Goal: Task Accomplishment & Management: Manage account settings

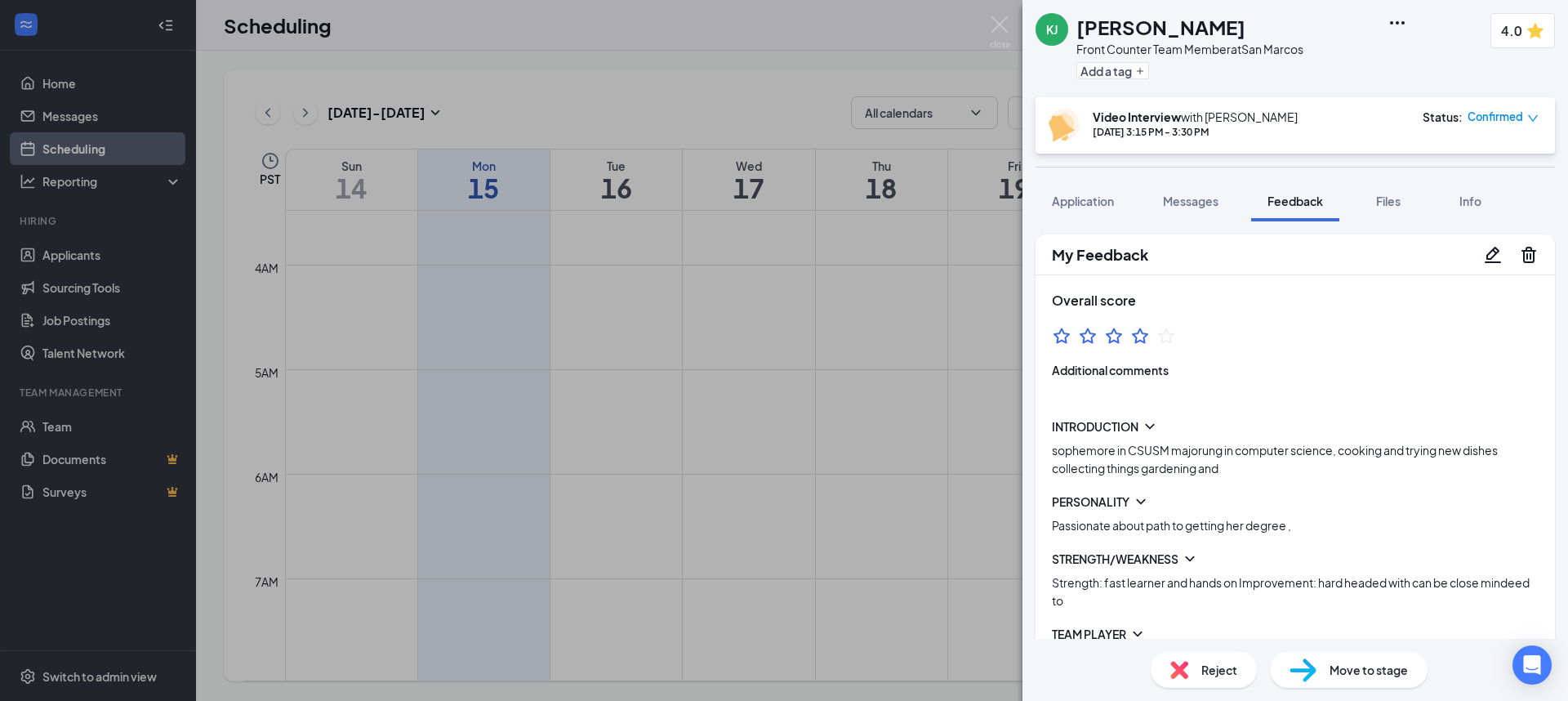
click at [1483, 256] on icon "Pencil" at bounding box center [1493, 255] width 20 height 20
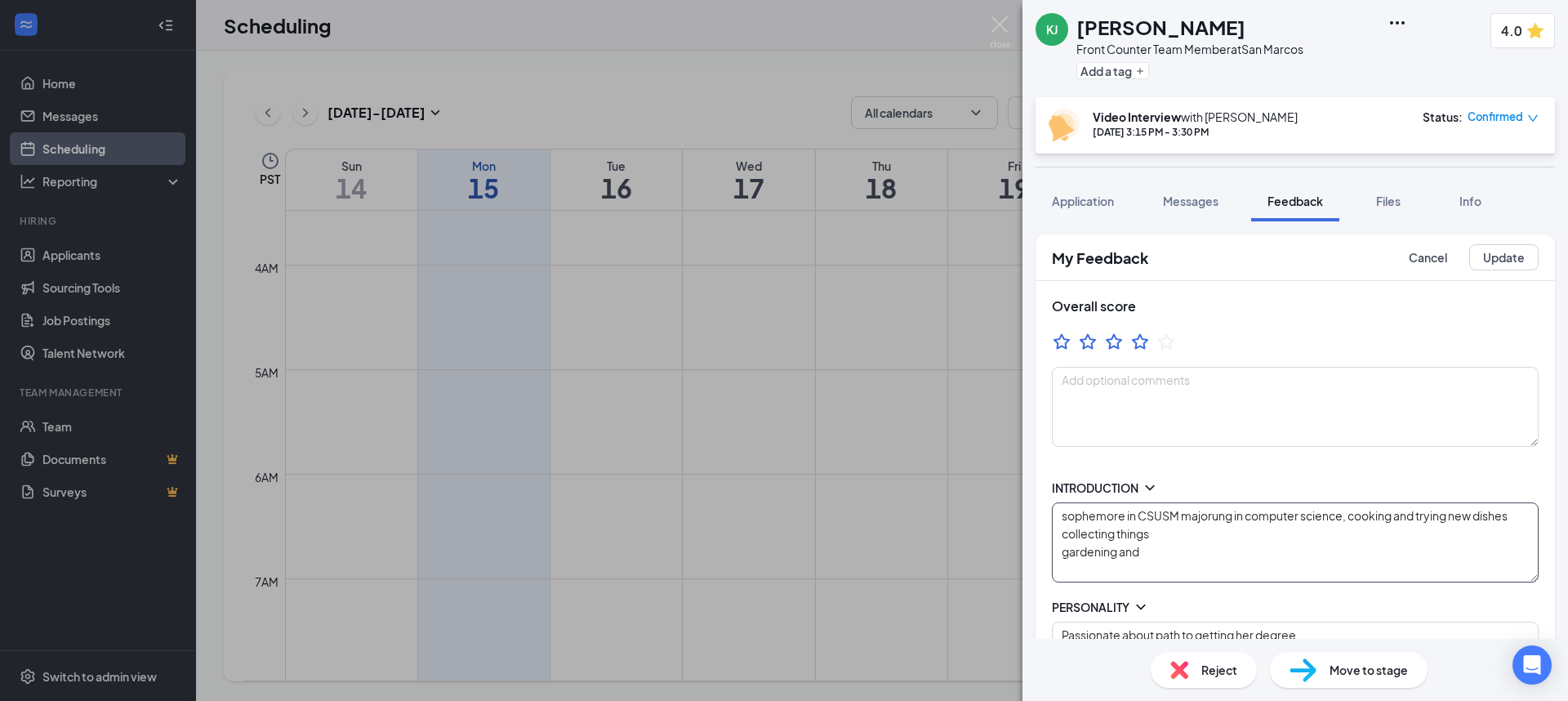
click at [1144, 525] on textarea "sophemore in CSUSM majorung in computer science, cooking and trying new dishes …" at bounding box center [1295, 542] width 487 height 80
click at [1097, 517] on textarea "sophemore in CSUSM majorung in computer science, cooking and trying new dishes …" at bounding box center [1295, 542] width 487 height 80
type textarea "sophmore in CSUSM majorung in computer science, cooking and trying new dishes c…"
type textarea "Strength: fast learner and hands on Improvement: hard headed with can be close …"
type textarea "Someone who is willing to lay foen the wire, help with burdens, holding ppl acc…"
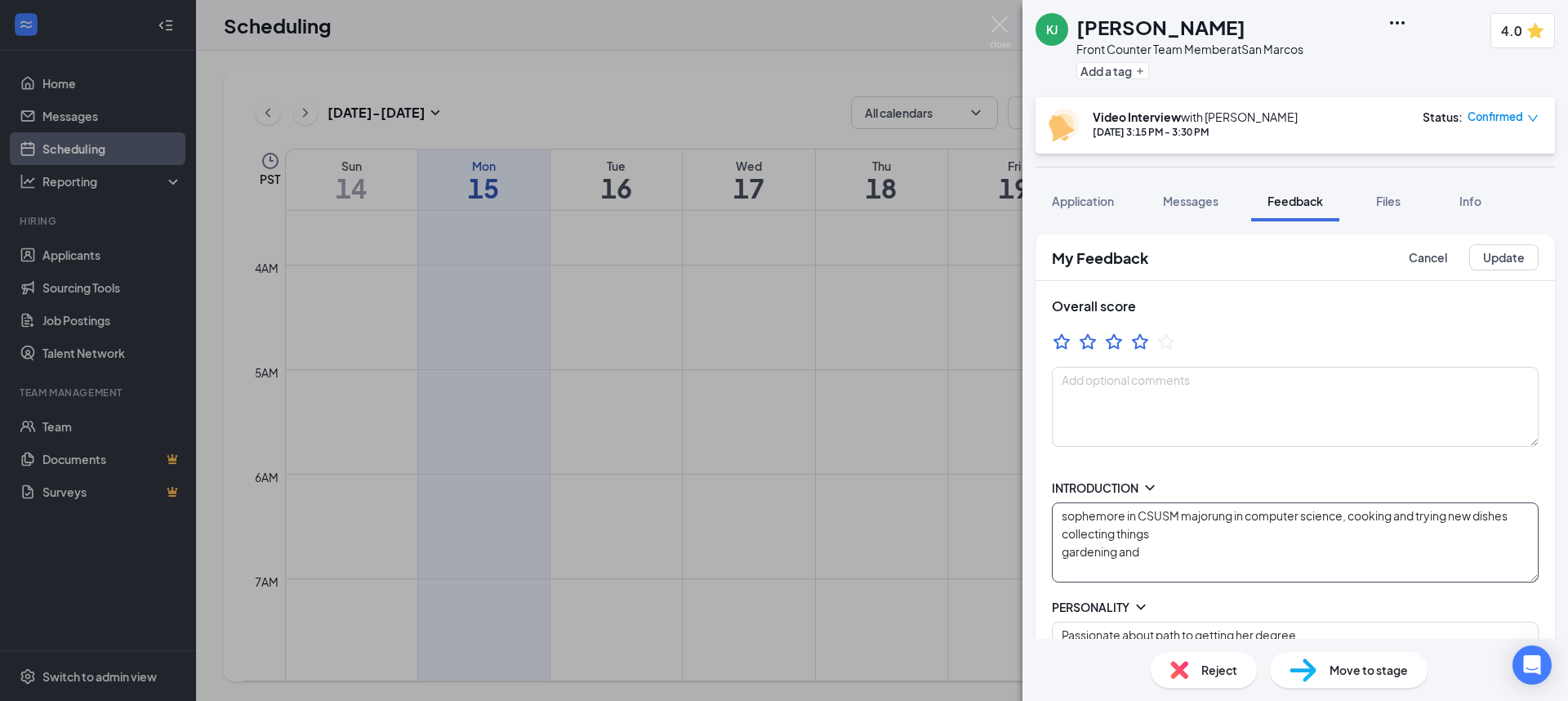
type textarea "Mon/Wed 12p-CL Fri 3p-CL Sat open availability"
type textarea "Strength: fast learner and hands on Improvement: hard headed with can be close …"
type textarea "Someone who is willing to lay foen the wire, help with burdens, holding ppl acc…"
type textarea "Mon/Wed 12p-CL Fri 3p-CL Sat open availability"
click at [1127, 529] on textarea "sophmore in CSUSM majorung in computer science, cooking and trying new dishes c…" at bounding box center [1295, 542] width 487 height 80
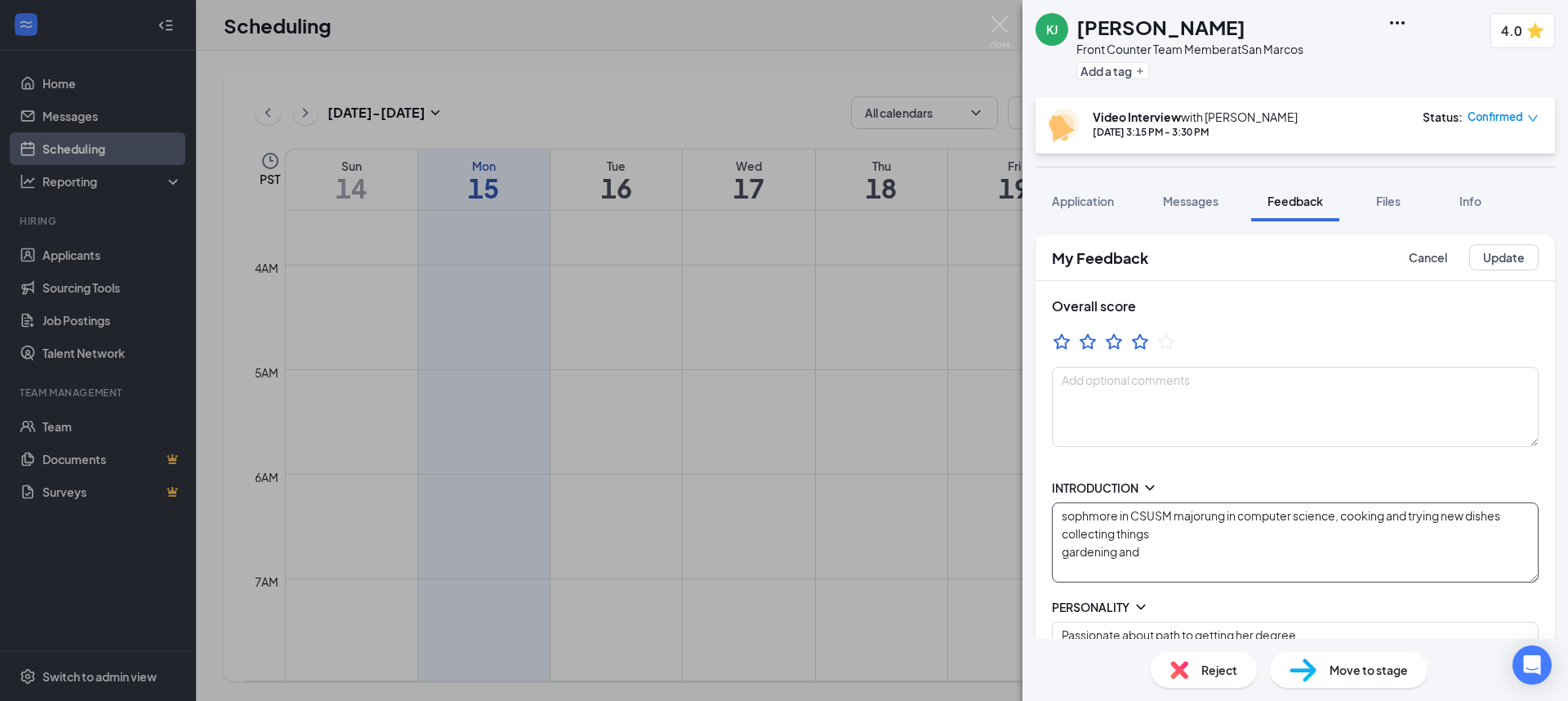
drag, startPoint x: 1068, startPoint y: 516, endPoint x: 1046, endPoint y: 516, distance: 22.0
type textarea "Sophmore in CSUSM majorung in computer science, cooking and trying new dishes c…"
type textarea "Strength: fast learner and hands on Improvement: hard headed with can be close …"
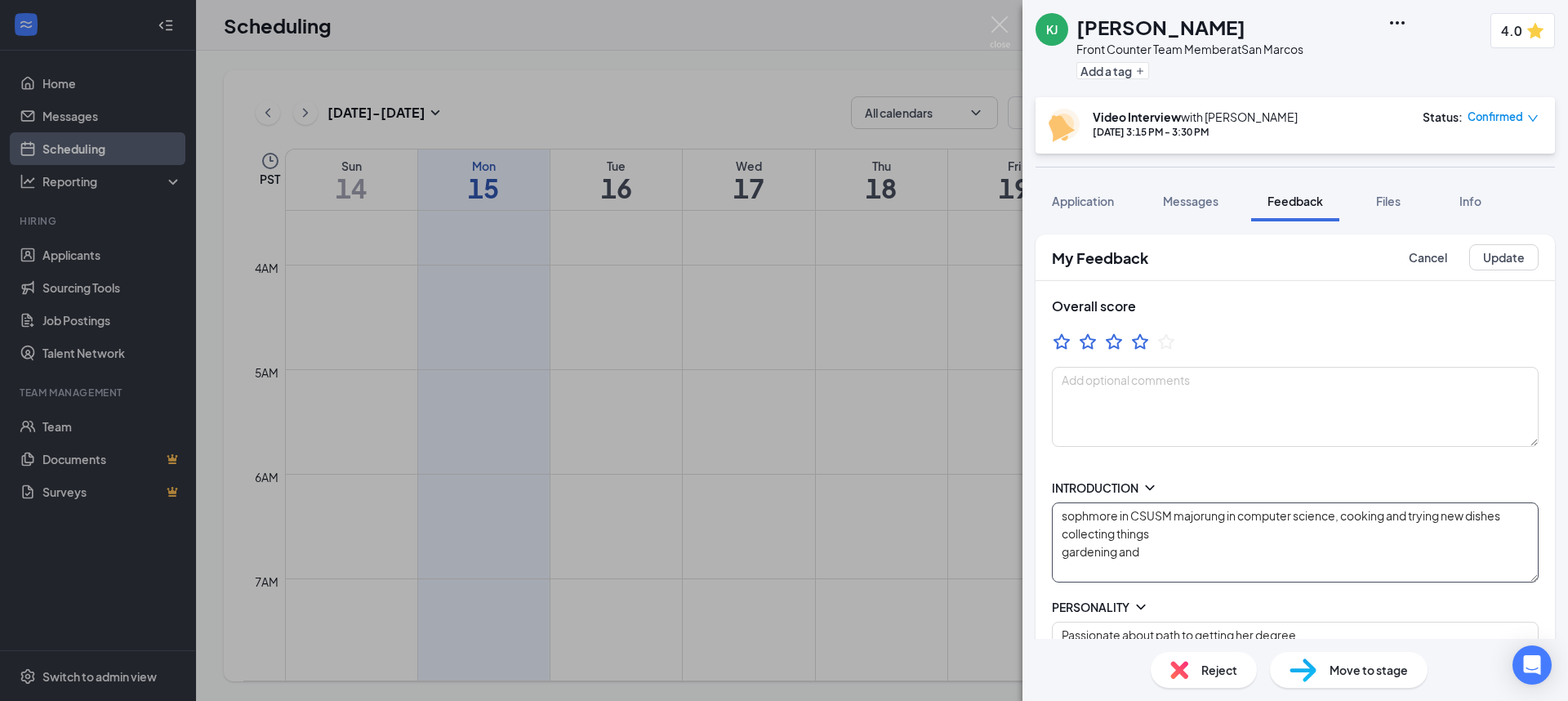
type textarea "Someone who is willing to lay foen the wire, help with burdens, holding ppl acc…"
type textarea "Mon/Wed 12p-CL Fri 3p-CL Sat open availability"
click at [1265, 541] on textarea "Sophmore in CSUSM majorung in computer science, cooking and trying new dishes c…" at bounding box center [1295, 542] width 487 height 80
type textarea "Sophmore in CSUSM majorung in computer science, cooking and trying new dishes c…"
type textarea "Strength: fast learner and hands on Improvement: hard headed with can be close …"
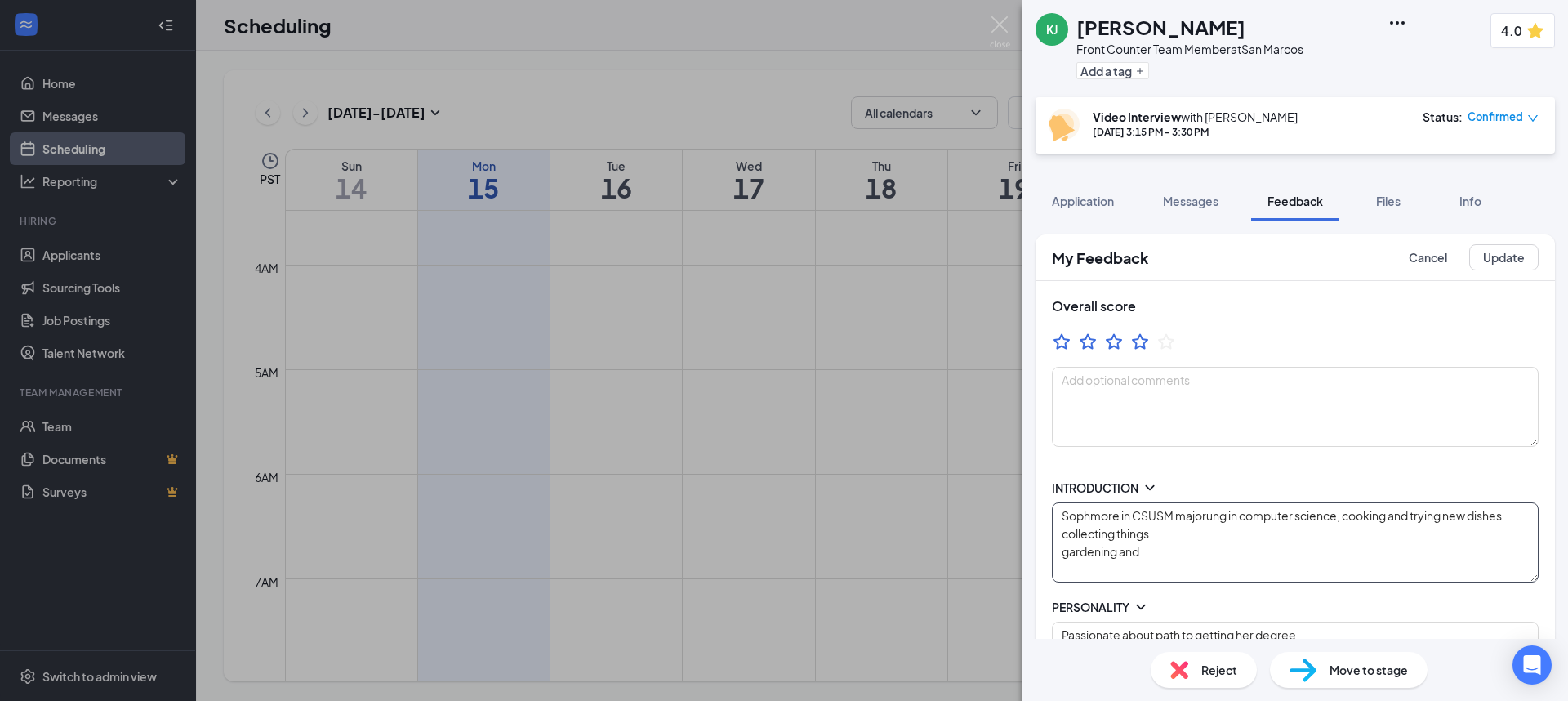
type textarea "Someone who is willing to lay foen the wire, help with burdens, holding ppl acc…"
type textarea "Mon/Wed 12p-CL Fri 3p-CL Sat open availability"
type textarea "Strength: fast learner and hands on Improvement: hard headed with can be close …"
type textarea "Someone who is willing to lay foen the wire, help with burdens, holding ppl acc…"
type textarea "Mon/Wed 12p-CL Fri 3p-CL Sat open availability"
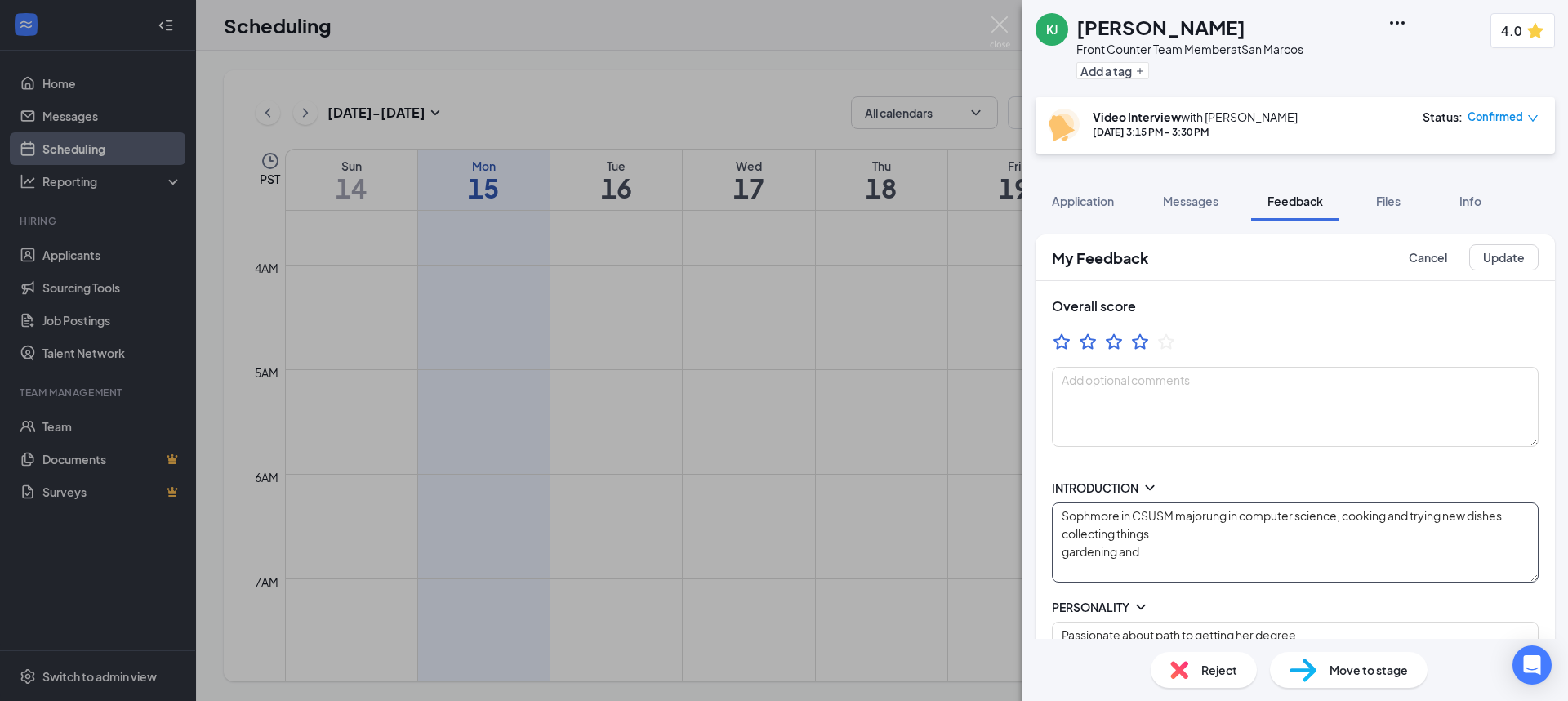
type textarea "Strength: fast learner and hands on Improvement: hard headed with can be close …"
type textarea "Someone who is willing to lay foen the wire, help with burdens, holding ppl acc…"
type textarea "Mon/Wed 12p-CL Fri 3p-CL Sat open availability"
type textarea "Strength: fast learner and hands on Improvement: hard headed with can be close …"
type textarea "Someone who is willing to lay foen the wire, help with burdens, holding ppl acc…"
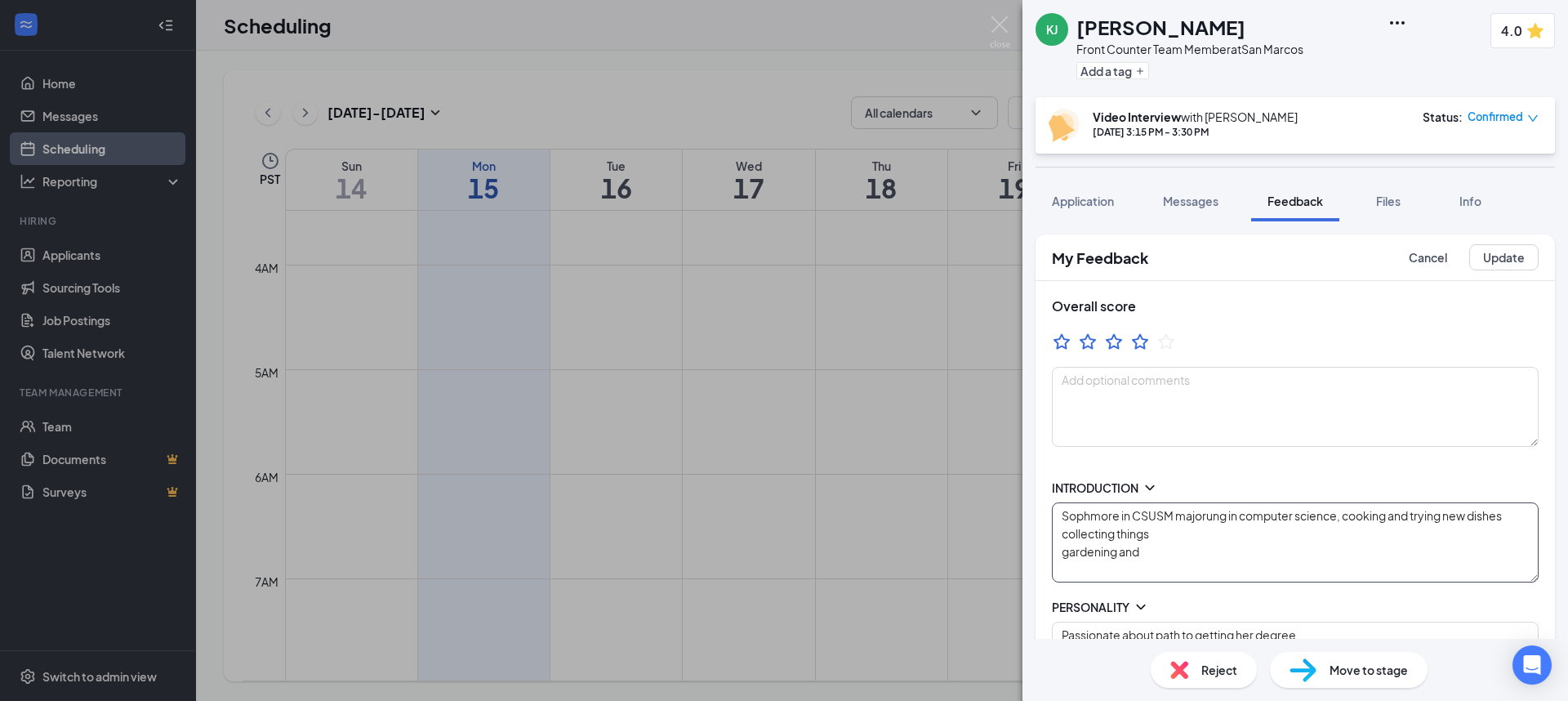
type textarea "Mon/Wed 12p-CL Fri 3p-CL Sat open availability"
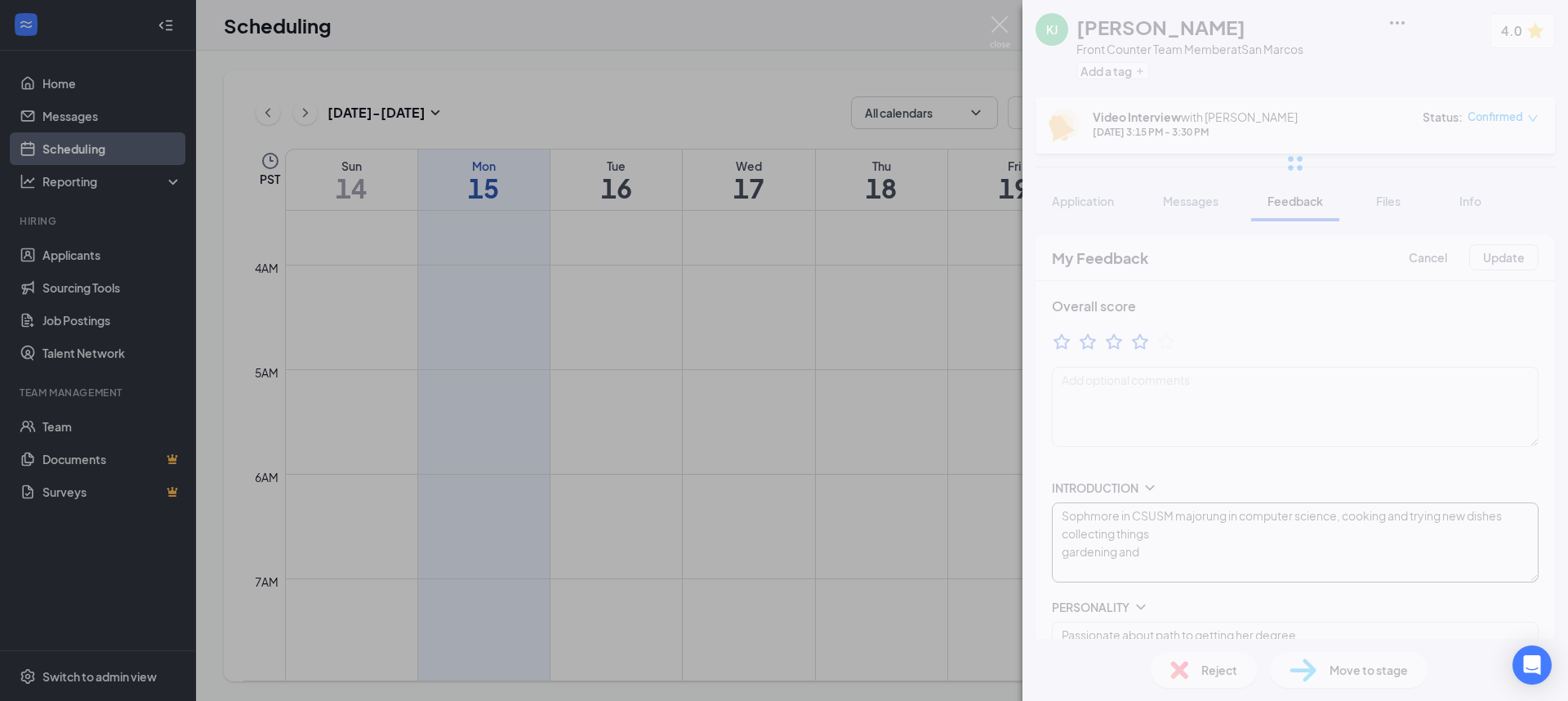
type textarea "Strength: fast learner and hands on Improvement: hard headed with can be close …"
type textarea "Someone who is willing to lay foen the wire, help with burdens, holding ppl acc…"
type textarea "Mon/Wed 12p-CL Fri 3p-CL Sat open availability"
type textarea "Strength: fast learner and hands on Improvement: hard headed with can be close …"
type textarea "Someone who is willing to lay foen the wire, help with burdens, holding ppl acc…"
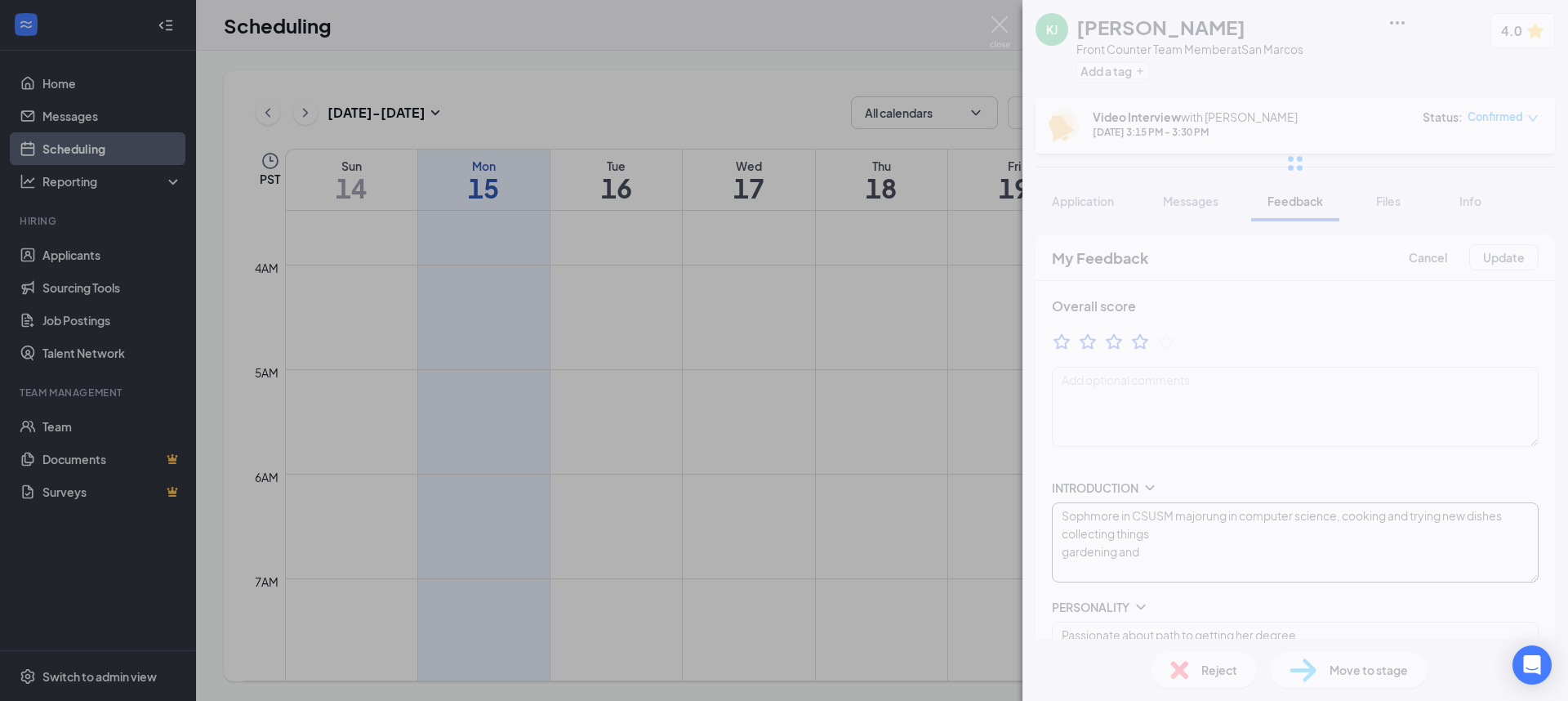
type textarea "Mon/Wed 12p-CL Fri 3p-CL Sat open availability"
type textarea "Strength: fast learner and hands on Improvement: hard headed with can be close …"
type textarea "Someone who is willing to lay foen the wire, help with burdens, holding ppl acc…"
type textarea "Mon/Wed 12p-CL Fri 3p-CL Sat open availability"
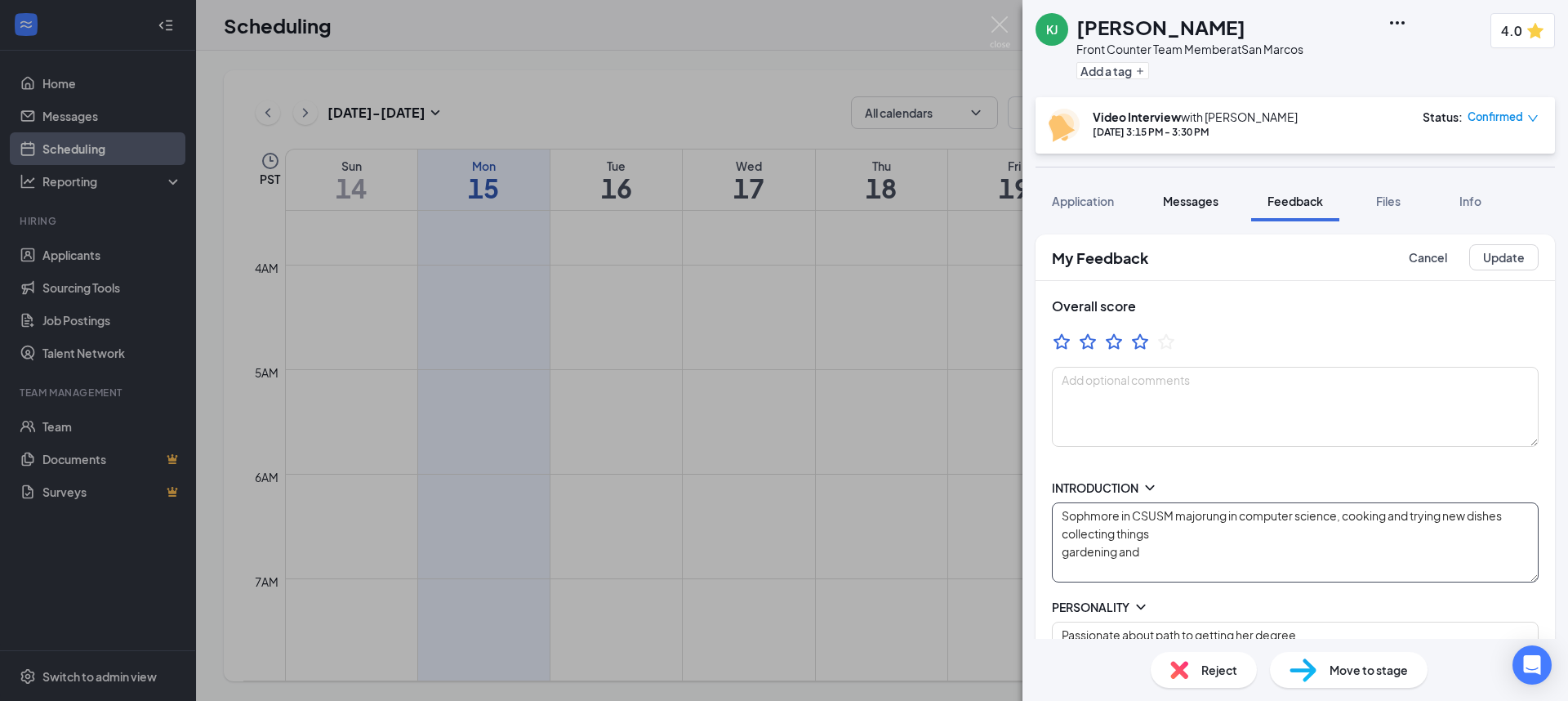
type textarea "Strength: fast learner and hands on Improvement: hard headed with can be close …"
type textarea "Someone who is willing to lay foen the wire, help with burdens, holding ppl acc…"
type textarea "Mon/Wed 12p-CL Fri 3p-CL Sat open availability"
type textarea "Strength: fast learner and hands on Improvement: hard headed with can be close …"
type textarea "Someone who is willing to lay foen the wire, help with burdens, holding ppl acc…"
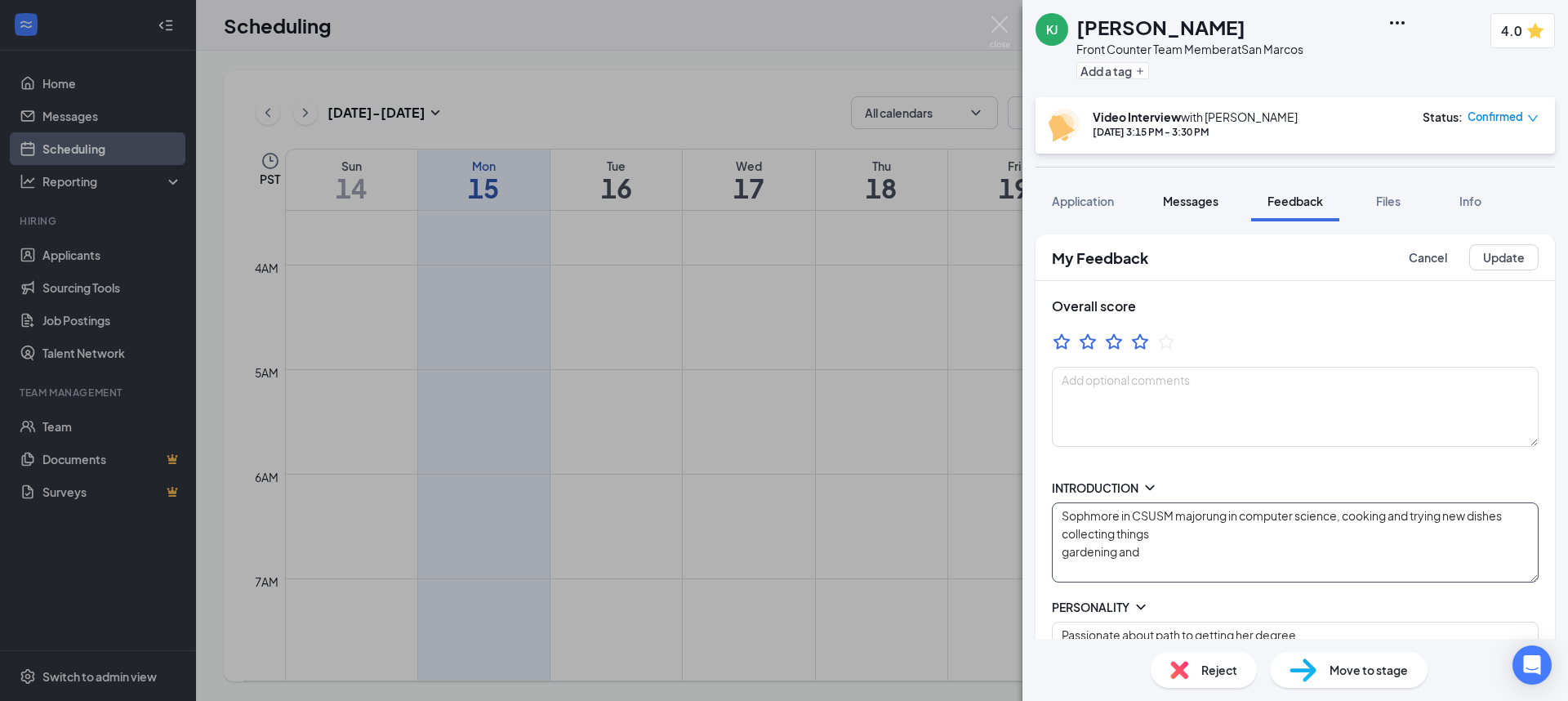
type textarea "Mon/Wed 12p-CL Fri 3p-CL Sat open availability"
type textarea "Strength: fast learner and hands on Improvement: hard headed with can be close …"
type textarea "Someone who is willing to lay foen the wire, help with burdens, holding ppl acc…"
type textarea "Mon/Wed 12p-CL Fri 3p-CL Sat open availability"
type textarea "Strength: fast learner and hands on Improvement: hard headed with can be close …"
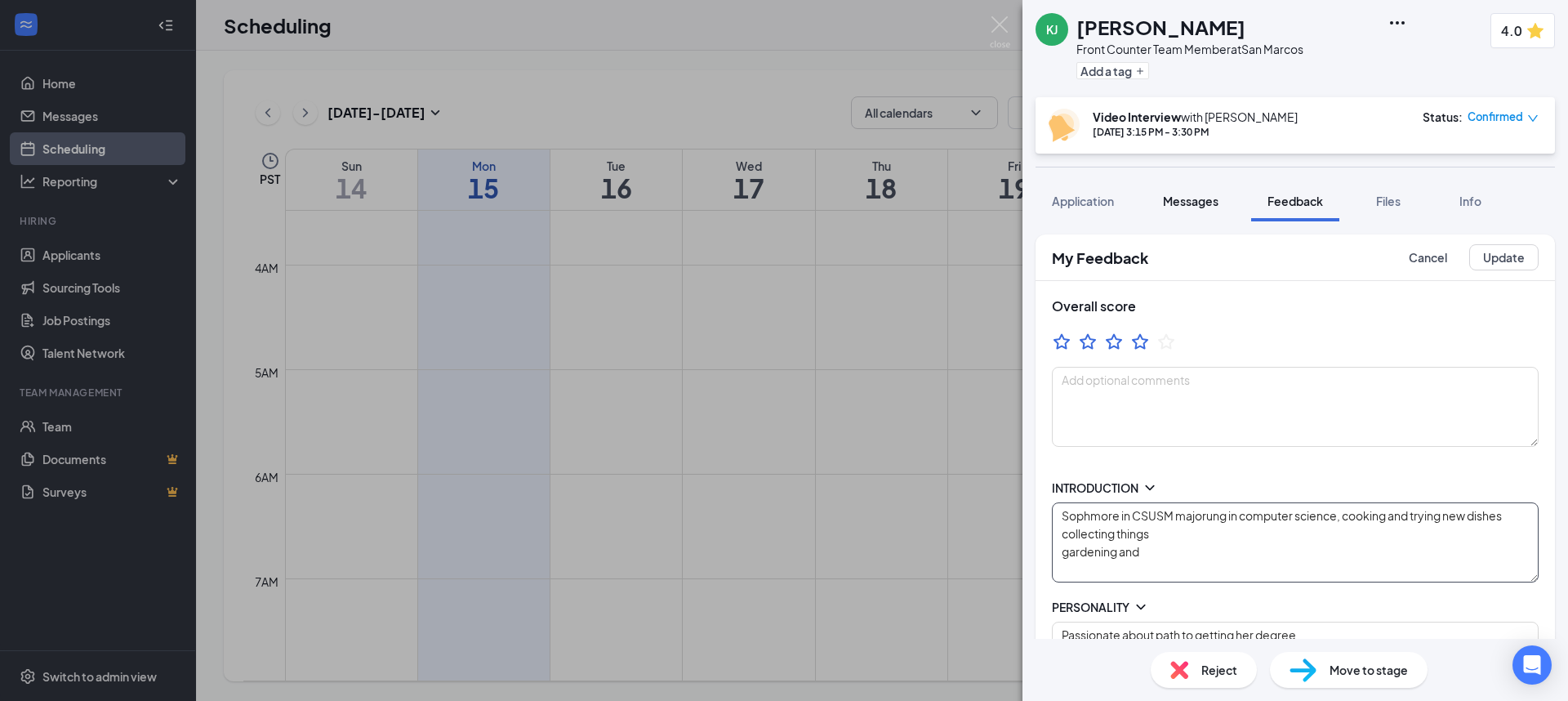
type textarea "Someone who is willing to lay foen the wire, help with burdens, holding ppl acc…"
type textarea "Mon/Wed 12p-CL Fri 3p-CL Sat open availability"
type textarea "Strength: fast learner and hands on Improvement: hard headed with can be close …"
type textarea "Someone who is willing to lay foen the wire, help with burdens, holding ppl acc…"
type textarea "Mon/Wed 12p-CL Fri 3p-CL Sat open availability"
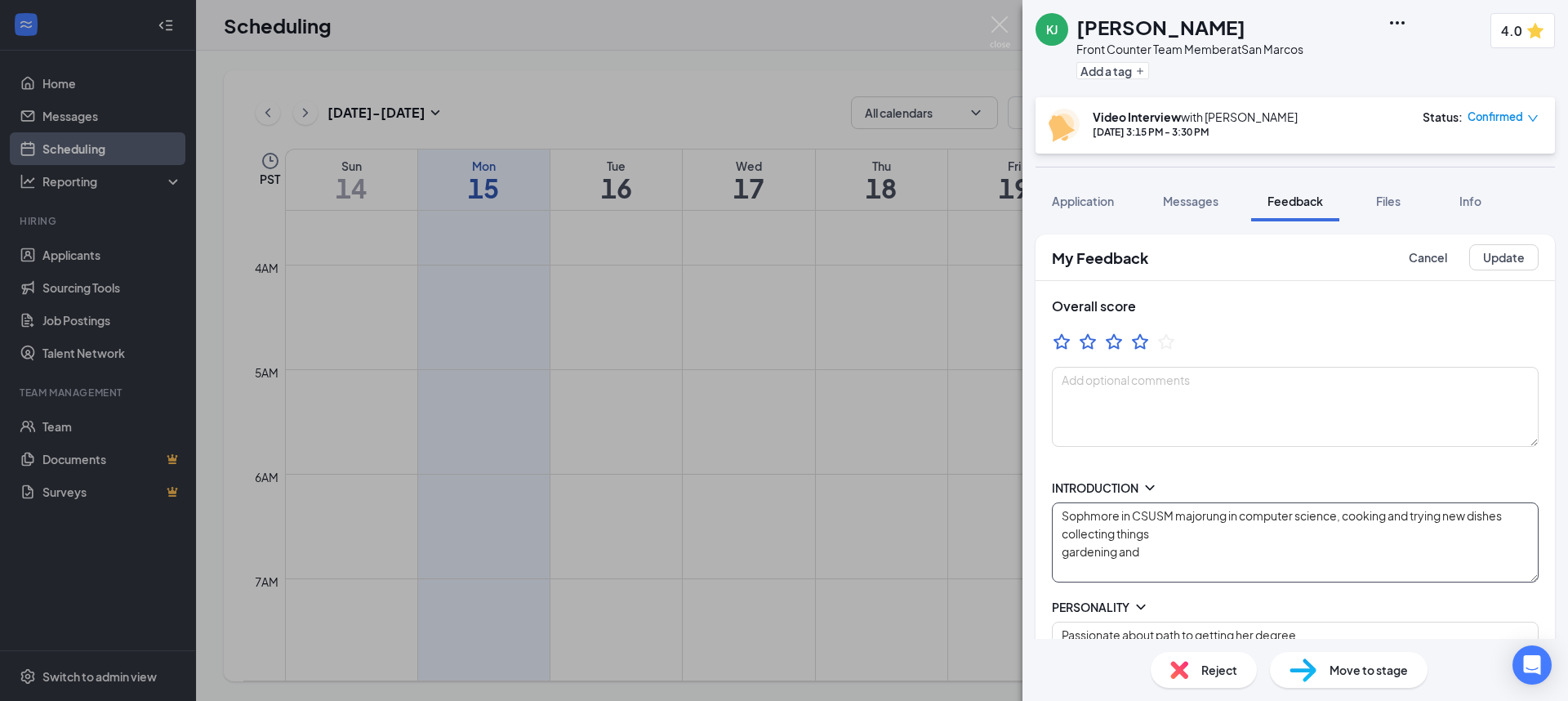
click at [1092, 507] on textarea "Sophmore in CSUSM majorung in computer science, cooking and trying new dishes c…" at bounding box center [1295, 542] width 487 height 80
type textarea "Sophomore in CSUSM majorung in computer science, cooking and trying new dishes …"
type textarea "Strength: fast learner and hands on Improvement: hard headed with can be close …"
type textarea "Someone who is willing to lay foen the wire, help with burdens, holding ppl acc…"
type textarea "Mon/Wed 12p-CL Fri 3p-CL Sat open availability"
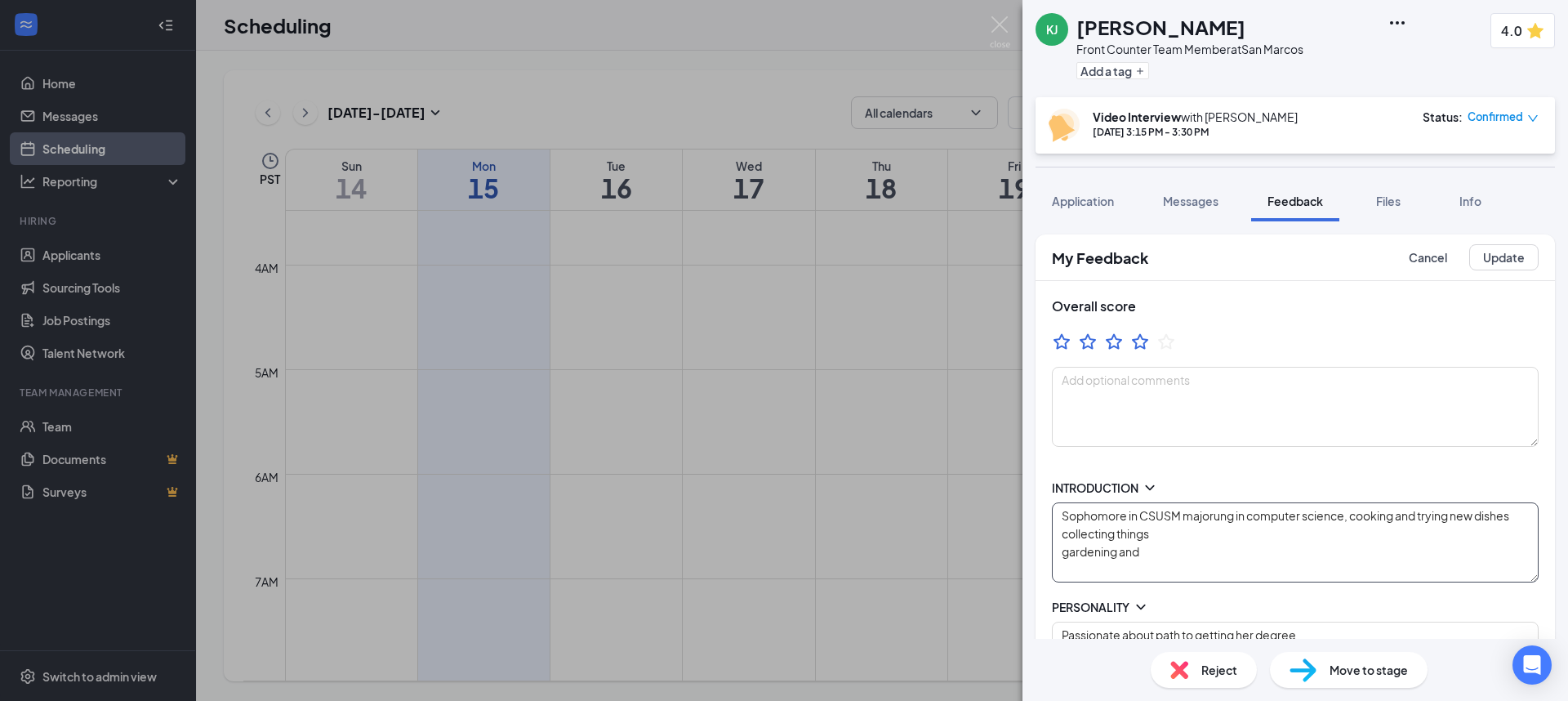
click at [1196, 555] on textarea "Sophomore in CSUSM majorung in computer science, cooking and trying new dishes …" at bounding box center [1295, 542] width 487 height 80
click at [1220, 515] on textarea "Sophomore in CSUSM majorung in computer science, cooking and trying new dishes …" at bounding box center [1295, 542] width 487 height 80
type textarea "Sophomore in CSUSM majorng in computer science, cooking and trying new dishes c…"
type textarea "Strength: fast learner and hands on Improvement: hard headed with can be close …"
type textarea "Someone who is willing to lay foen the wire, help with burdens, holding ppl acc…"
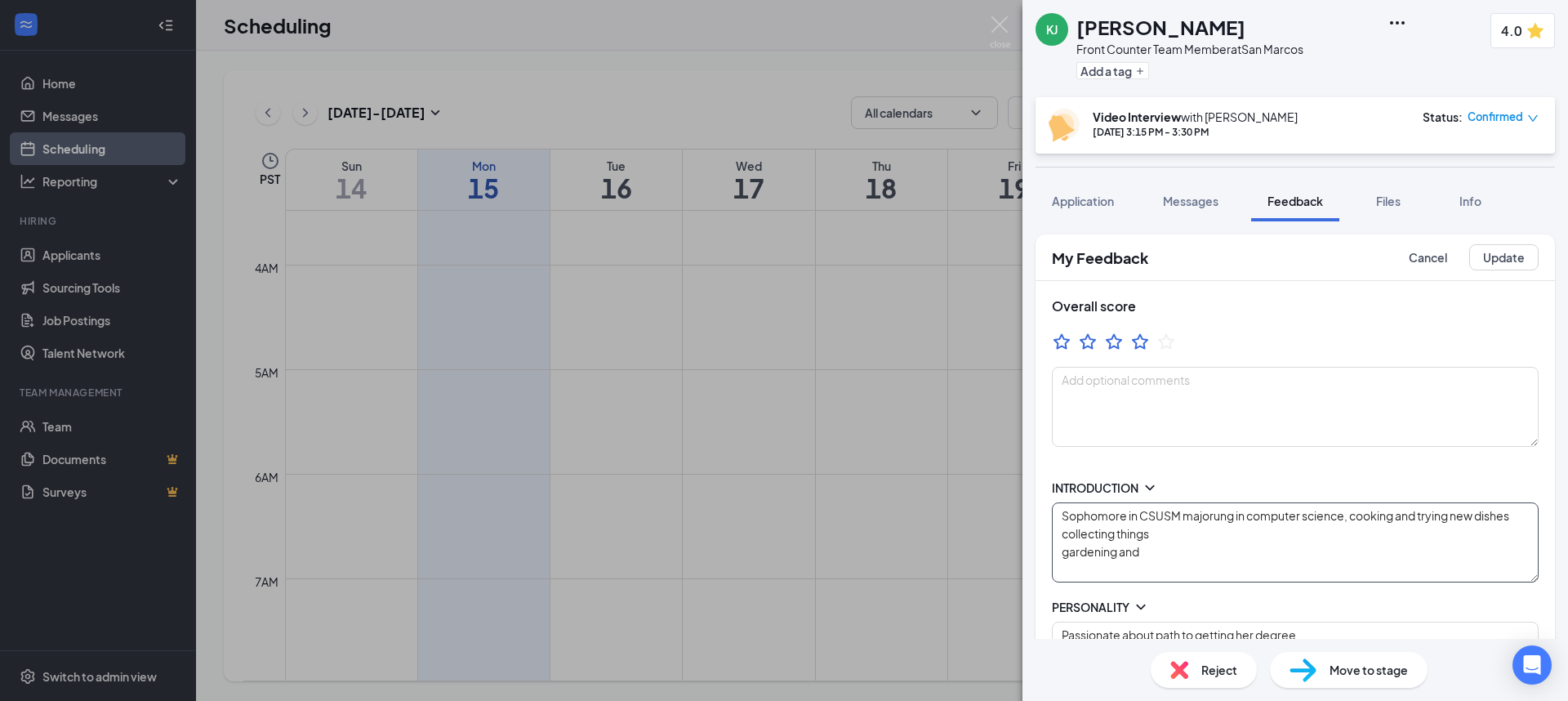
type textarea "Mon/Wed 12p-CL Fri 3p-CL Sat open availability"
type textarea "Sophomore in CSUSM majoring in computer science, cooking and trying new dishes …"
type textarea "Strength: fast learner and hands on Improvement: hard headed with can be close …"
type textarea "Someone who is willing to lay foen the wire, help with burdens, holding ppl acc…"
type textarea "Mon/Wed 12p-CL Fri 3p-CL Sat open availability"
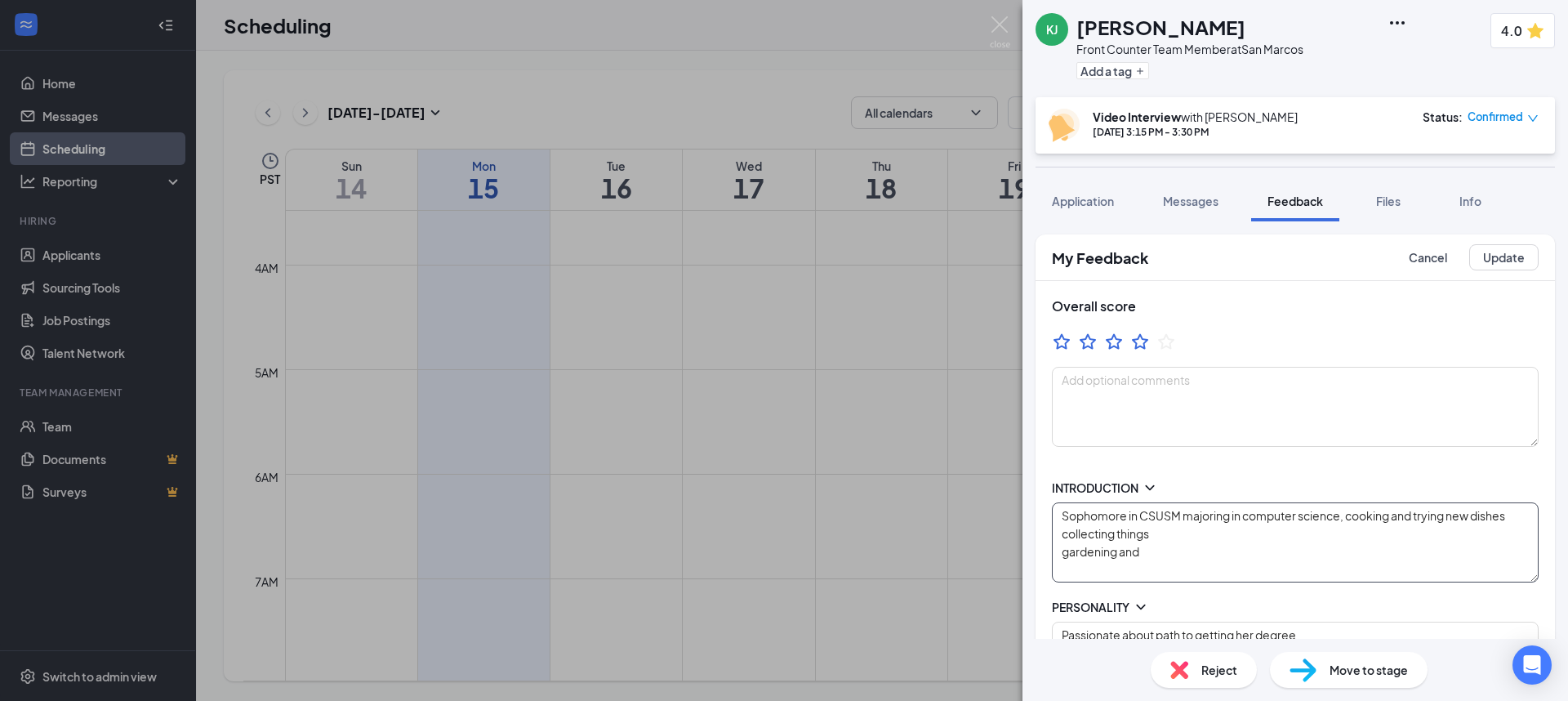
click at [1354, 508] on textarea "Sophomore in CSUSM majoring in computer science, cooking and trying new dishes …" at bounding box center [1295, 542] width 487 height 80
click at [1349, 513] on textarea "Sophomore in CSUSM majoring in computer science, cooking and trying new dishes …" at bounding box center [1295, 542] width 487 height 80
type textarea "Sophomore in CSUSM majoring in computer science, lcooking and trying new dishes…"
type textarea "Strength: fast learner and hands on Improvement: hard headed with can be close …"
type textarea "Someone who is willing to lay foen the wire, help with burdens, holding ppl acc…"
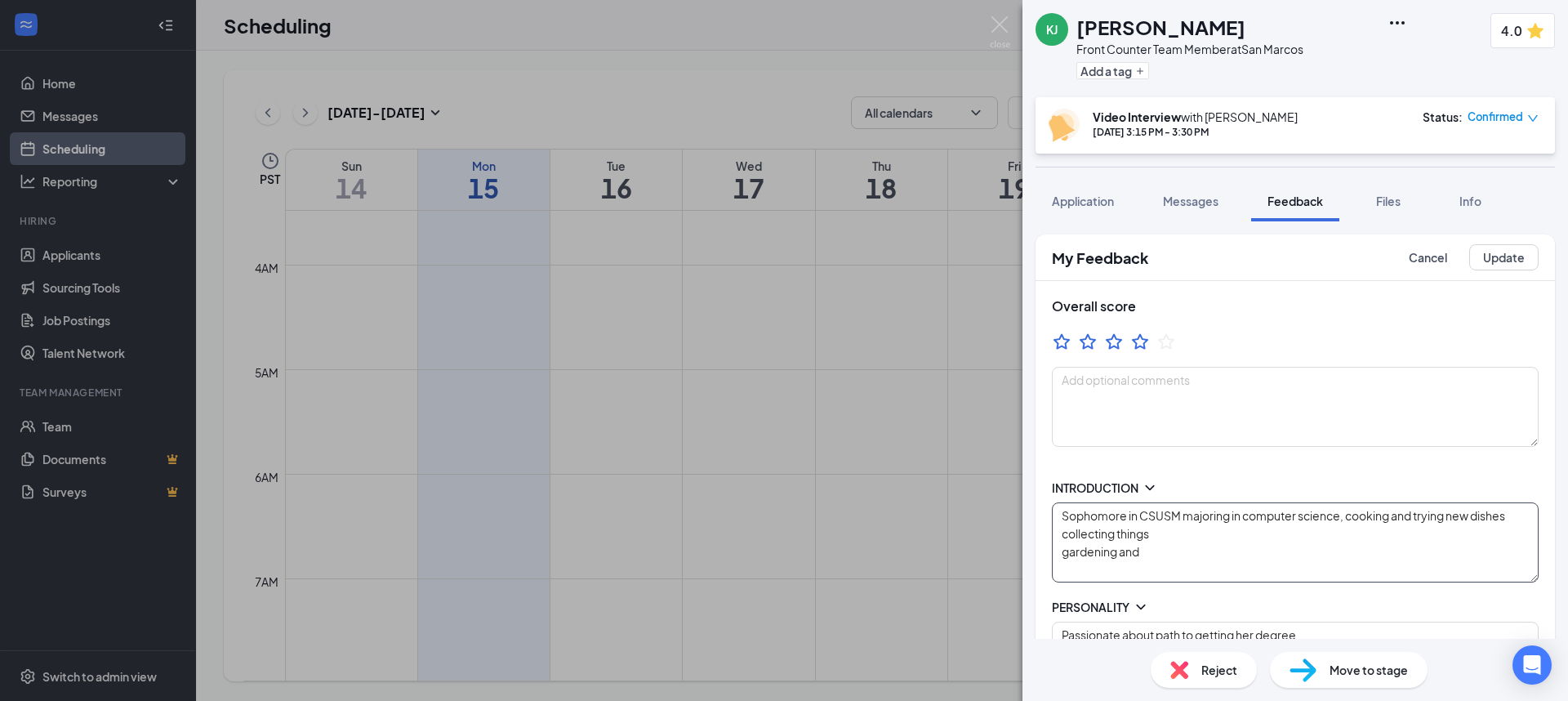
type textarea "Mon/Wed 12p-CL Fri 3p-CL Sat open availability"
type textarea "Sophomore in CSUSM majoring in computer science, licooking and trying new dishe…"
type textarea "Strength: fast learner and hands on Improvement: hard headed with can be close …"
type textarea "Someone who is willing to lay foen the wire, help with burdens, holding ppl acc…"
type textarea "Mon/Wed 12p-CL Fri 3p-CL Sat open availability"
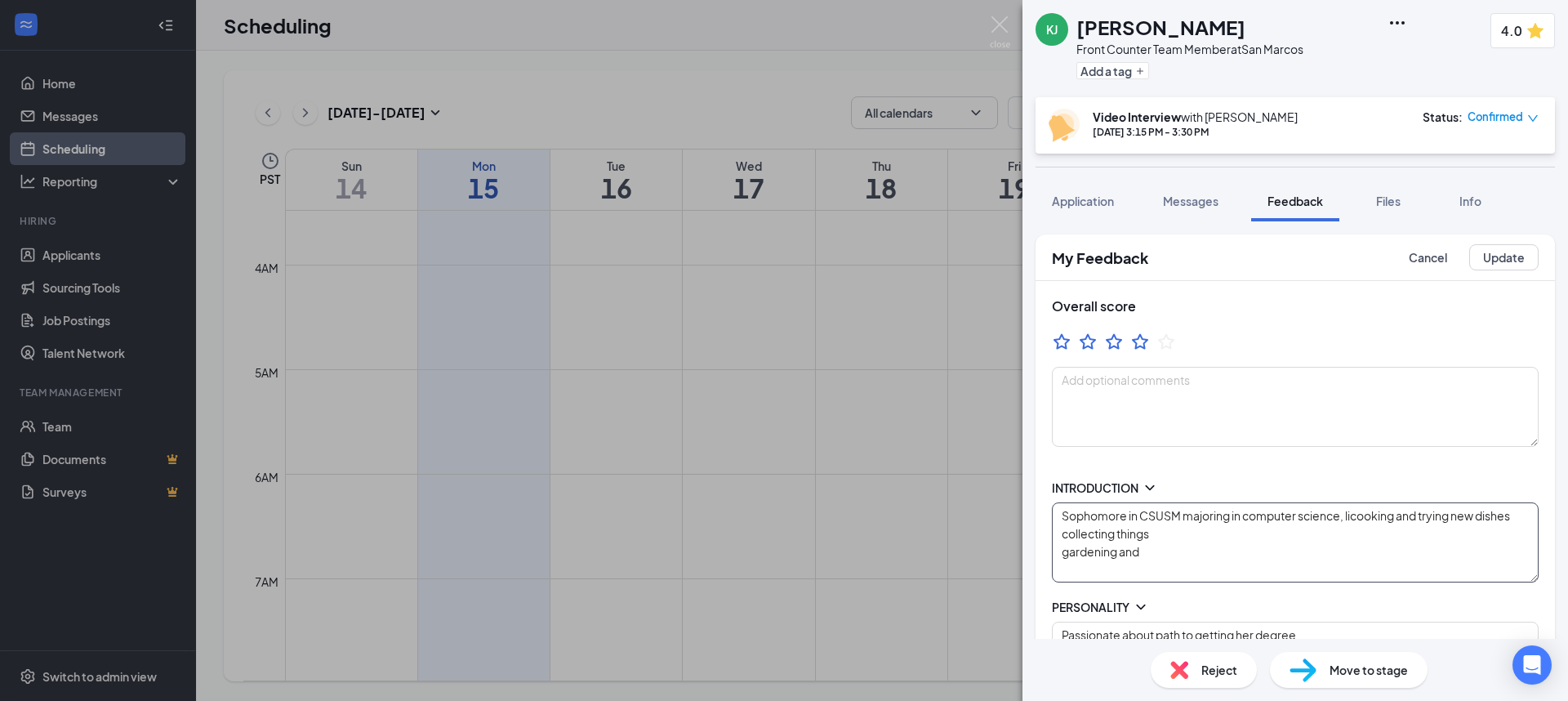
type textarea "Sophomore in CSUSM majoring in computer science, likcooking and trying new dish…"
type textarea "Strength: fast learner and hands on Improvement: hard headed with can be close …"
type textarea "Someone who is willing to lay foen the wire, help with burdens, holding ppl acc…"
type textarea "Mon/Wed 12p-CL Fri 3p-CL Sat open availability"
type textarea "Sophomore in CSUSM majoring in computer science, likecooking and trying new dis…"
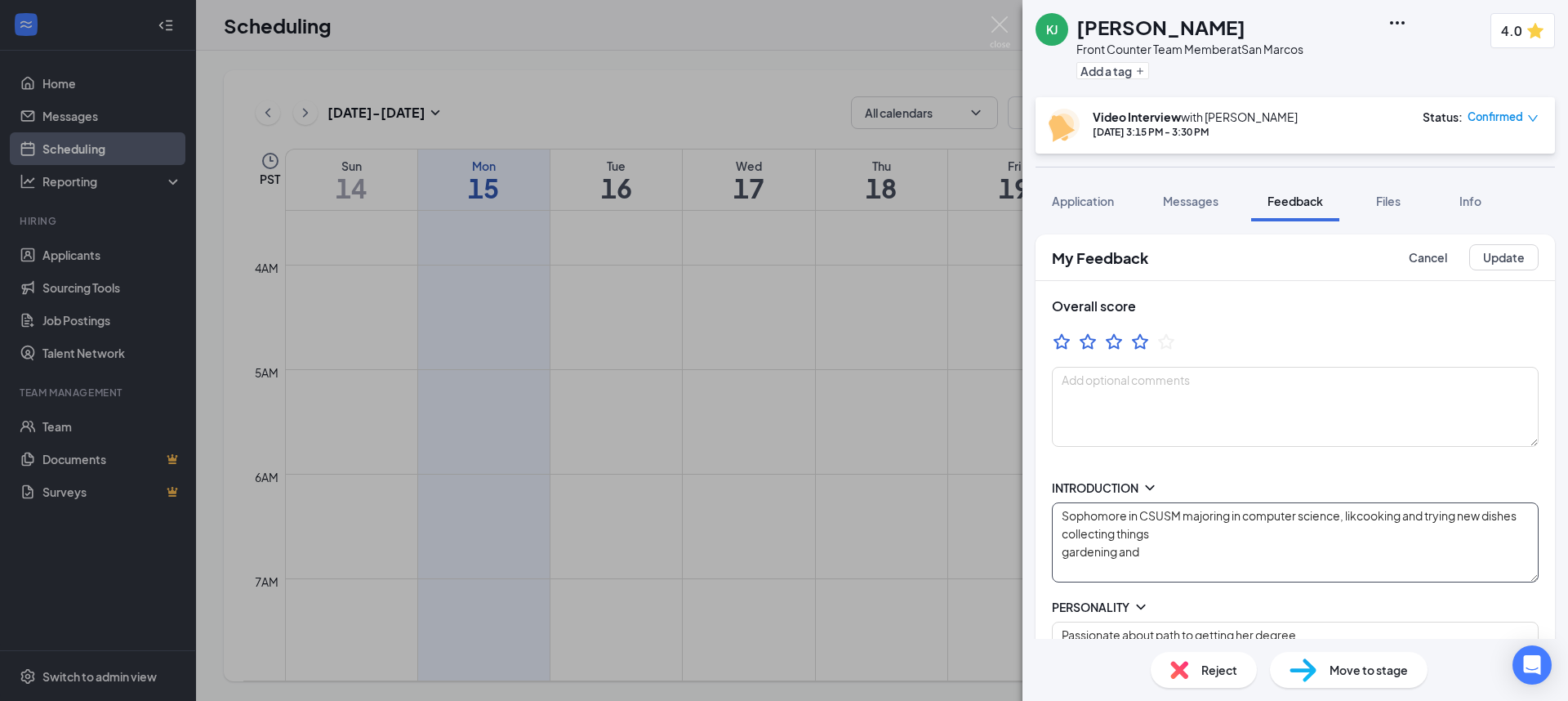
type textarea "Strength: fast learner and hands on Improvement: hard headed with can be close …"
type textarea "Someone who is willing to lay foen the wire, help with burdens, holding ppl acc…"
type textarea "Mon/Wed 12p-CL Fri 3p-CL Sat open availability"
type textarea "Sophomore in CSUSM majoring in computer science, likescooking and trying new di…"
type textarea "Strength: fast learner and hands on Improvement: hard headed with can be close …"
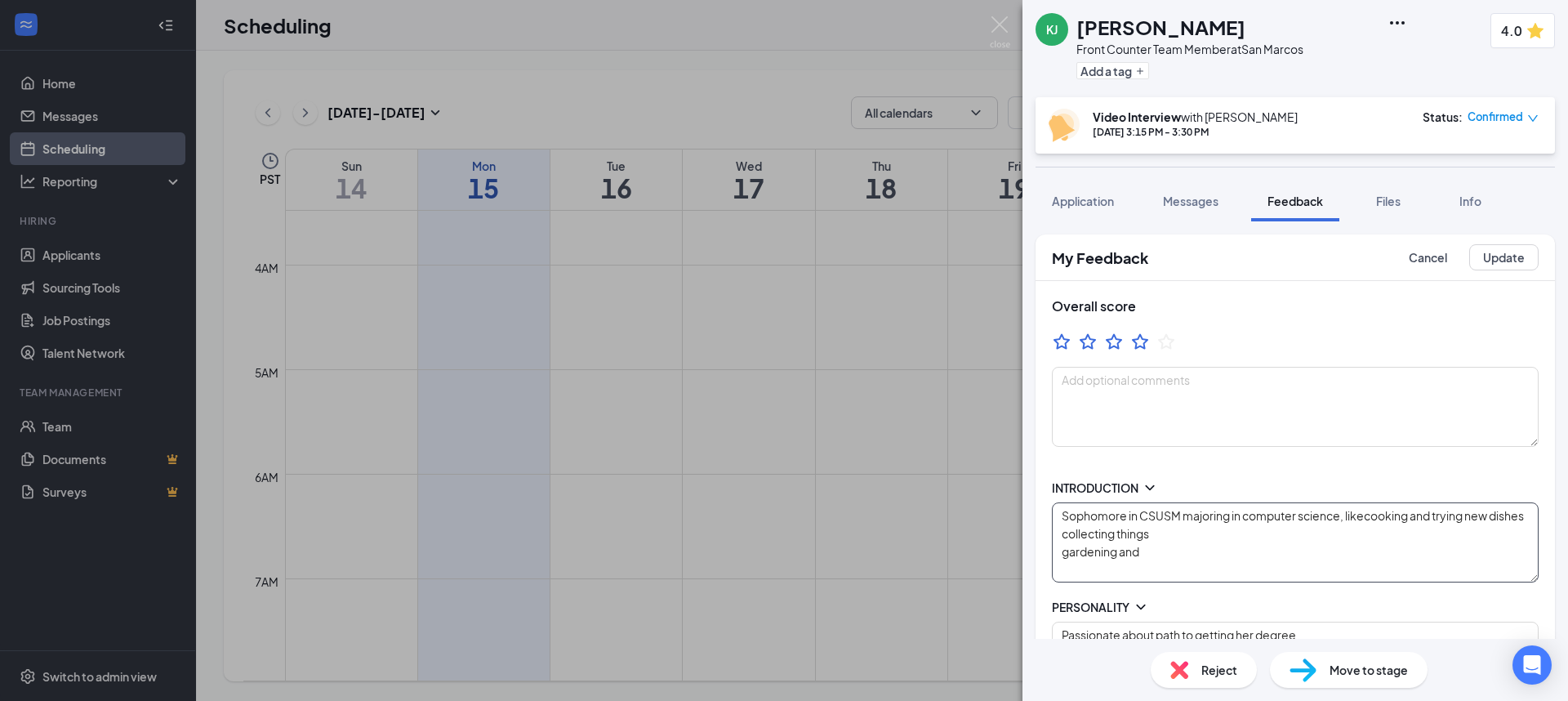
type textarea "Someone who is willing to lay foen the wire, help with burdens, holding ppl acc…"
type textarea "Mon/Wed 12p-CL Fri 3p-CL Sat open availability"
type textarea "Sophomore in CSUSM majoring in computer science, likes cooking and trying new d…"
type textarea "Strength: fast learner and hands on Improvement: hard headed with can be close …"
type textarea "Someone who is willing to lay foen the wire, help with burdens, holding ppl acc…"
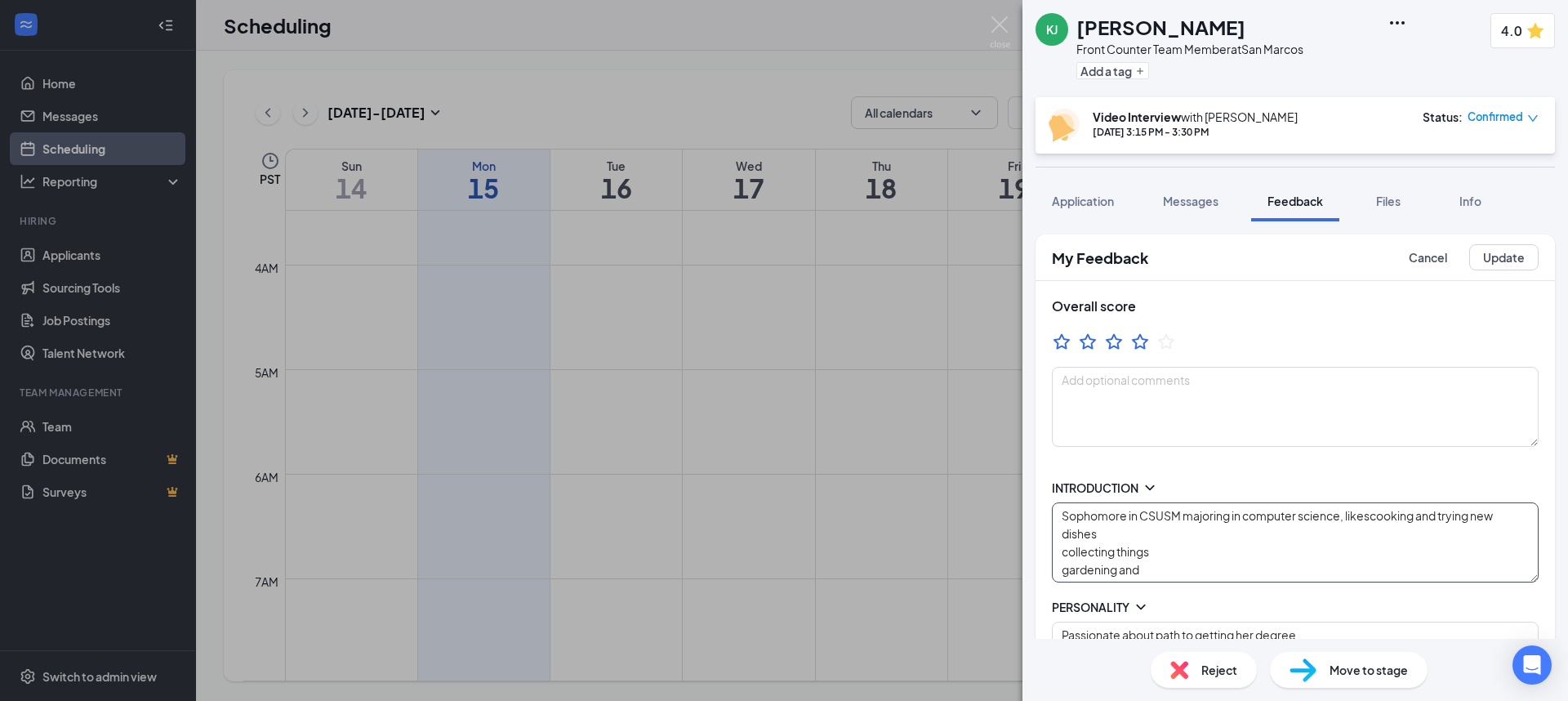
type textarea "Mon/Wed 12p-CL Fri 3p-CL Sat open availability"
click at [1172, 531] on textarea "Sophomore in CSUSM majoring in computer science, likes cooking and trying new d…" at bounding box center [1295, 542] width 487 height 80
type textarea "Sophomore in CSUSM majoring in computer science, likes cooking and trying new d…"
type textarea "Strength: fast learner and hands on Improvement: hard headed with can be close …"
type textarea "Someone who is willing to lay foen the wire, help with burdens, holding ppl acc…"
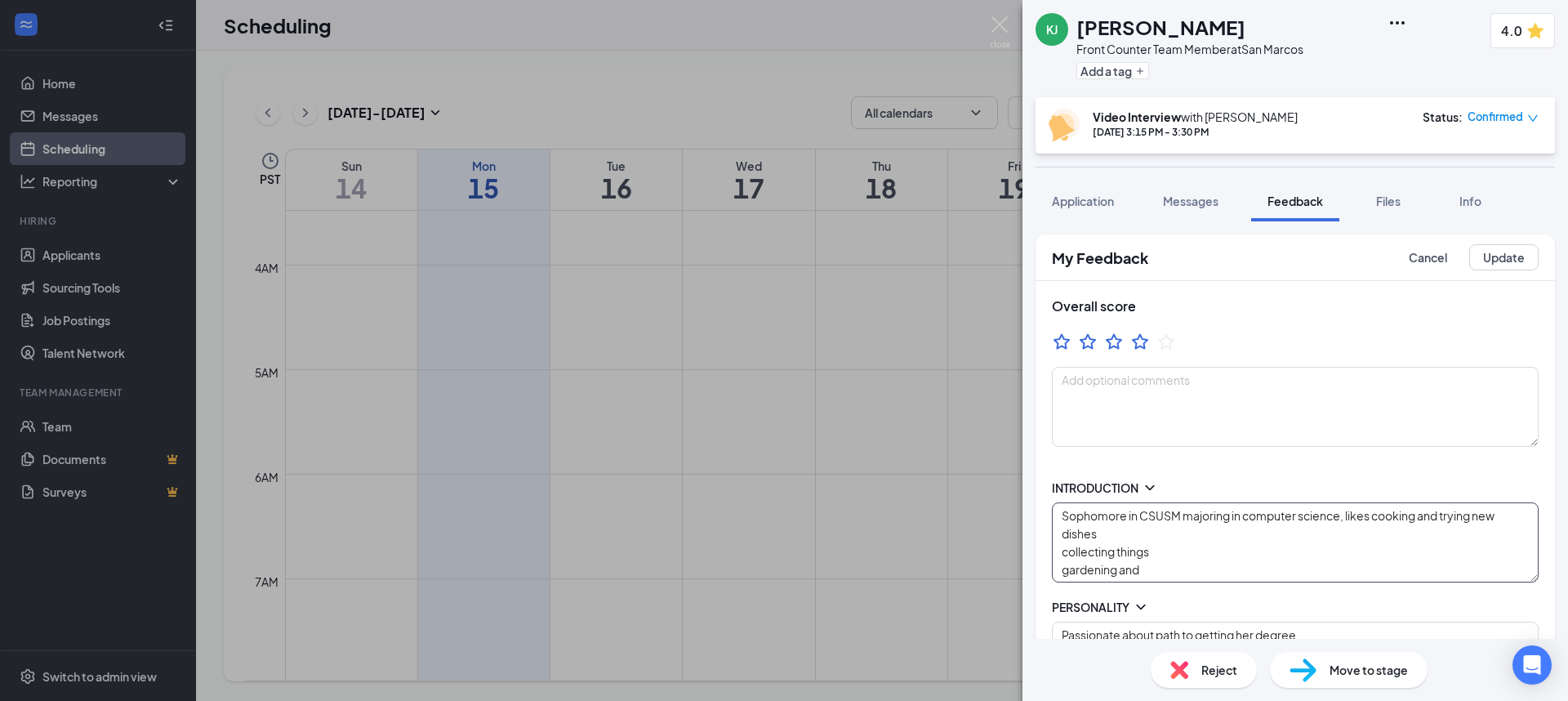
type textarea "Mon/Wed 12p-CL Fri 3p-CL Sat open availability"
type textarea "Sophomore in CSUSM majoring in computer science, likes cooking and trying new d…"
type textarea "Strength: fast learner and hands on Improvement: hard headed with can be close …"
type textarea "Someone who is willing to lay foen the wire, help with burdens, holding ppl acc…"
type textarea "Mon/Wed 12p-CL Fri 3p-CL Sat open availability"
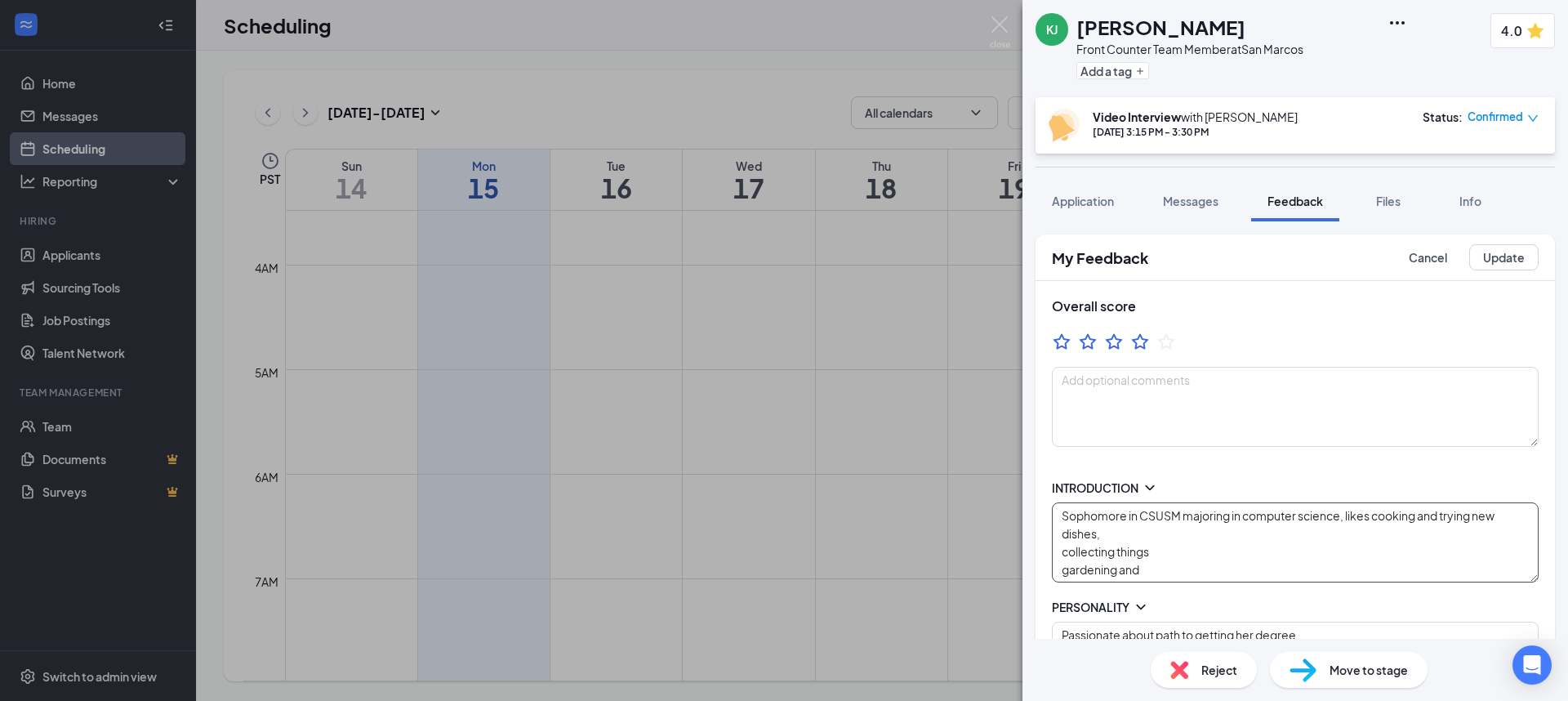
type textarea "Sophomore in CSUSM majoring in computer science, likes cooking and trying new d…"
type textarea "Strength: fast learner and hands on Improvement: hard headed with can be close …"
type textarea "Someone who is willing to lay foen the wire, help with burdens, holding ppl acc…"
type textarea "Mon/Wed 12p-CL Fri 3p-CL Sat open availability"
type textarea "Sophomore in CSUSM majoring in computer science, likes cooking and trying new d…"
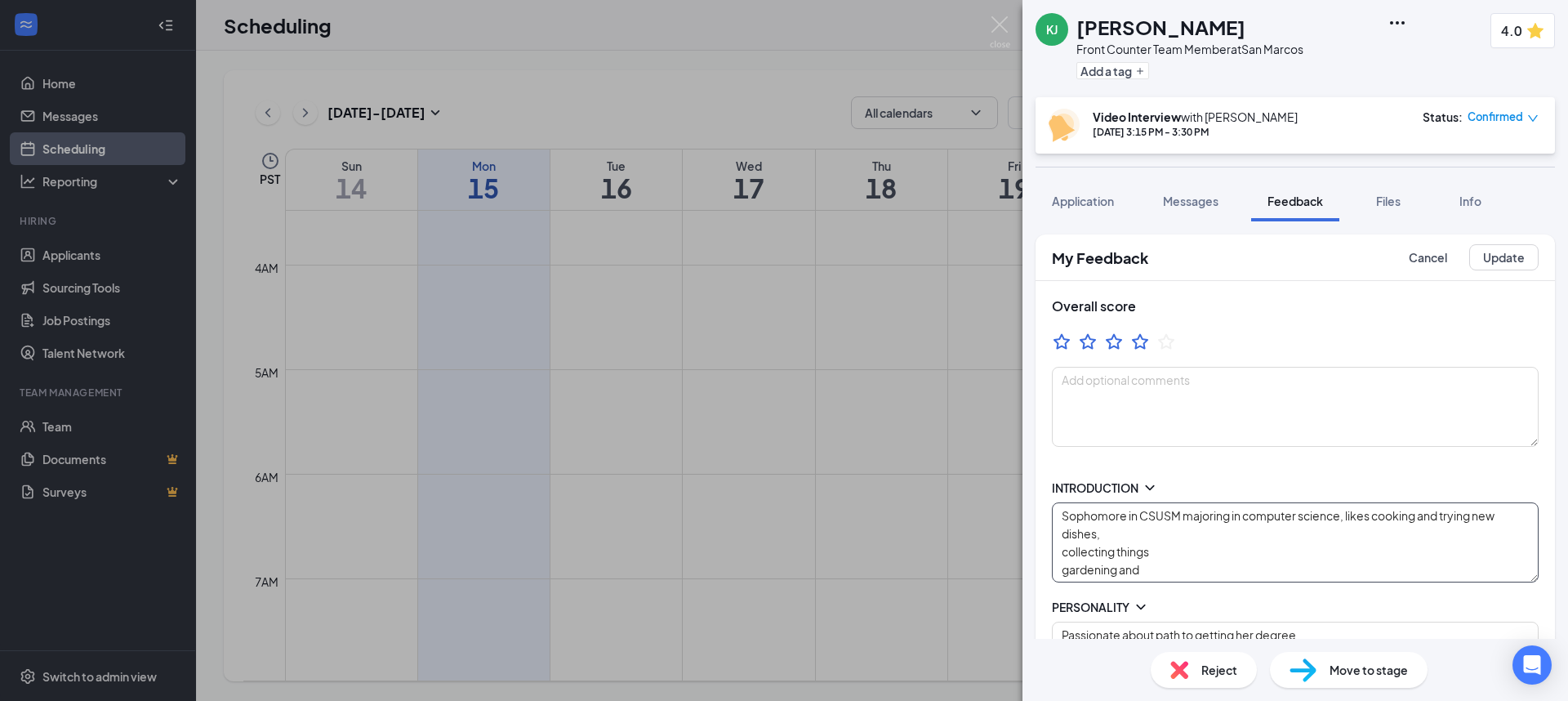
type textarea "Strength: fast learner and hands on Improvement: hard headed with can be close …"
type textarea "Someone who is willing to lay foen the wire, help with burdens, holding ppl acc…"
type textarea "Mon/Wed 12p-CL Fri 3p-CL Sat open availability"
type textarea "Sophomore in CSUSM majoring in computer science, likes cooking and trying new d…"
type textarea "Strength: fast learner and hands on Improvement: hard headed with can be close …"
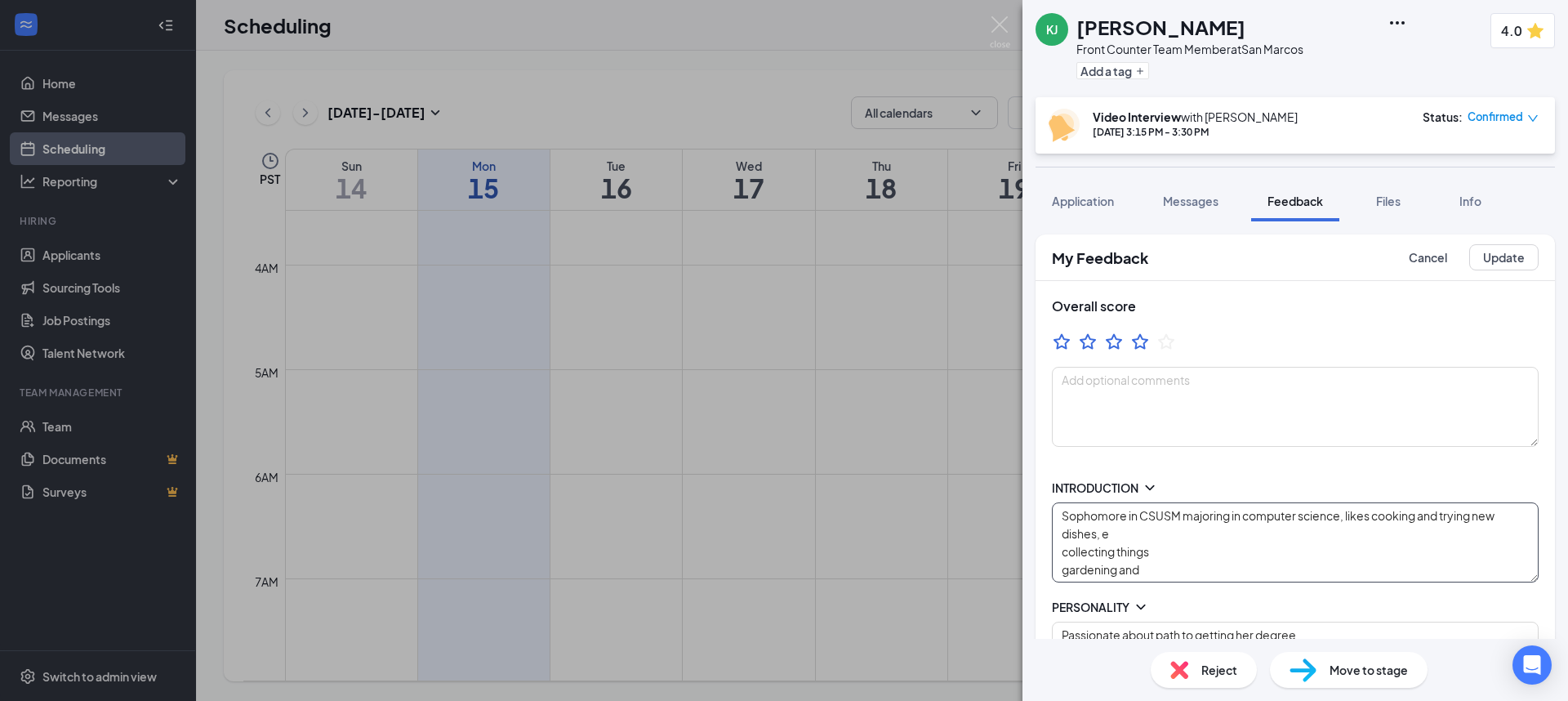
type textarea "Someone who is willing to lay foen the wire, help with burdens, holding ppl acc…"
type textarea "Mon/Wed 12p-CL Fri 3p-CL Sat open availability"
type textarea "Sophomore in CSUSM majoring in computer science, likes cooking and trying new d…"
type textarea "Strength: fast learner and hands on Improvement: hard headed with can be close …"
type textarea "Someone who is willing to lay foen the wire, help with burdens, holding ppl acc…"
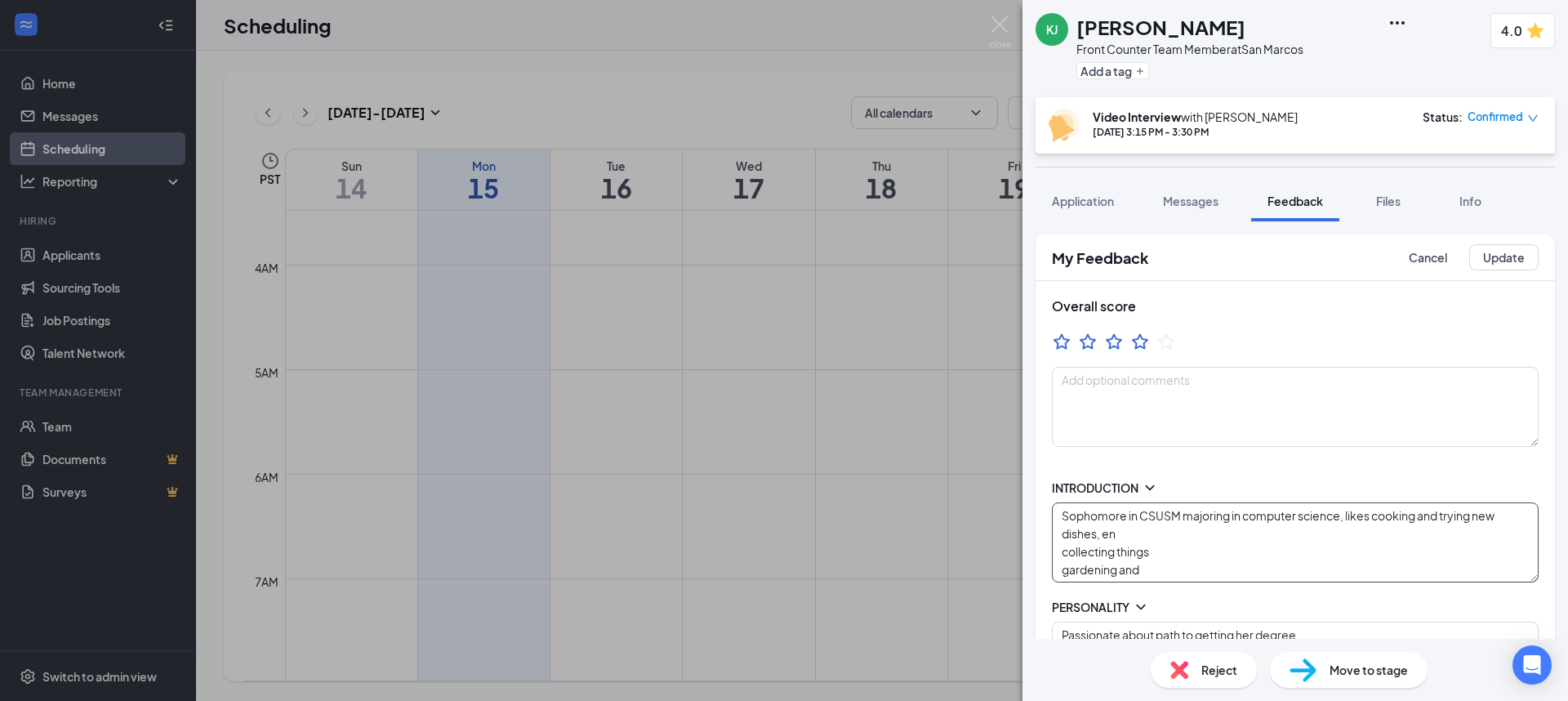
type textarea "Mon/Wed 12p-CL Fri 3p-CL Sat open availability"
type textarea "Sophomore in CSUSM majoring in computer science, likes cooking and trying new d…"
type textarea "Strength: fast learner and hands on Improvement: hard headed with can be close …"
type textarea "Someone who is willing to lay foen the wire, help with burdens, holding ppl acc…"
type textarea "Mon/Wed 12p-CL Fri 3p-CL Sat open availability"
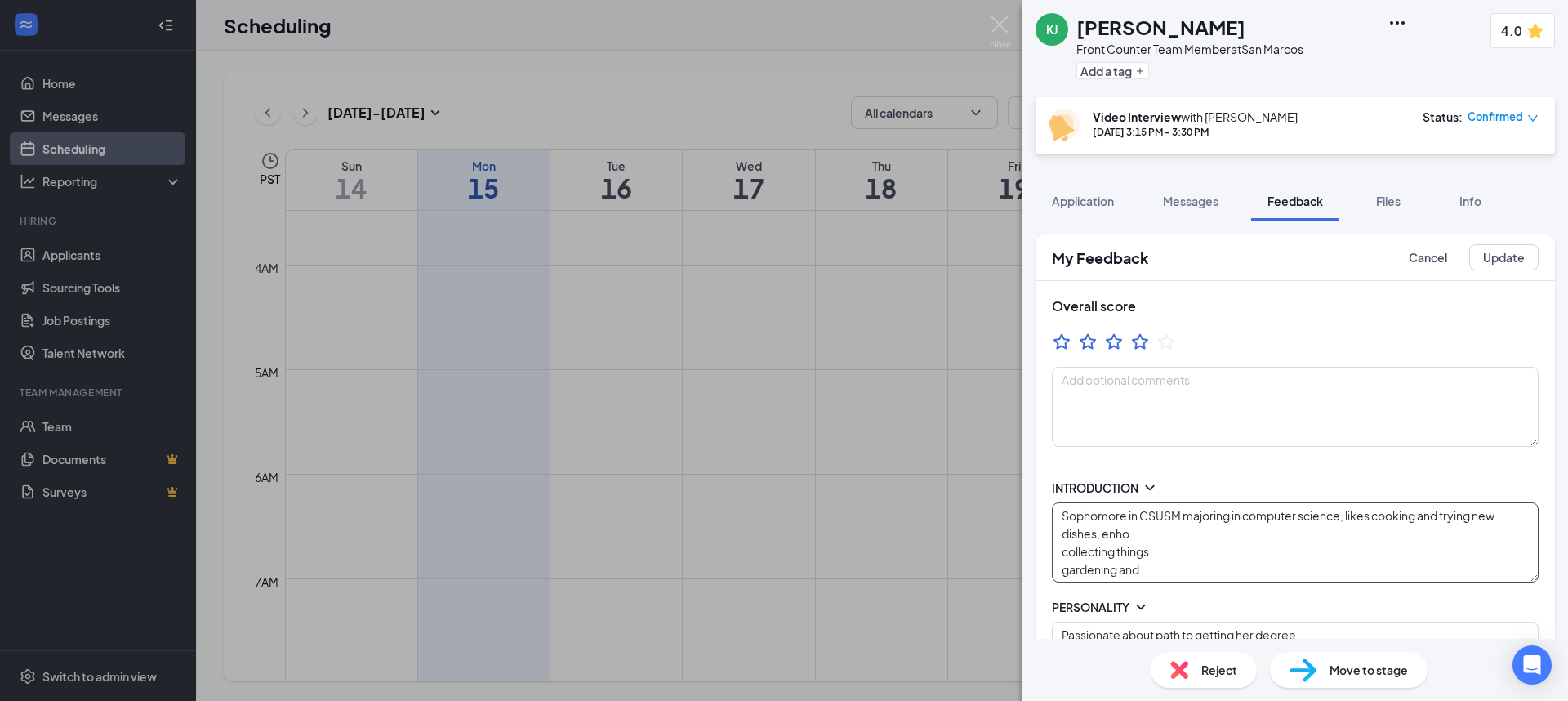
type textarea "Sophomore in CSUSM majoring in computer science, likes cooking and trying new d…"
type textarea "Strength: fast learner and hands on Improvement: hard headed with can be close …"
type textarea "Someone who is willing to lay foen the wire, help with burdens, holding ppl acc…"
type textarea "Mon/Wed 12p-CL Fri 3p-CL Sat open availability"
type textarea "Sophomore in CSUSM majoring in computer science, likes cooking and trying new d…"
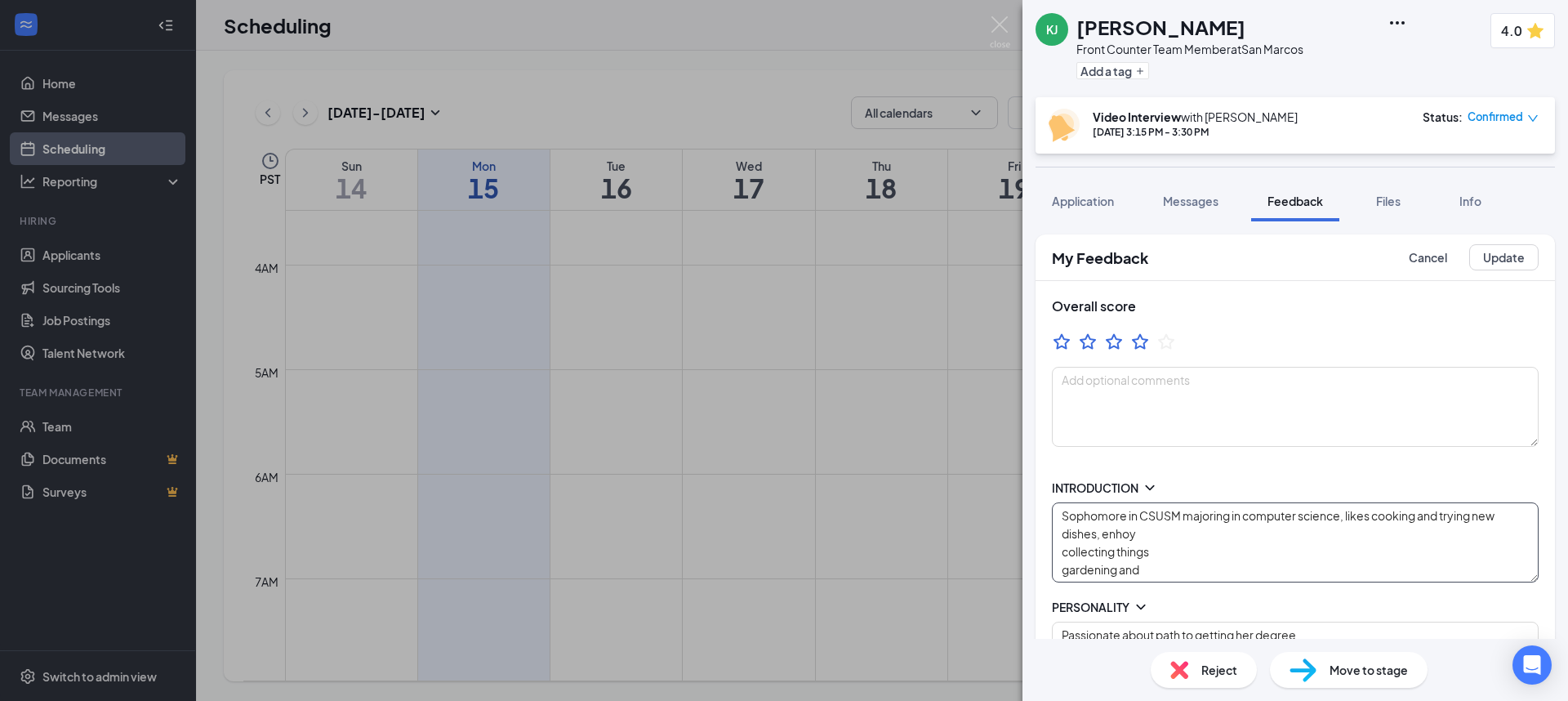
type textarea "Strength: fast learner and hands on Improvement: hard headed with can be close …"
type textarea "Someone who is willing to lay foen the wire, help with burdens, holding ppl acc…"
type textarea "Mon/Wed 12p-CL Fri 3p-CL Sat open availability"
type textarea "Sophomore in CSUSM majoring in computer science, likes cooking and trying new d…"
type textarea "Strength: fast learner and hands on Improvement: hard headed with can be close …"
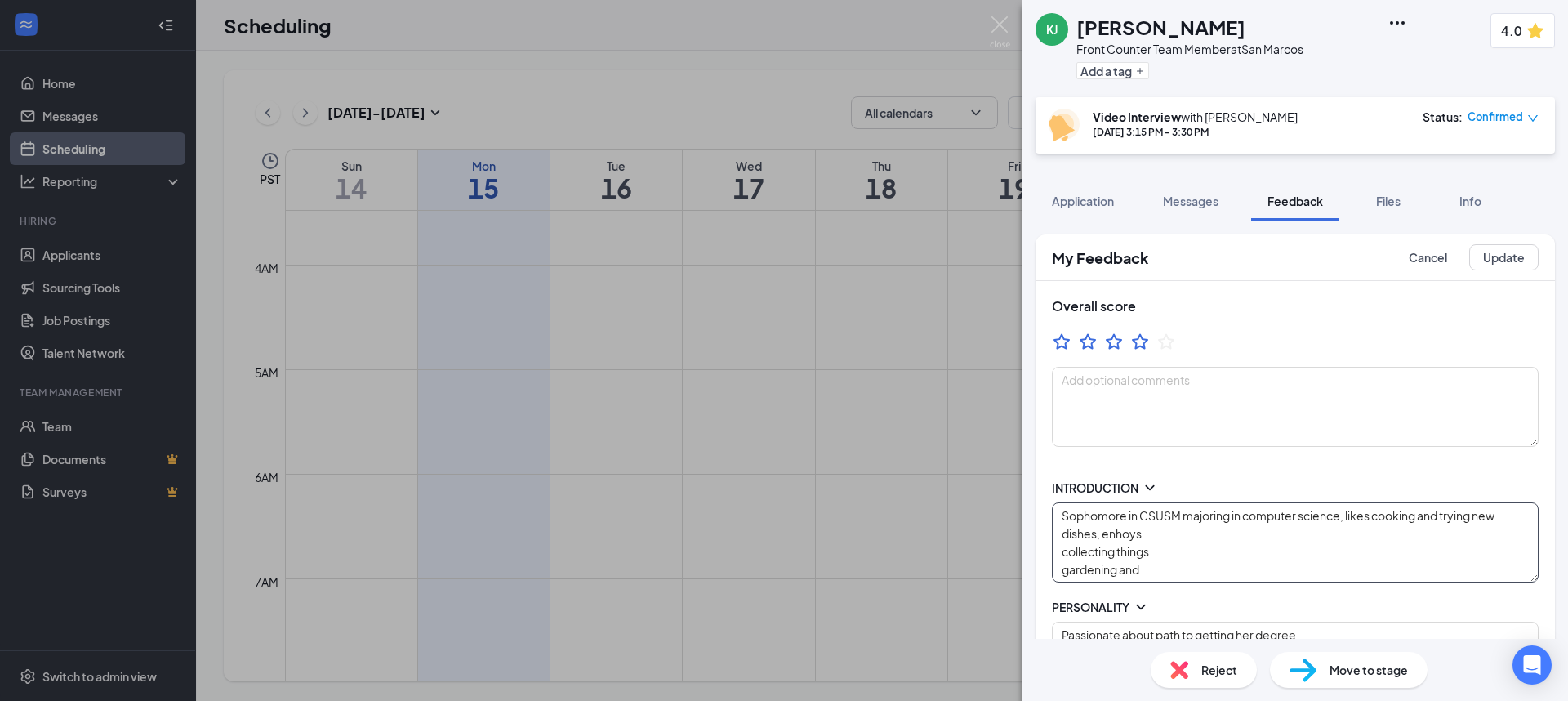
type textarea "Someone who is willing to lay foen the wire, help with burdens, holding ppl acc…"
type textarea "Mon/Wed 12p-CL Fri 3p-CL Sat open availability"
type textarea "Sophomore in CSUSM majoring in computer science, likes cooking and trying new d…"
type textarea "Strength: fast learner and hands on Improvement: hard headed with can be close …"
type textarea "Someone who is willing to lay foen the wire, help with burdens, holding ppl acc…"
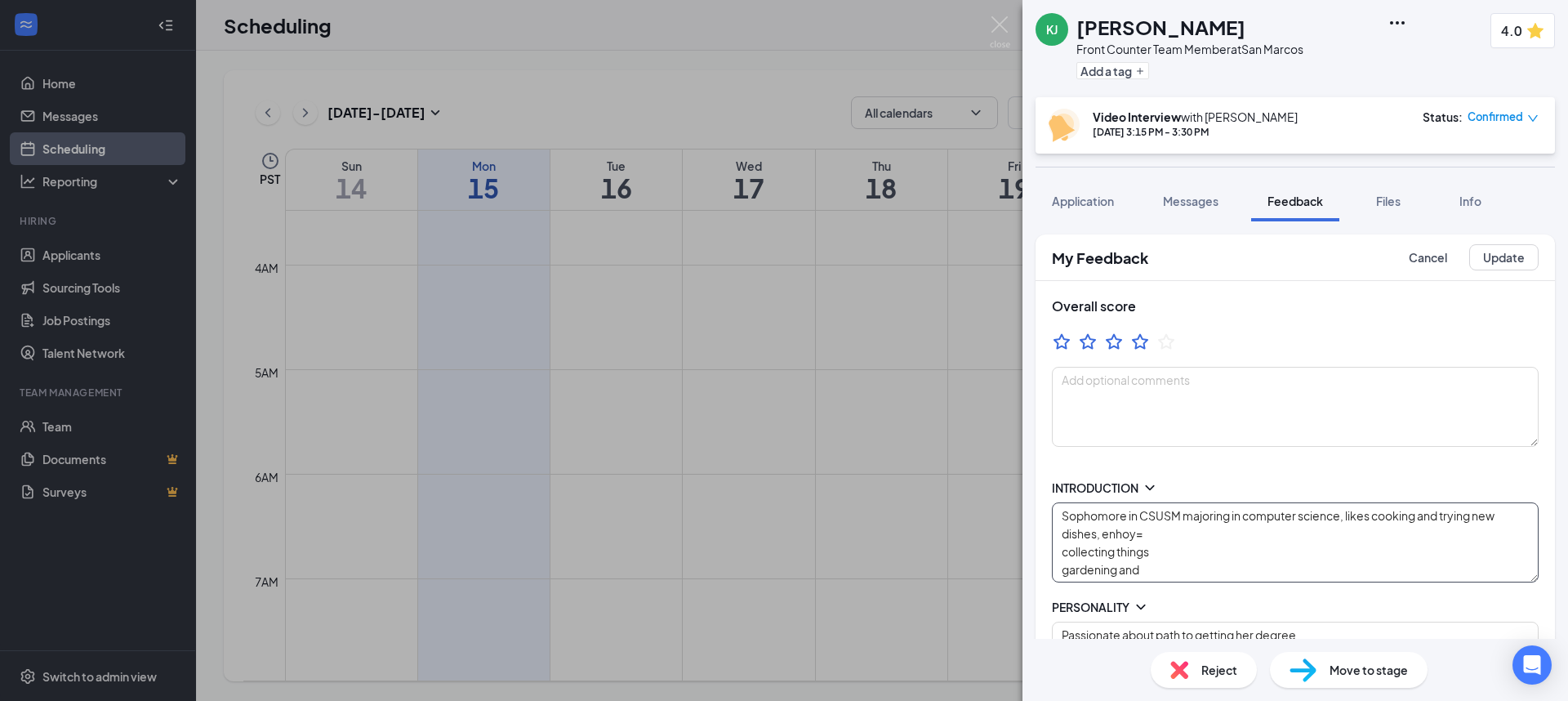
type textarea "Mon/Wed 12p-CL Fri 3p-CL Sat open availability"
type textarea "Sophomore in CSUSM majoring in computer science, likes cooking and trying new d…"
type textarea "Strength: fast learner and hands on Improvement: hard headed with can be close …"
type textarea "Someone who is willing to lay foen the wire, help with burdens, holding ppl acc…"
type textarea "Mon/Wed 12p-CL Fri 3p-CL Sat open availability"
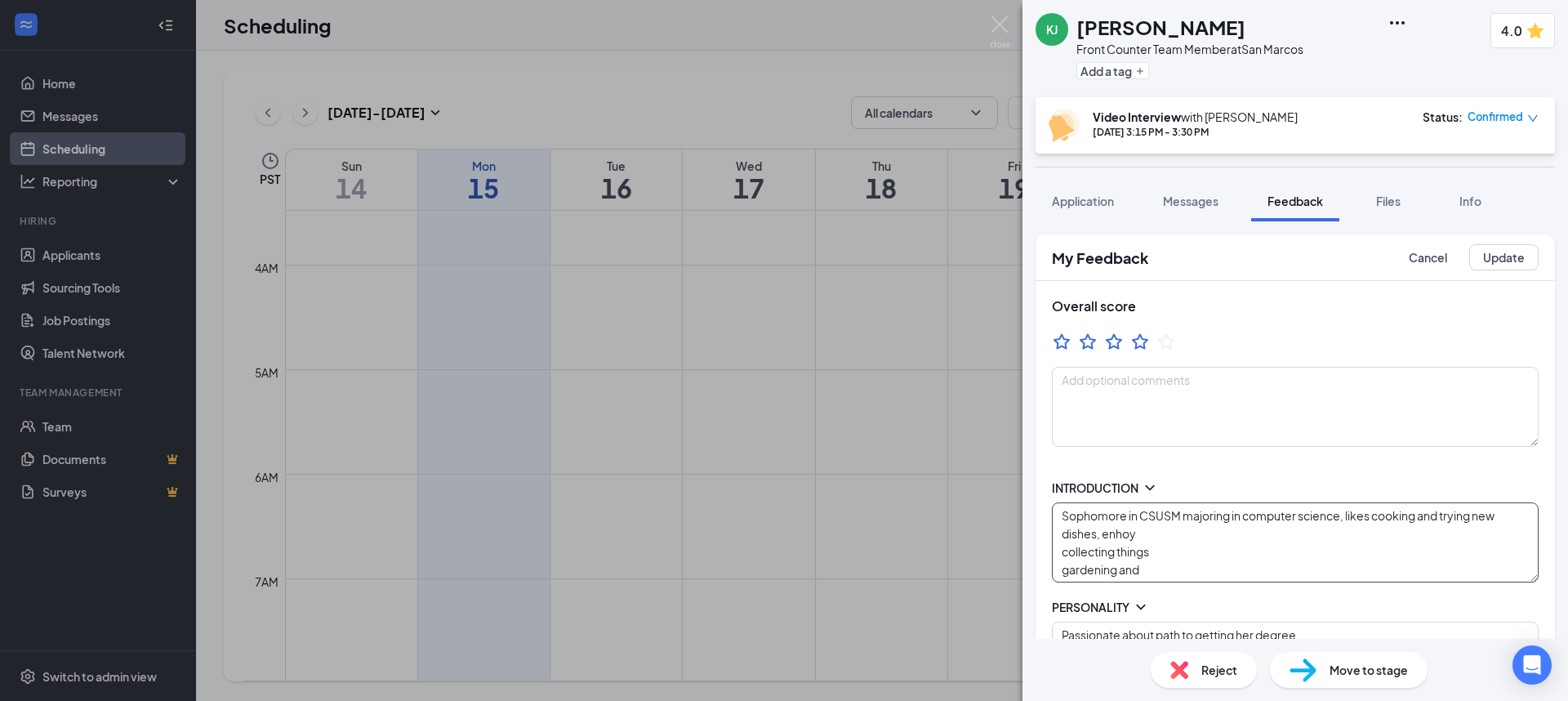
type textarea "Sophomore in CSUSM majoring in computer science, likes cooking and trying new d…"
type textarea "Strength: fast learner and hands on Improvement: hard headed with can be close …"
type textarea "Someone who is willing to lay foen the wire, help with burdens, holding ppl acc…"
type textarea "Mon/Wed 12p-CL Fri 3p-CL Sat open availability"
type textarea "Sophomore in CSUSM majoring in computer science, likes cooking and trying new d…"
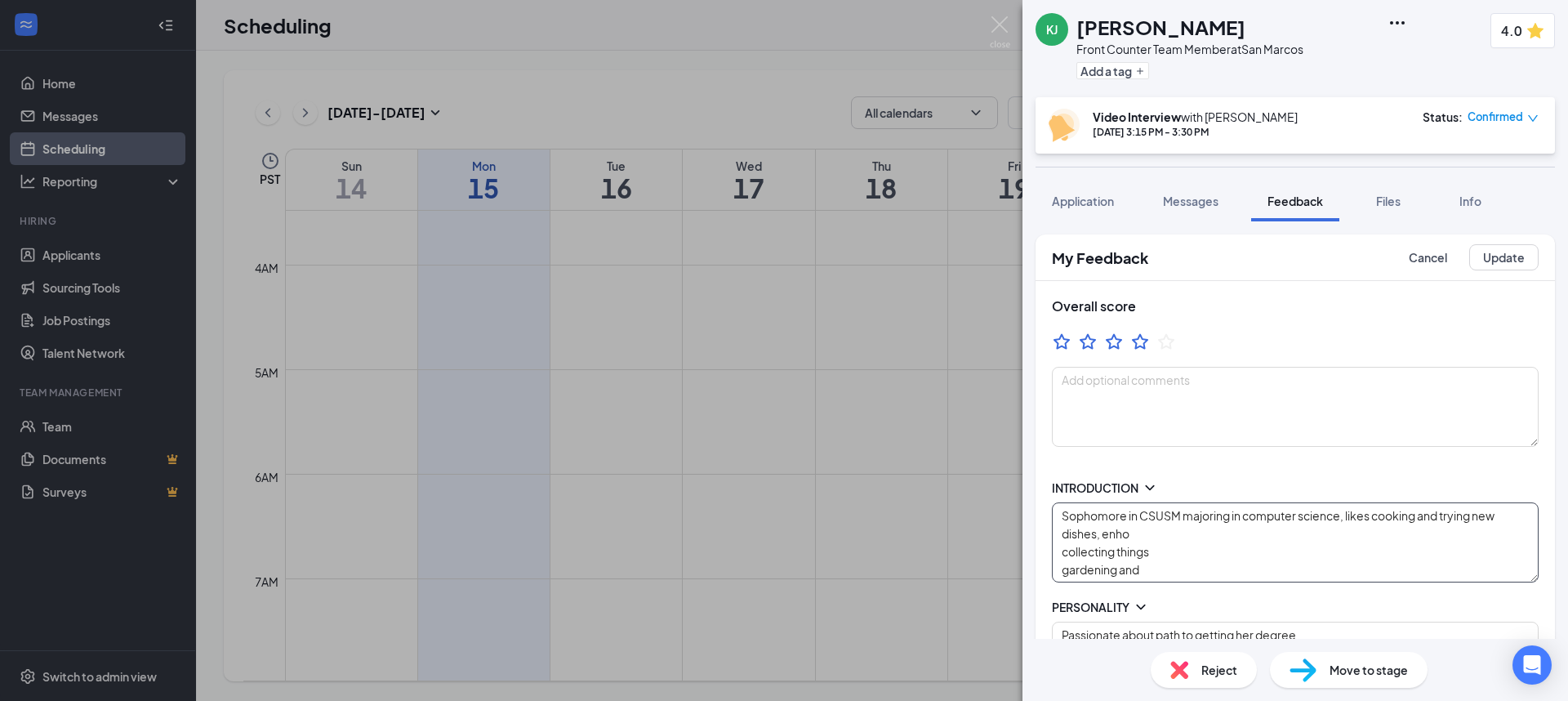
type textarea "Strength: fast learner and hands on Improvement: hard headed with can be close …"
type textarea "Someone who is willing to lay foen the wire, help with burdens, holding ppl acc…"
type textarea "Mon/Wed 12p-CL Fri 3p-CL Sat open availability"
type textarea "Sophomore in CSUSM majoring in computer science, likes cooking and trying new d…"
type textarea "Strength: fast learner and hands on Improvement: hard headed with can be close …"
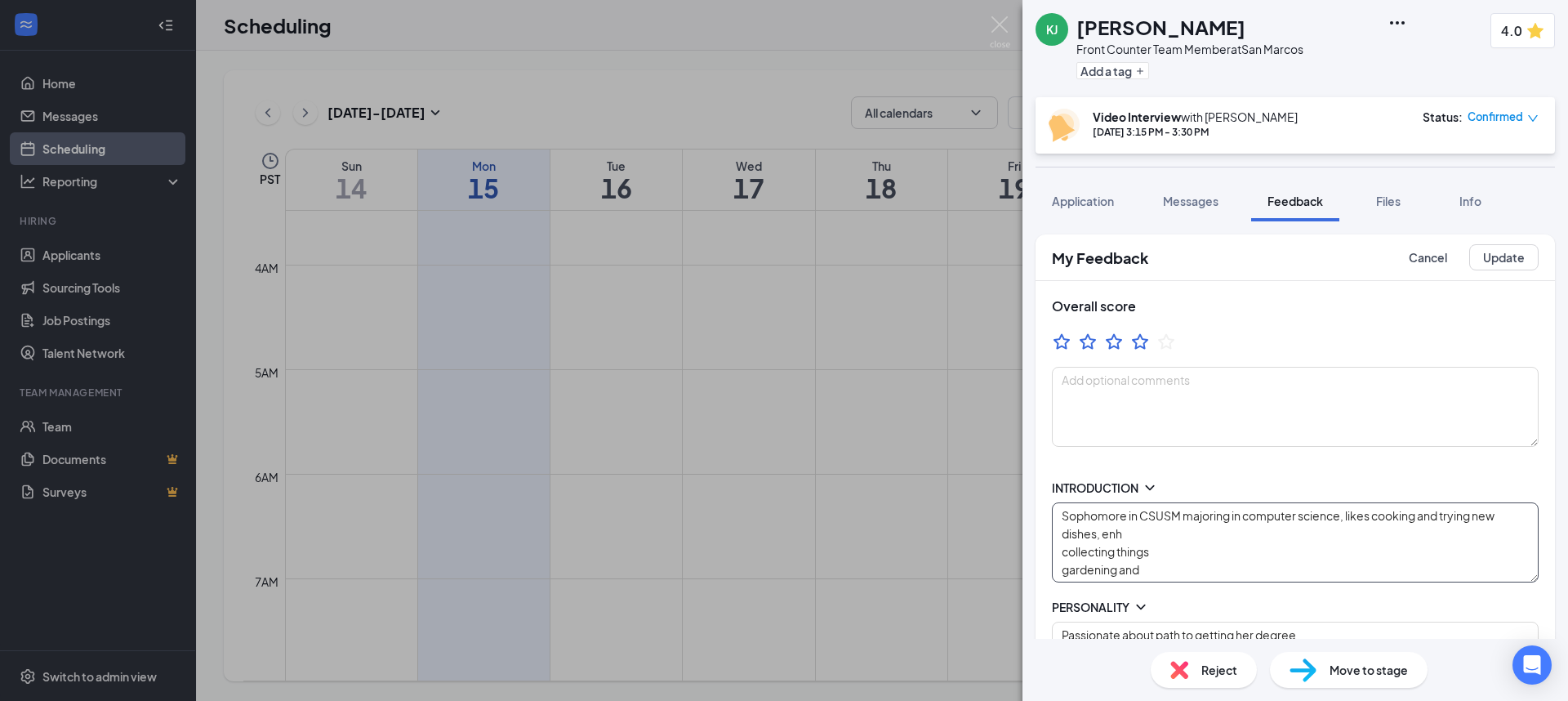
type textarea "Someone who is willing to lay foen the wire, help with burdens, holding ppl acc…"
type textarea "Mon/Wed 12p-CL Fri 3p-CL Sat open availability"
type textarea "Sophomore in CSUSM majoring in computer science, likes cooking and trying new d…"
type textarea "Strength: fast learner and hands on Improvement: hard headed with can be close …"
type textarea "Someone who is willing to lay foen the wire, help with burdens, holding ppl acc…"
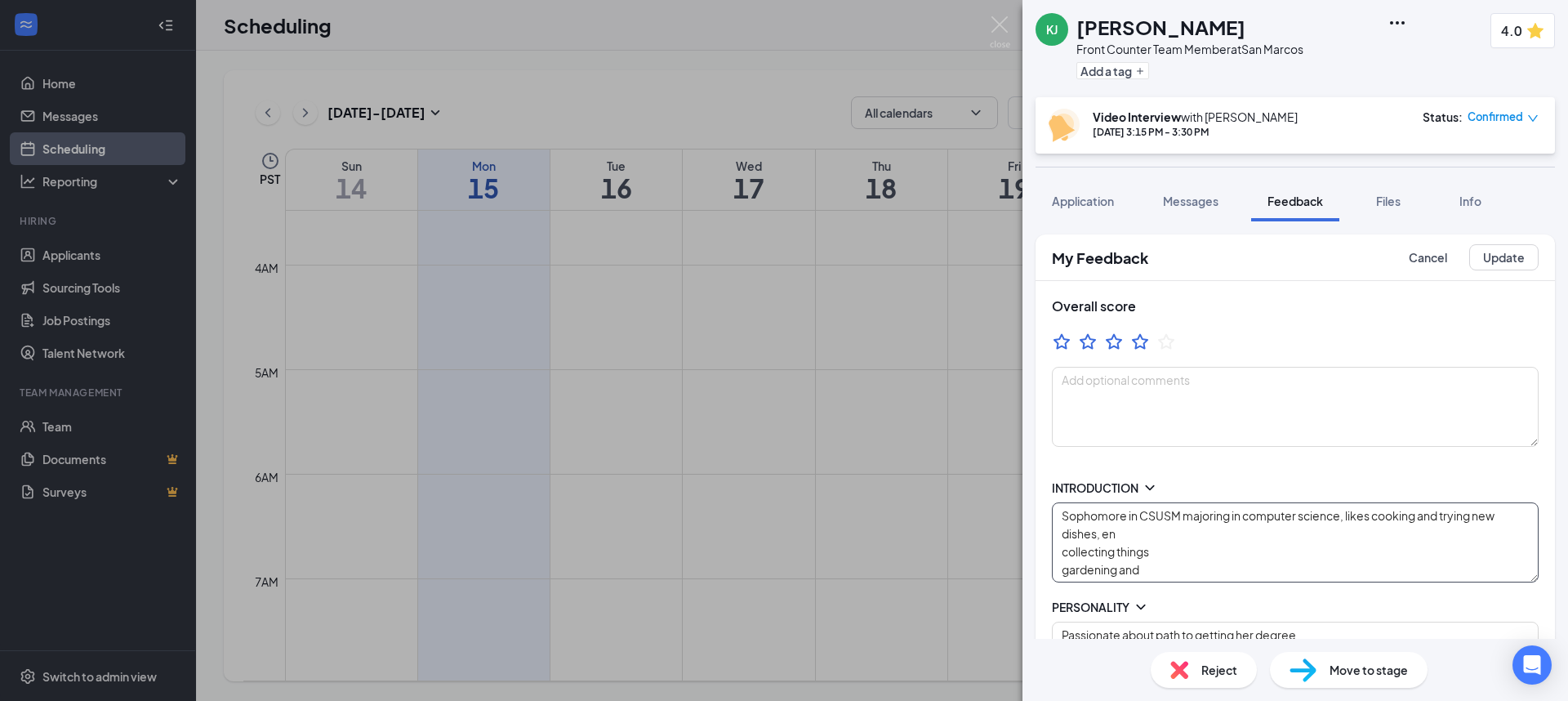
type textarea "Mon/Wed 12p-CL Fri 3p-CL Sat open availability"
type textarea "Sophomore in CSUSM majoring in computer science, likes cooking and trying new d…"
type textarea "Strength: fast learner and hands on Improvement: hard headed with can be close …"
type textarea "Someone who is willing to lay foen the wire, help with burdens, holding ppl acc…"
type textarea "Mon/Wed 12p-CL Fri 3p-CL Sat open availability"
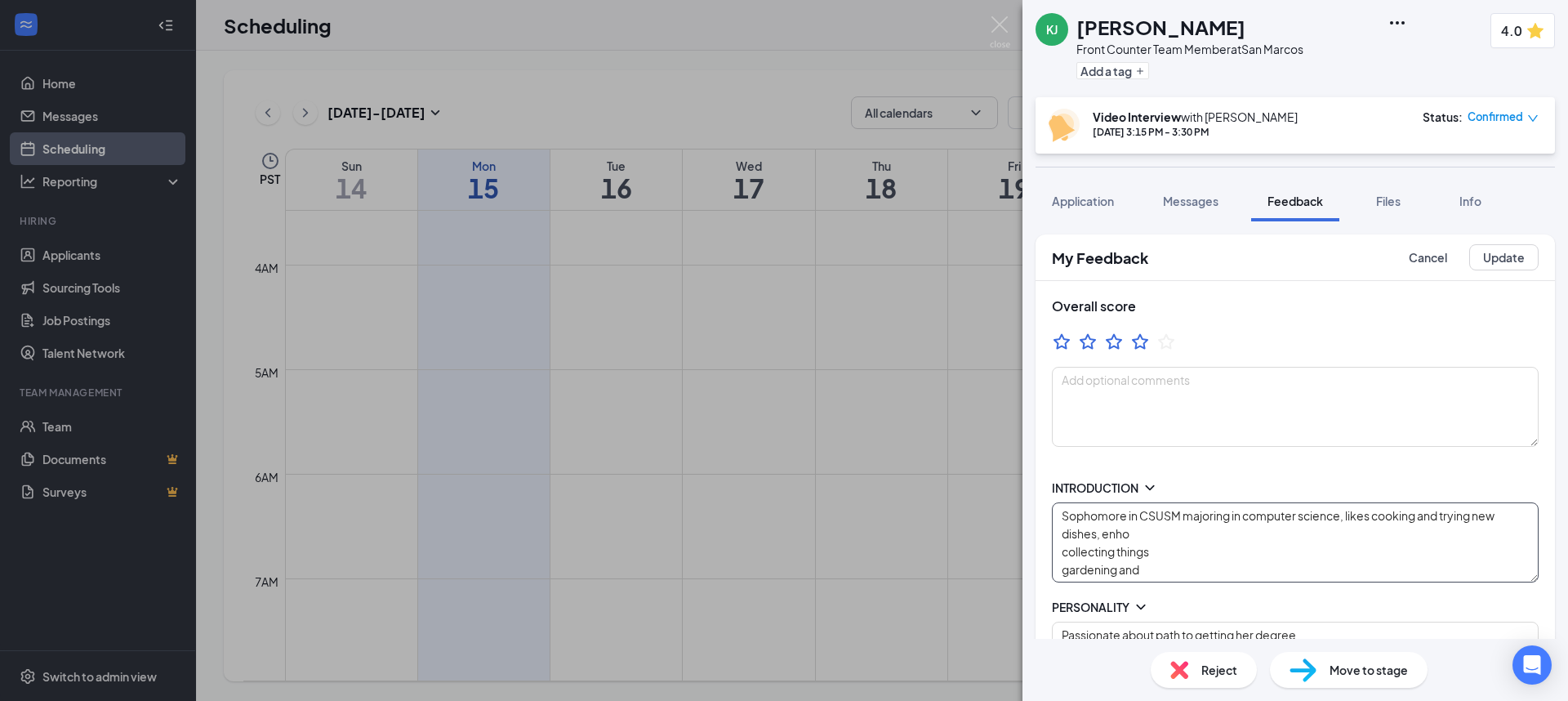
type textarea "Sophomore in CSUSM majoring in computer science, likes cooking and trying new d…"
type textarea "Strength: fast learner and hands on Improvement: hard headed with can be close …"
type textarea "Someone who is willing to lay foen the wire, help with burdens, holding ppl acc…"
type textarea "Mon/Wed 12p-CL Fri 3p-CL Sat open availability"
type textarea "Sophomore in CSUSM majoring in computer science, likes cooking and trying new d…"
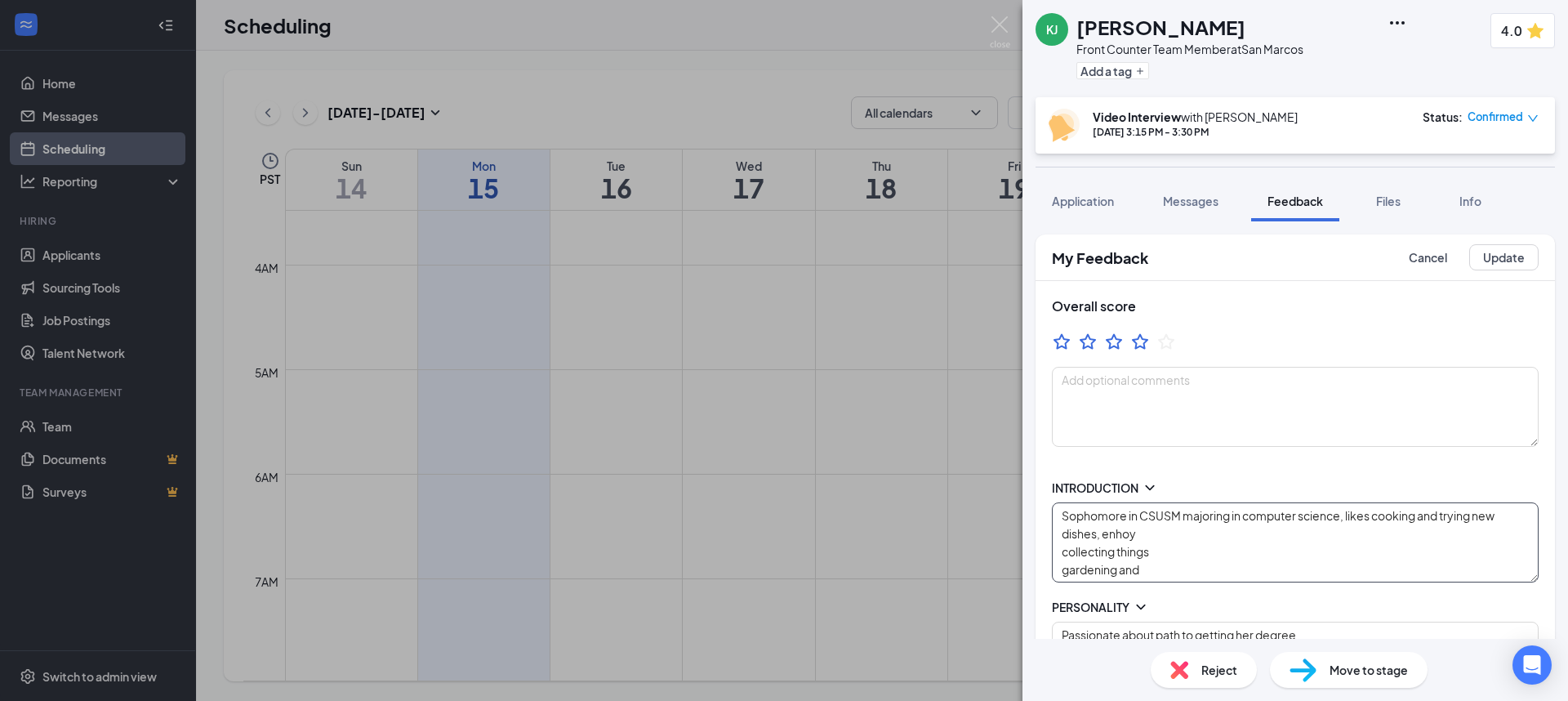
type textarea "Strength: fast learner and hands on Improvement: hard headed with can be close …"
type textarea "Someone who is willing to lay foen the wire, help with burdens, holding ppl acc…"
type textarea "Mon/Wed 12p-CL Fri 3p-CL Sat open availability"
type textarea "Sophomore in CSUSM majoring in computer science, likes cooking and trying new d…"
type textarea "Strength: fast learner and hands on Improvement: hard headed with can be close …"
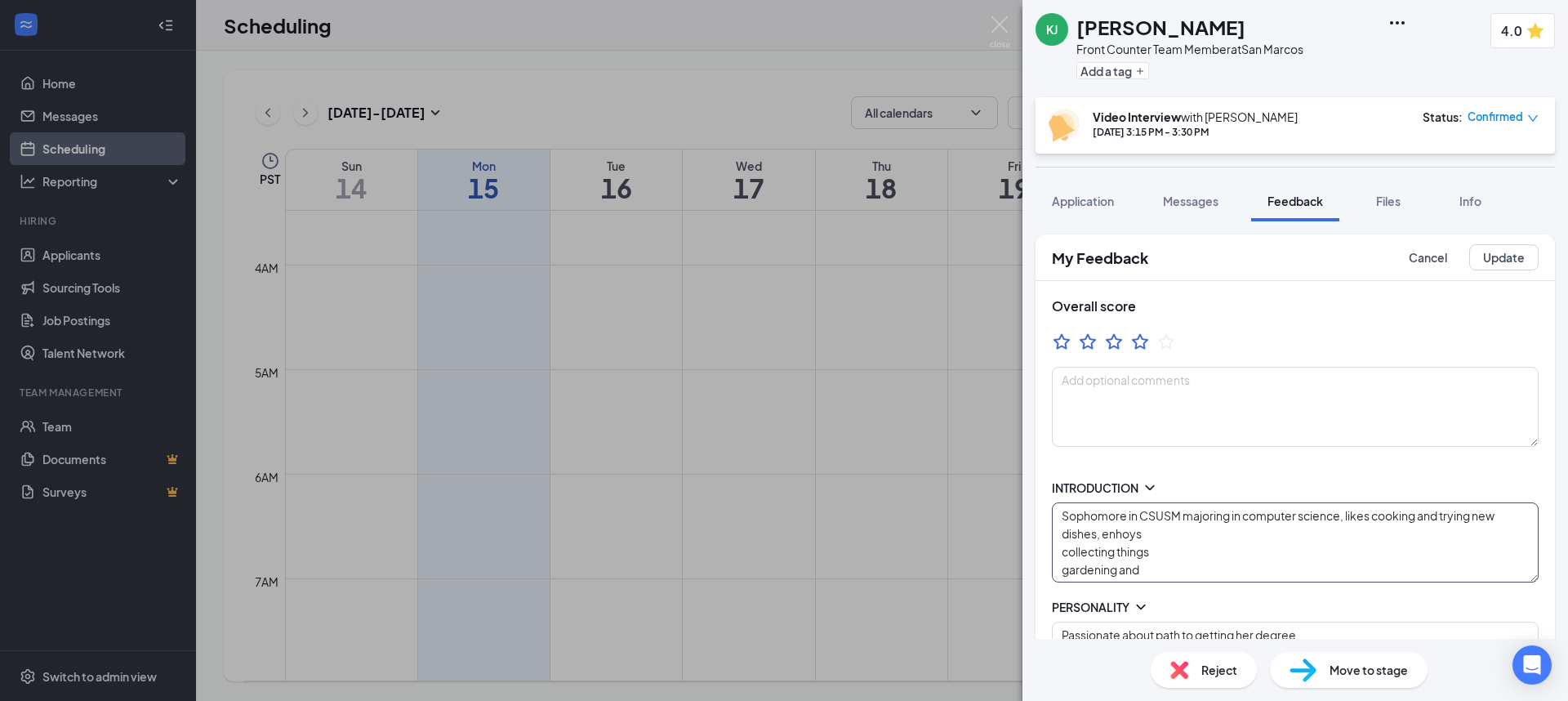
type textarea "Someone who is willing to lay foen the wire, help with burdens, holding ppl acc…"
type textarea "Mon/Wed 12p-CL Fri 3p-CL Sat open availability"
type textarea "Sophomore in CSUSM majoring in computer science, likes cooking and trying new d…"
type textarea "Strength: fast learner and hands on Improvement: hard headed with can be close …"
type textarea "Someone who is willing to lay foen the wire, help with burdens, holding ppl acc…"
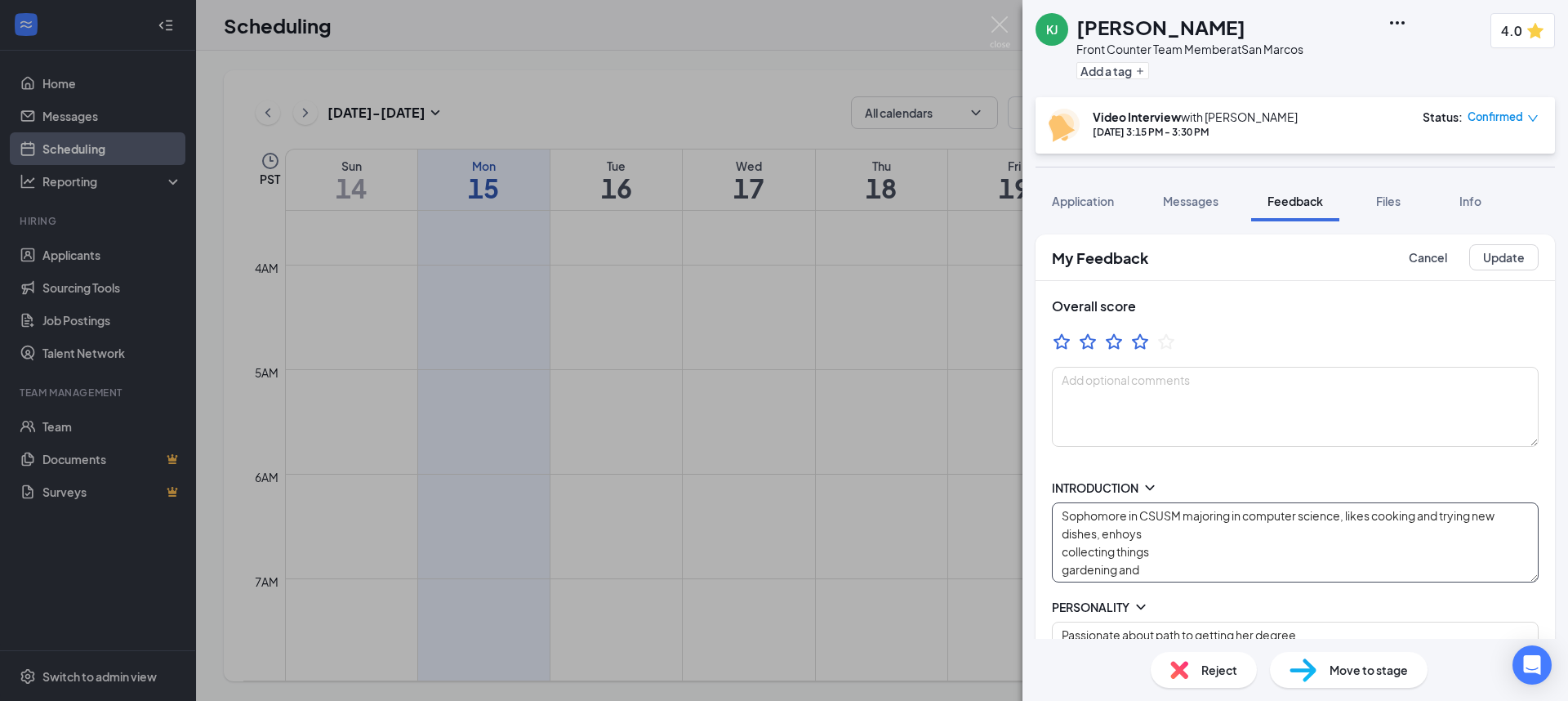
type textarea "Mon/Wed 12p-CL Fri 3p-CL Sat open availability"
type textarea "Sophomore in CSUSM majoring in computer science, likes cooking and trying new d…"
type textarea "Strength: fast learner and hands on Improvement: hard headed with can be close …"
type textarea "Someone who is willing to lay foen the wire, help with burdens, holding ppl acc…"
type textarea "Mon/Wed 12p-CL Fri 3p-CL Sat open availability"
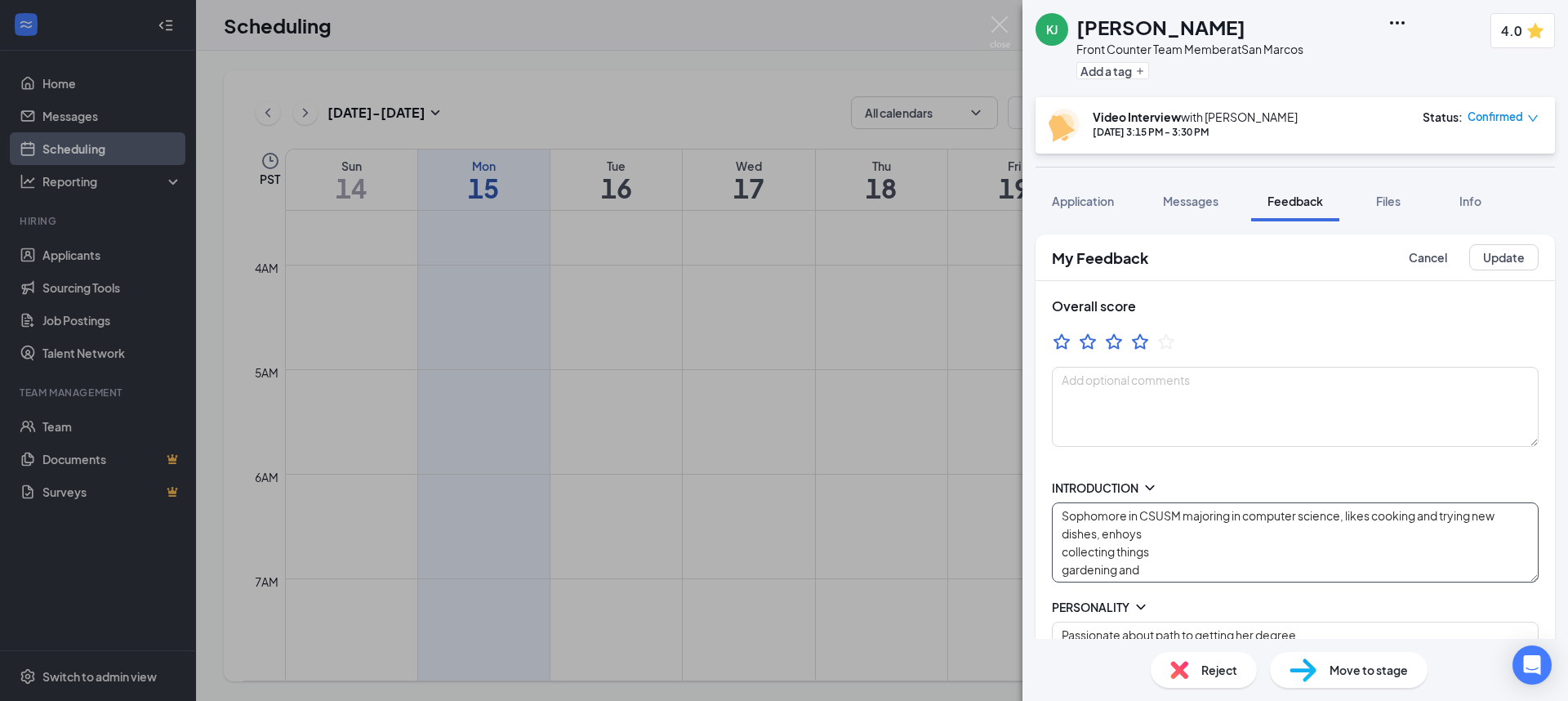
type textarea "Sophomore in CSUSM majoring in computer science, likes cooking and trying new d…"
type textarea "Strength: fast learner and hands on Improvement: hard headed with can be close …"
type textarea "Someone who is willing to lay foen the wire, help with burdens, holding ppl acc…"
type textarea "Mon/Wed 12p-CL Fri 3p-CL Sat open availability"
type textarea "Sophomore in CSUSM majoring in computer science, likes cooking and trying new d…"
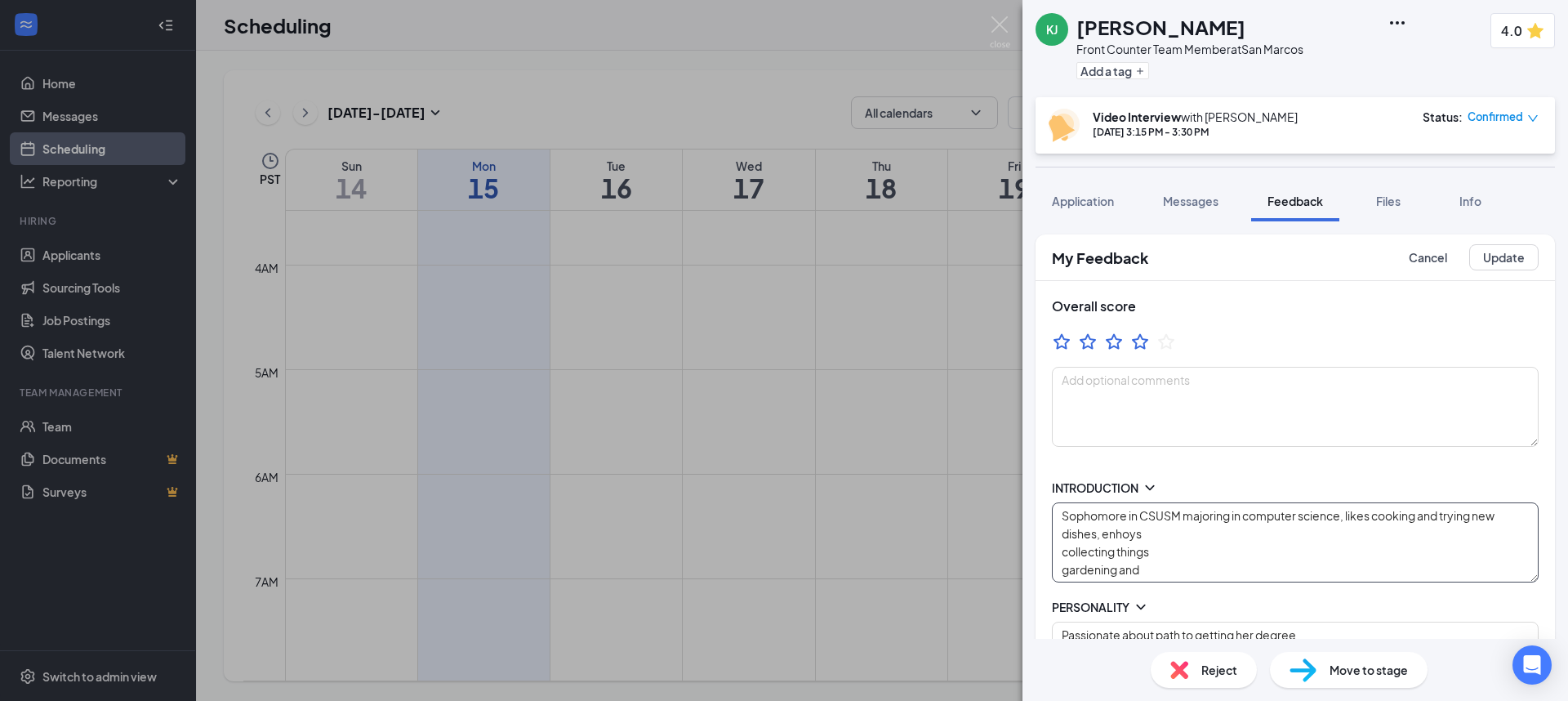
type textarea "Strength: fast learner and hands on Improvement: hard headed with can be close …"
type textarea "Someone who is willing to lay foen the wire, help with burdens, holding ppl acc…"
type textarea "Mon/Wed 12p-CL Fri 3p-CL Sat open availability"
type textarea "Sophomore in CSUSM majoring in computer science, likes cooking and trying new d…"
type textarea "Strength: fast learner and hands on Improvement: hard headed with can be close …"
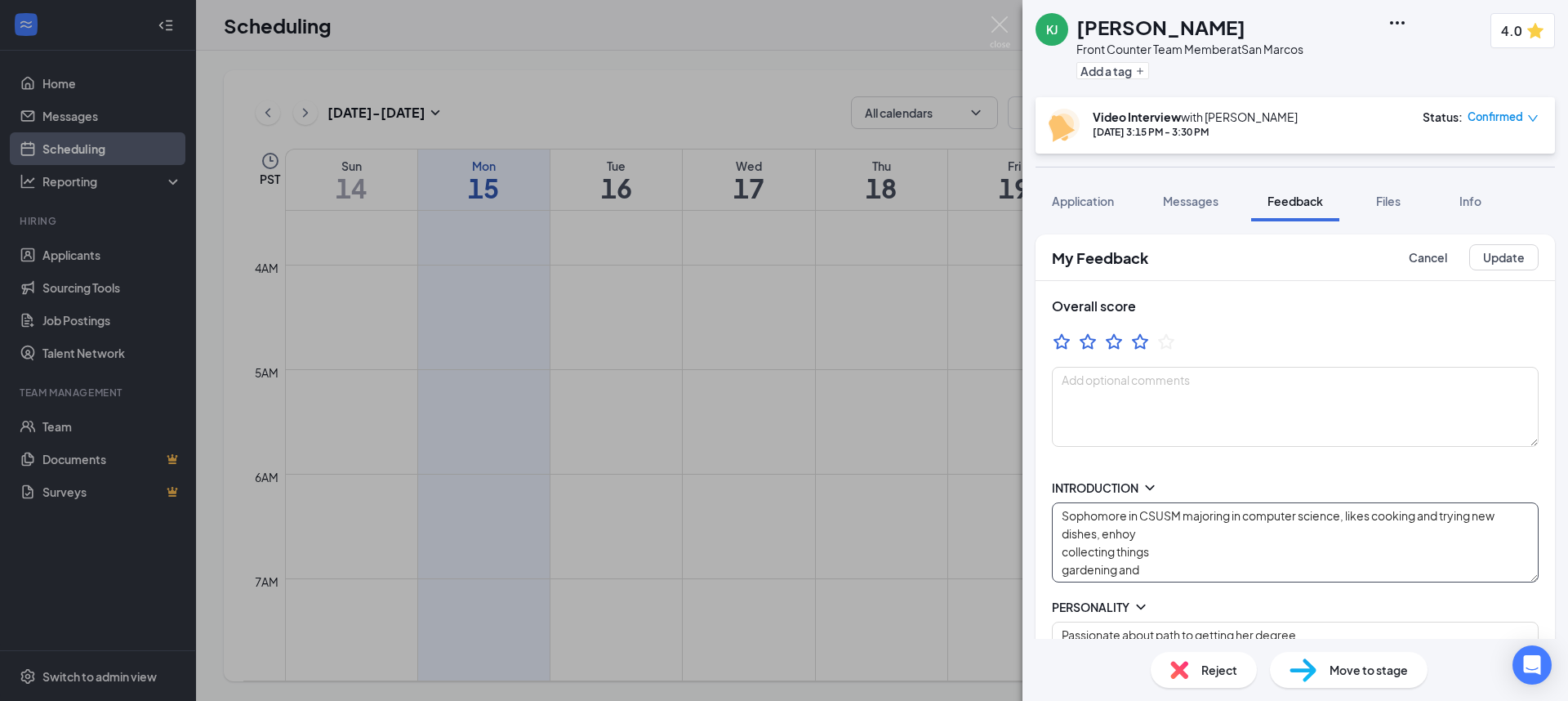
type textarea "Someone who is willing to lay foen the wire, help with burdens, holding ppl acc…"
type textarea "Mon/Wed 12p-CL Fri 3p-CL Sat open availability"
type textarea "Sophomore in CSUSM majoring in computer science, likes cooking and trying new d…"
type textarea "Strength: fast learner and hands on Improvement: hard headed with can be close …"
type textarea "Someone who is willing to lay foen the wire, help with burdens, holding ppl acc…"
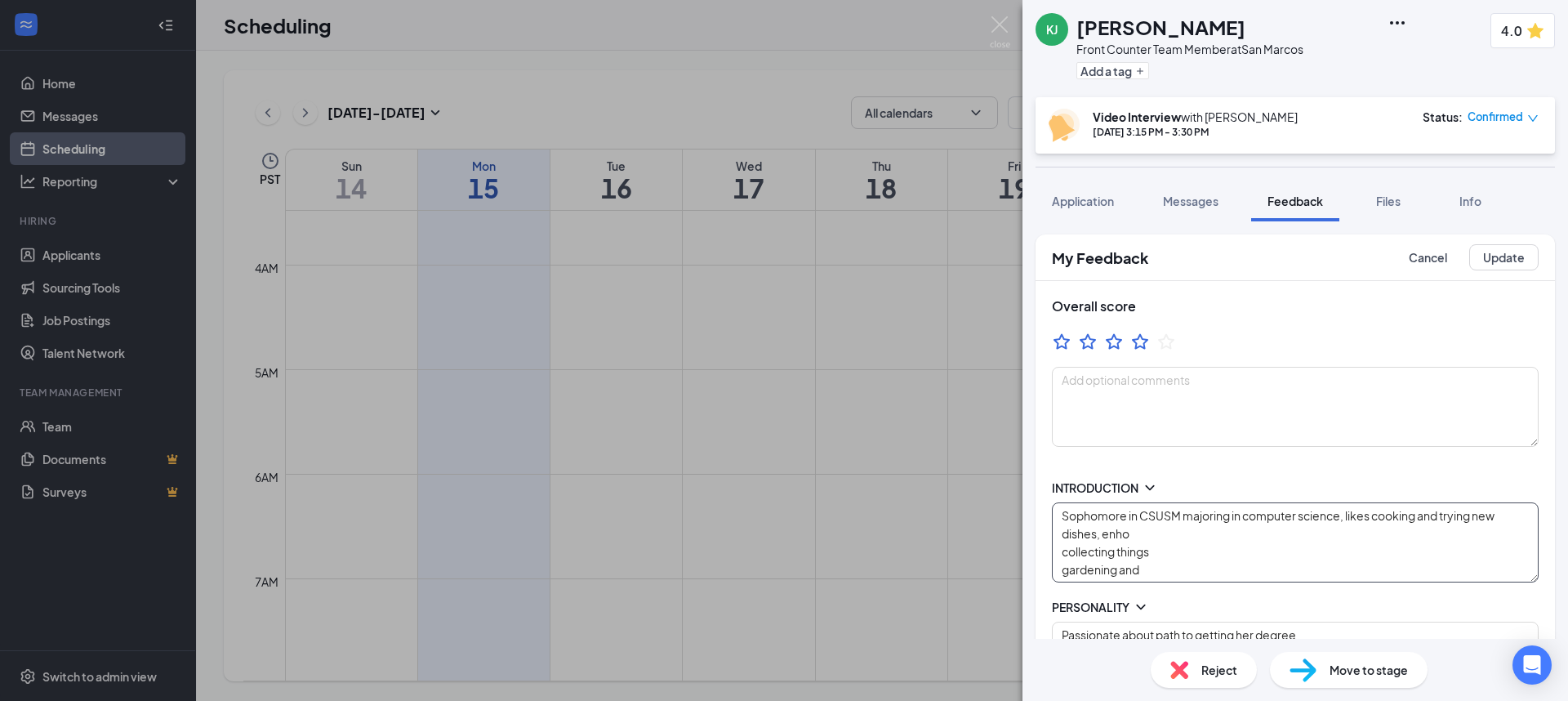
type textarea "Mon/Wed 12p-CL Fri 3p-CL Sat open availability"
type textarea "Sophomore in CSUSM majoring in computer science, likes cooking and trying new d…"
type textarea "Strength: fast learner and hands on Improvement: hard headed with can be close …"
type textarea "Someone who is willing to lay foen the wire, help with burdens, holding ppl acc…"
type textarea "Mon/Wed 12p-CL Fri 3p-CL Sat open availability"
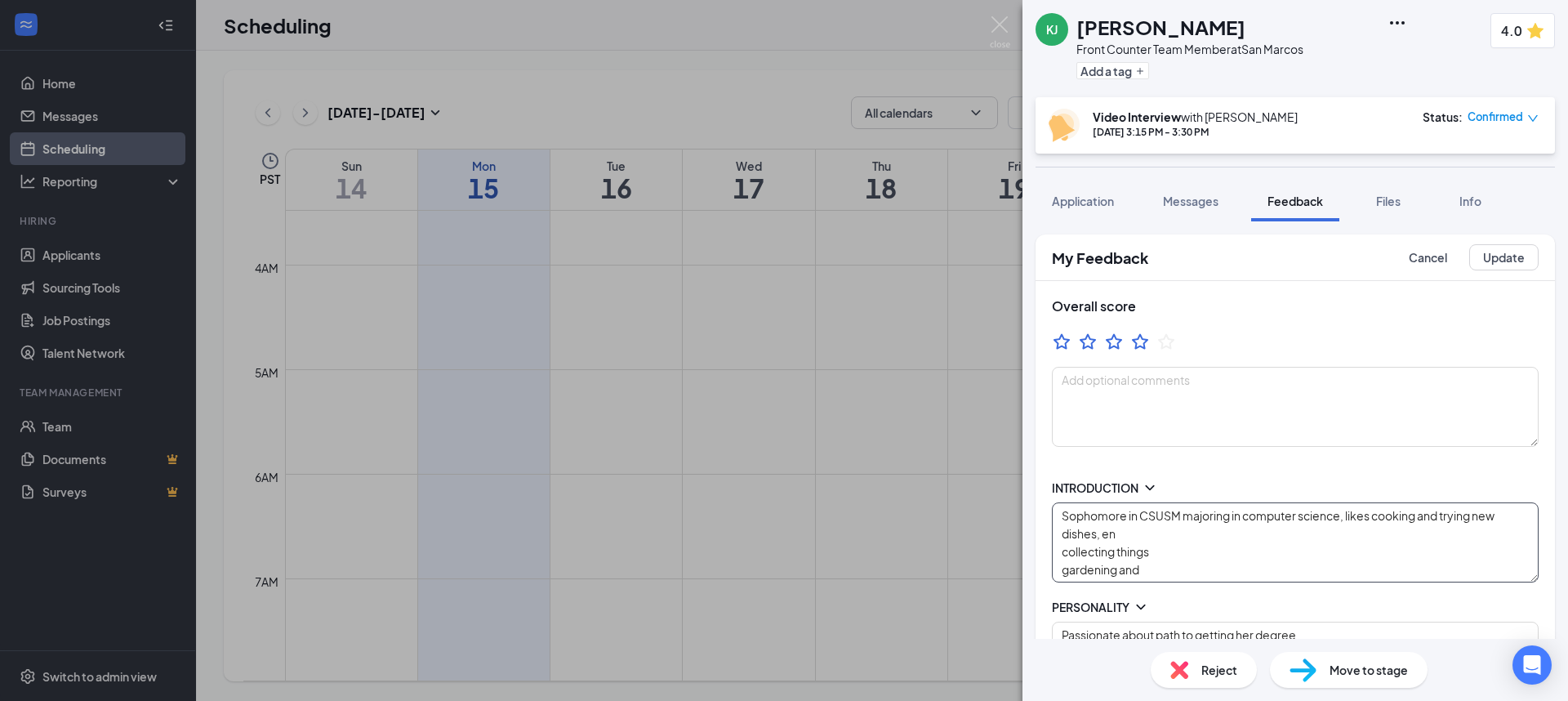
type textarea "Sophomore in CSUSM majoring in computer science, likes cooking and trying new d…"
type textarea "Strength: fast learner and hands on Improvement: hard headed with can be close …"
type textarea "Someone who is willing to lay foen the wire, help with burdens, holding ppl acc…"
type textarea "Mon/Wed 12p-CL Fri 3p-CL Sat open availability"
type textarea "Sophomore in CSUSM majoring in computer science, likes cooking and trying new d…"
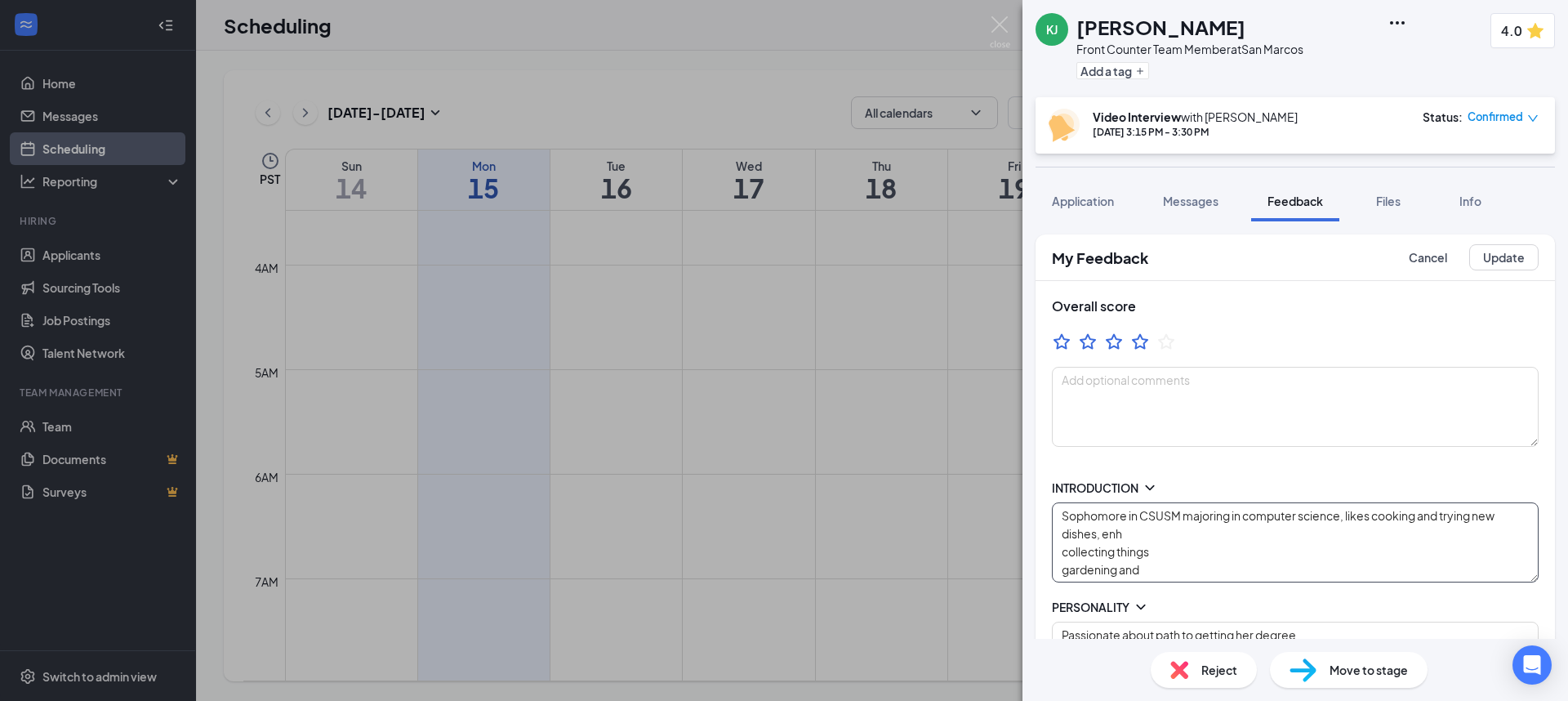
type textarea "Strength: fast learner and hands on Improvement: hard headed with can be close …"
type textarea "Someone who is willing to lay foen the wire, help with burdens, holding ppl acc…"
type textarea "Mon/Wed 12p-CL Fri 3p-CL Sat open availability"
click at [1062, 555] on textarea "Sophomore in CSUSM majoring in computer science, likes cooking and trying new d…" at bounding box center [1295, 542] width 487 height 80
click at [1242, 537] on textarea "Sophomore in CSUSM majoring in computer science, likes cooking and trying new d…" at bounding box center [1295, 542] width 487 height 80
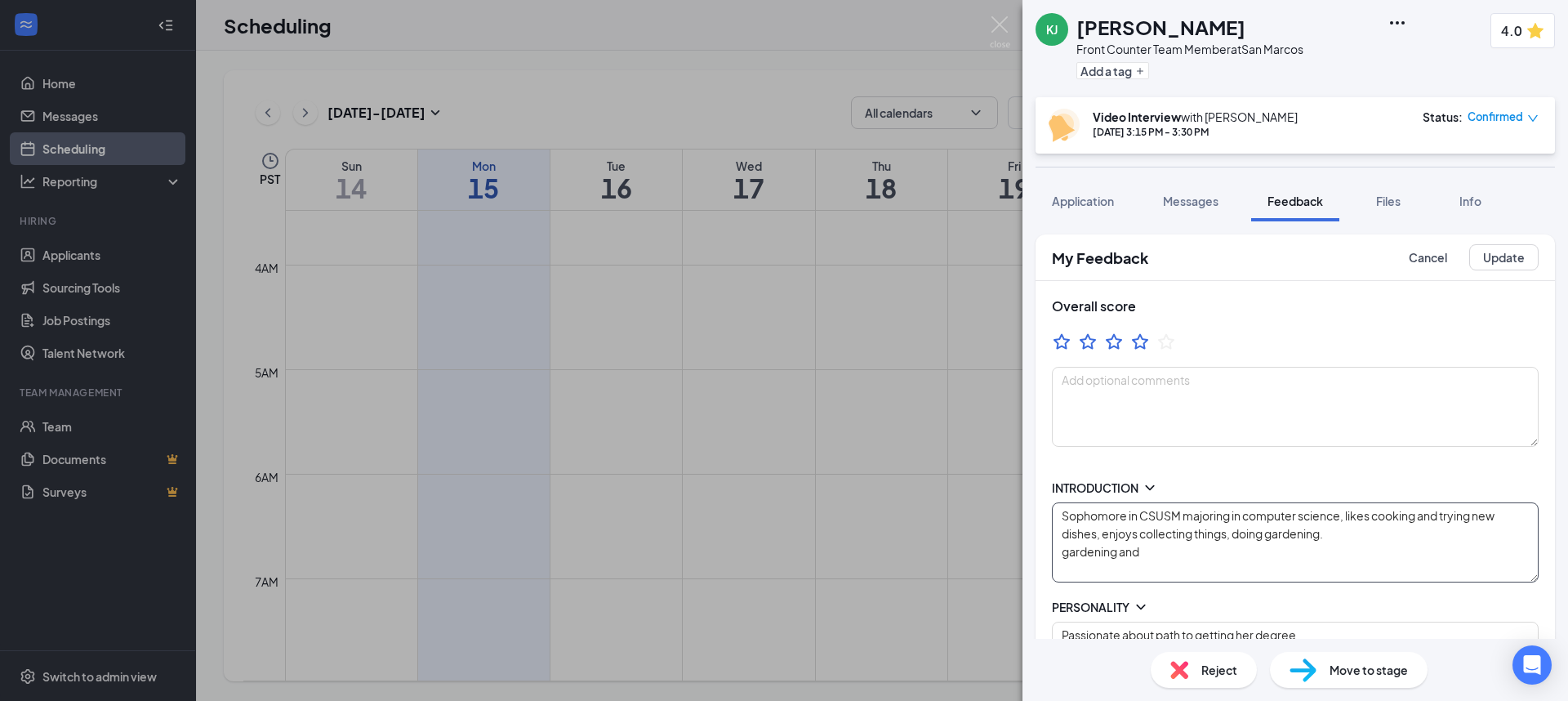
scroll to position [1, 0]
drag, startPoint x: 1161, startPoint y: 558, endPoint x: 1035, endPoint y: 557, distance: 126.0
click at [1222, 570] on textarea "Sophomore in CSUSM majoring in computer science, likes cooking and trying new d…" at bounding box center [1295, 542] width 487 height 80
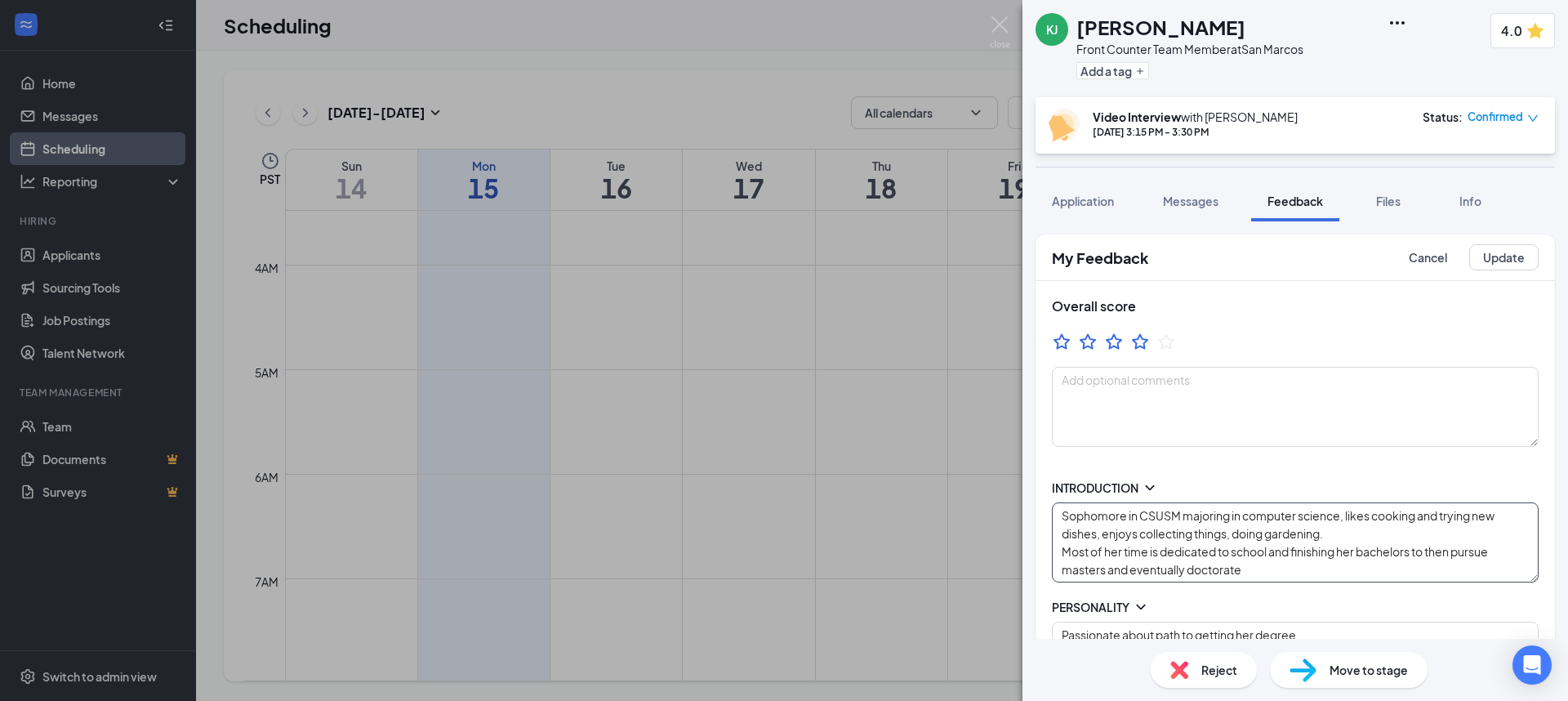
click at [1294, 576] on textarea "Sophomore in CSUSM majoring in computer science, likes cooking and trying new d…" at bounding box center [1295, 542] width 487 height 80
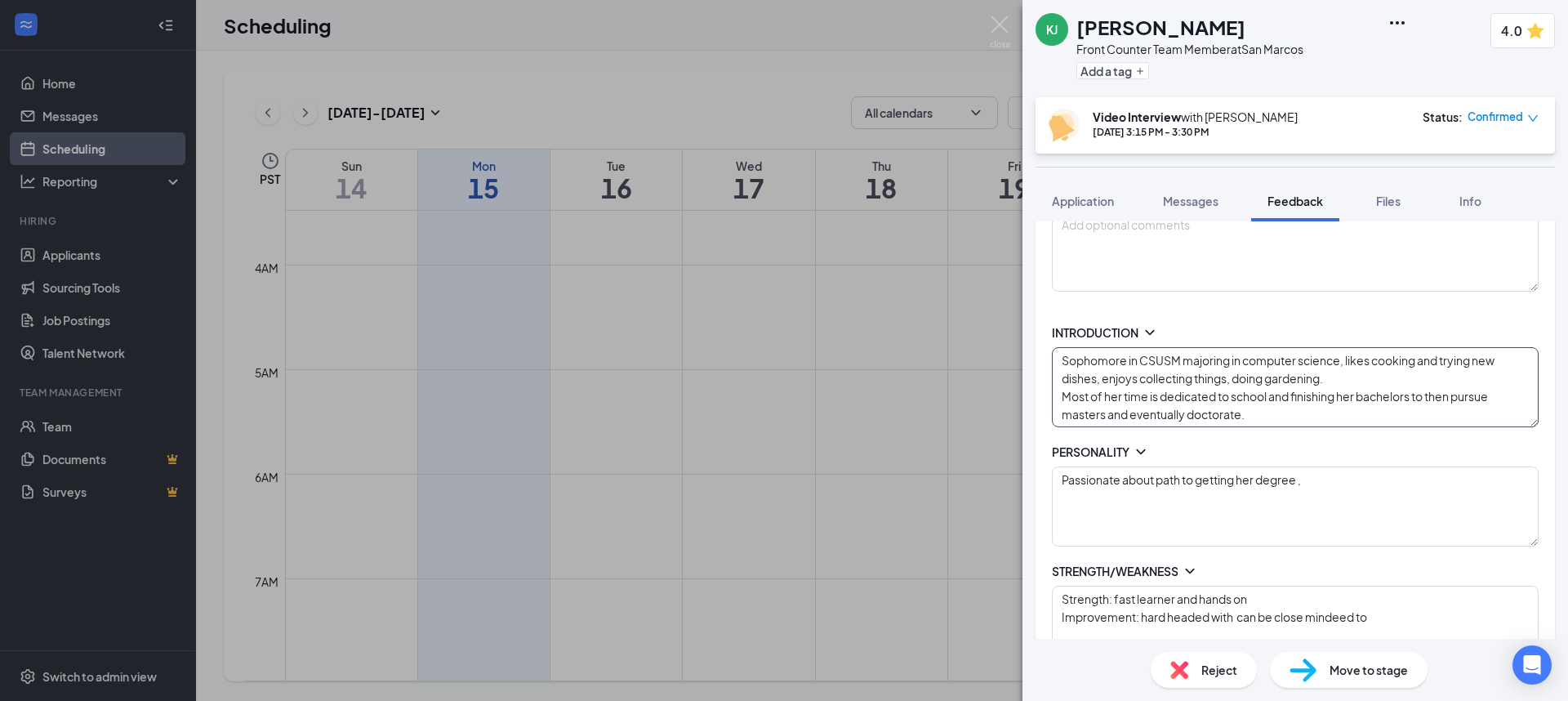
scroll to position [155, 0]
click at [1316, 476] on textarea "Passionate about path to getting her degree ," at bounding box center [1295, 507] width 487 height 80
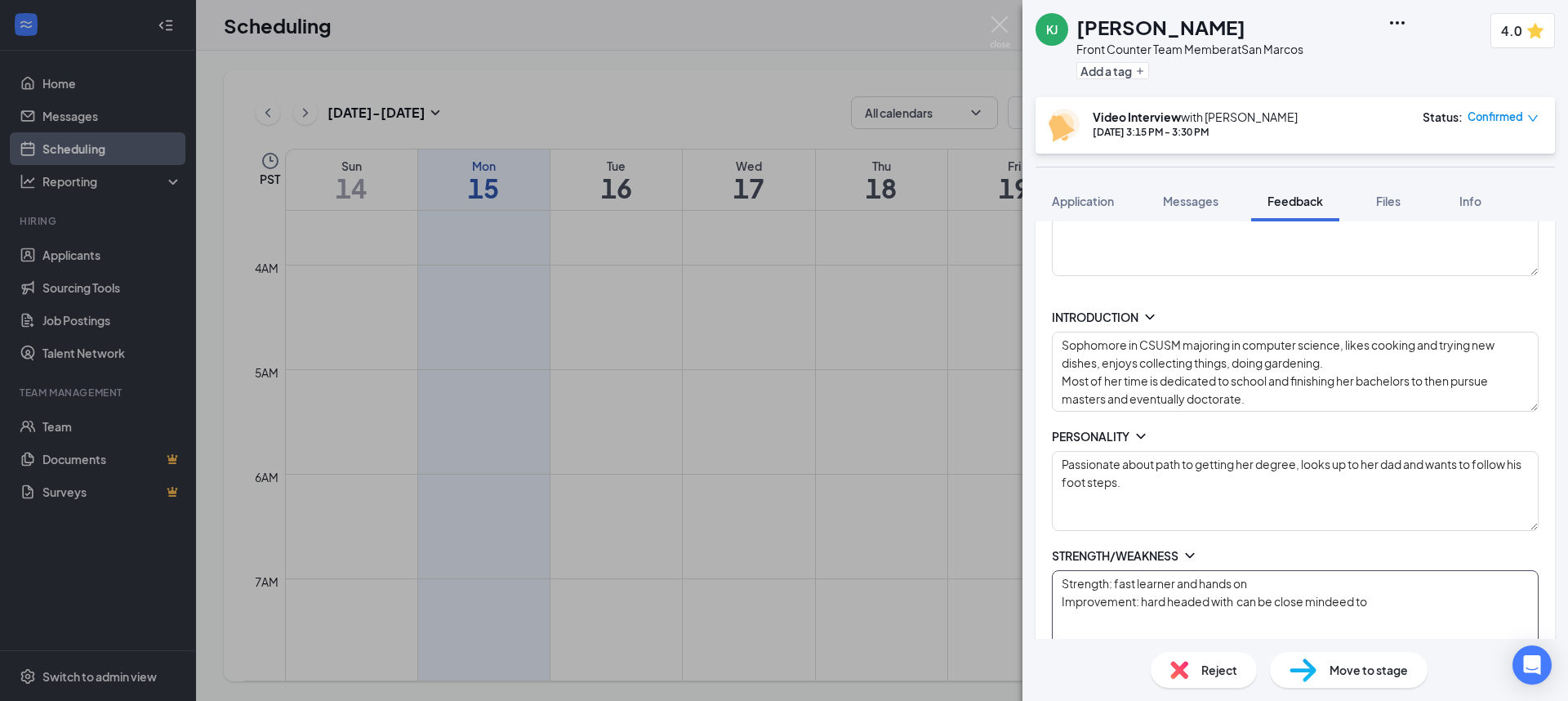
click at [1238, 581] on textarea "Strength: fast learner and hands on Improvement: hard headed with can be close …" at bounding box center [1295, 610] width 487 height 80
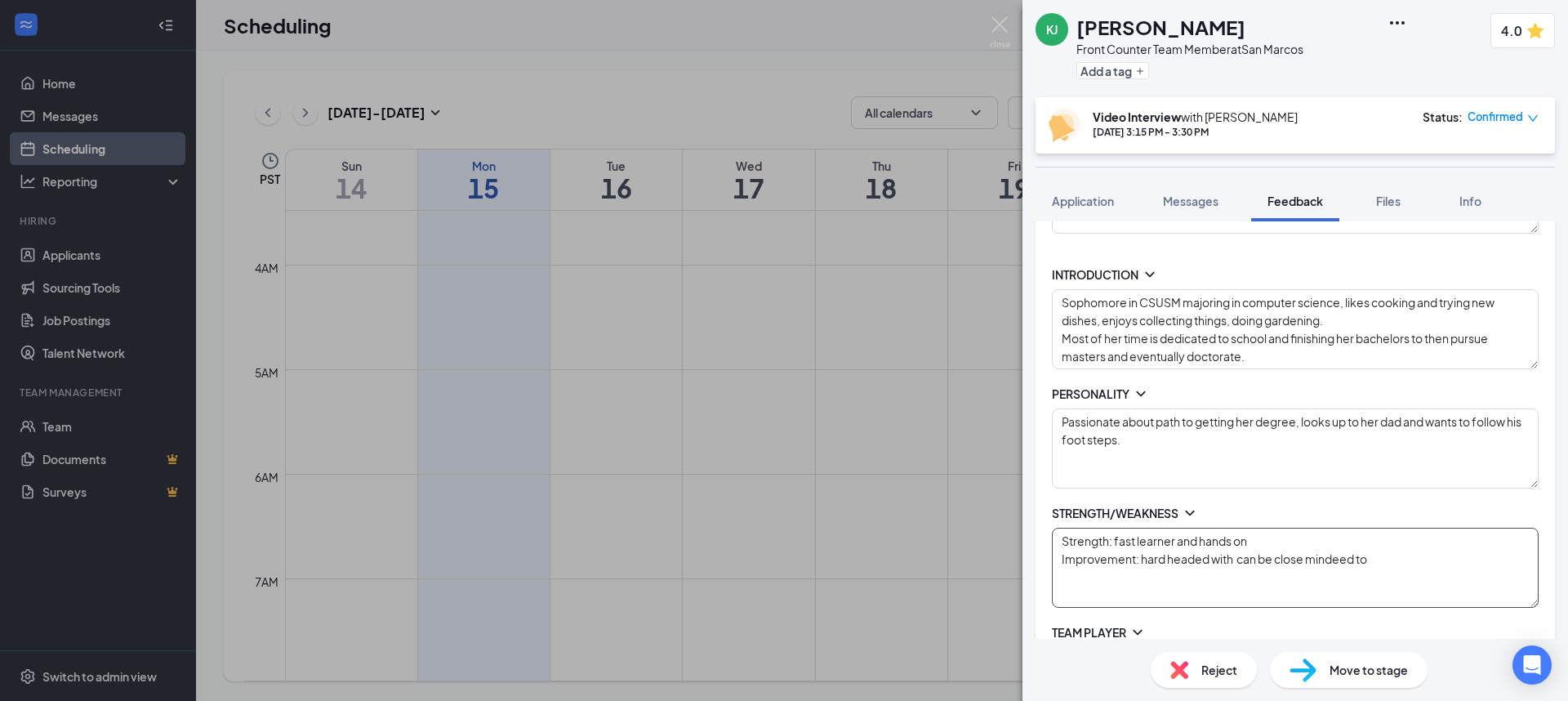
scroll to position [220, 0]
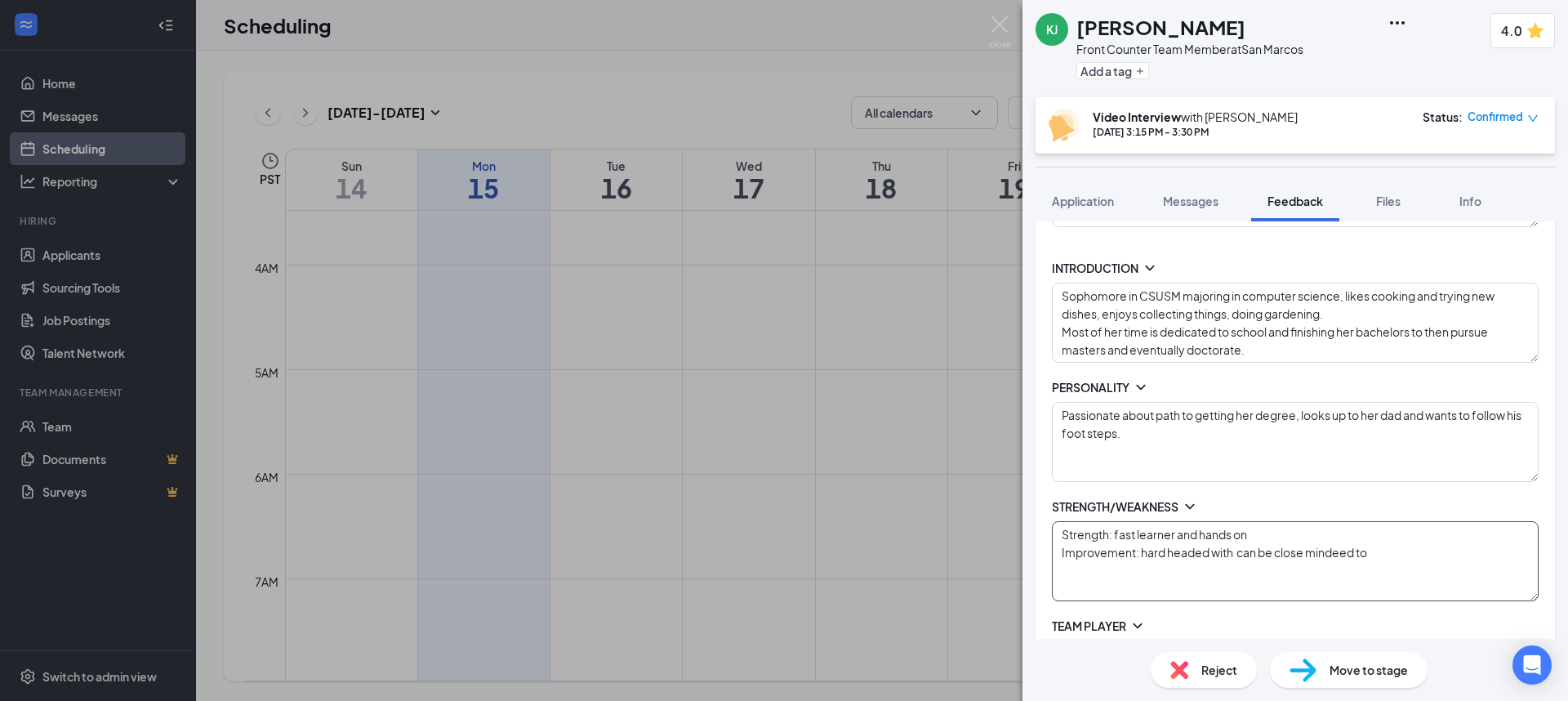
drag, startPoint x: 1141, startPoint y: 551, endPoint x: 1442, endPoint y: 560, distance: 301.1
click at [1441, 560] on textarea "Strength: fast learner and hands on Improvement: hard headed with can be close …" at bounding box center [1295, 561] width 487 height 80
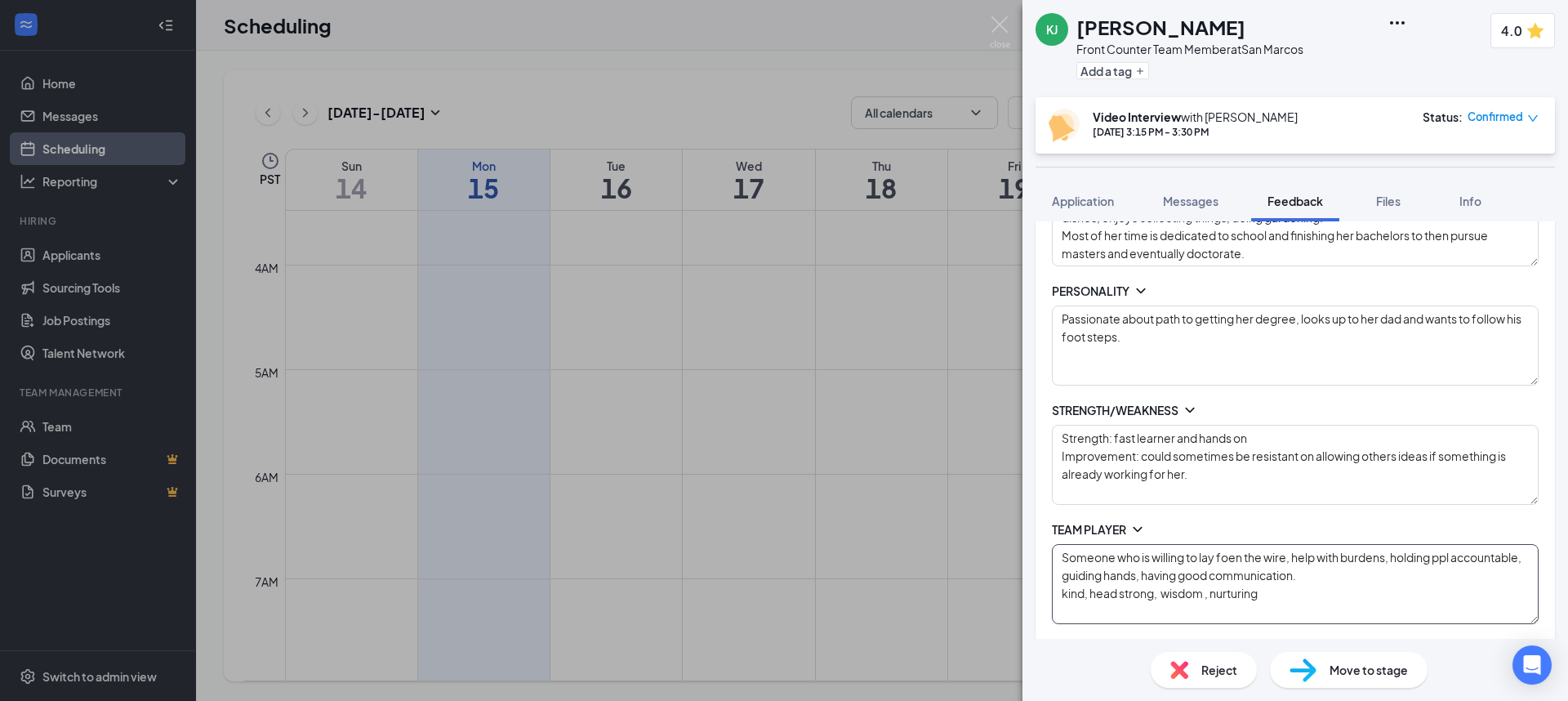
click at [1188, 581] on textarea "Someone who is willing to lay foen the wire, help with burdens, holding ppl acc…" at bounding box center [1295, 584] width 487 height 80
click at [1285, 556] on textarea "Someone who is willing to lay foen the wire, help with burdens, holding ppl acc…" at bounding box center [1295, 584] width 487 height 80
click at [1108, 577] on textarea "Someone who is willing to do anything for the sake of the teams success, help w…" at bounding box center [1295, 584] width 487 height 80
click at [1270, 595] on textarea "Someone who is willing to do anything for the sake of the teams success, holdin…" at bounding box center [1295, 584] width 487 height 80
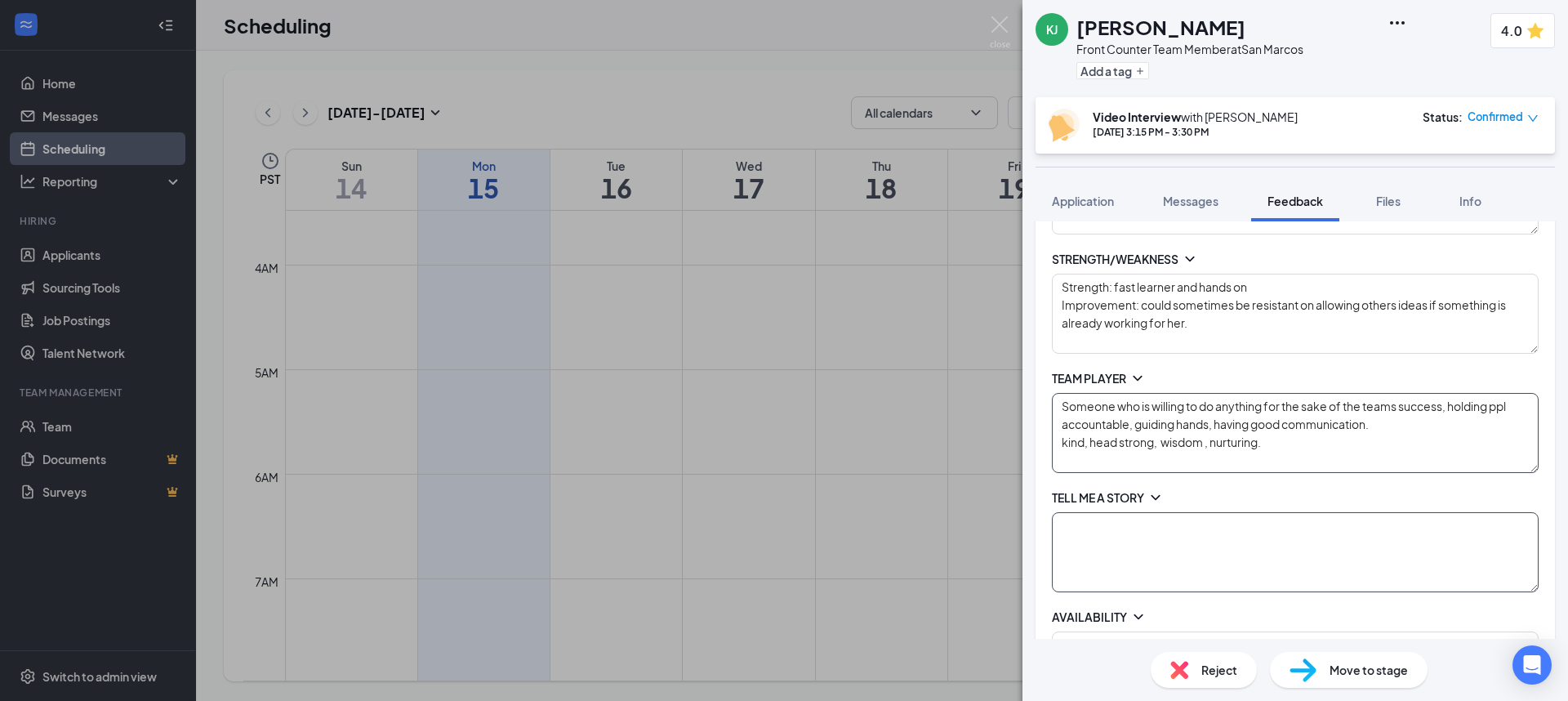
scroll to position [472, 0]
click at [1161, 491] on icon "ChevronDown" at bounding box center [1156, 493] width 17 height 17
click at [1171, 543] on textarea at bounding box center [1295, 566] width 487 height 80
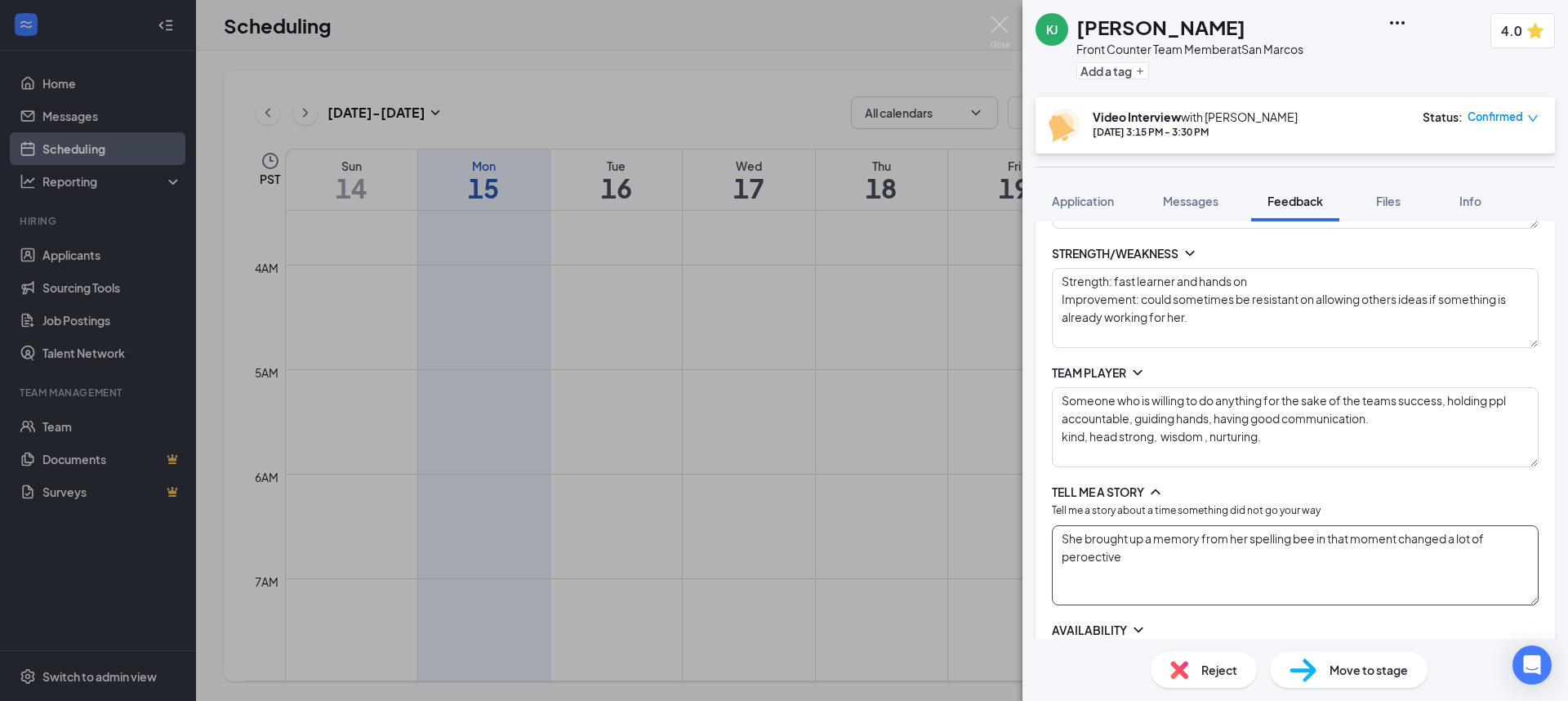
click at [1087, 554] on textarea "She brought up a memory from her spelling bee in that moment changed a lot of p…" at bounding box center [1295, 565] width 487 height 80
click at [1181, 611] on div "INTRODUCTION Sophomore in CSUSM majoring in computer science, likes cooking and…" at bounding box center [1295, 433] width 520 height 886
click at [1313, 537] on textarea "She brought up a memory from her spelling bee in that moment changed a lot of p…" at bounding box center [1295, 565] width 487 height 80
click at [1252, 537] on textarea "She brought up a memory from her spelling bee in that moment changed a lot of p…" at bounding box center [1295, 565] width 487 height 80
click at [1202, 545] on textarea "She brought up a memory from her losing the spelling bee in that moment changed…" at bounding box center [1295, 565] width 487 height 80
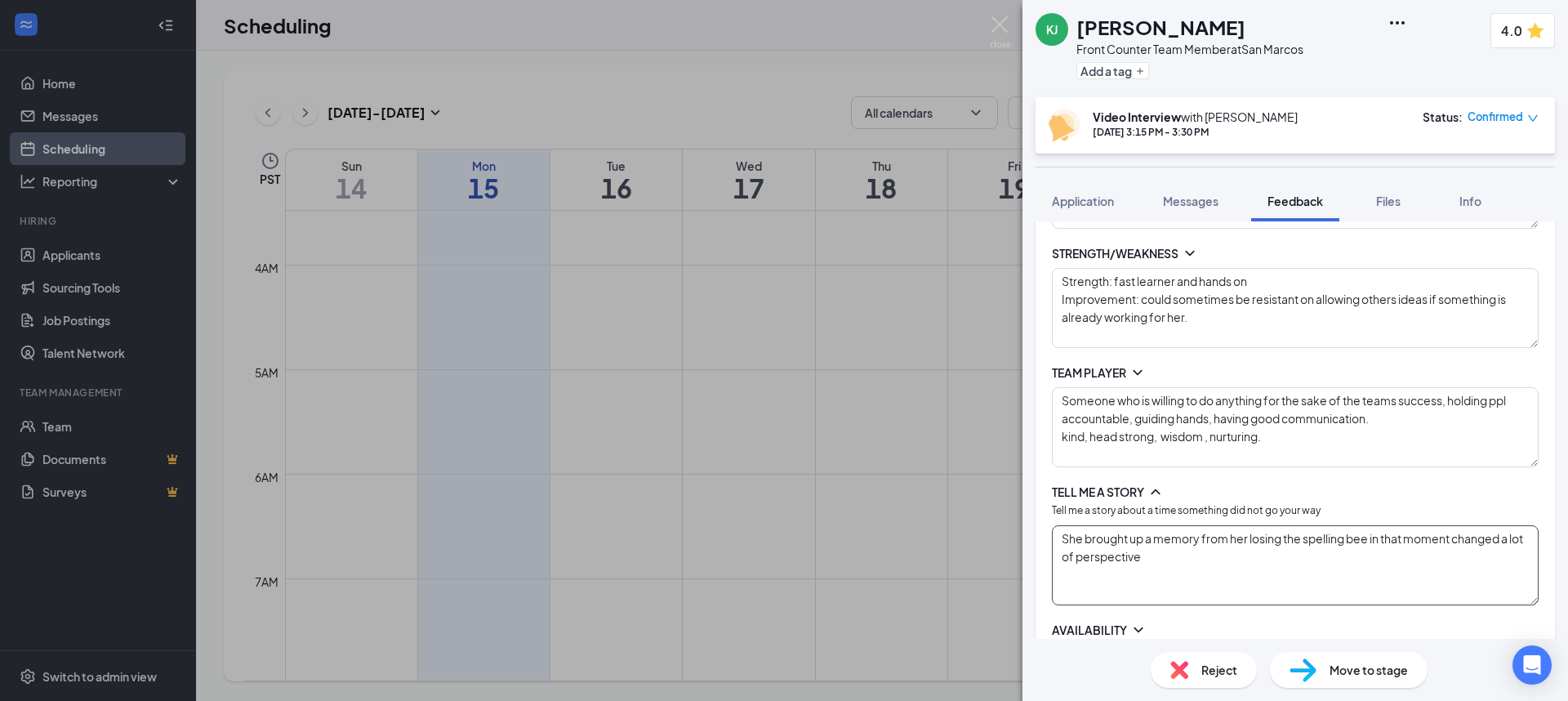
drag, startPoint x: 1202, startPoint y: 549, endPoint x: 1439, endPoint y: 531, distance: 237.7
click at [1450, 534] on textarea "She brought up a memory from her losing the spelling bee in that moment changed…" at bounding box center [1295, 565] width 487 height 80
click at [1267, 557] on textarea "She brought up a memory from her losing the spelling bee in that moment she fel…" at bounding box center [1295, 565] width 487 height 80
click at [1427, 556] on textarea "She brought up a memory from her losing the spelling bee in that moment she fel…" at bounding box center [1295, 560] width 487 height 80
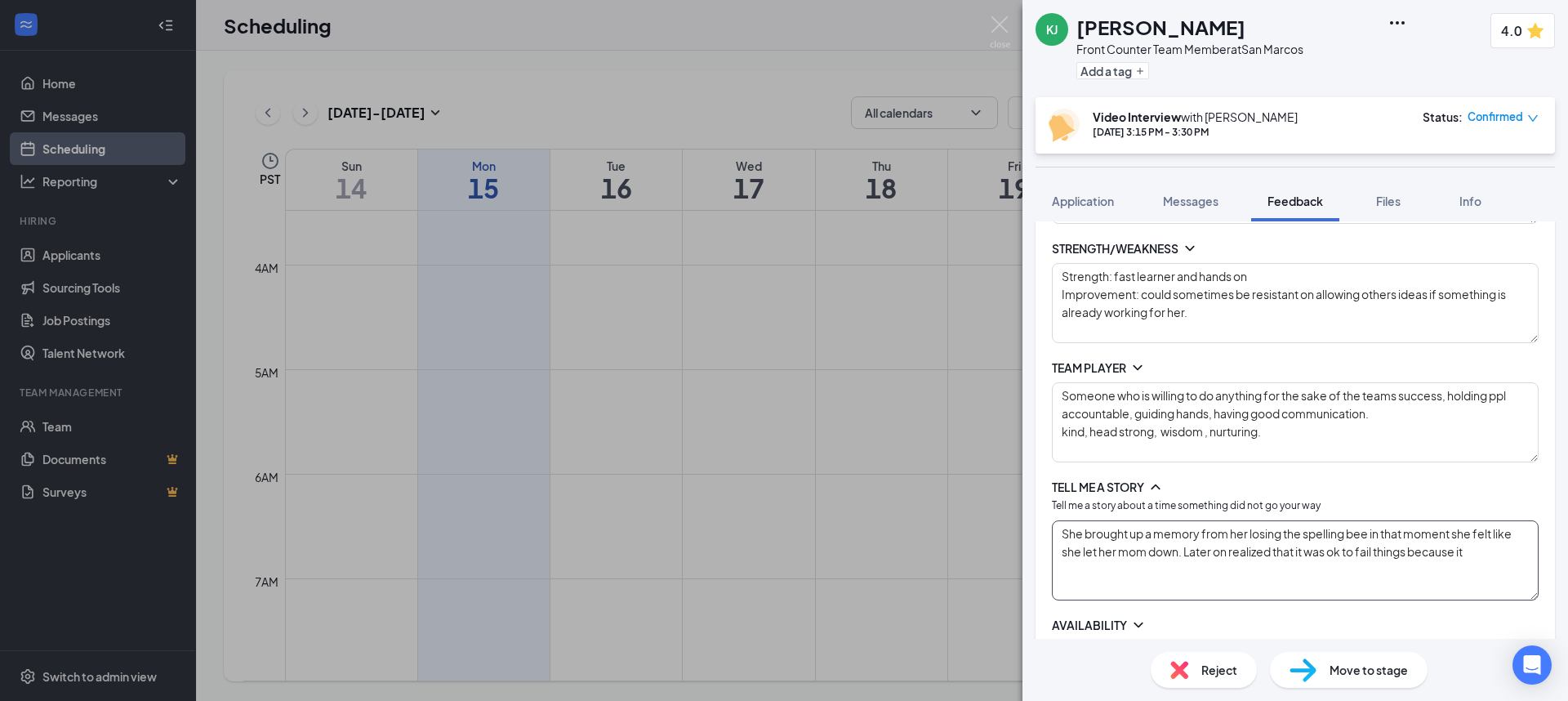
drag, startPoint x: 1186, startPoint y: 554, endPoint x: 1491, endPoint y: 562, distance: 305.1
click at [1491, 562] on textarea "She brought up a memory from her losing the spelling bee in that moment she fel…" at bounding box center [1295, 560] width 487 height 80
drag, startPoint x: 1270, startPoint y: 547, endPoint x: 1282, endPoint y: 547, distance: 12.0
click at [1270, 547] on textarea "She brought up a memory from her losing the spelling bee in that moment she fel…" at bounding box center [1295, 560] width 487 height 80
click at [1284, 547] on textarea "She brought up a memory from her losing the spelling bee in that moment she fel…" at bounding box center [1295, 560] width 487 height 80
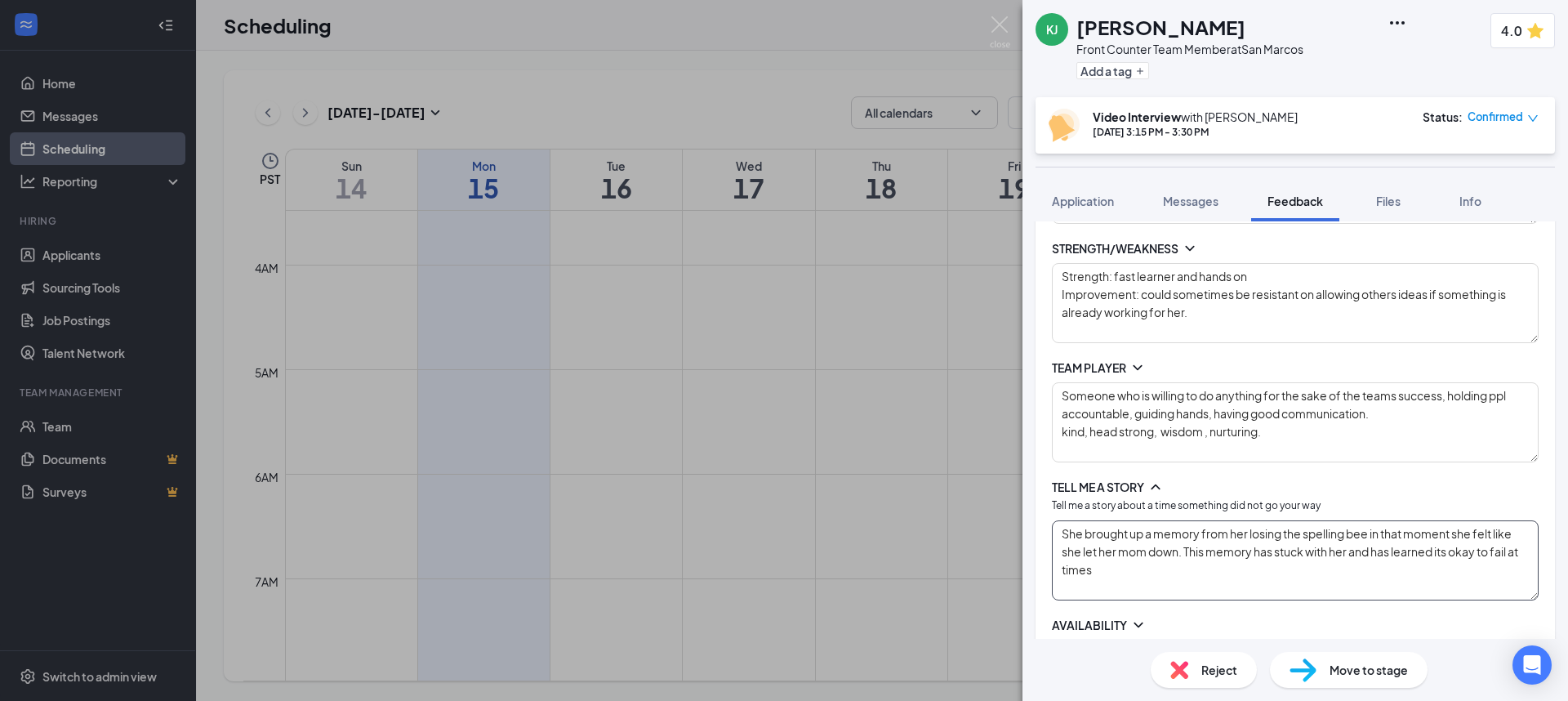
click at [1280, 548] on textarea "She brought up a memory from her losing the spelling bee in that moment she fel…" at bounding box center [1295, 560] width 487 height 80
click at [1314, 568] on textarea "She brought up a memory from her losing the spelling bee in that moment she fel…" at bounding box center [1295, 560] width 487 height 80
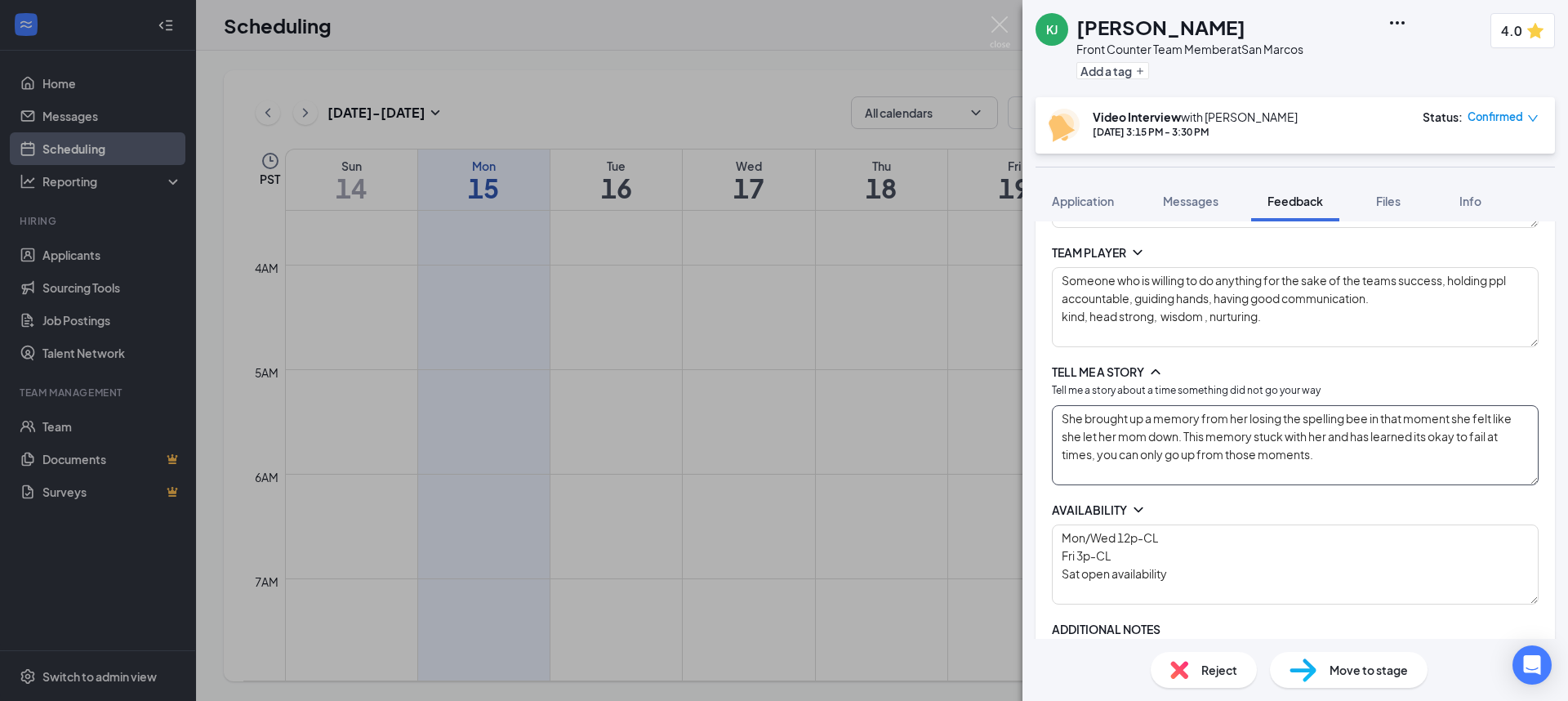
scroll to position [599, 0]
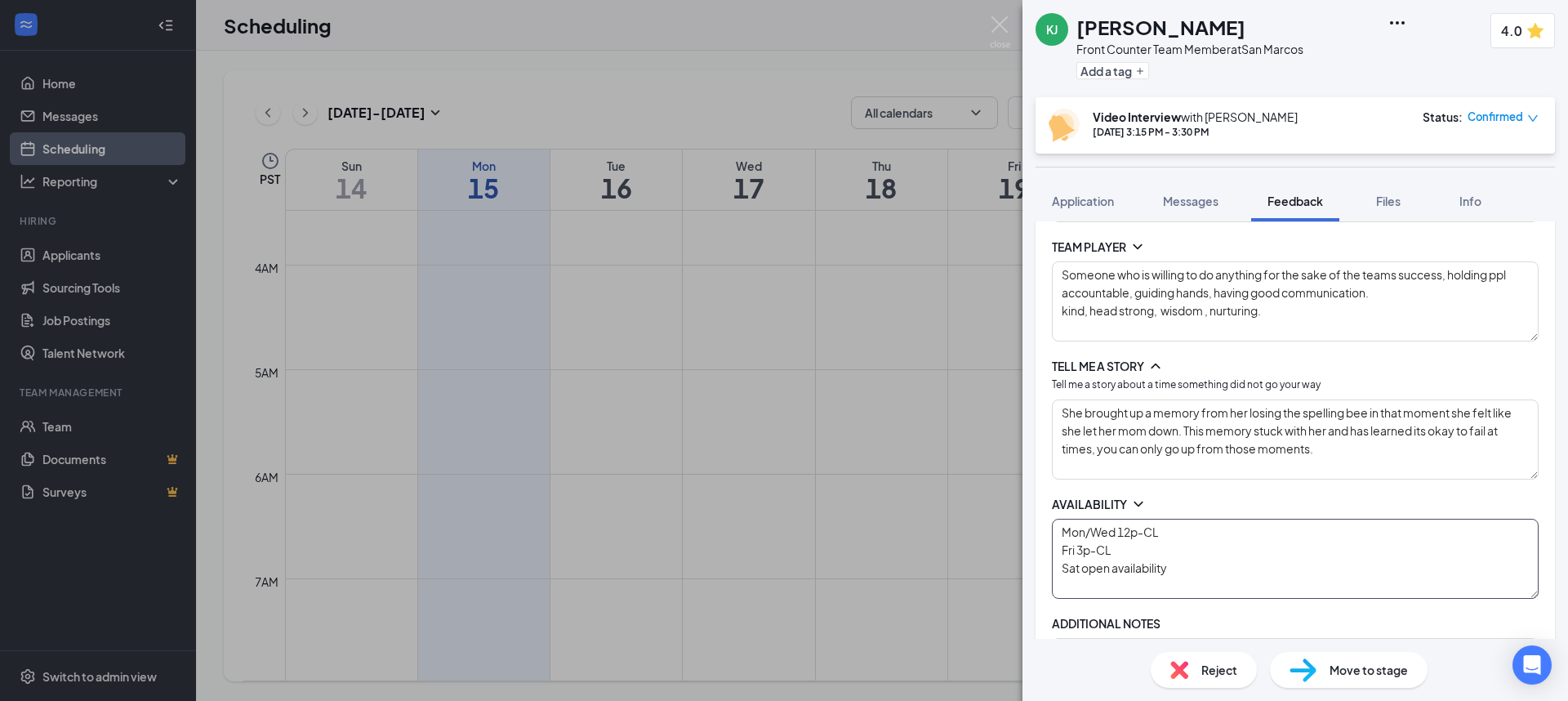
click at [1188, 550] on textarea "Mon/Wed 12p-CL Fri 3p-CL Sat open availability" at bounding box center [1295, 559] width 487 height 80
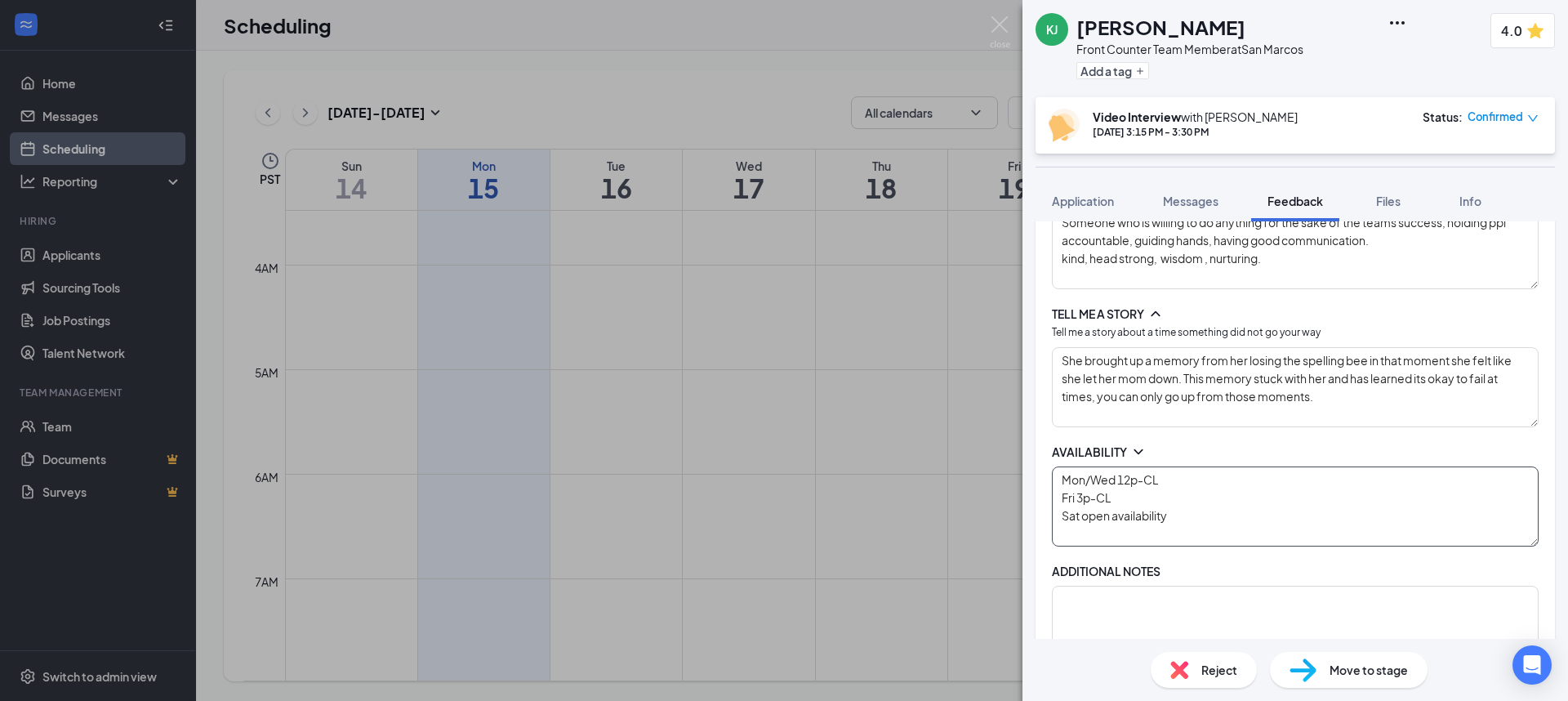
scroll to position [671, 0]
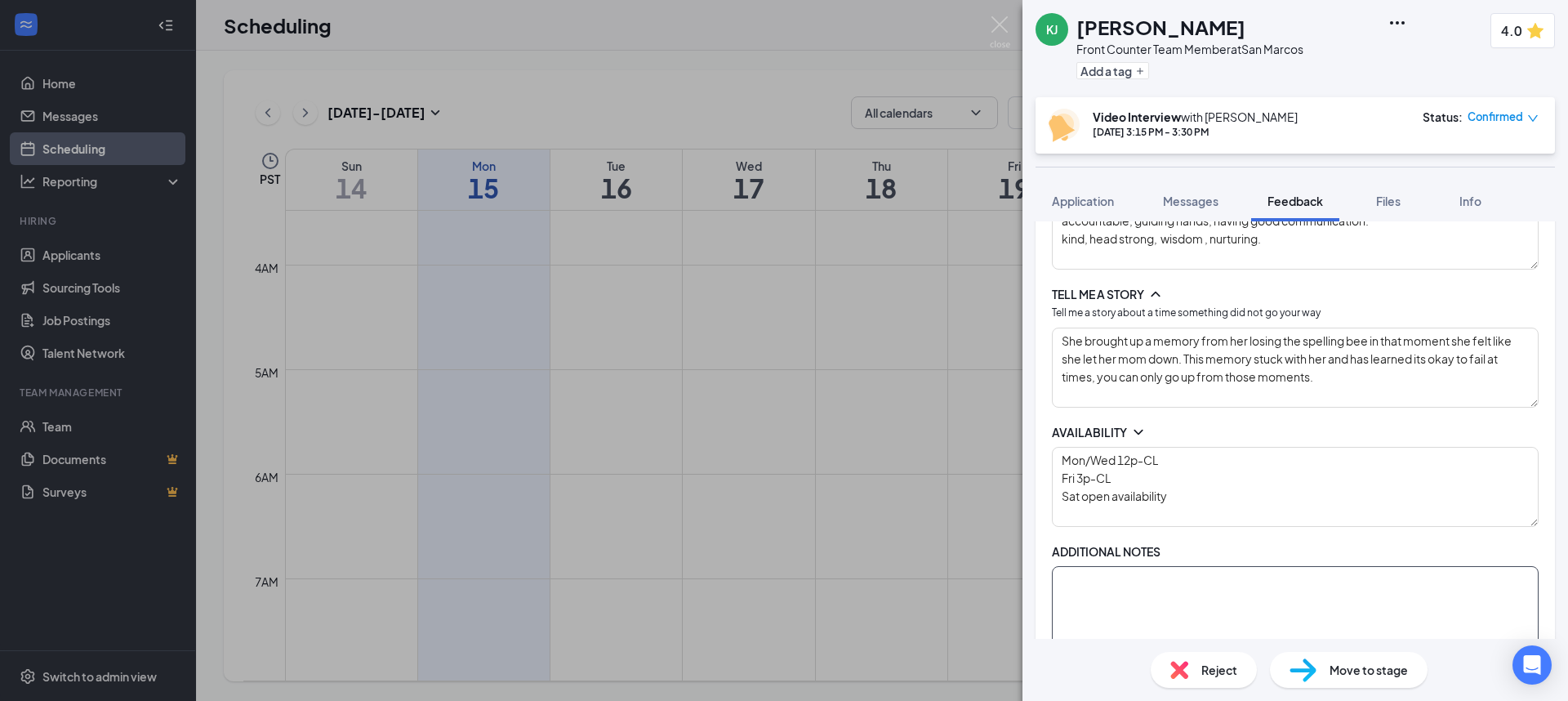
click at [1186, 580] on textarea at bounding box center [1295, 606] width 487 height 80
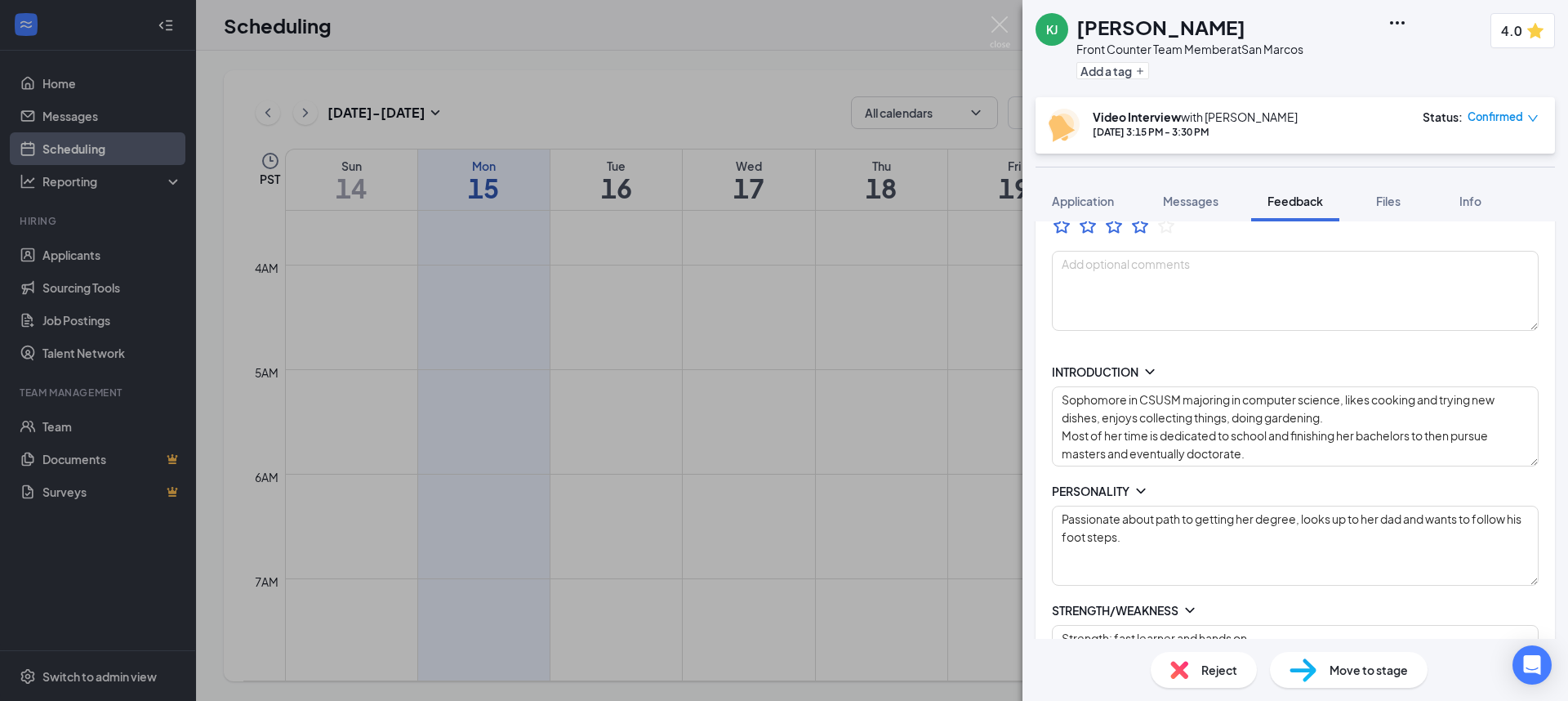
scroll to position [0, 0]
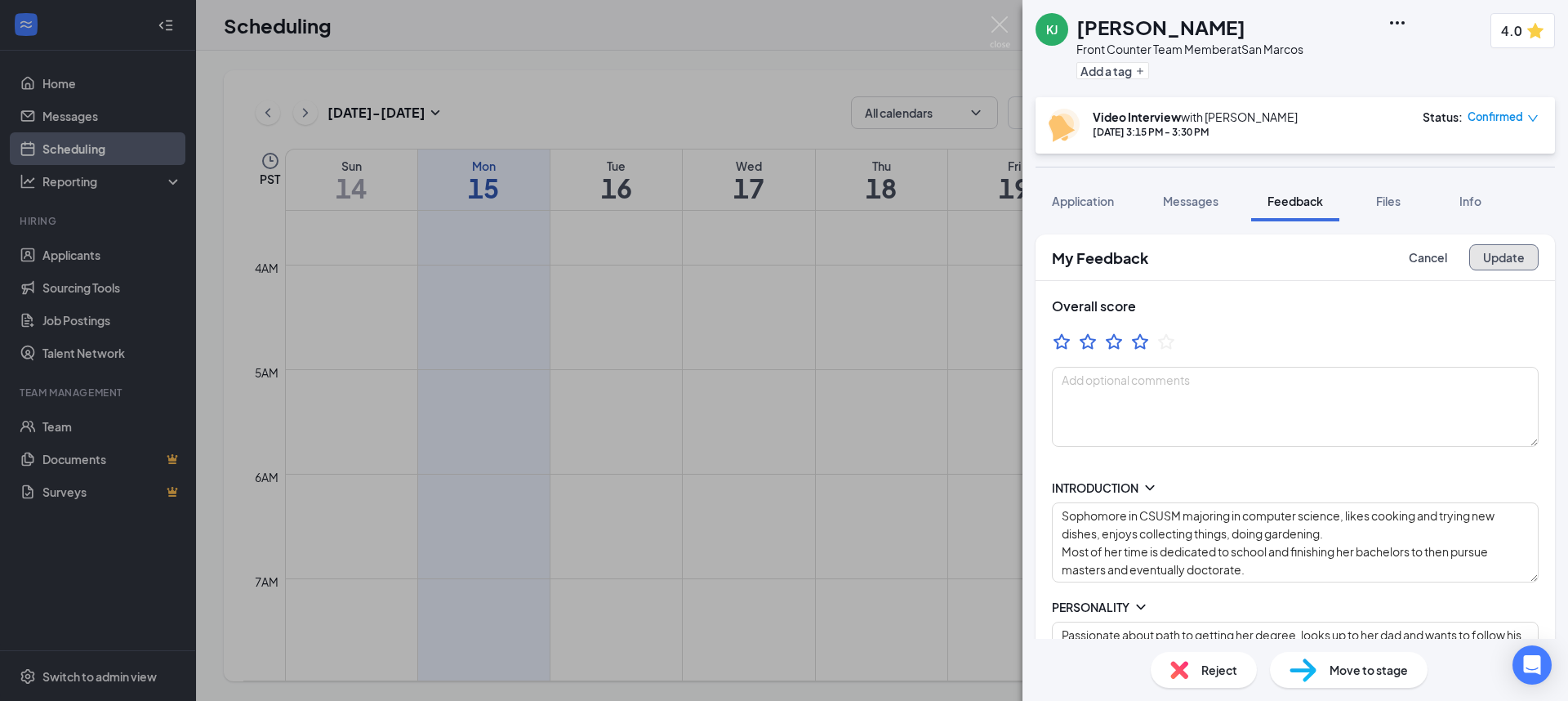
click at [1488, 257] on button "Update" at bounding box center [1504, 257] width 70 height 26
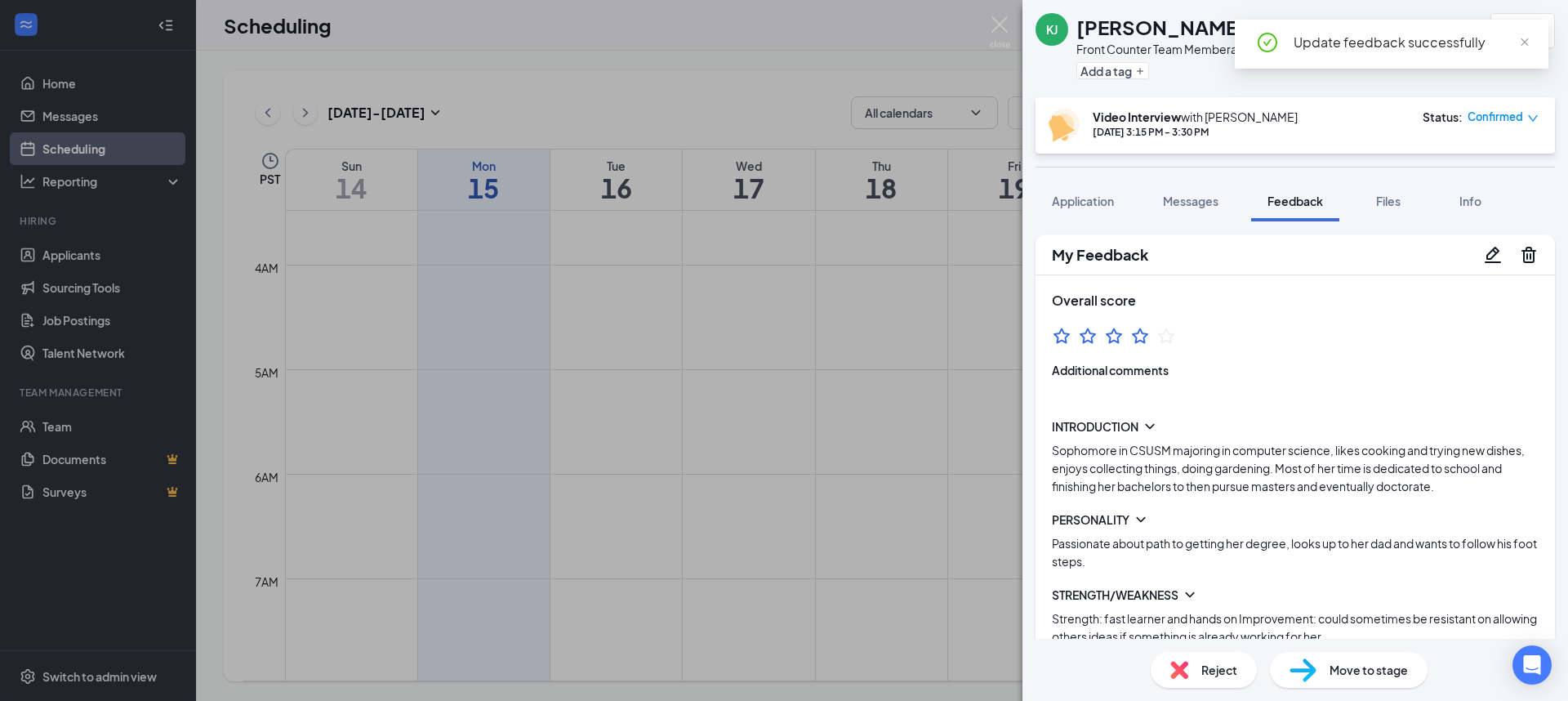
click at [1336, 674] on span "Move to stage" at bounding box center [1368, 670] width 78 height 18
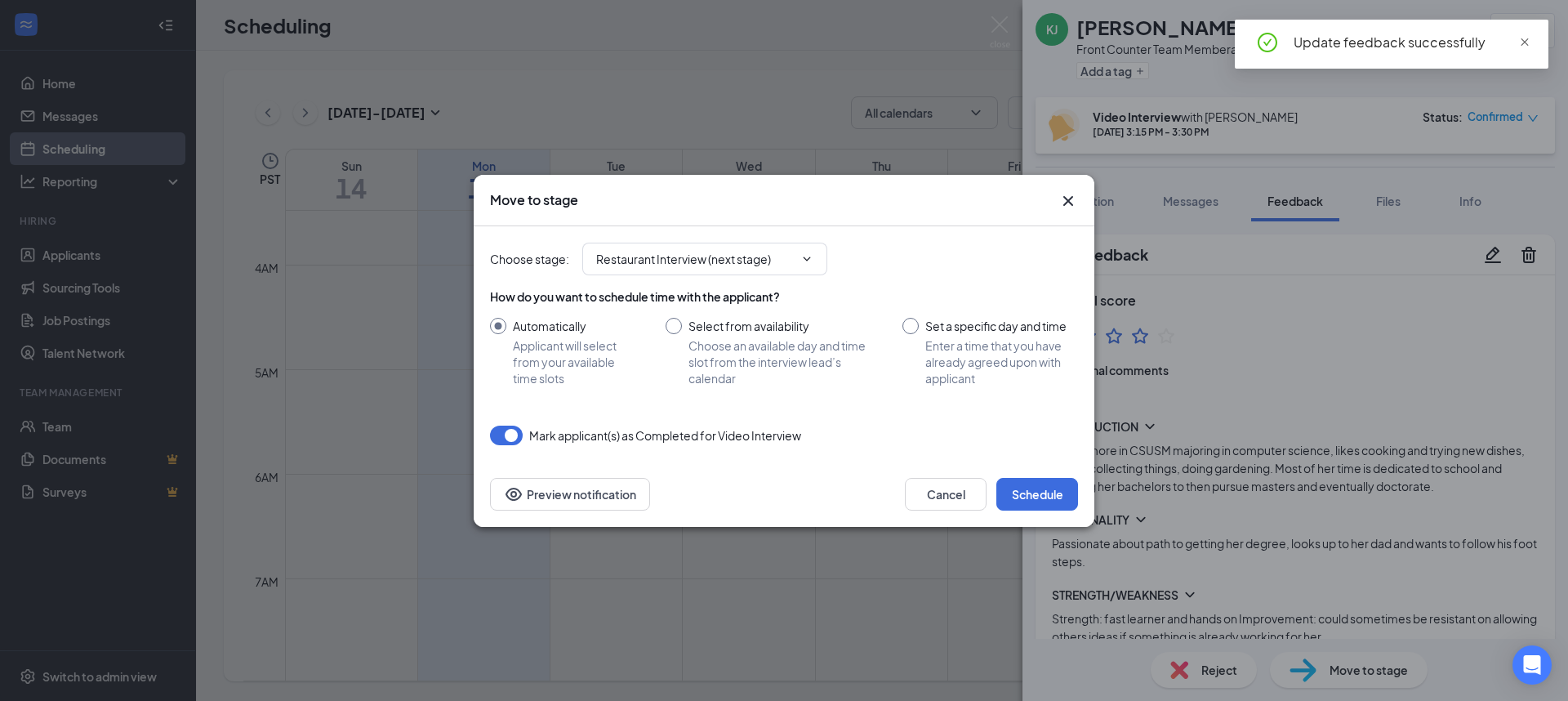
click at [1526, 42] on span "close" at bounding box center [1525, 42] width 12 height 12
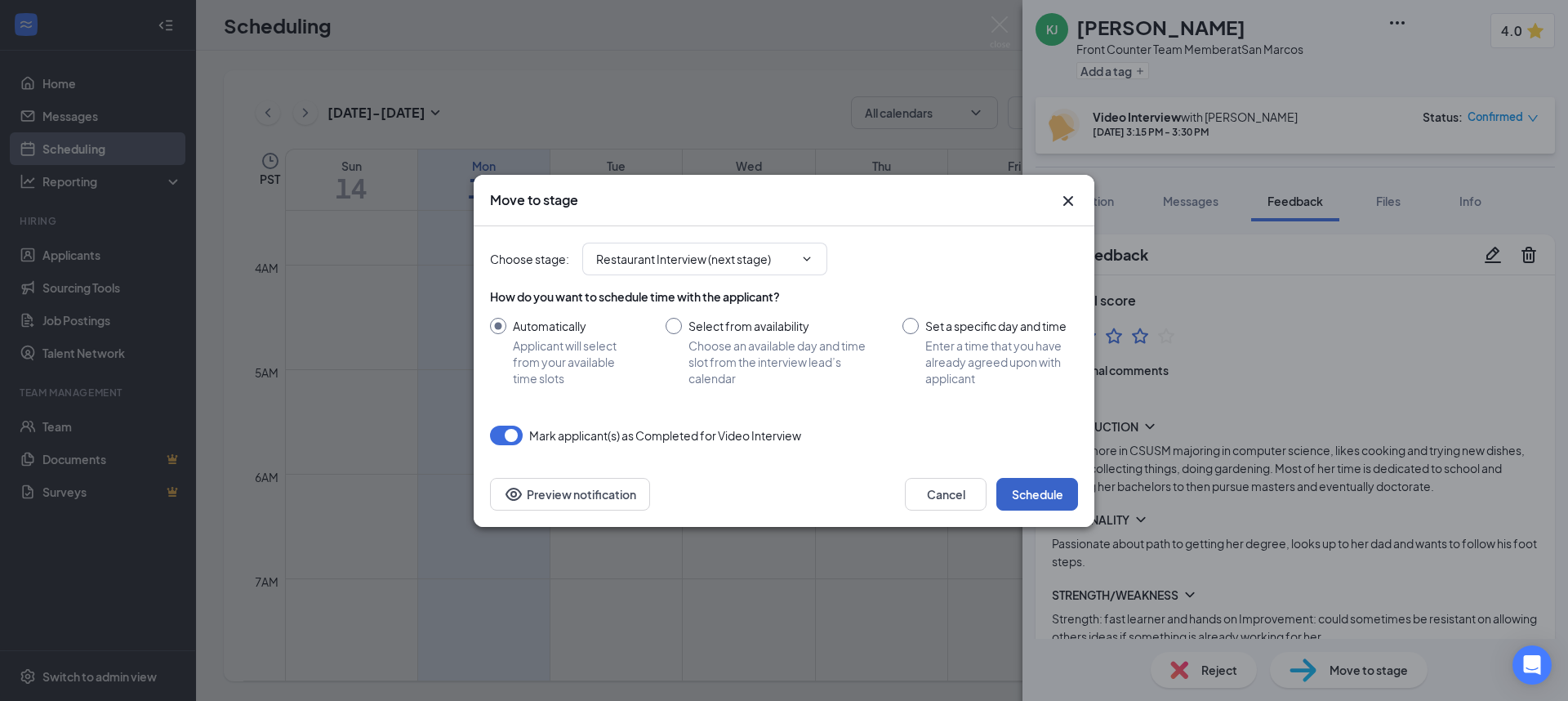
click at [1048, 482] on button "Schedule" at bounding box center [1038, 494] width 81 height 32
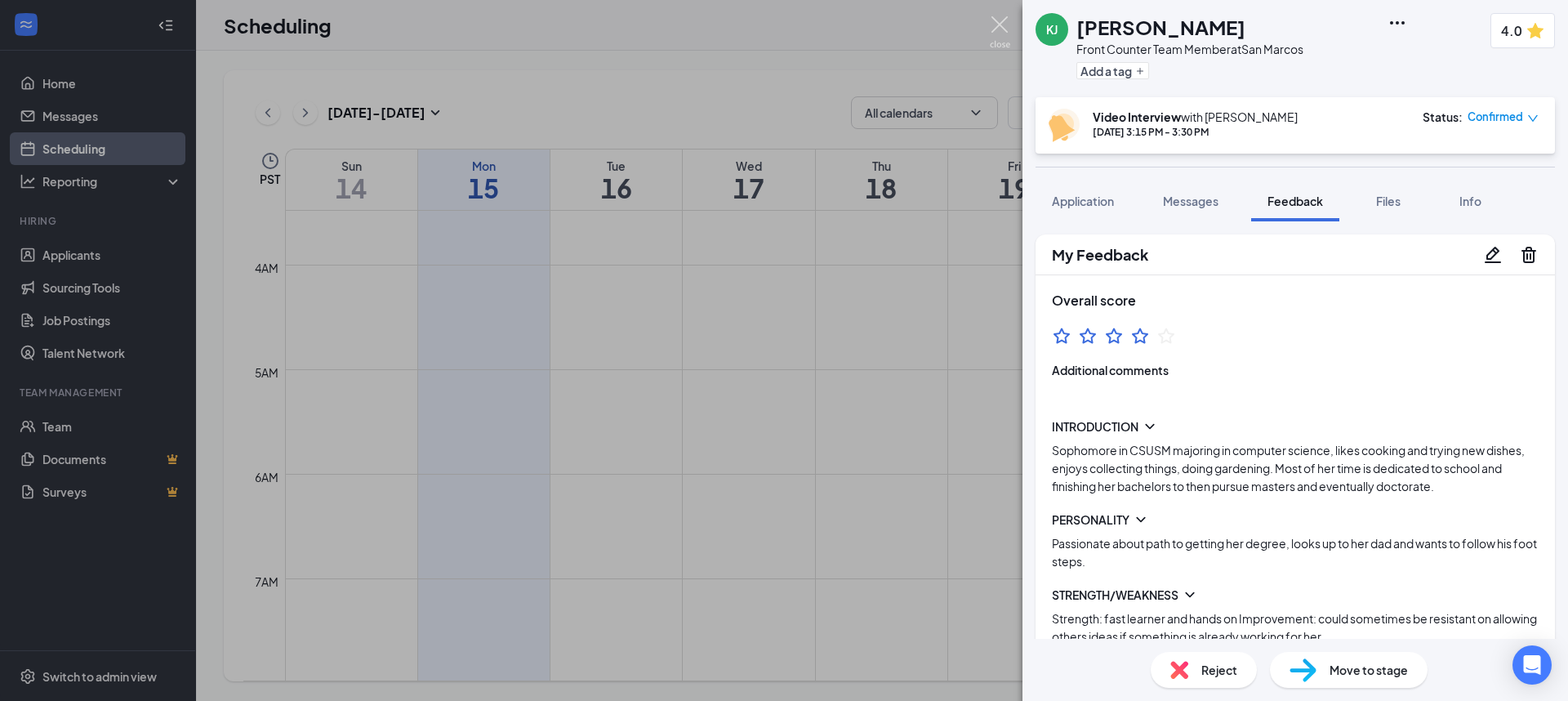
click at [1008, 24] on img at bounding box center [1000, 32] width 21 height 32
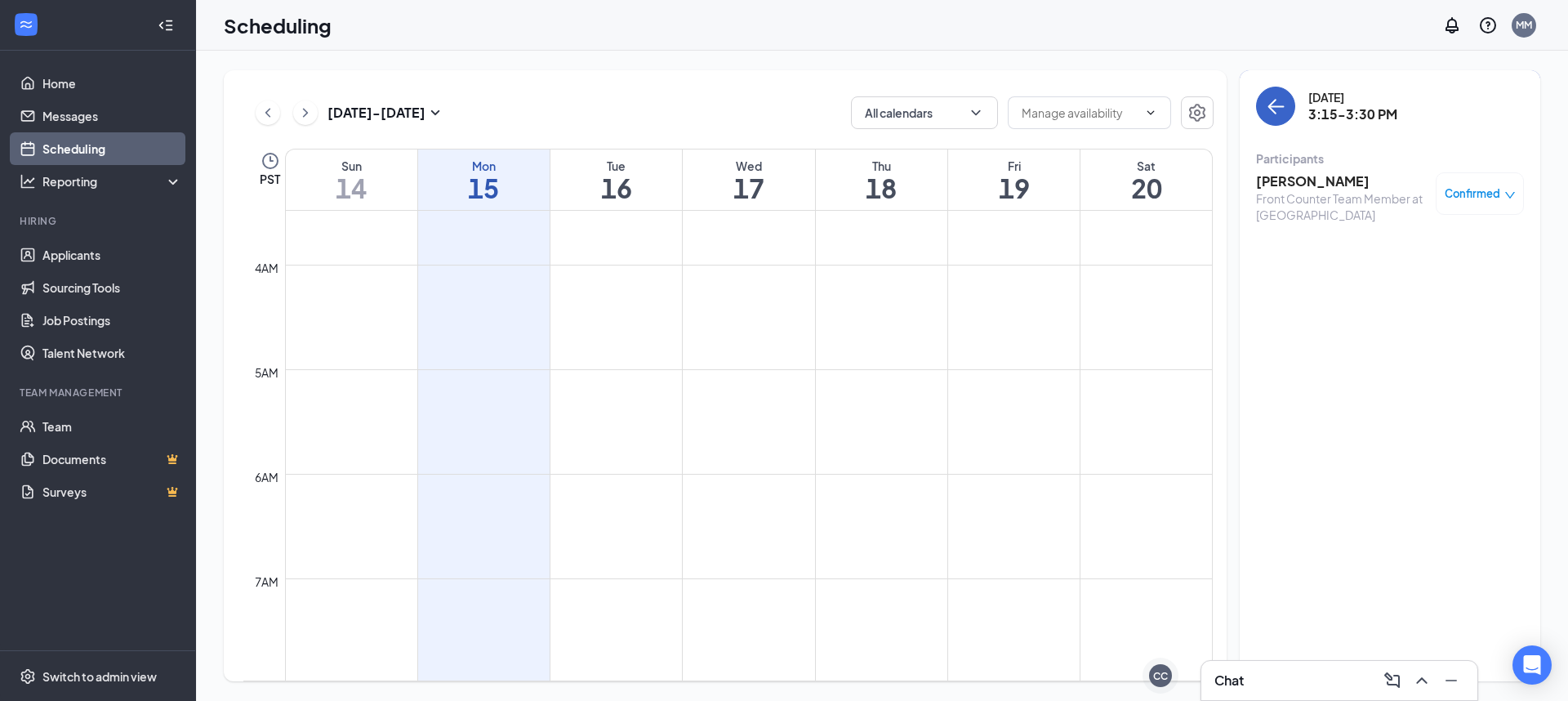
click at [1265, 120] on button "back-button" at bounding box center [1275, 106] width 39 height 39
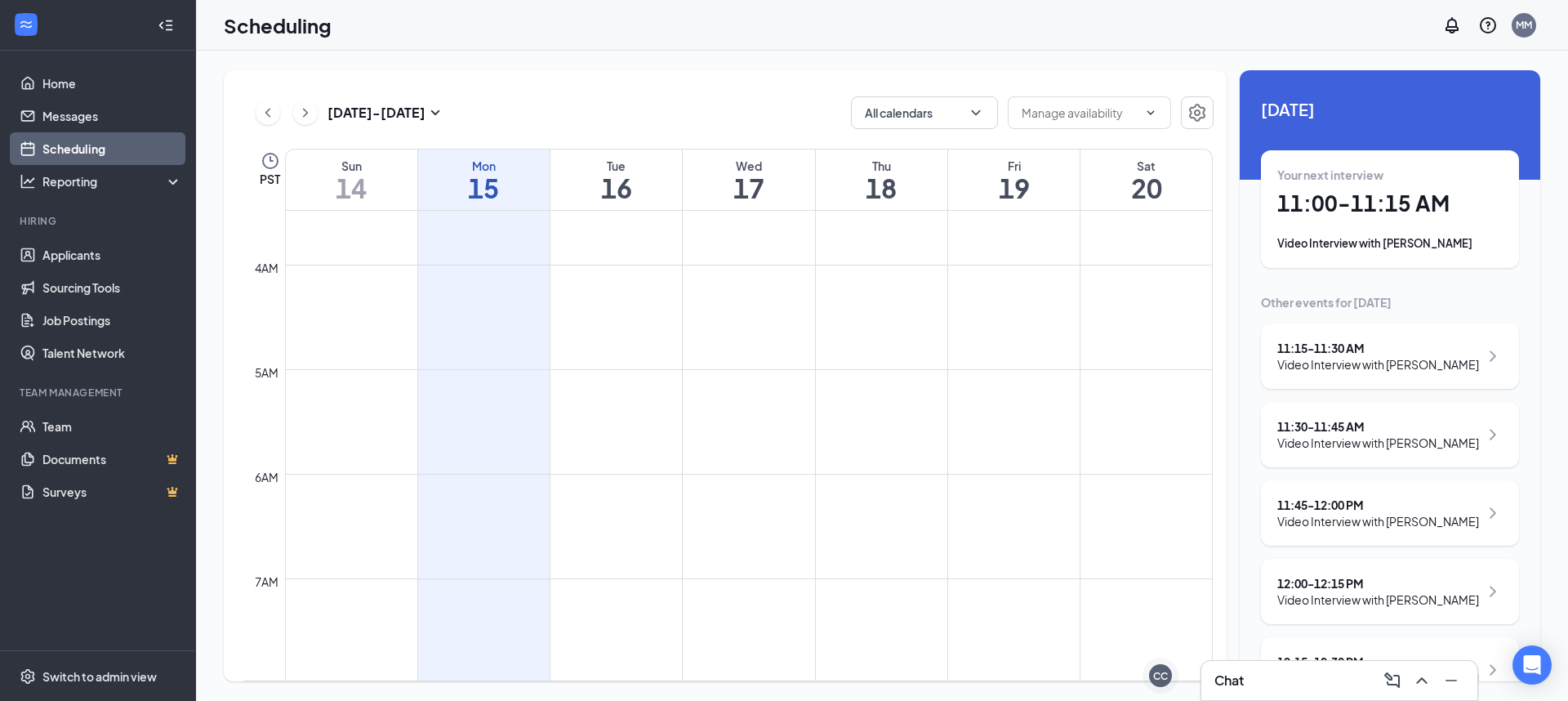
click at [1302, 254] on div "Your next interview 11:00 - 11:15 AM Video Interview with [PERSON_NAME]" at bounding box center [1390, 209] width 258 height 117
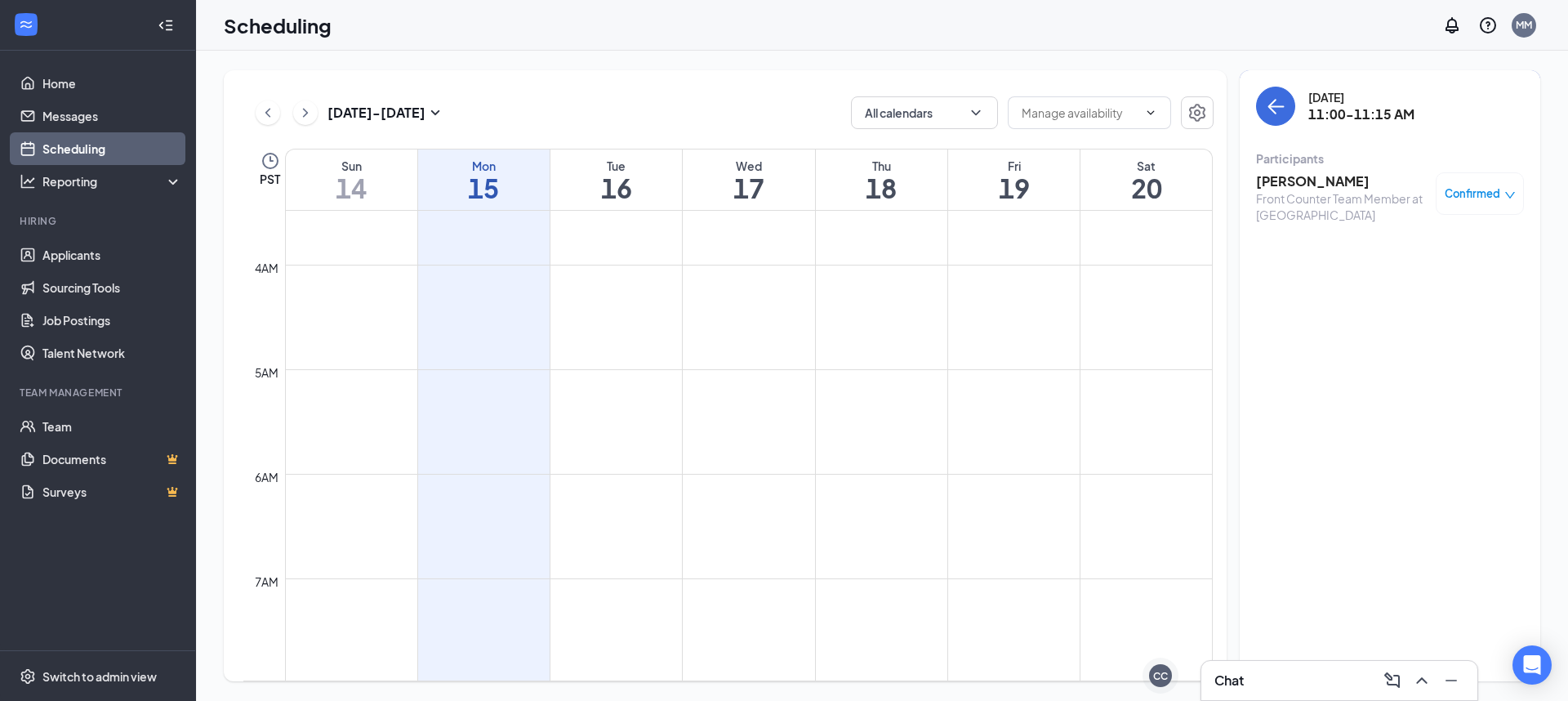
click at [1304, 188] on h3 "[PERSON_NAME]" at bounding box center [1342, 181] width 171 height 18
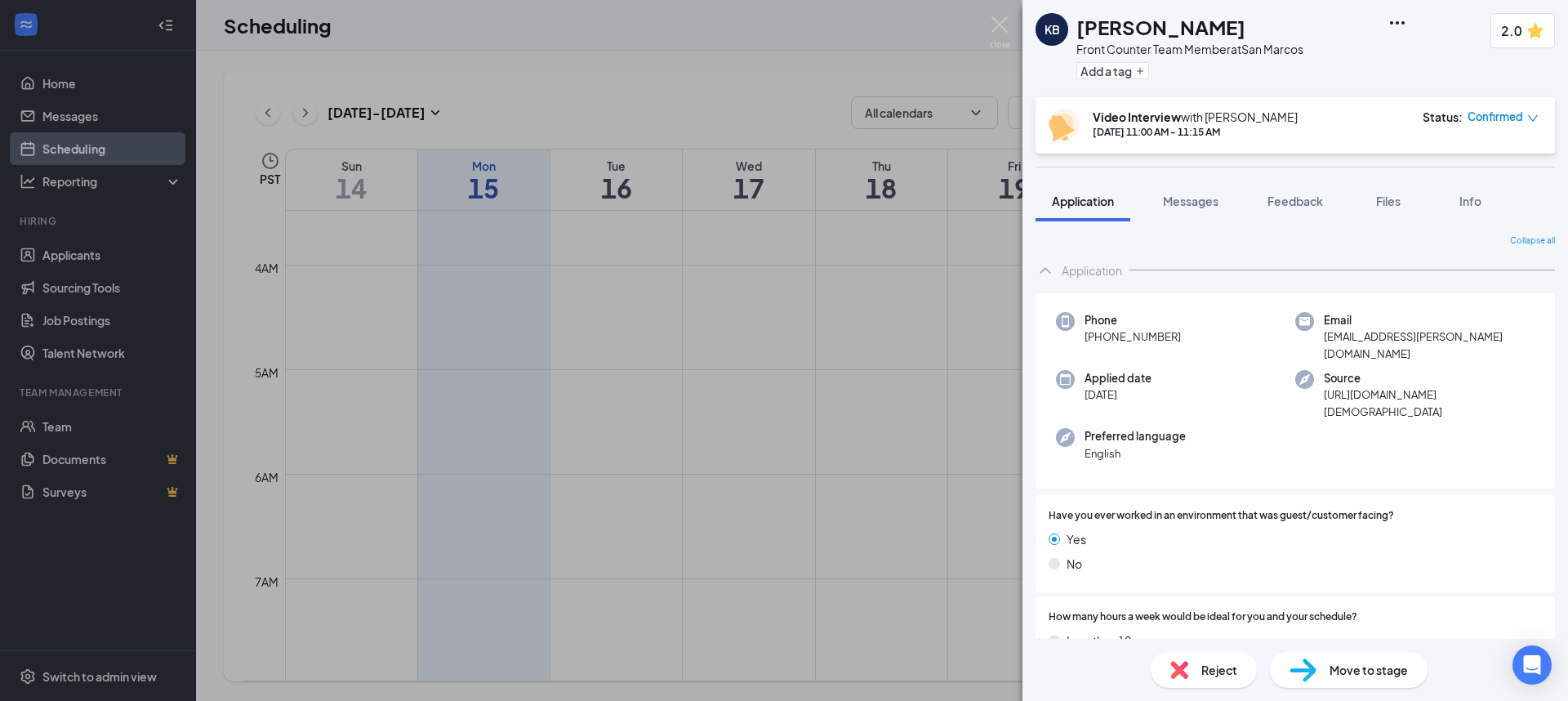
click at [1198, 657] on div "Reject" at bounding box center [1204, 669] width 106 height 36
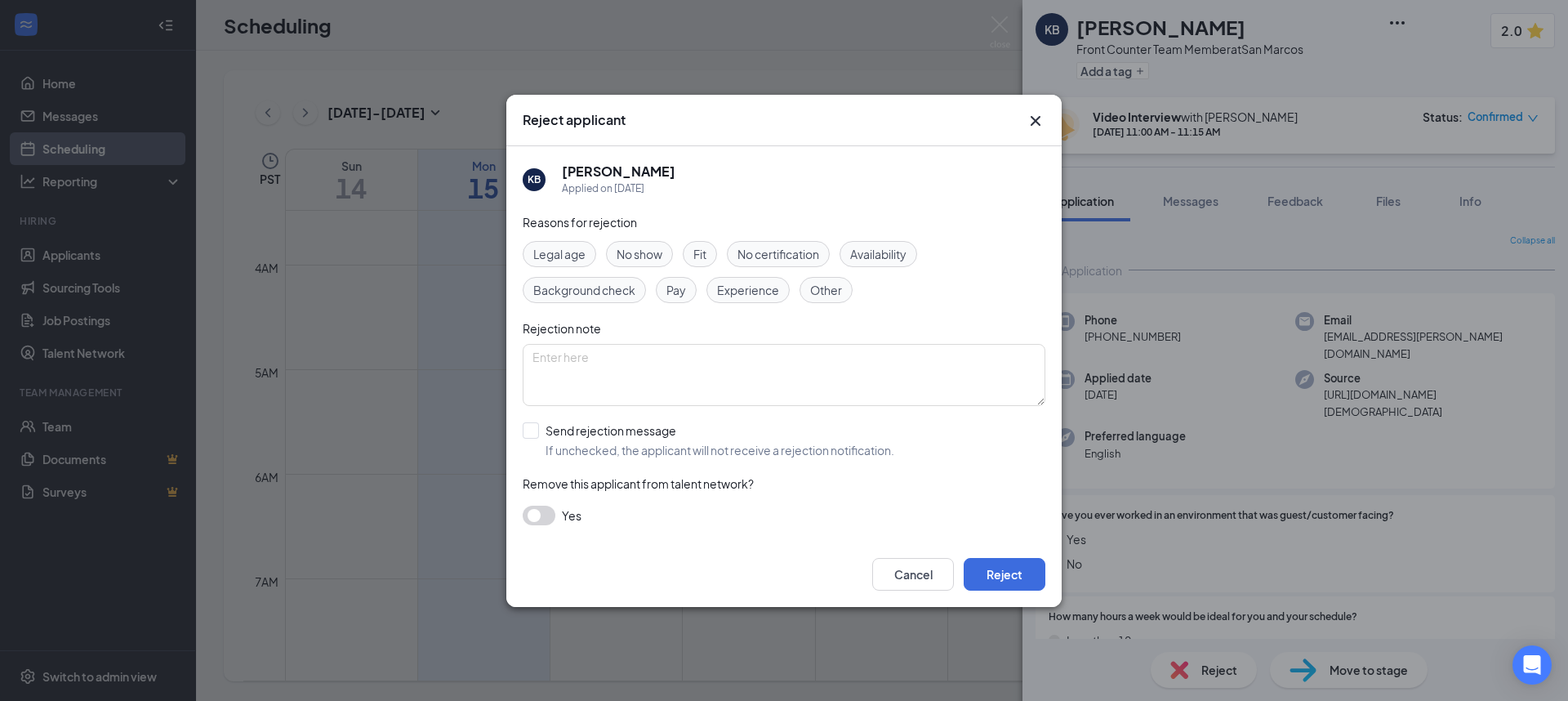
click at [720, 255] on div "Legal age No show Fit No certification Availability Background check Pay Experi…" at bounding box center [784, 272] width 523 height 62
click at [711, 256] on div "Fit" at bounding box center [699, 254] width 34 height 26
click at [526, 431] on input "Send rejection message If unchecked, the applicant will not receive a rejection…" at bounding box center [708, 440] width 372 height 36
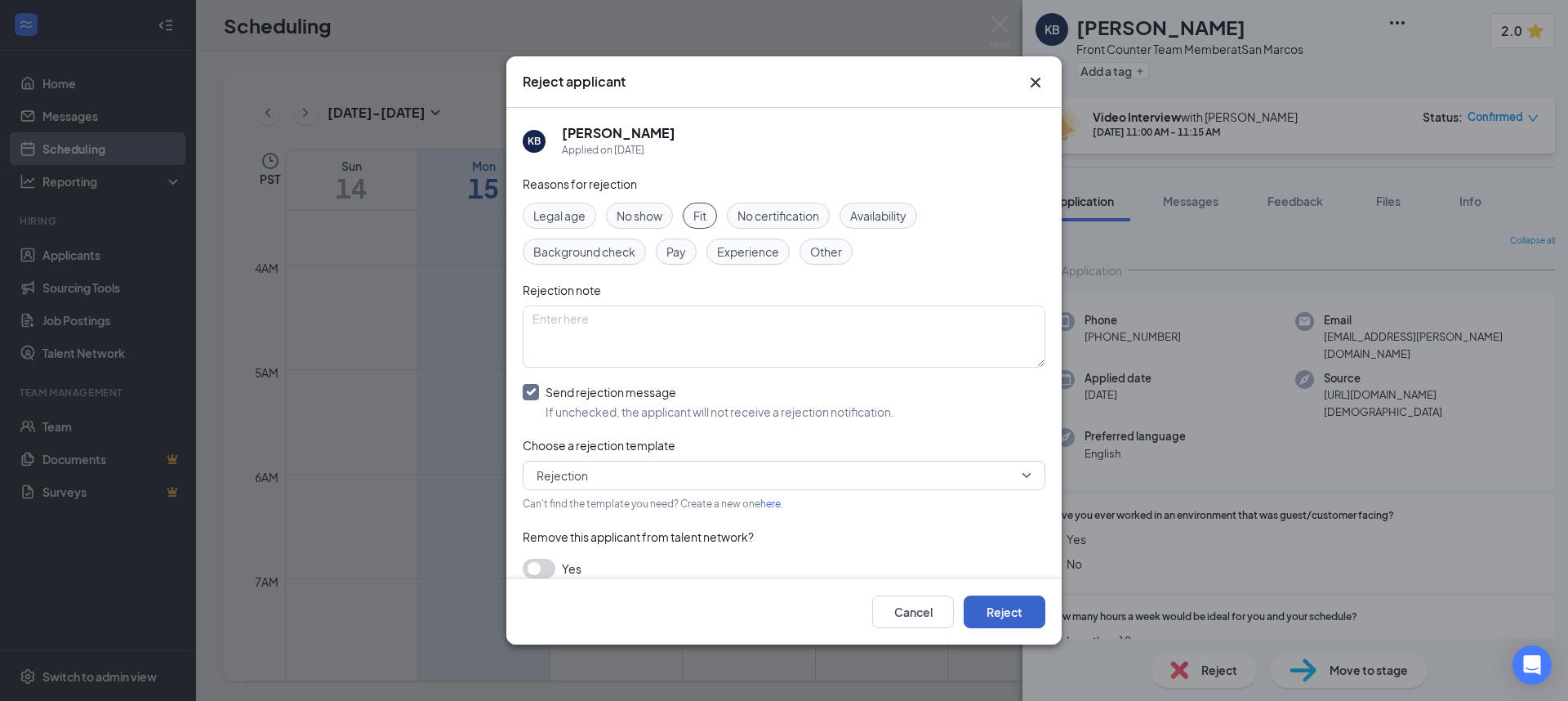
click at [998, 614] on button "Reject" at bounding box center [1004, 611] width 81 height 32
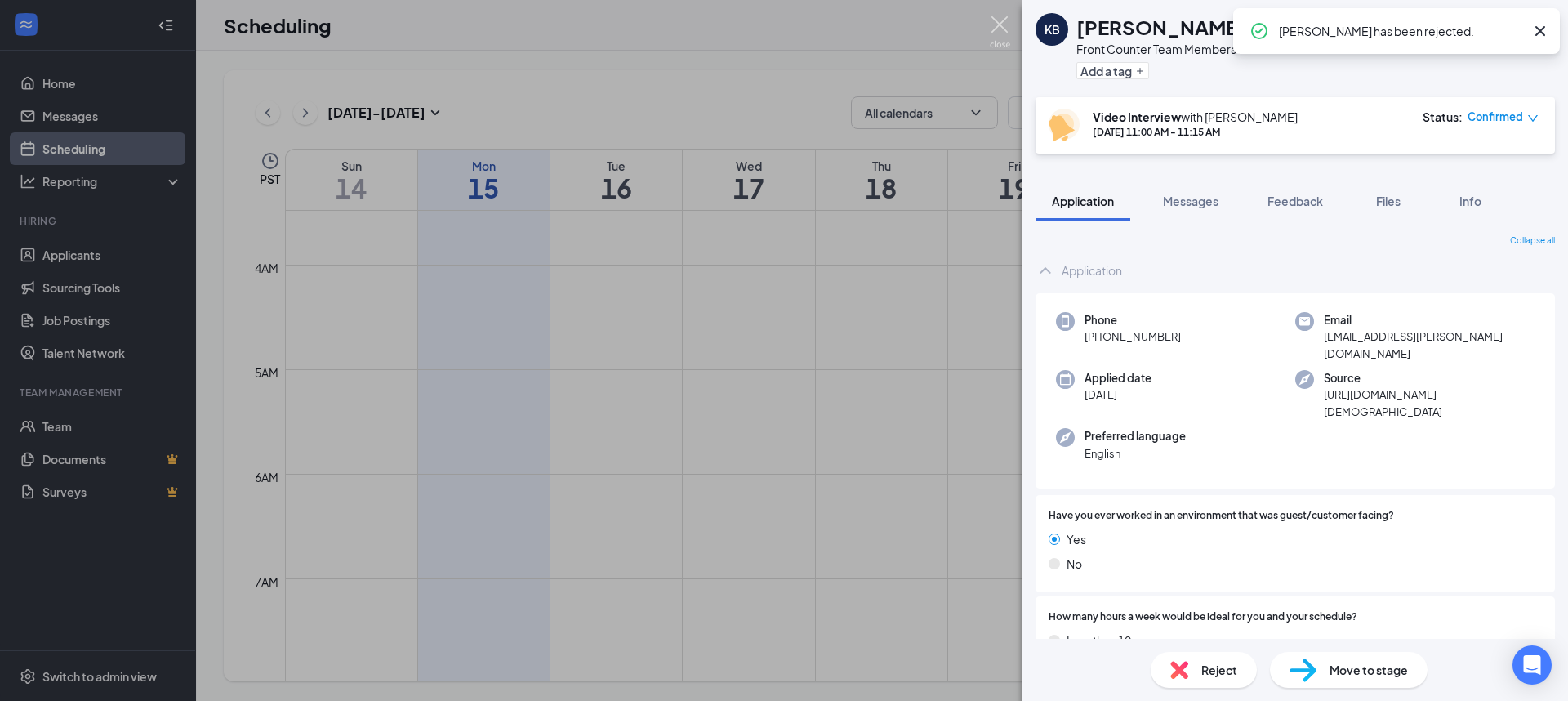
click at [1004, 27] on img at bounding box center [1000, 32] width 21 height 32
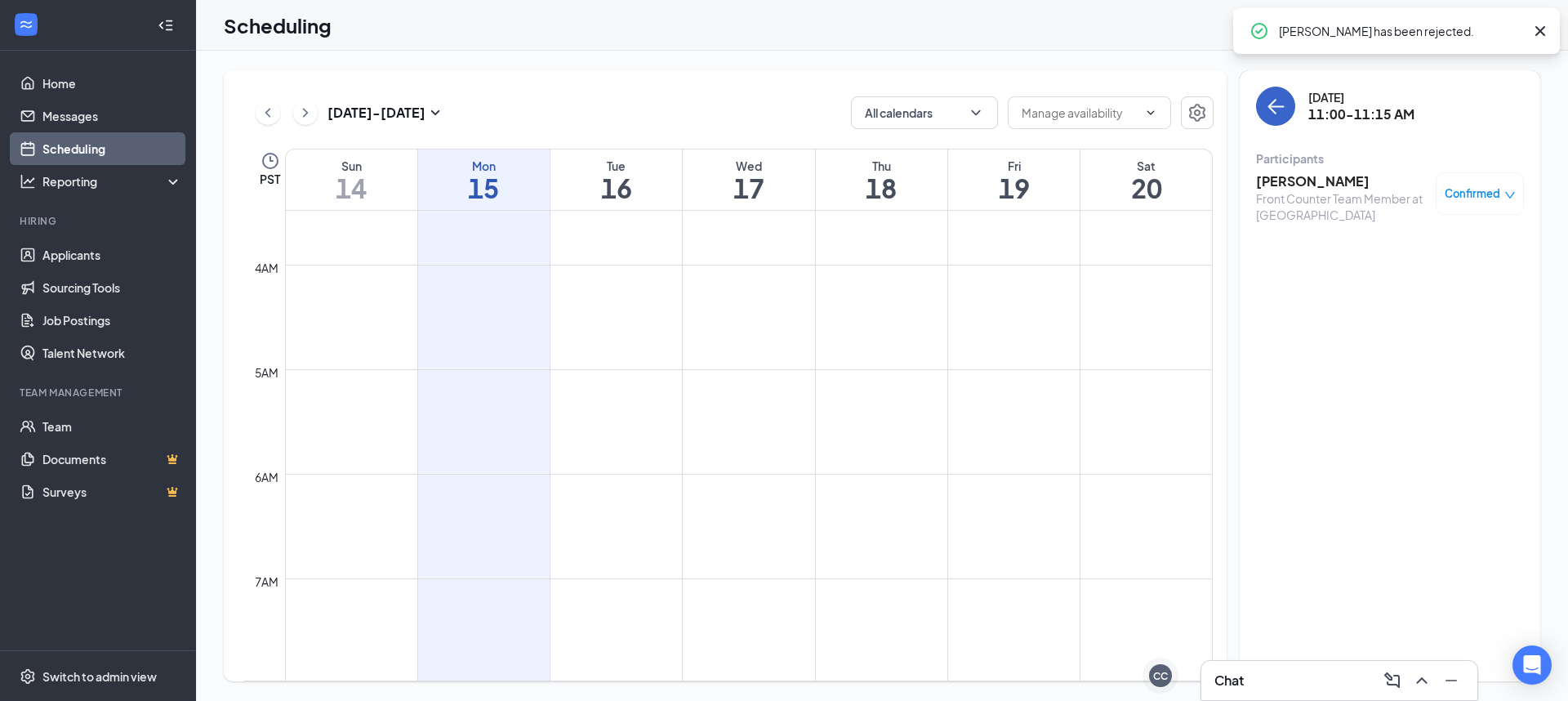
click at [1275, 110] on icon "ArrowLeft" at bounding box center [1276, 106] width 20 height 20
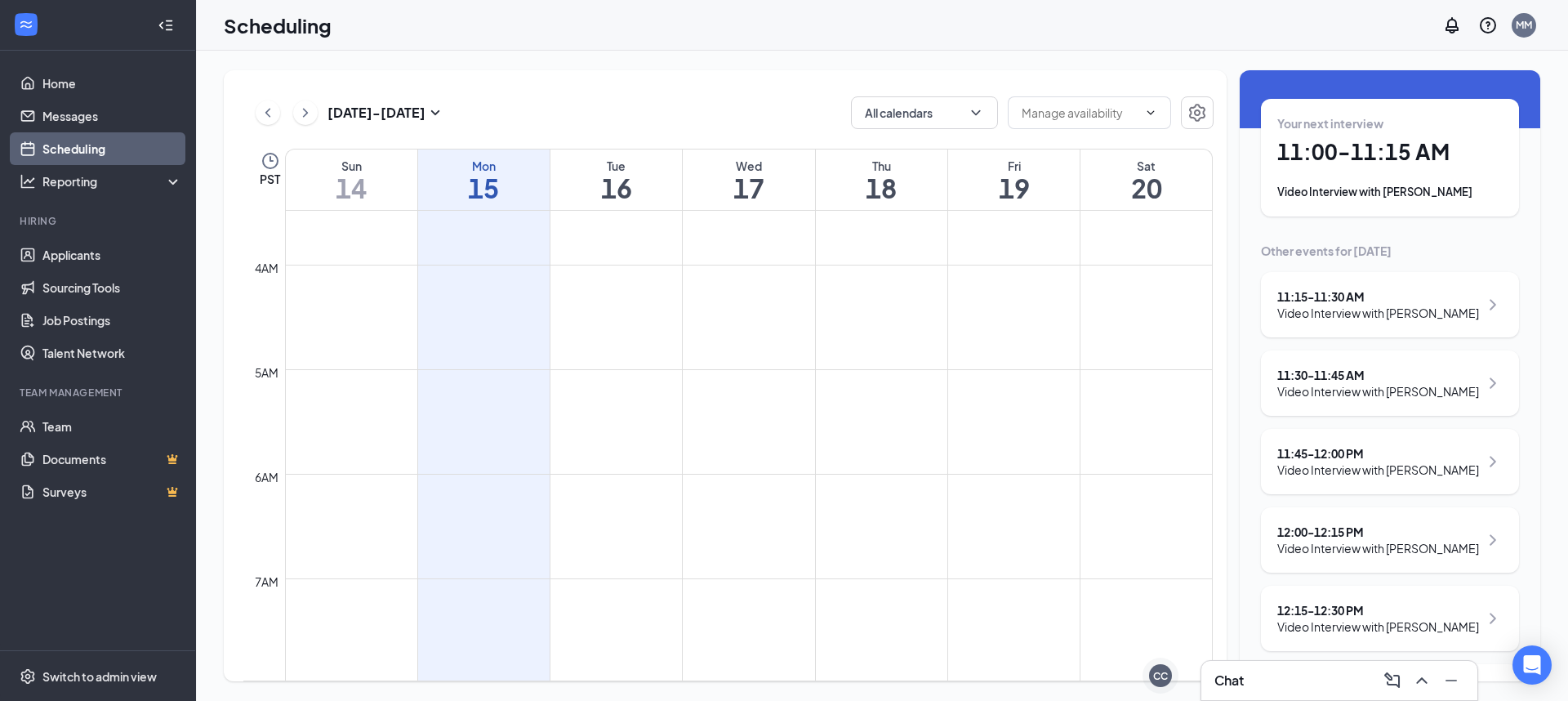
click at [1289, 292] on div "11:15 - 11:30 AM" at bounding box center [1378, 297] width 202 height 17
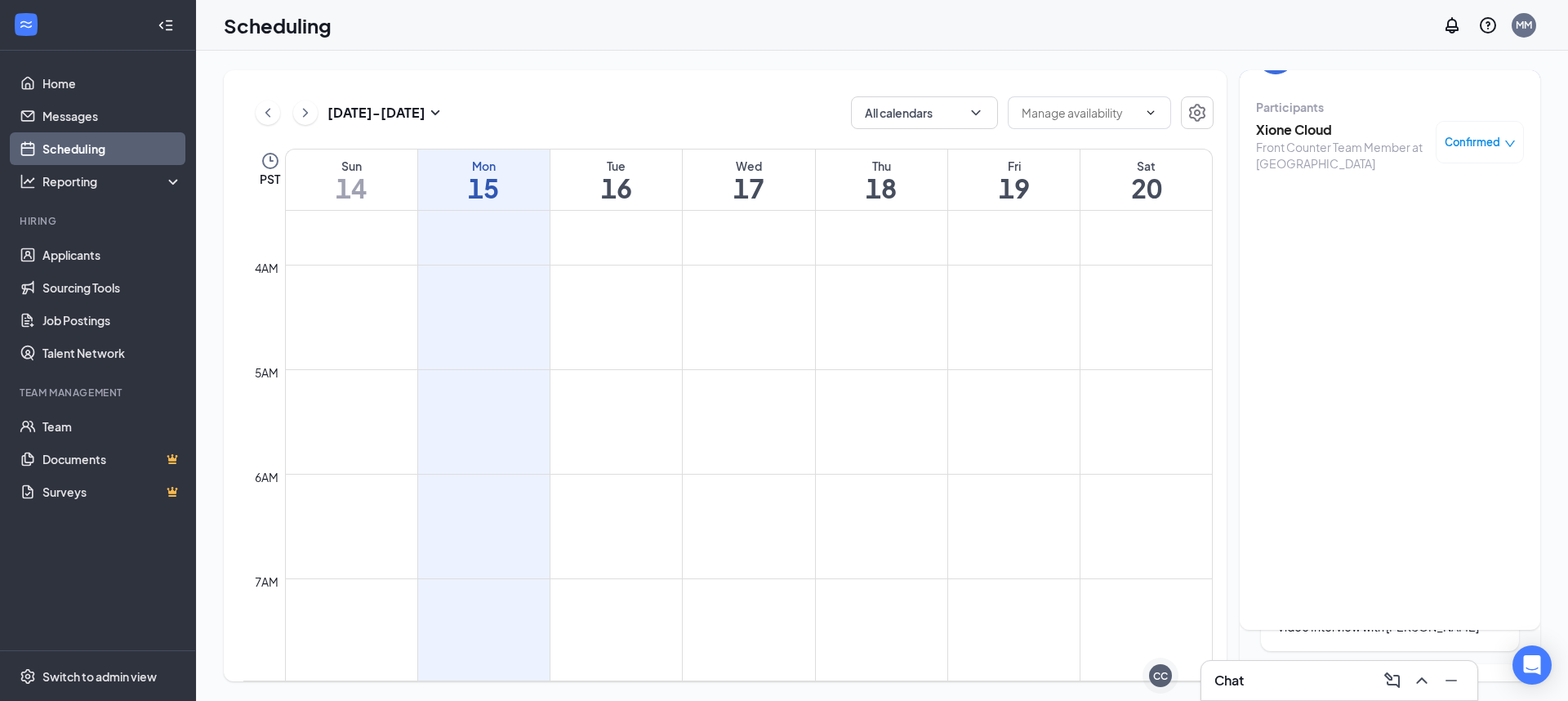
scroll to position [39, 0]
click at [1280, 142] on h3 "Xione Cloud" at bounding box center [1342, 142] width 171 height 18
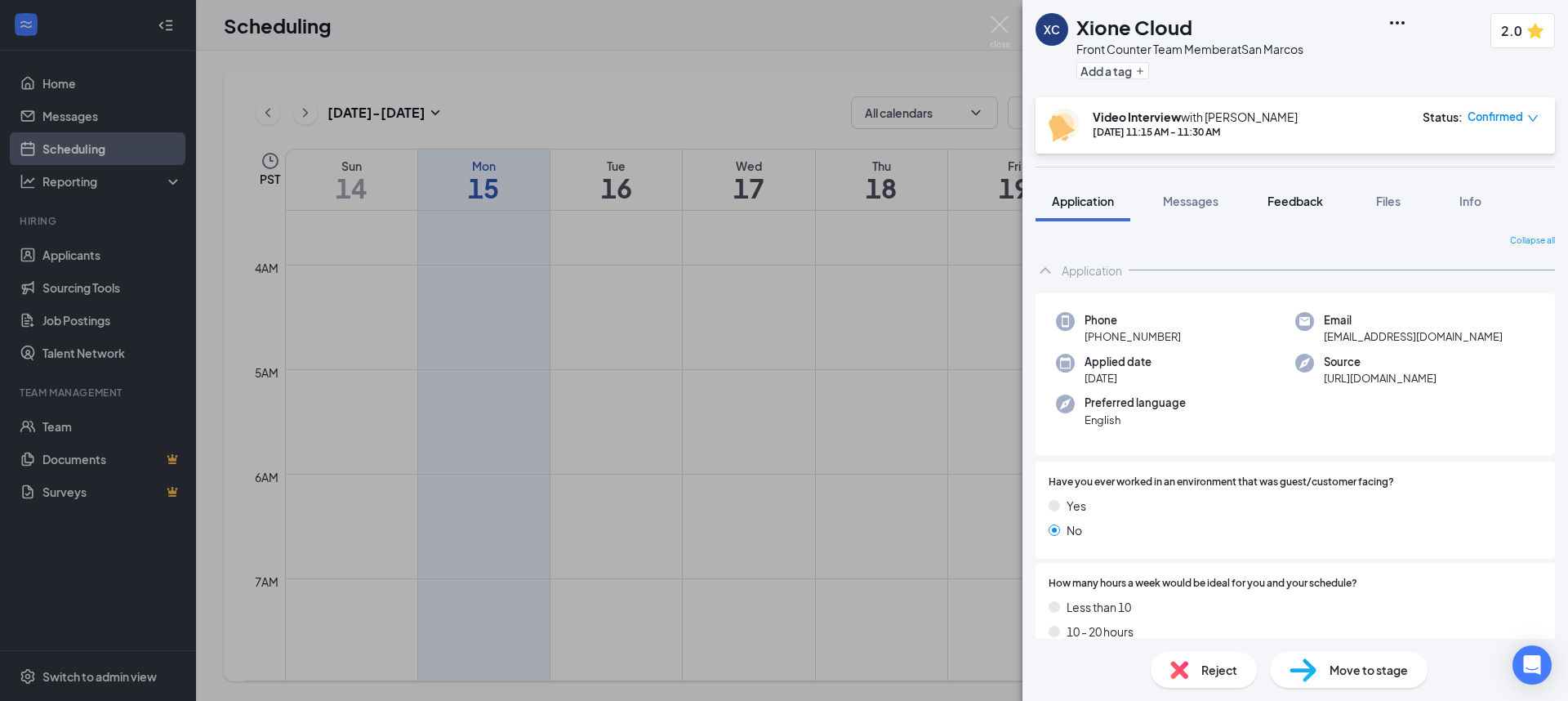
click at [1289, 179] on div "XC Xione Cloud Front Counter Team Member at [GEOGRAPHIC_DATA] Add a tag 2.0 Vid…" at bounding box center [1295, 350] width 545 height 701
click at [1290, 198] on span "Feedback" at bounding box center [1295, 201] width 56 height 15
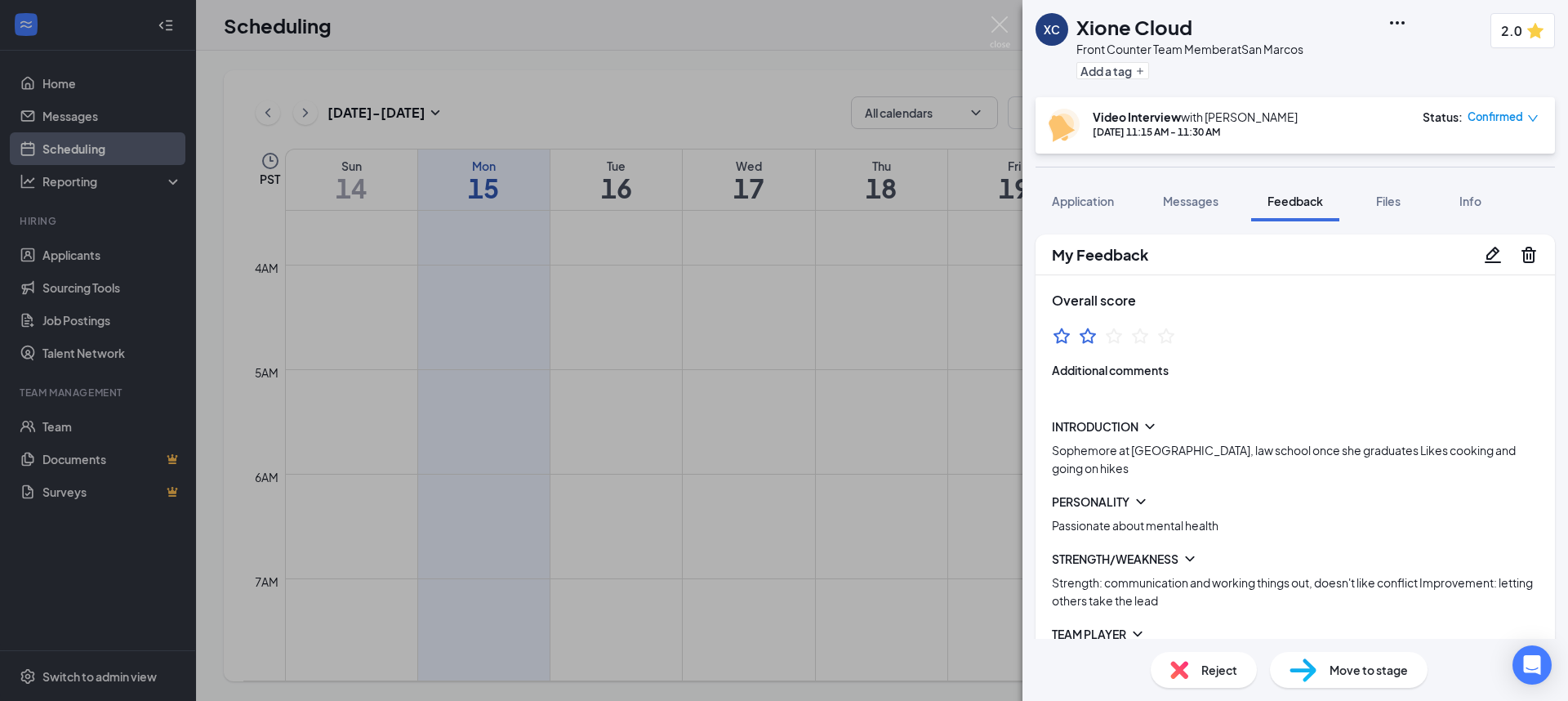
click at [1181, 657] on div "Reject" at bounding box center [1204, 669] width 106 height 36
click at [1003, 42] on img at bounding box center [1000, 32] width 21 height 32
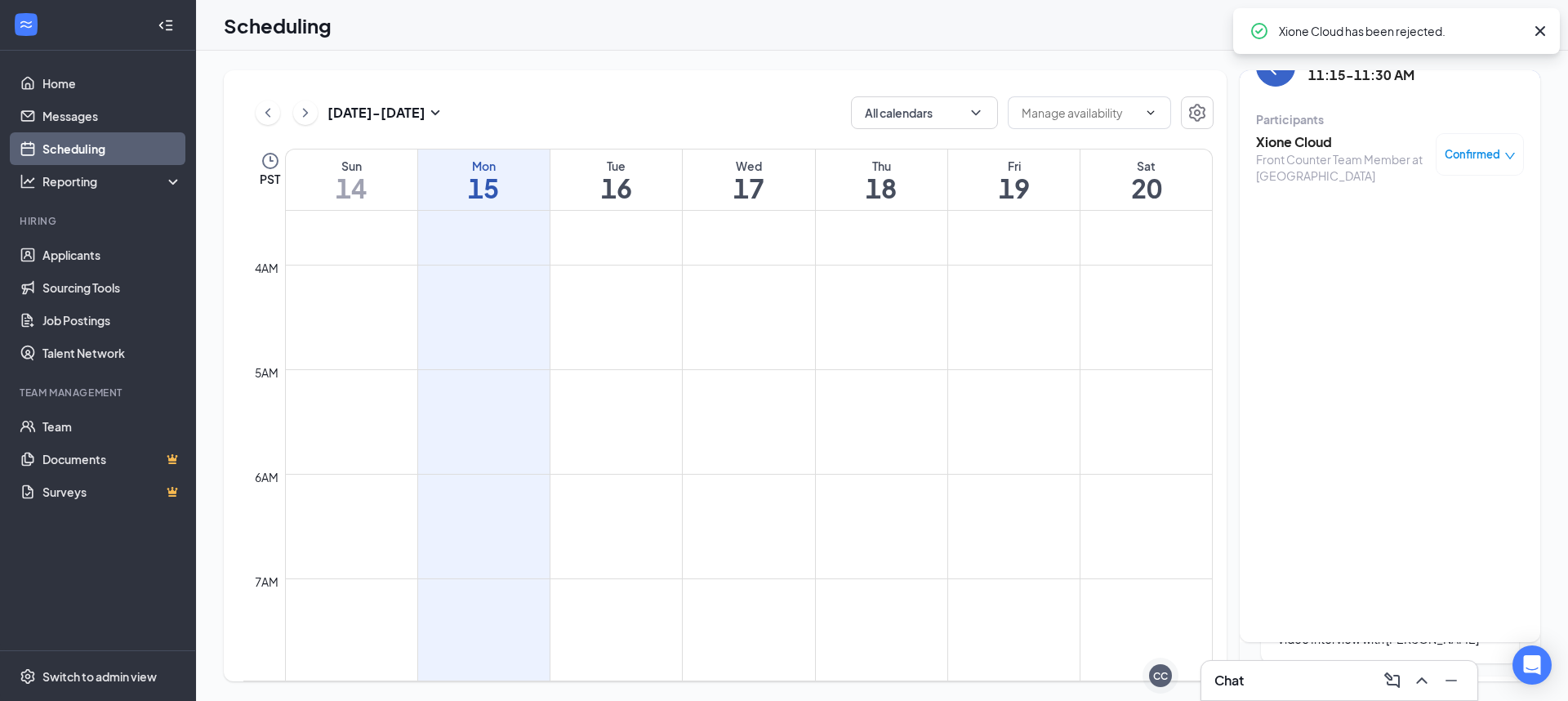
click at [1272, 78] on button "back-button" at bounding box center [1275, 67] width 39 height 39
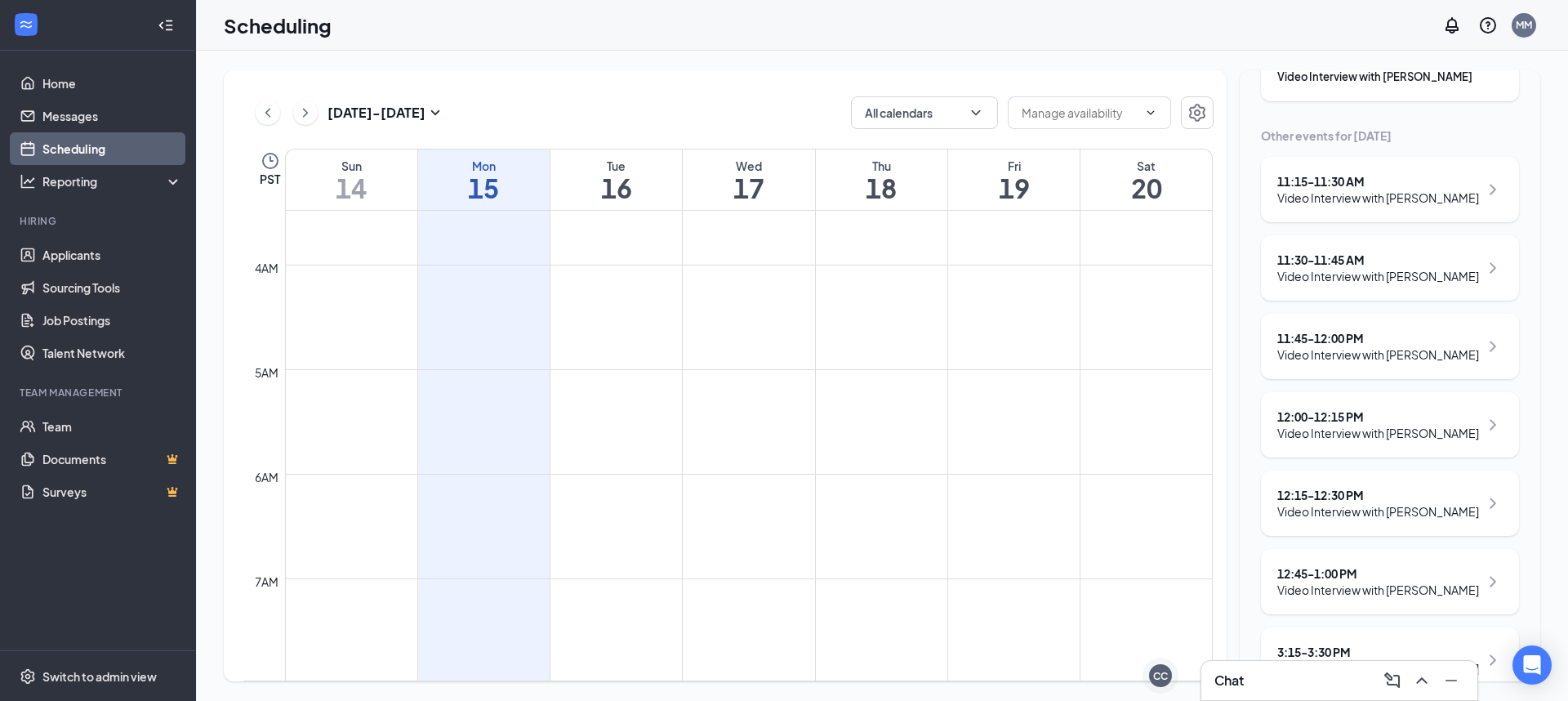
scroll to position [168, 0]
click at [1316, 417] on div "12:00 - 12:15 PM" at bounding box center [1378, 415] width 202 height 17
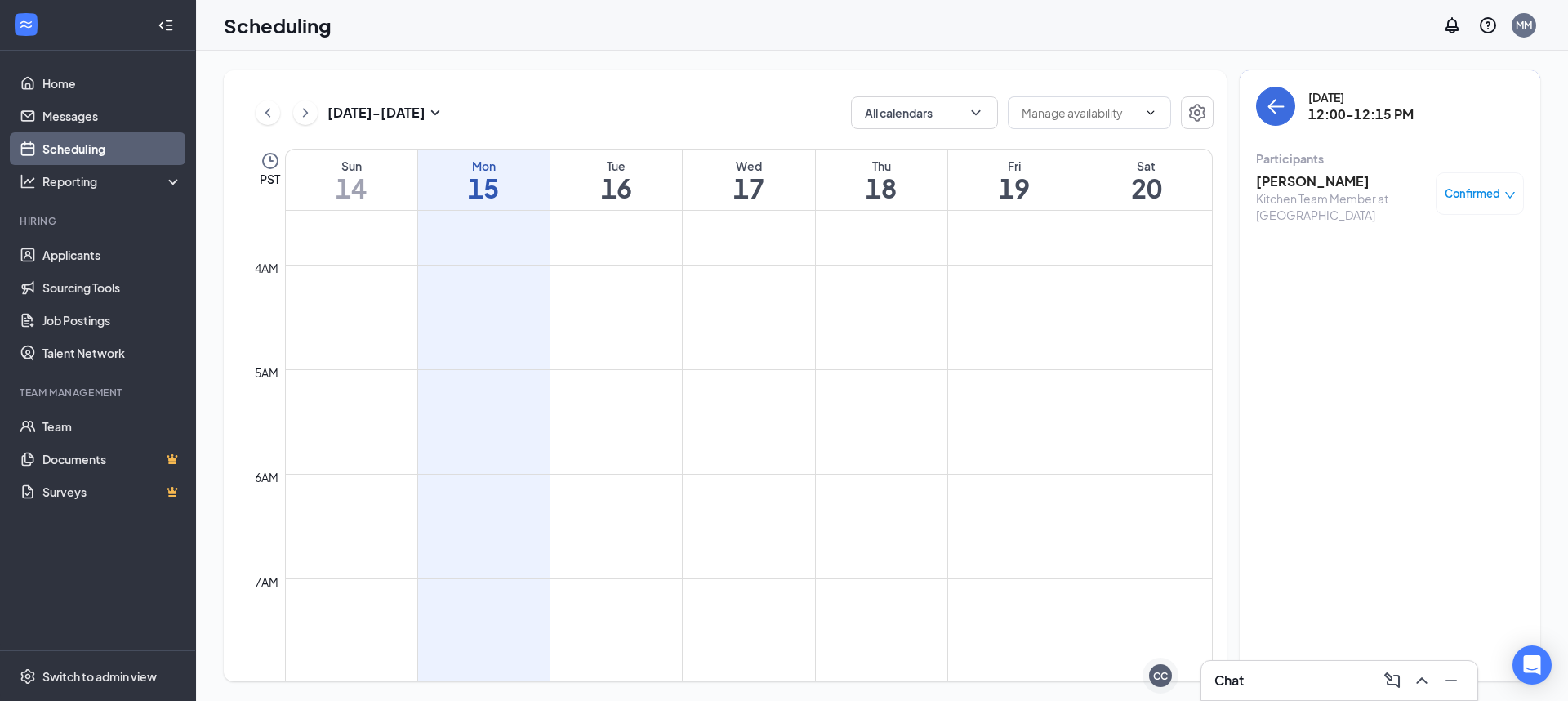
click at [1284, 180] on h3 "[PERSON_NAME]" at bounding box center [1342, 181] width 171 height 18
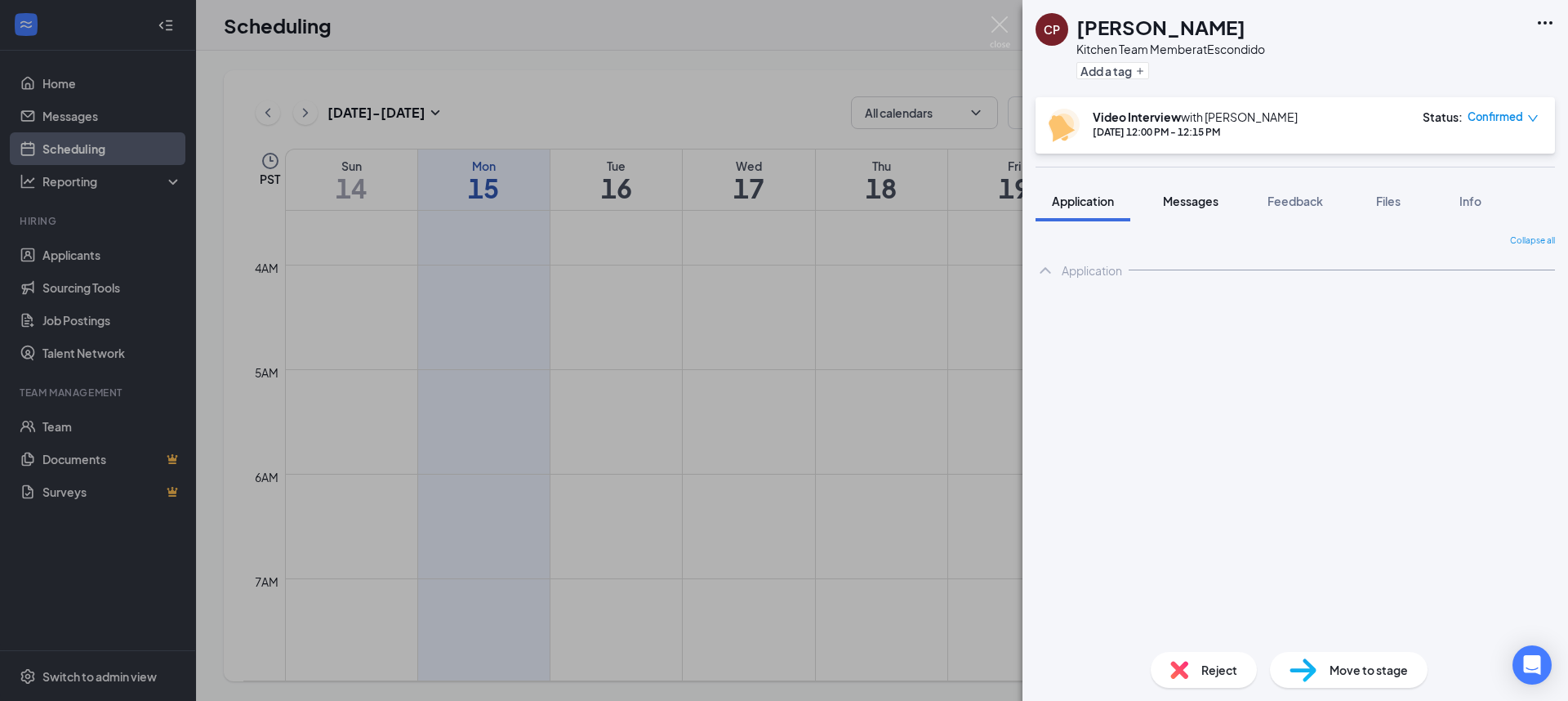
click at [1178, 200] on span "Messages" at bounding box center [1191, 201] width 56 height 15
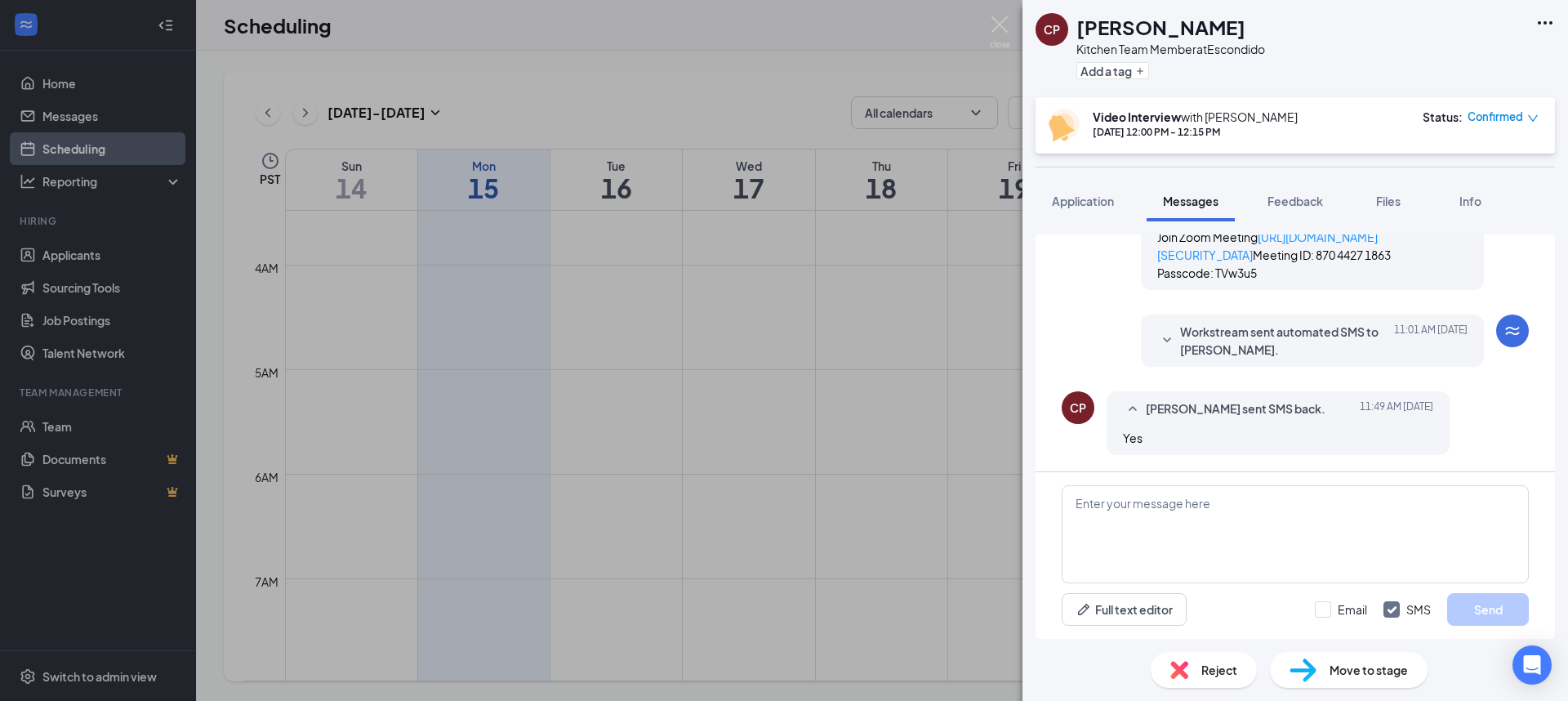
scroll to position [921, 0]
click at [1309, 199] on span "Feedback" at bounding box center [1295, 201] width 56 height 15
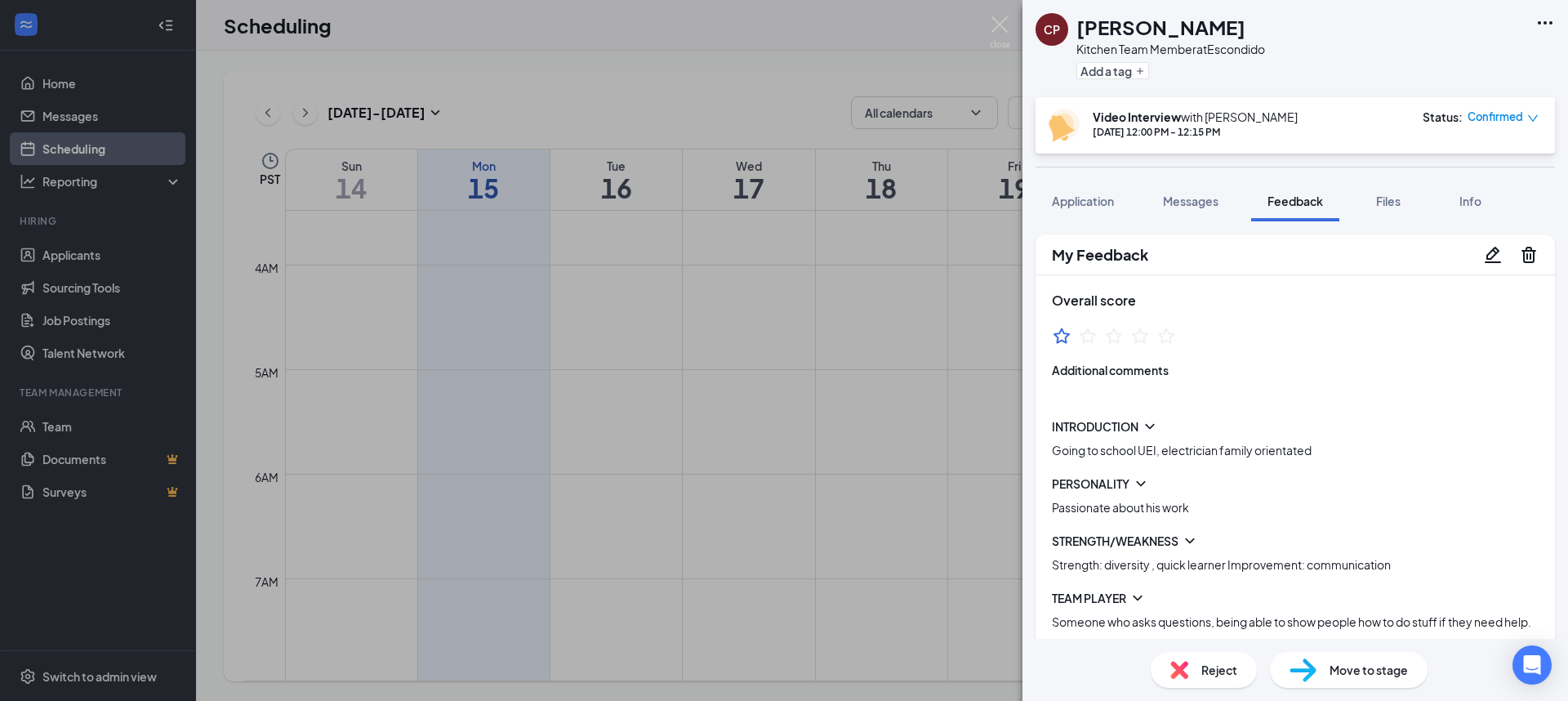
click at [1213, 679] on div "Reject" at bounding box center [1204, 669] width 106 height 36
drag, startPoint x: 692, startPoint y: 256, endPoint x: 678, endPoint y: 274, distance: 22.8
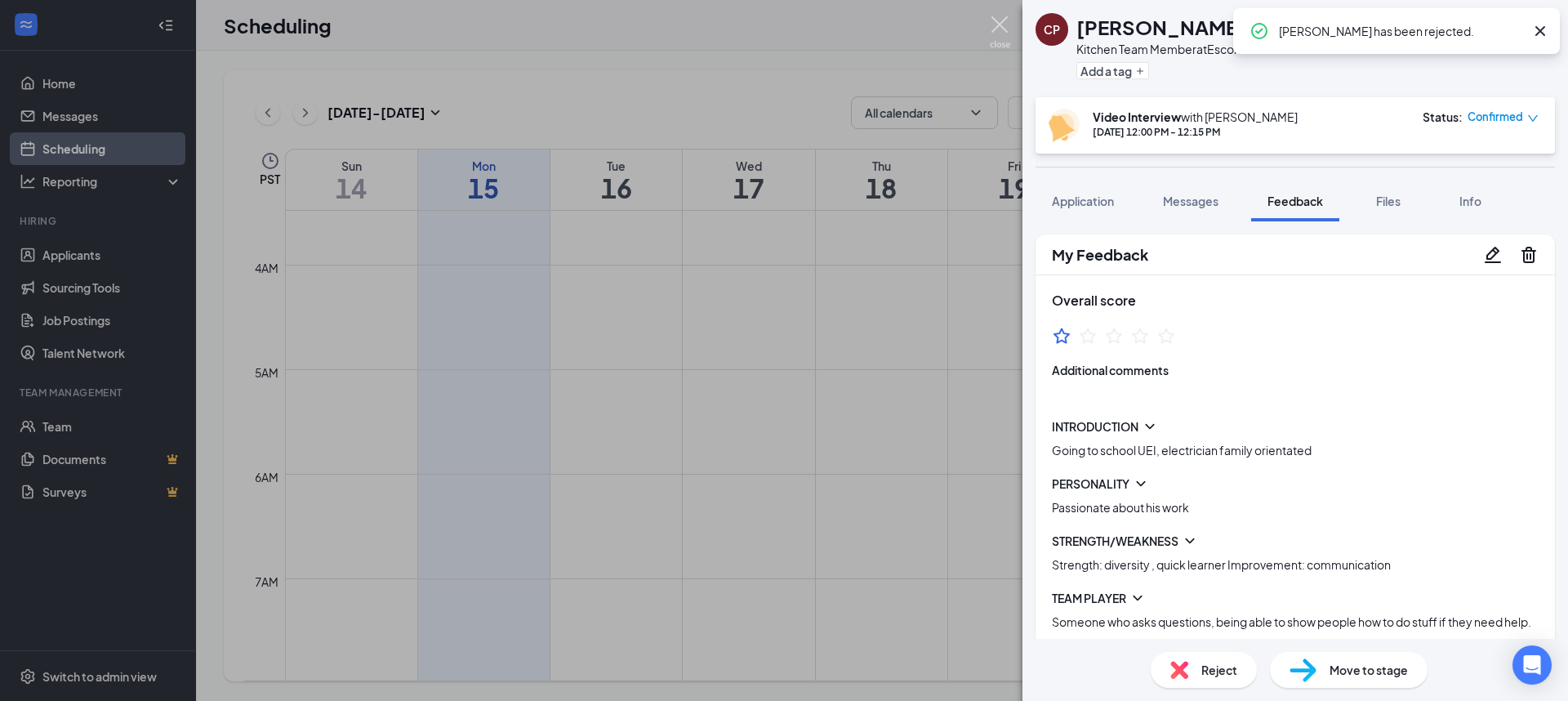
click at [1008, 33] on img at bounding box center [1000, 32] width 21 height 32
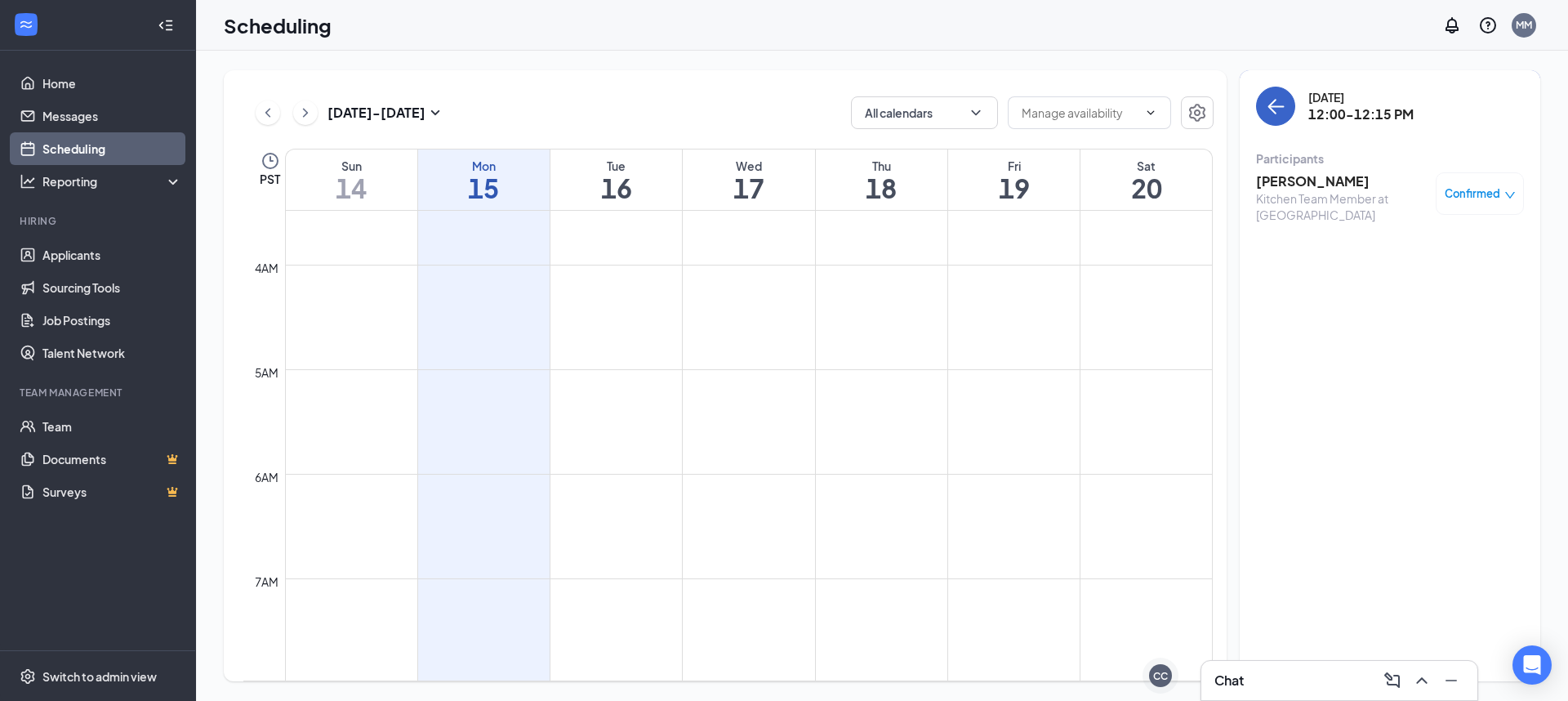
click at [1270, 97] on icon "ArrowLeft" at bounding box center [1276, 106] width 20 height 20
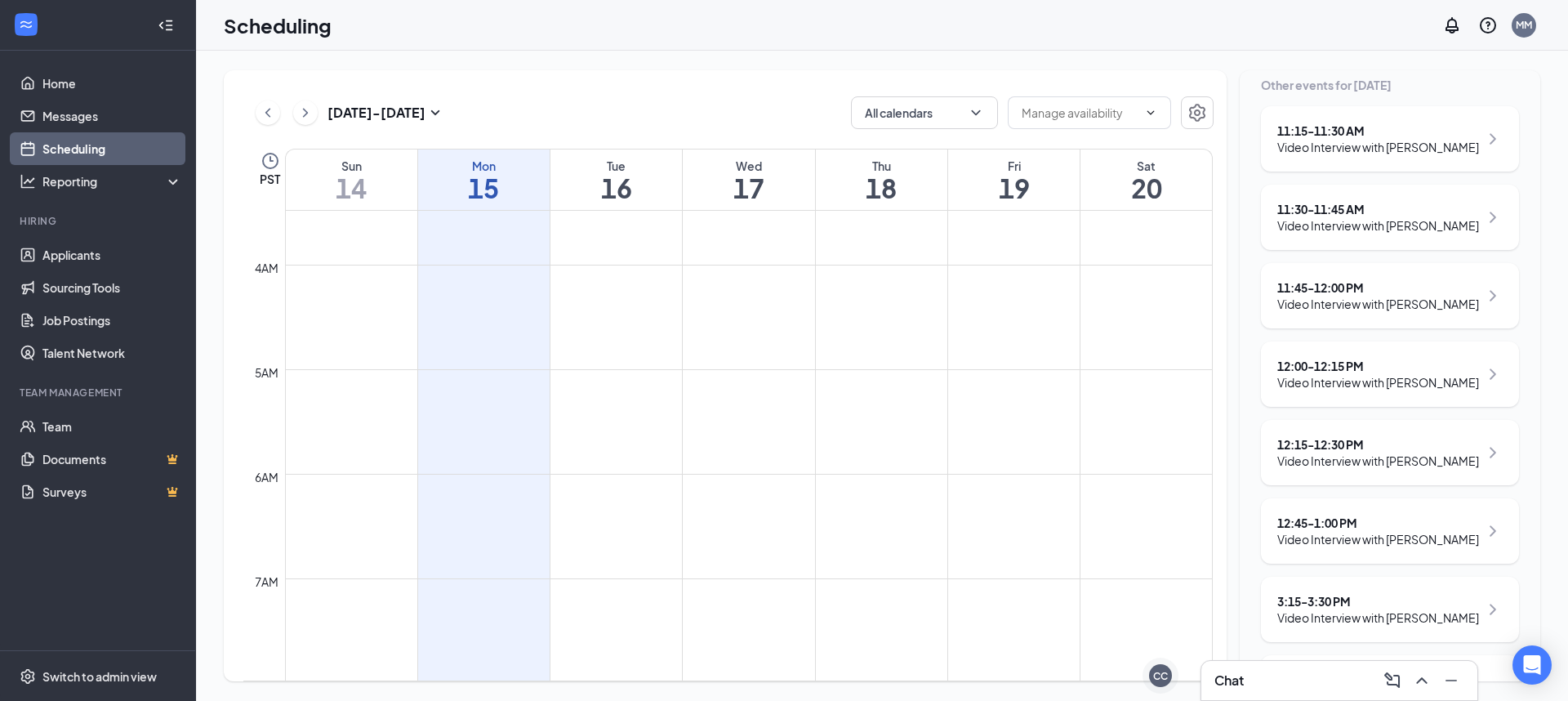
click at [1403, 469] on div "Video Interview with [PERSON_NAME]" at bounding box center [1378, 461] width 202 height 17
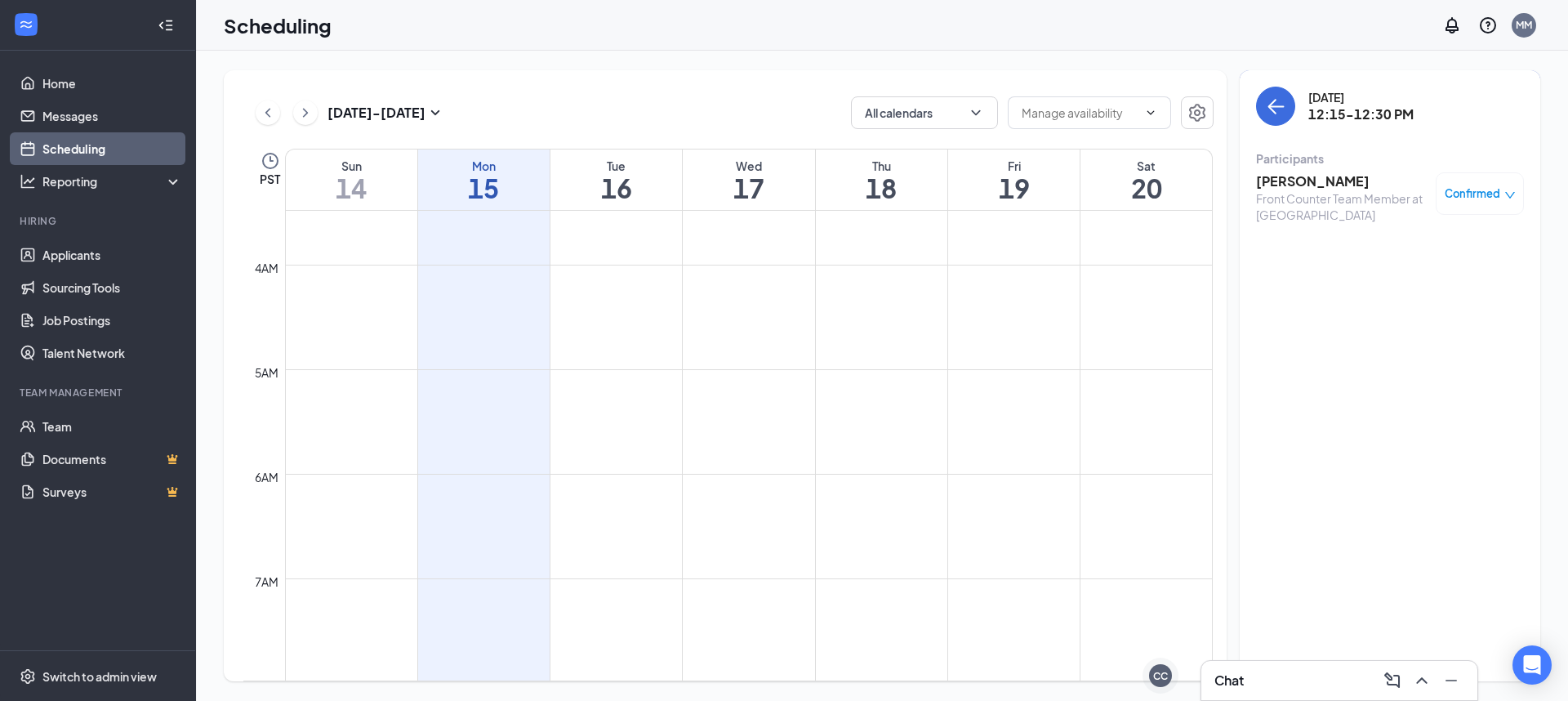
click at [1305, 175] on h3 "[PERSON_NAME]" at bounding box center [1342, 181] width 171 height 18
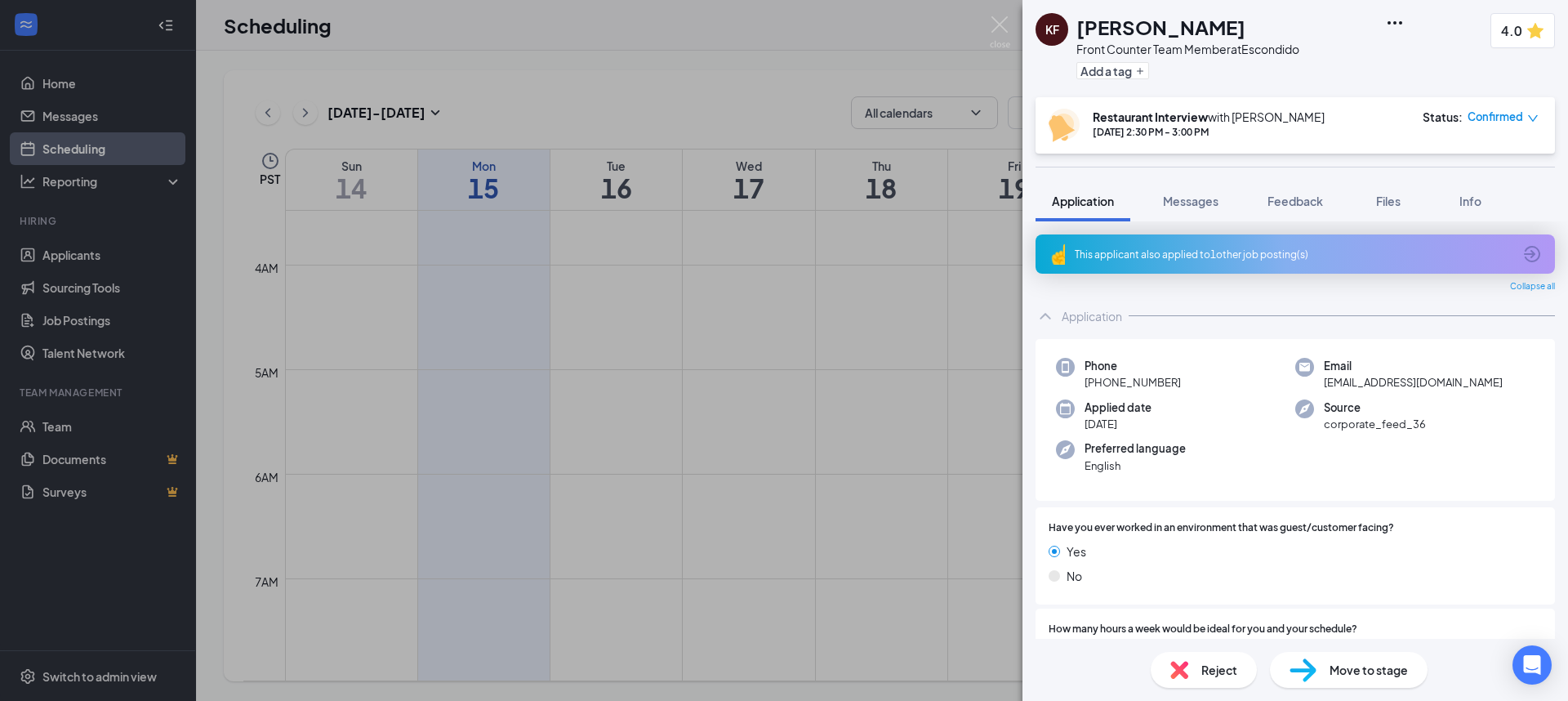
click at [1005, 12] on div "KF [PERSON_NAME] Front Counter Team Member at Escondido Add a tag 4.0 Restauran…" at bounding box center [784, 350] width 1568 height 701
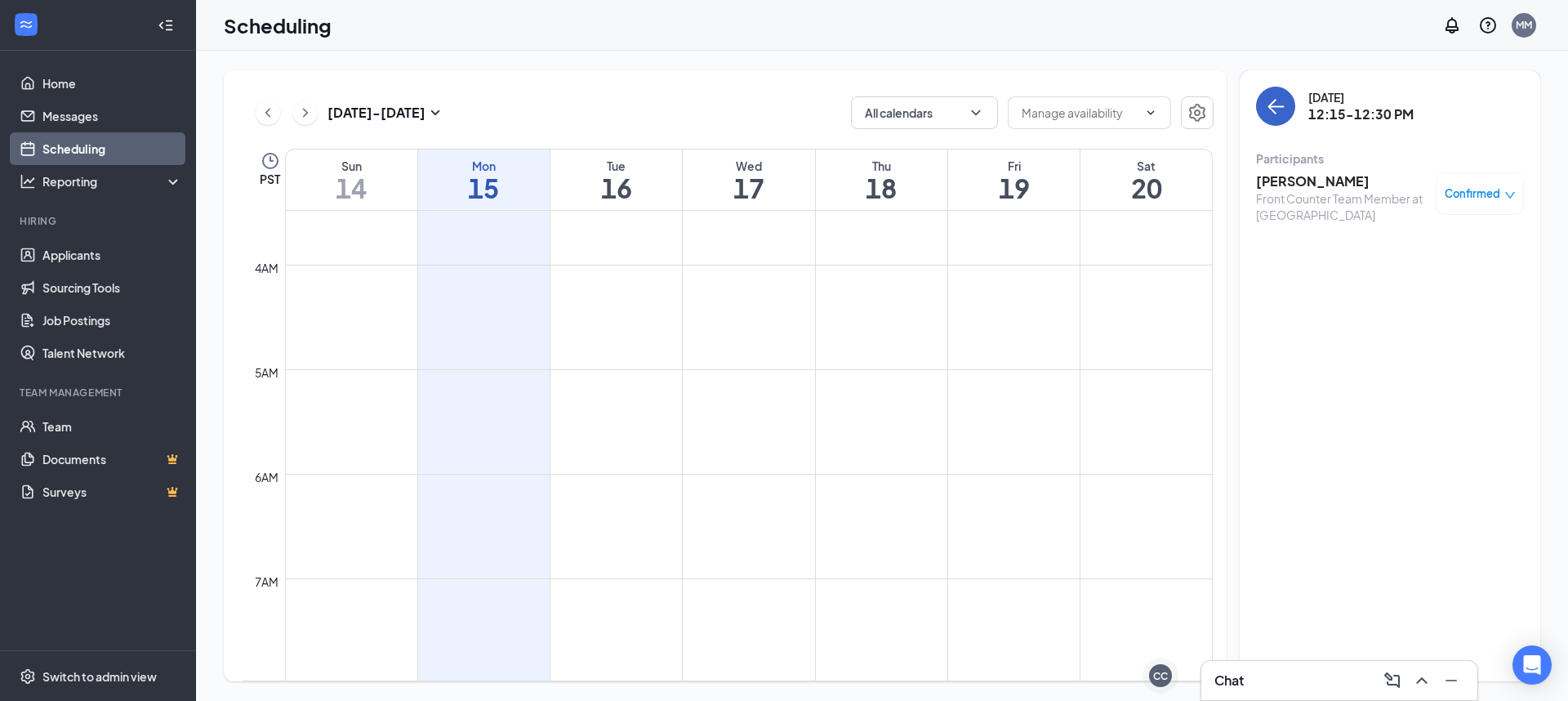
click at [1270, 114] on icon "ArrowLeft" at bounding box center [1276, 106] width 20 height 20
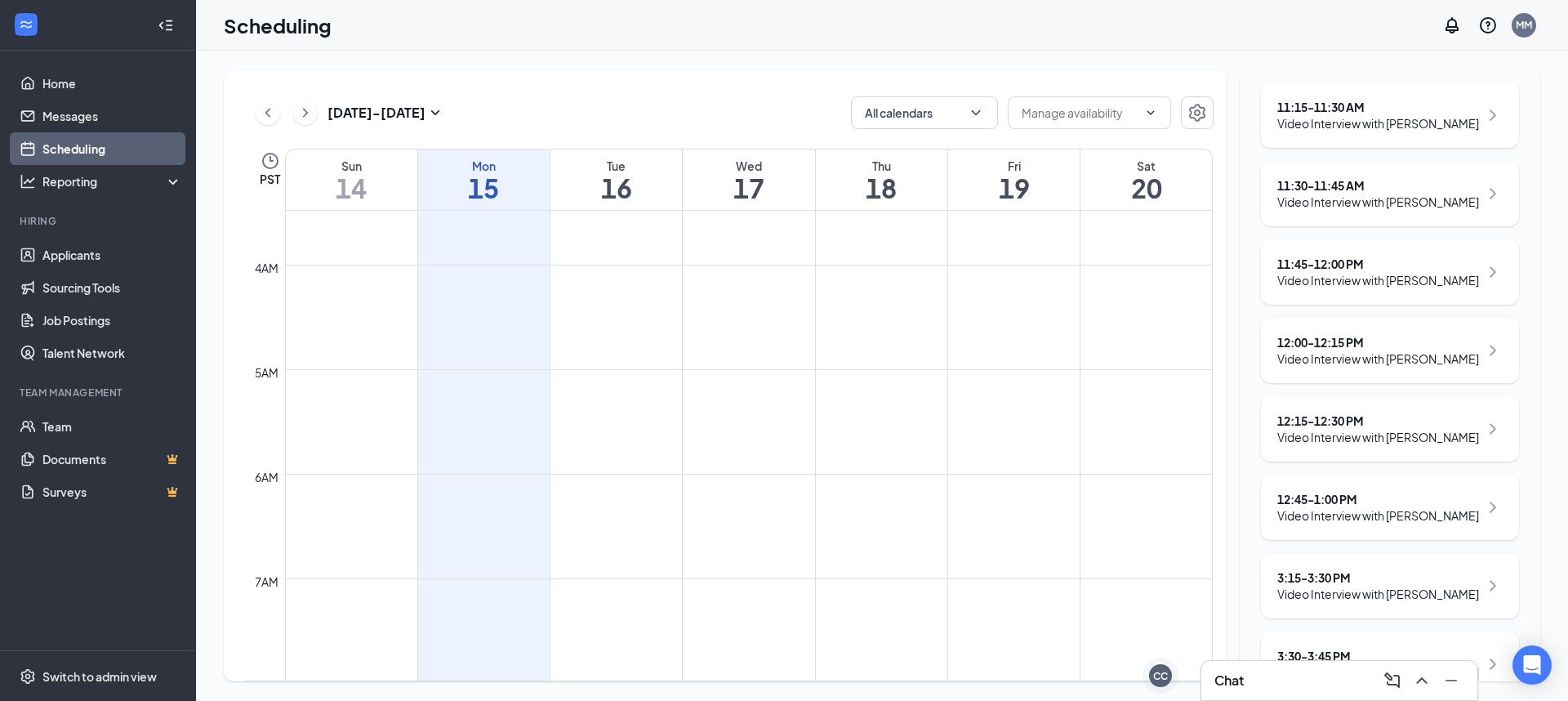
scroll to position [244, 0]
click at [1338, 505] on div "12:45 - 1:00 PM" at bounding box center [1378, 496] width 202 height 17
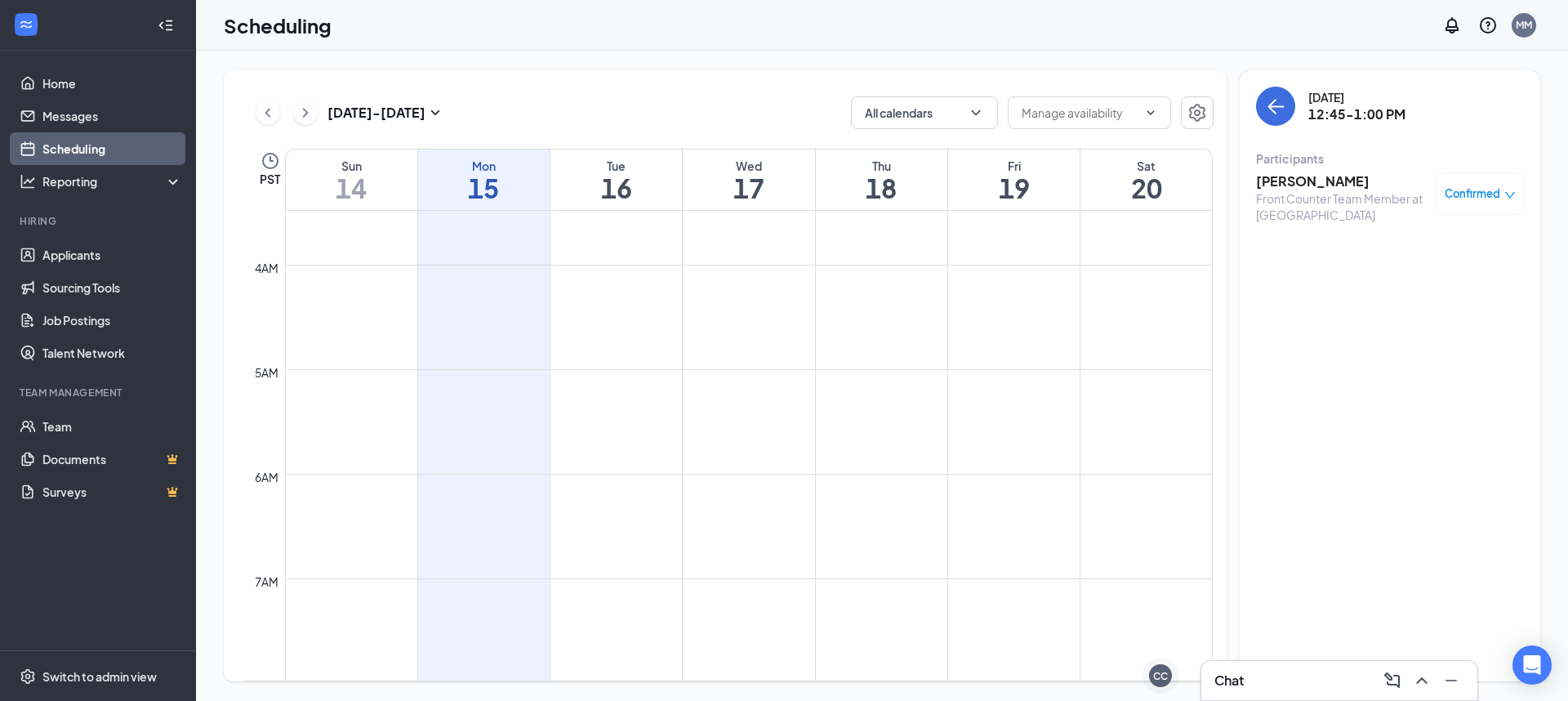
click at [1272, 181] on h3 "[PERSON_NAME]" at bounding box center [1342, 181] width 171 height 18
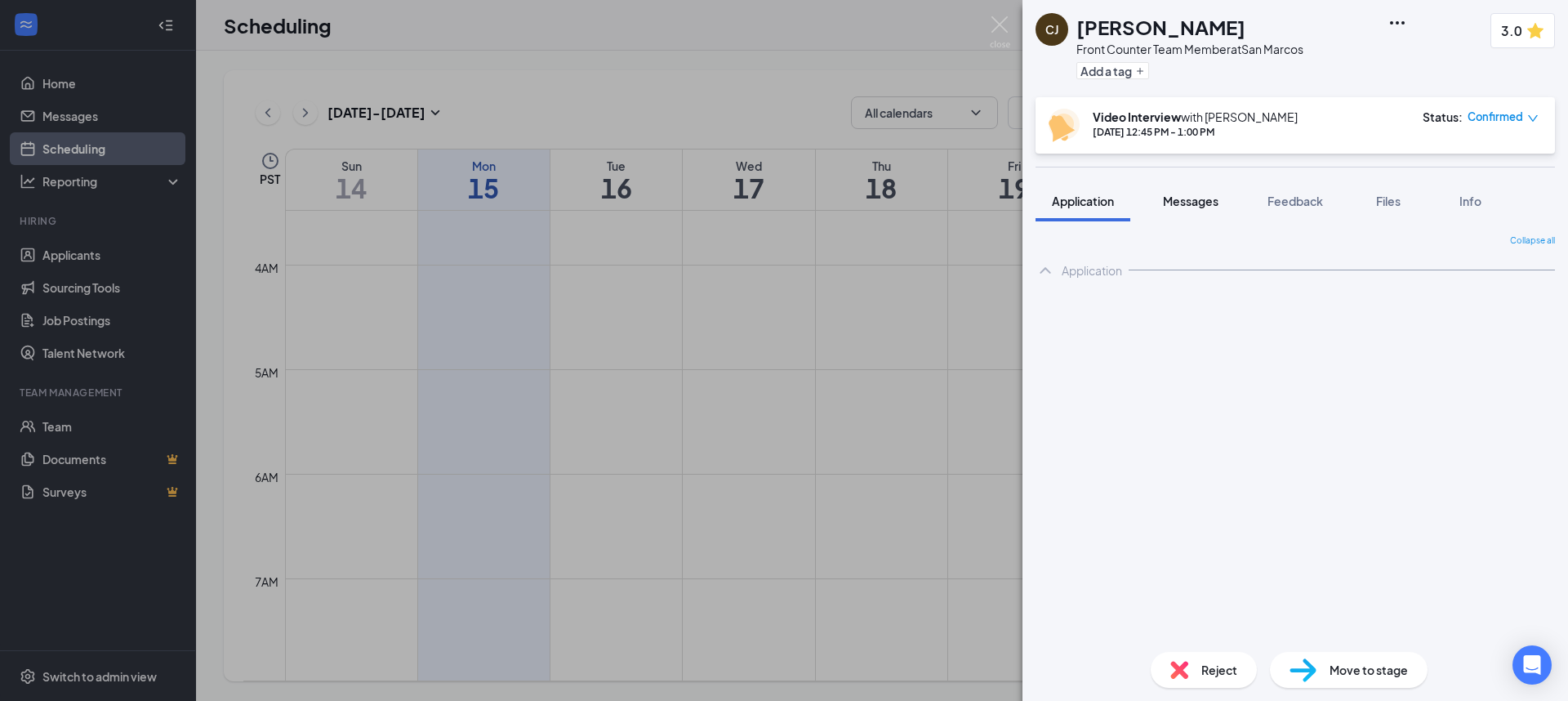
click at [1196, 202] on span "Messages" at bounding box center [1191, 201] width 56 height 15
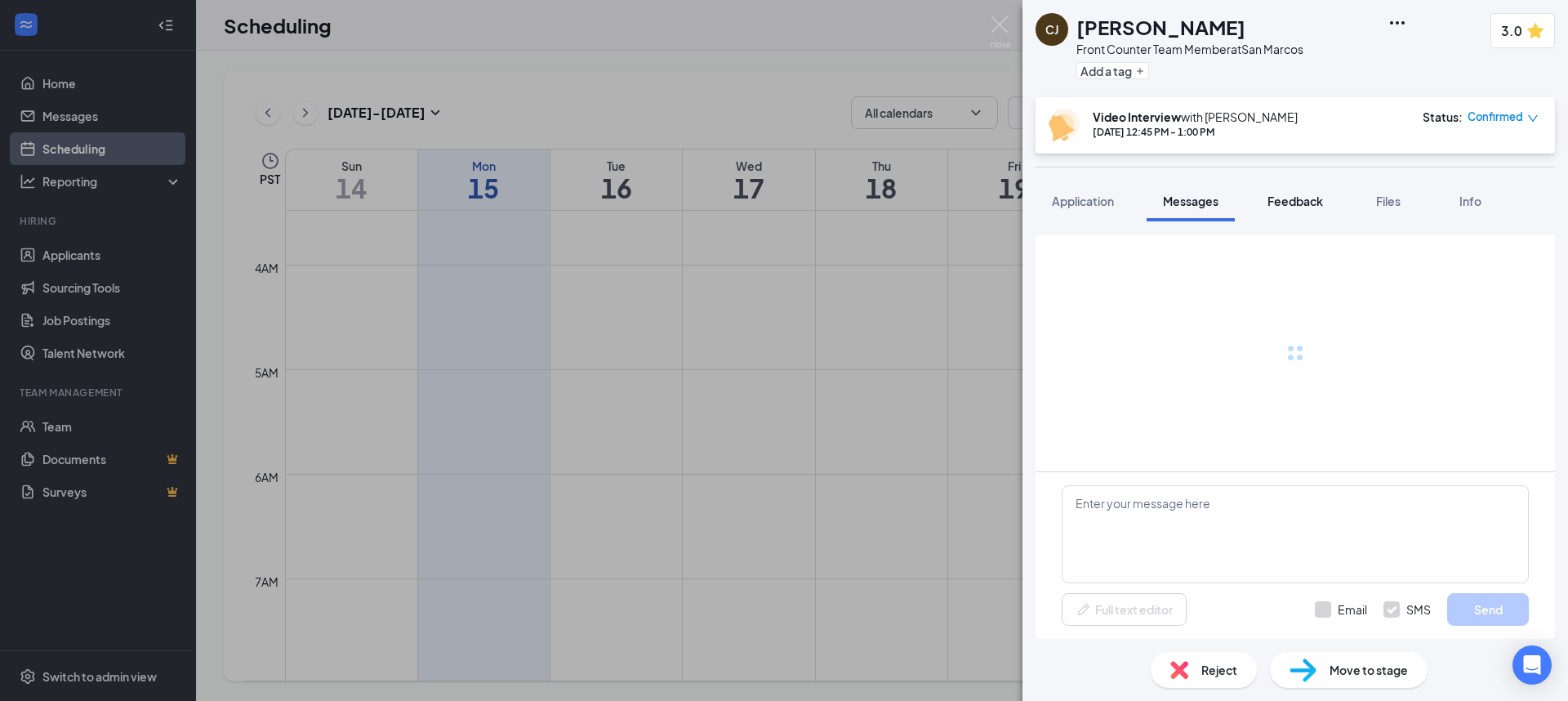
click at [1301, 189] on button "Feedback" at bounding box center [1295, 200] width 88 height 41
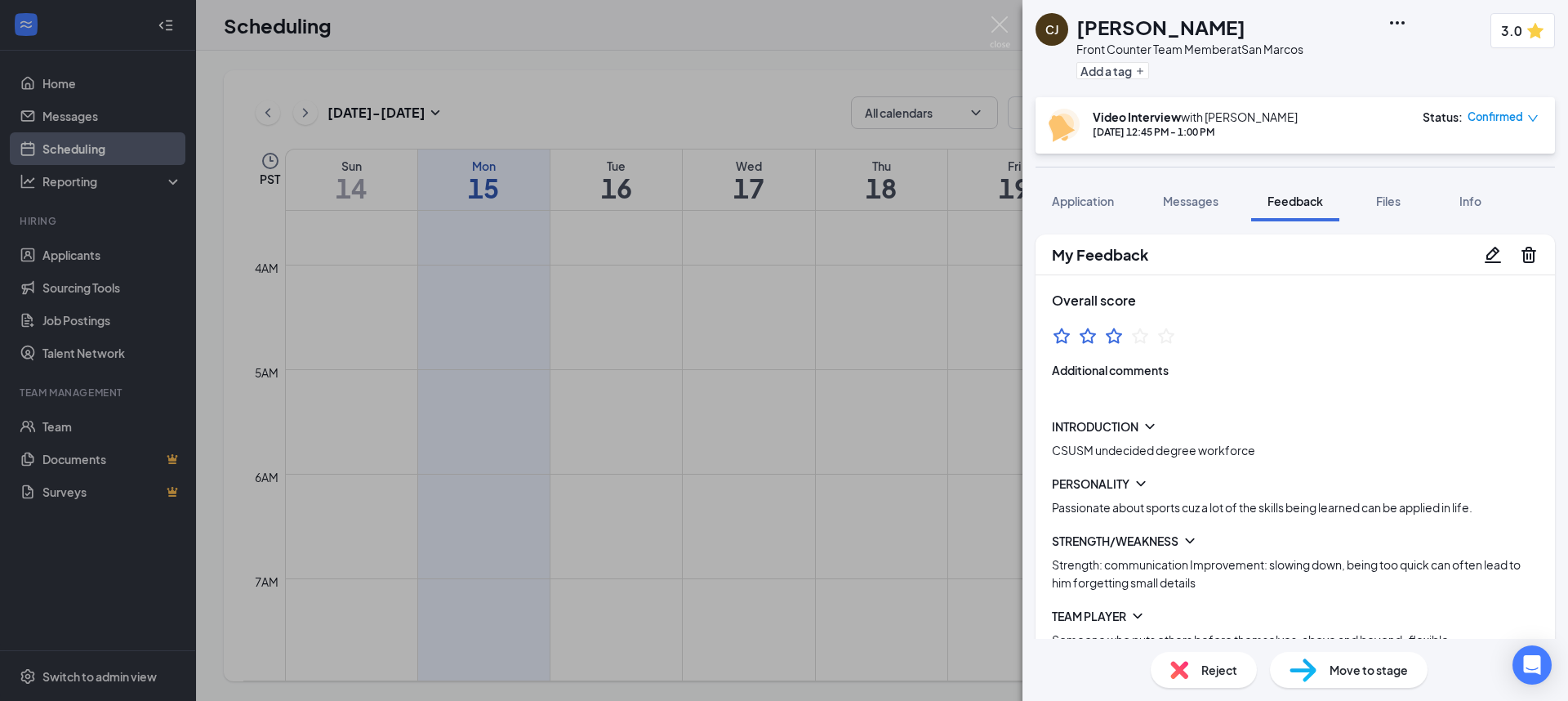
click at [1487, 259] on icon "Pencil" at bounding box center [1493, 255] width 20 height 20
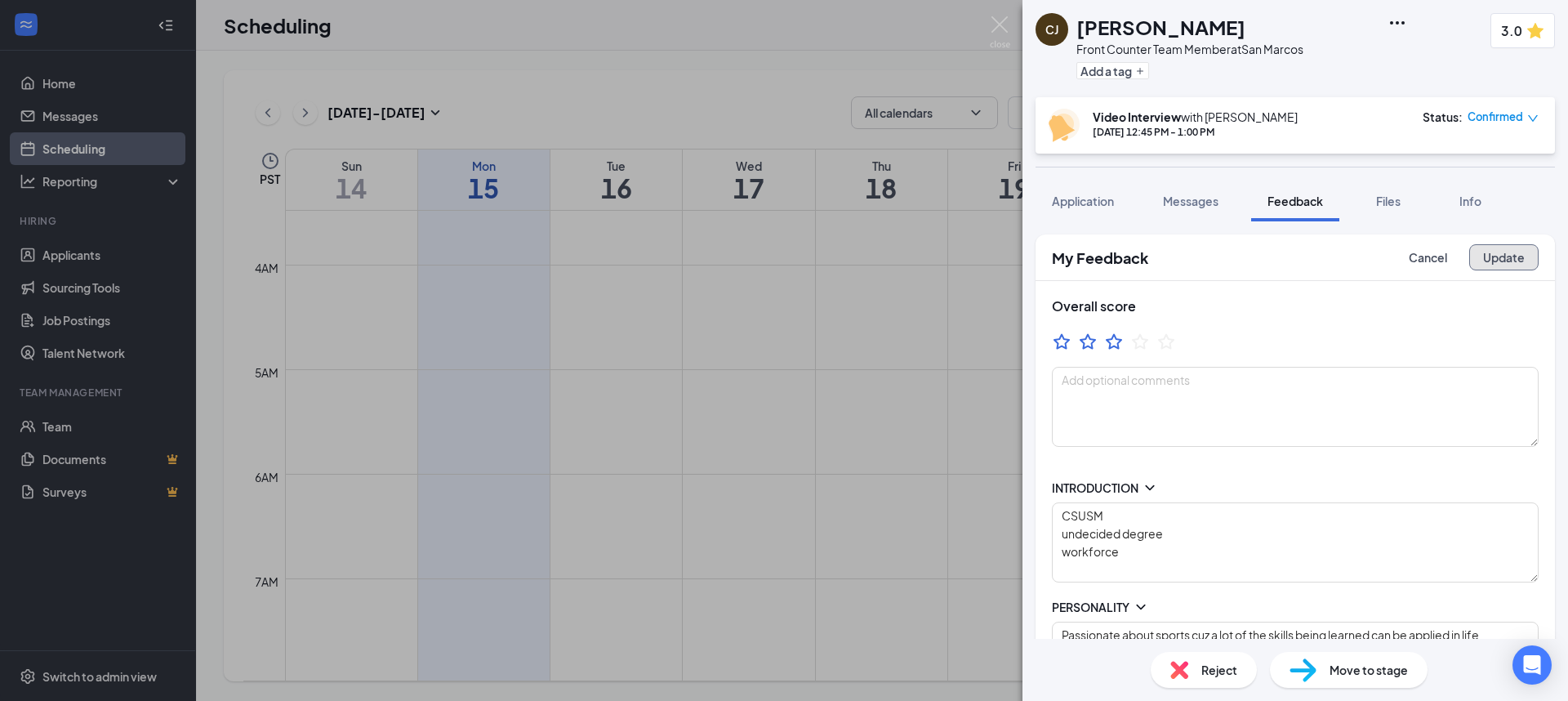
click at [1486, 265] on button "Update" at bounding box center [1504, 257] width 70 height 26
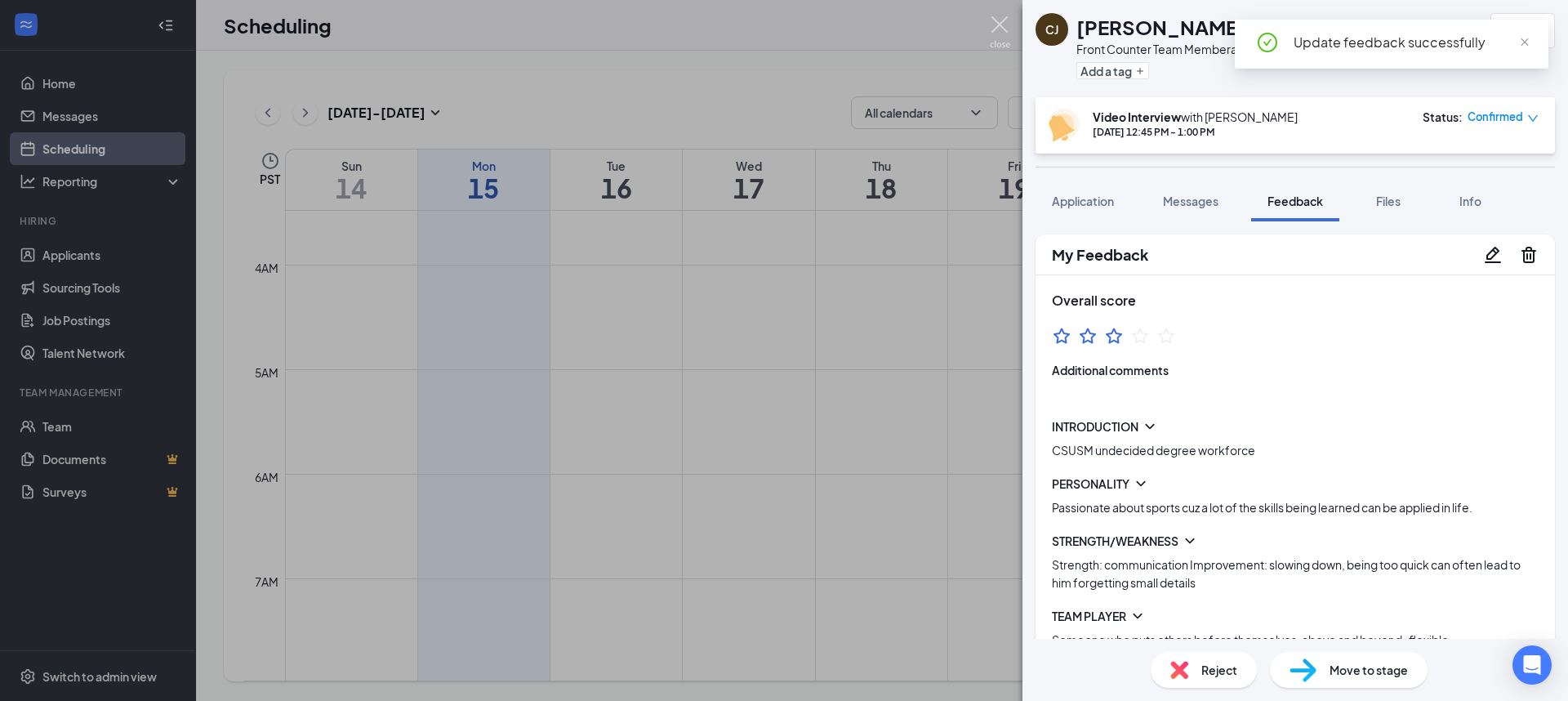
click at [993, 23] on img at bounding box center [1000, 32] width 21 height 32
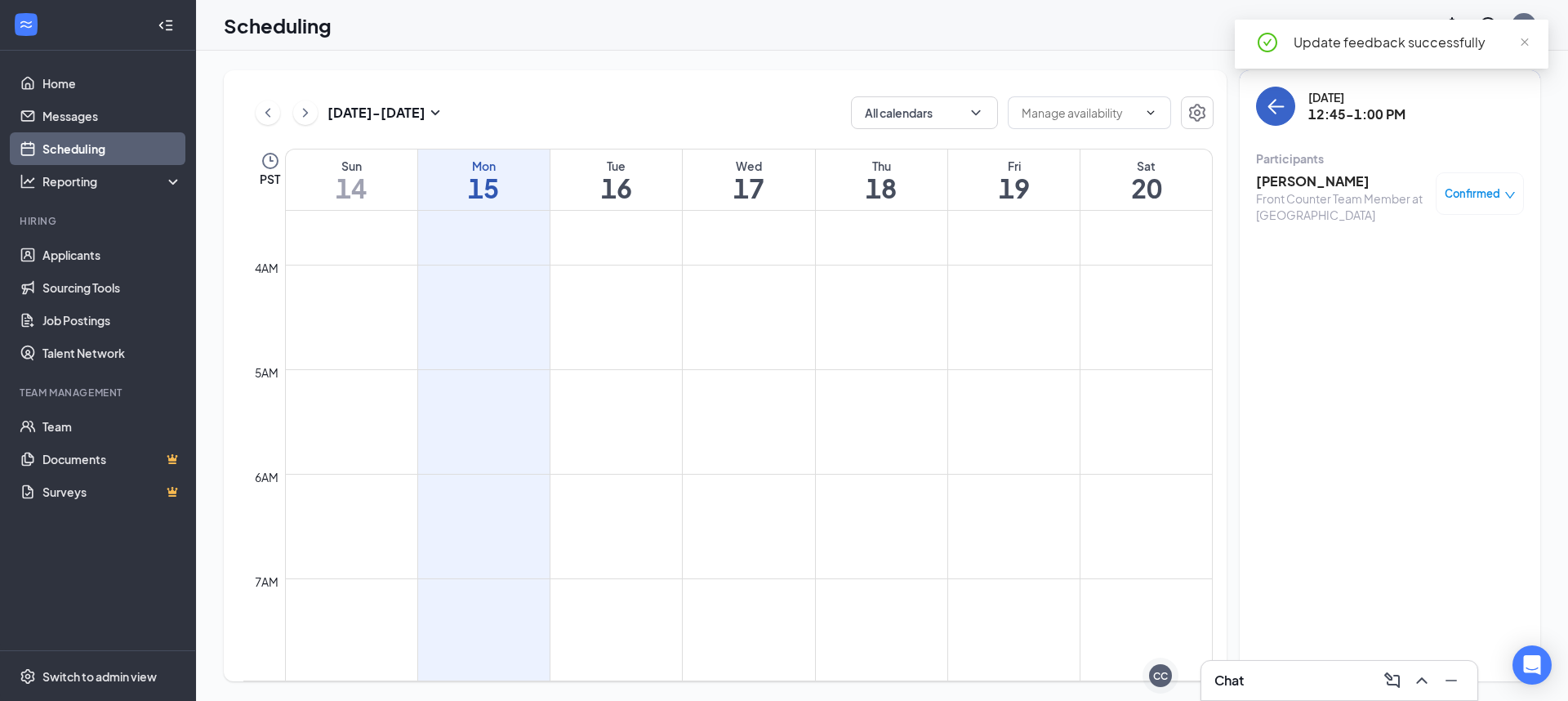
click at [1263, 111] on button "back-button" at bounding box center [1275, 106] width 39 height 39
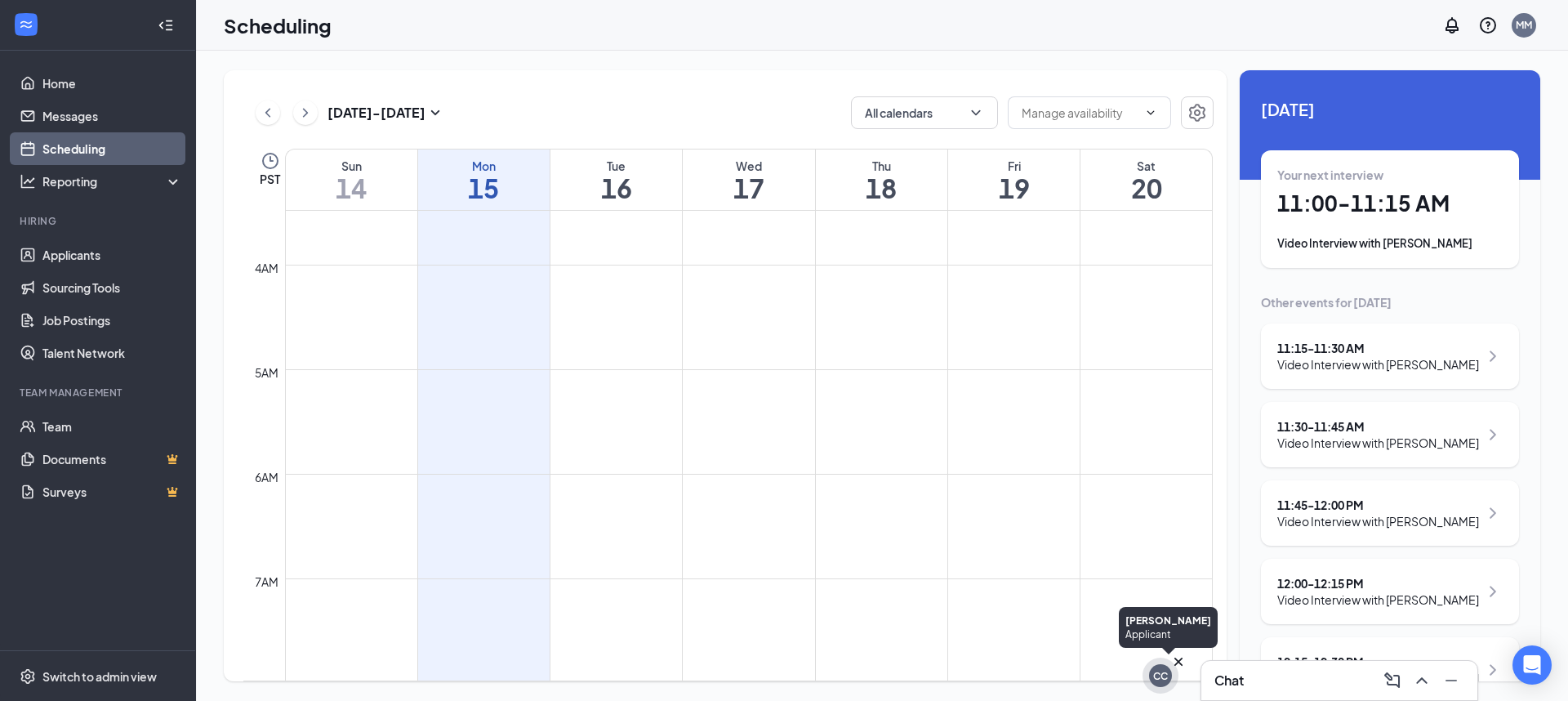
click at [1164, 665] on div "CC" at bounding box center [1161, 676] width 23 height 23
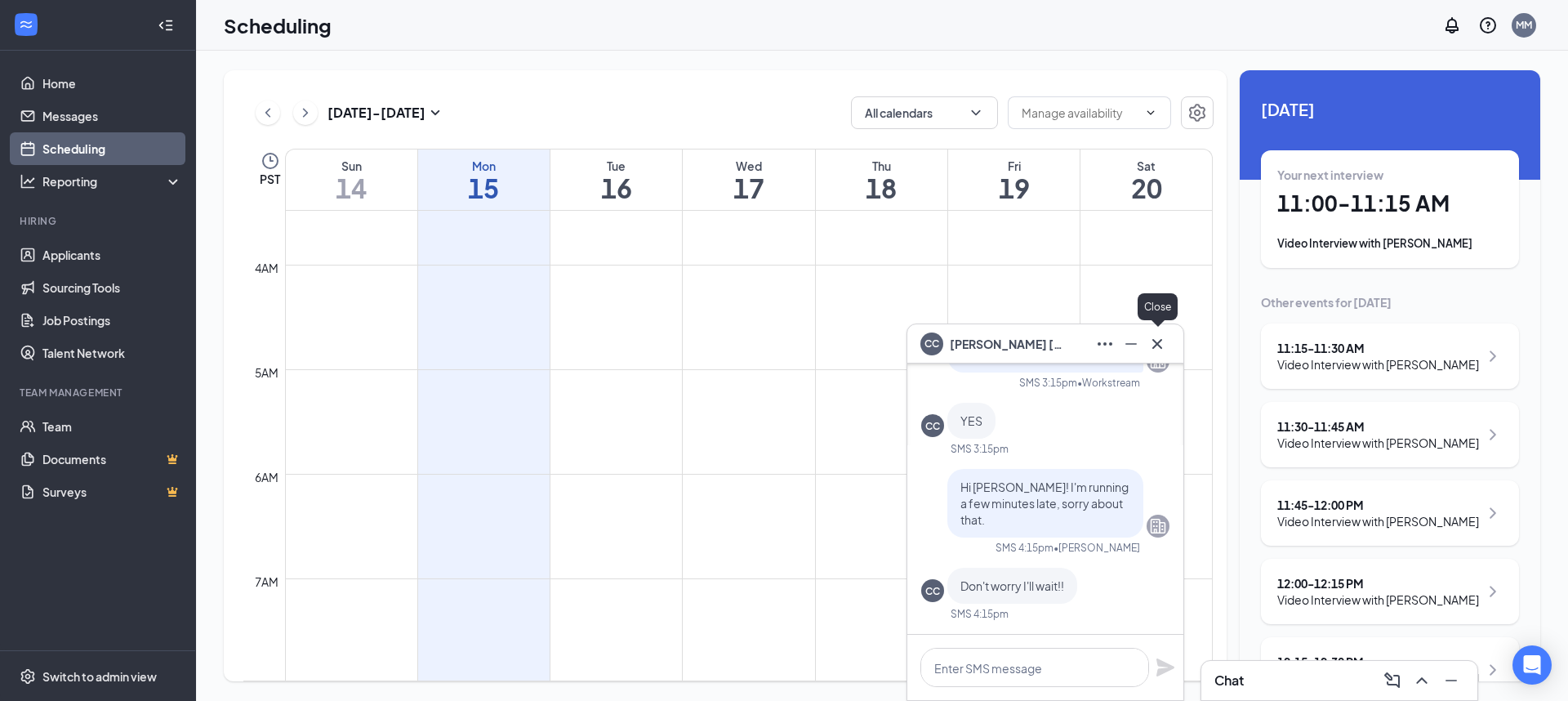
click at [1162, 348] on icon "Cross" at bounding box center [1157, 344] width 20 height 20
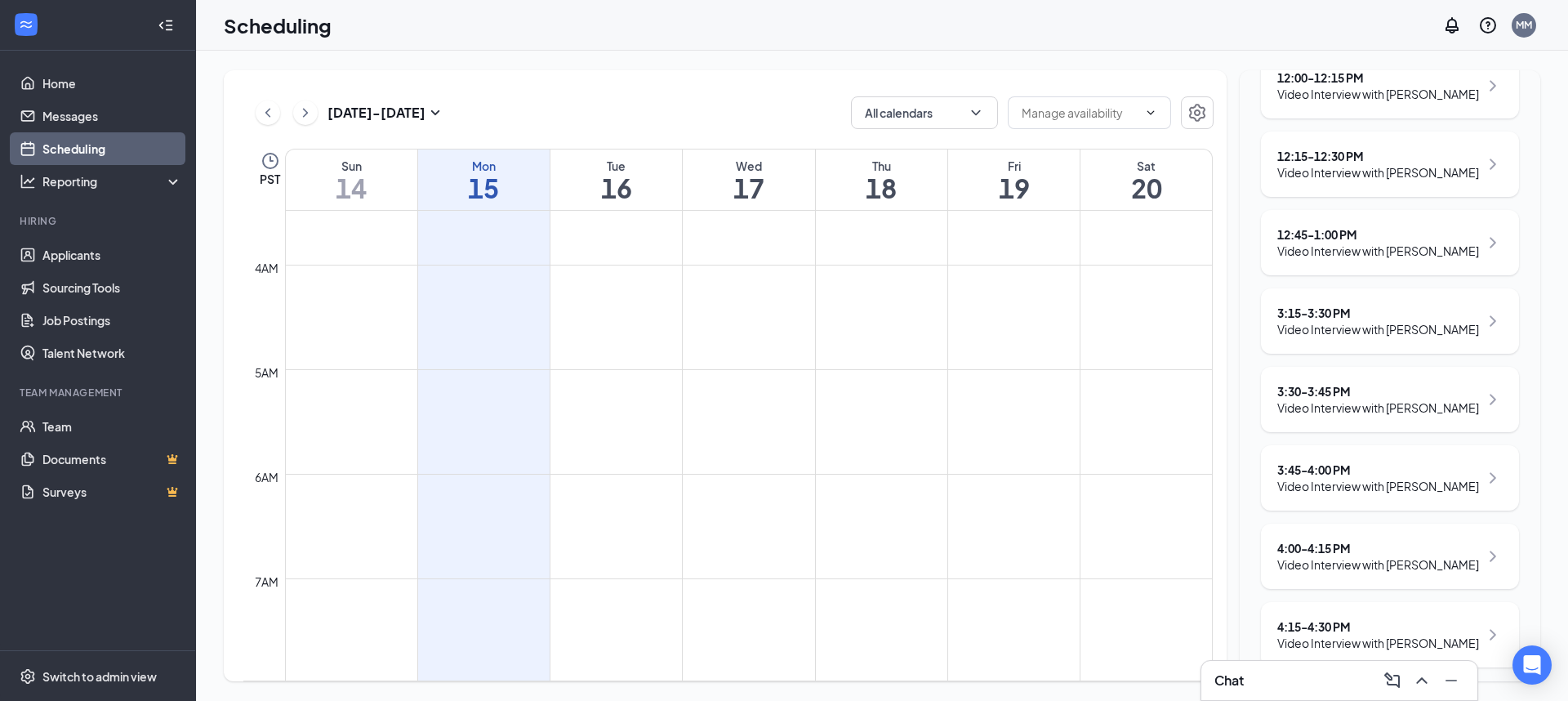
scroll to position [504, 0]
click at [1336, 417] on div "Video Interview with [PERSON_NAME]" at bounding box center [1378, 409] width 202 height 17
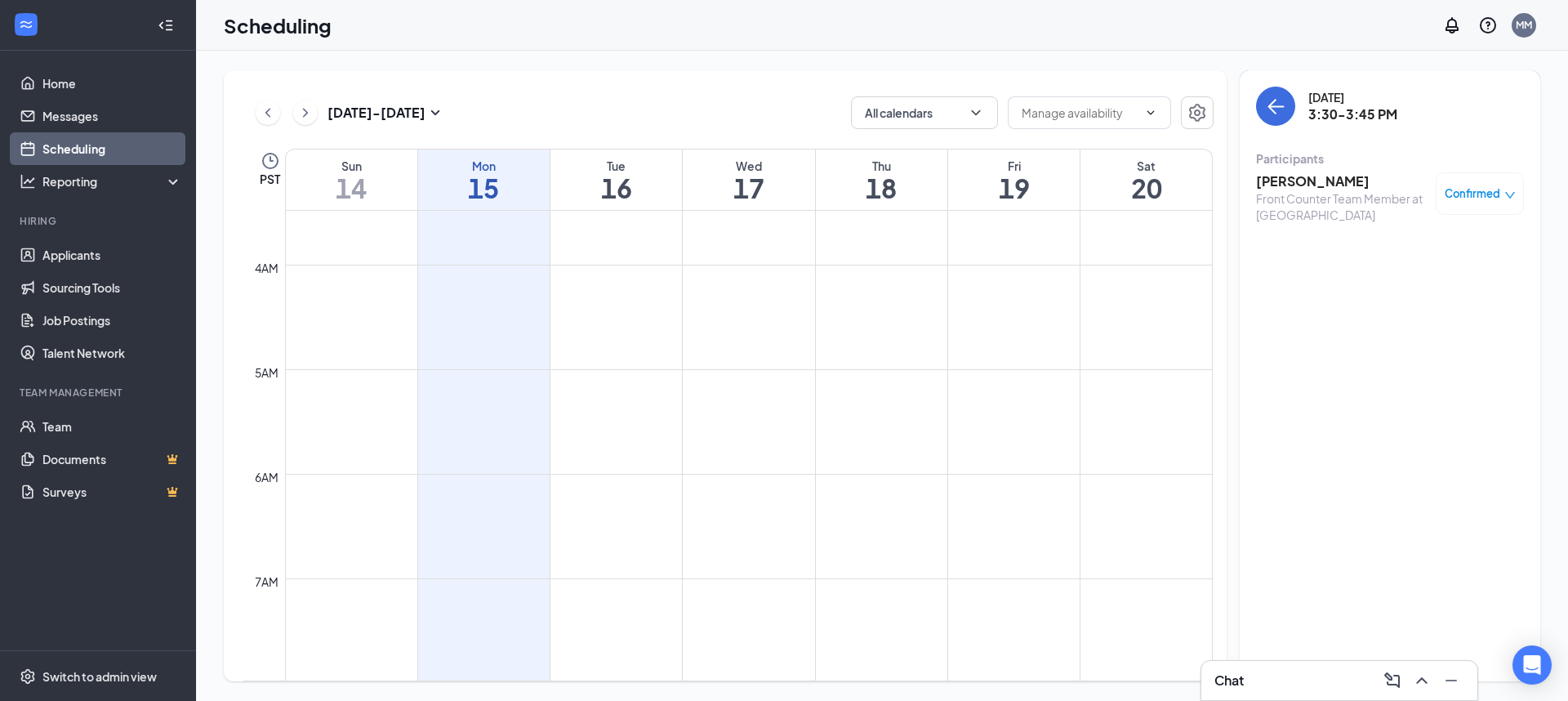
click at [1284, 187] on h3 "[PERSON_NAME]" at bounding box center [1342, 181] width 171 height 18
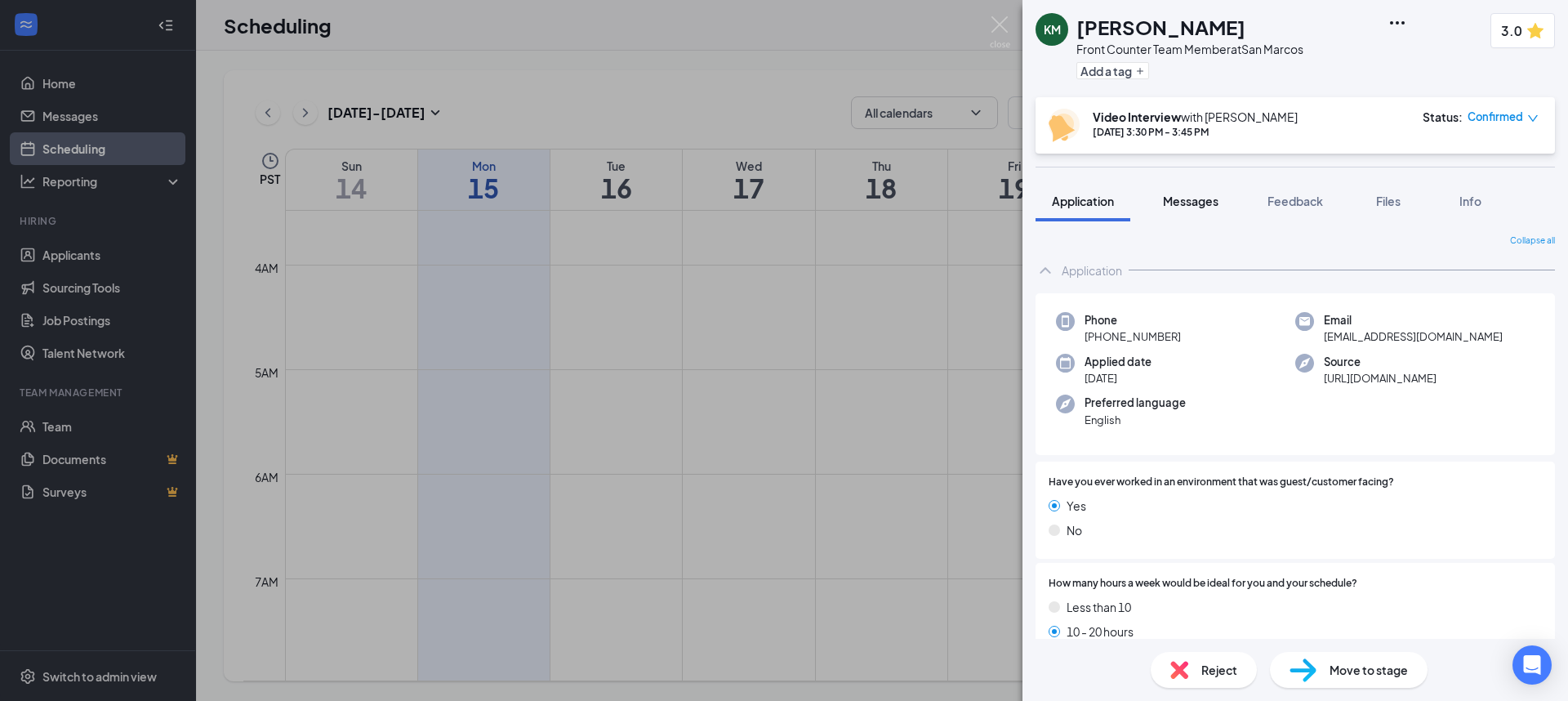
click at [1169, 209] on div "Messages" at bounding box center [1191, 201] width 56 height 17
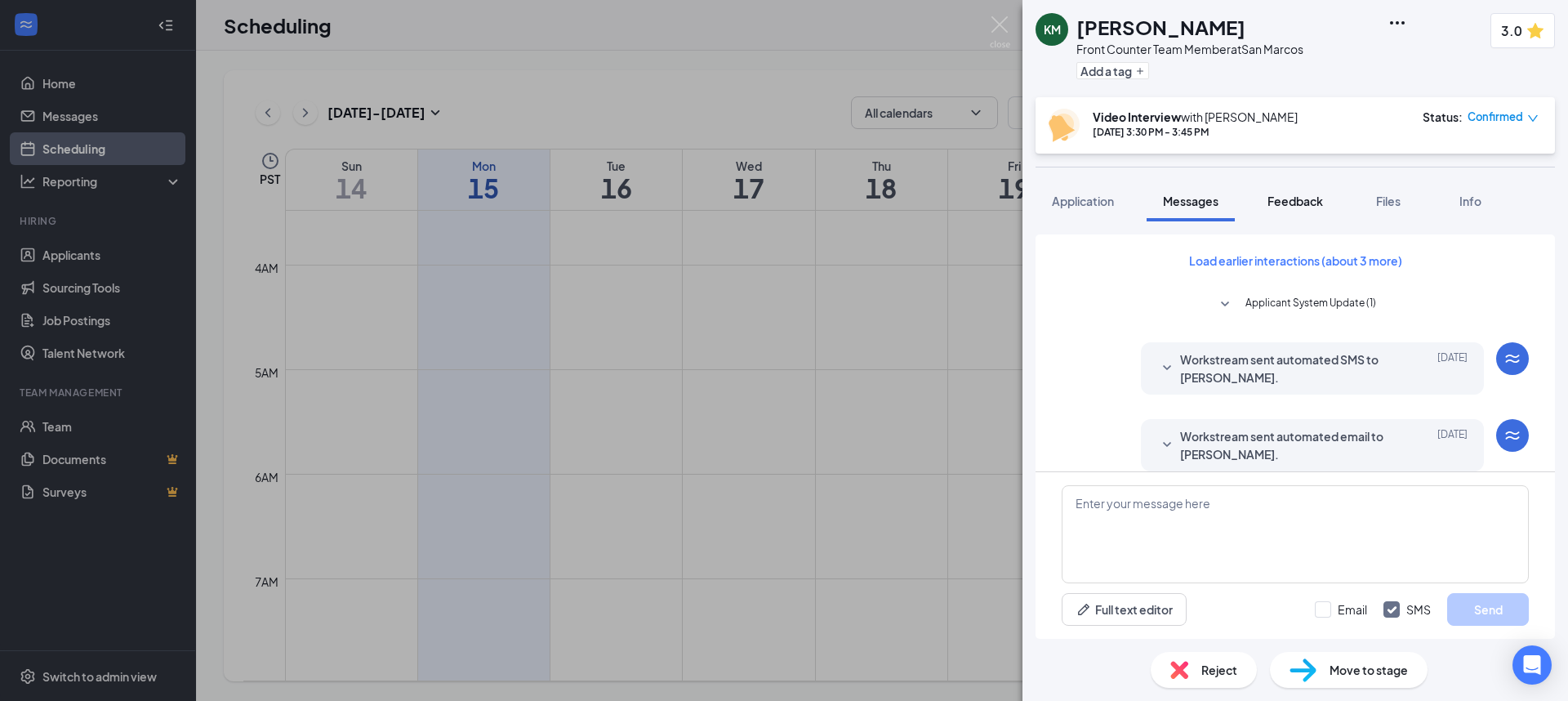
click at [1292, 205] on span "Feedback" at bounding box center [1295, 201] width 56 height 15
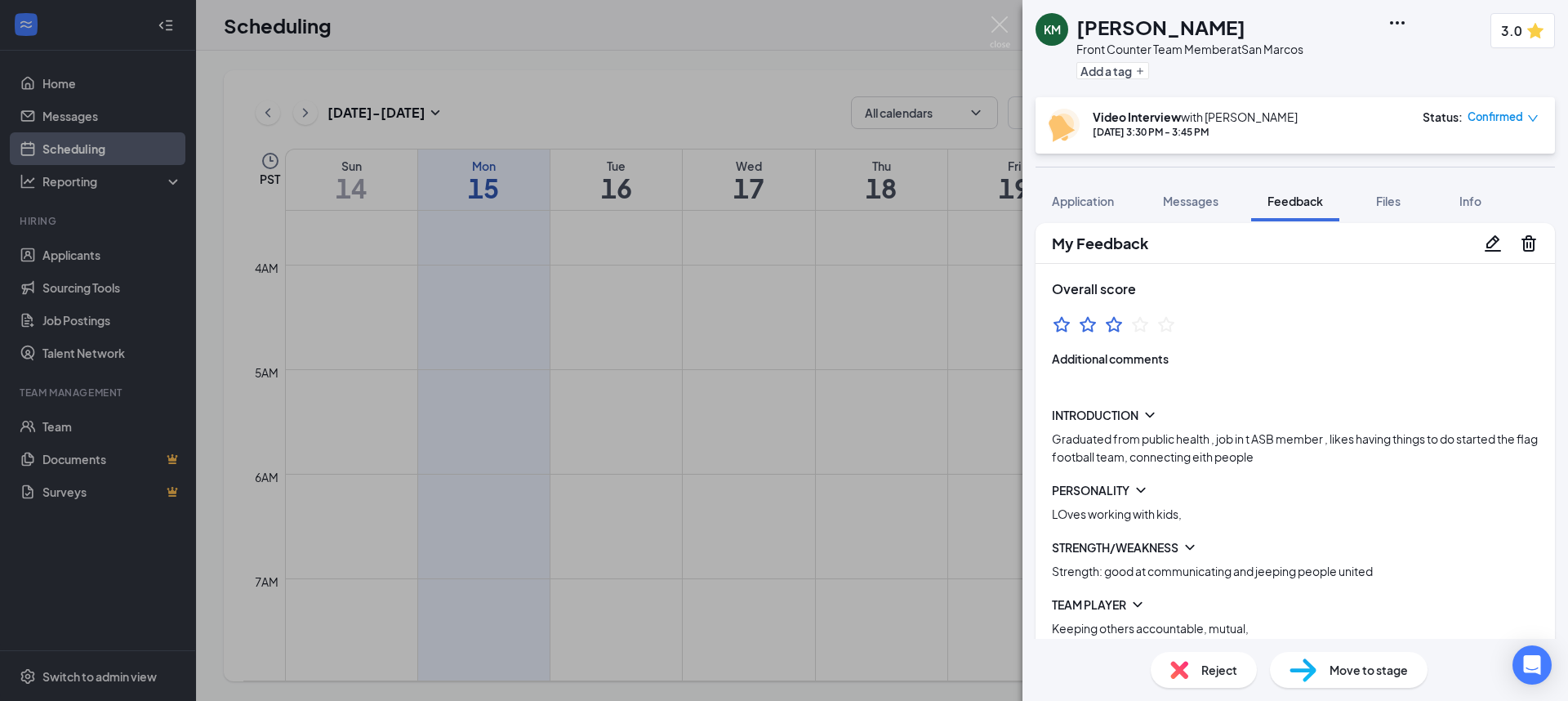
scroll to position [6, 0]
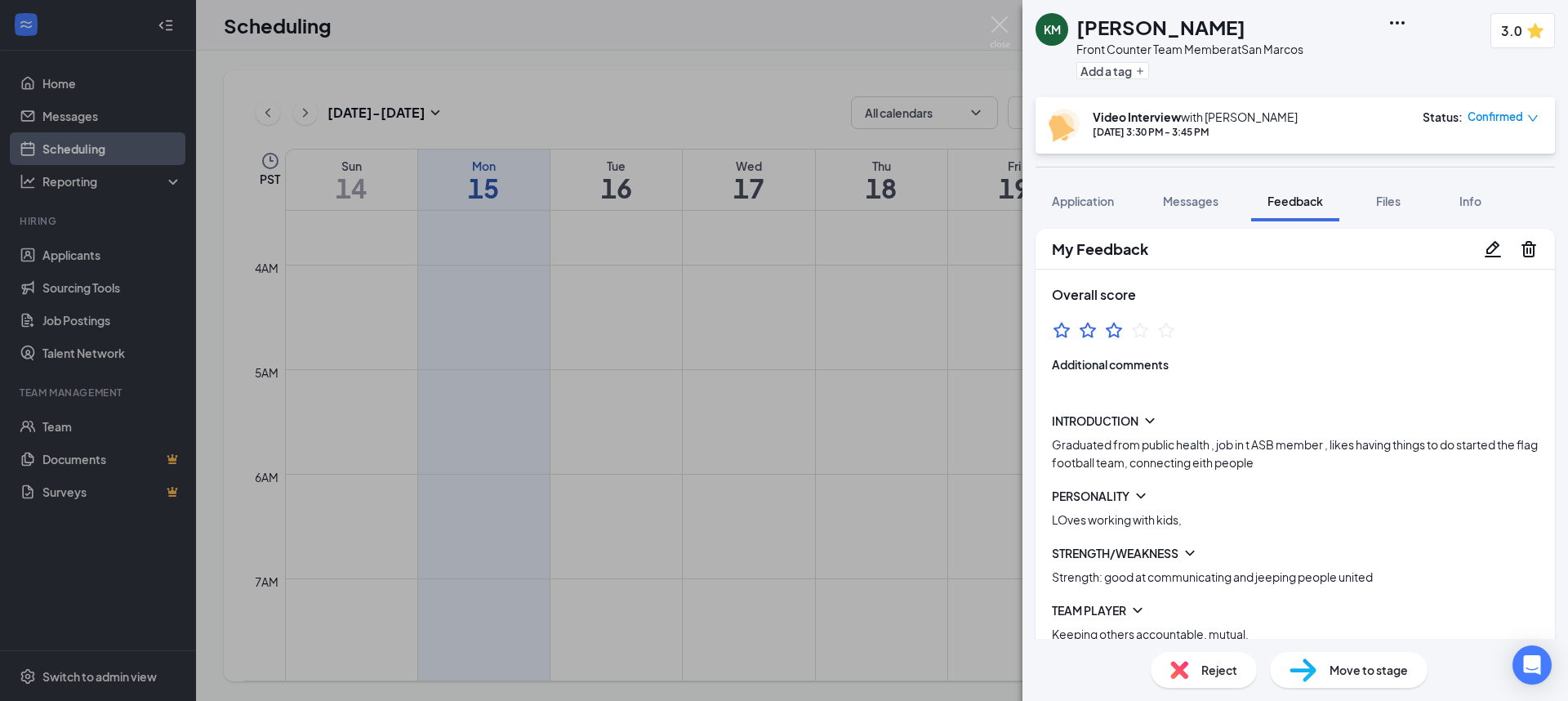
click at [1487, 256] on icon "Pencil" at bounding box center [1493, 249] width 17 height 17
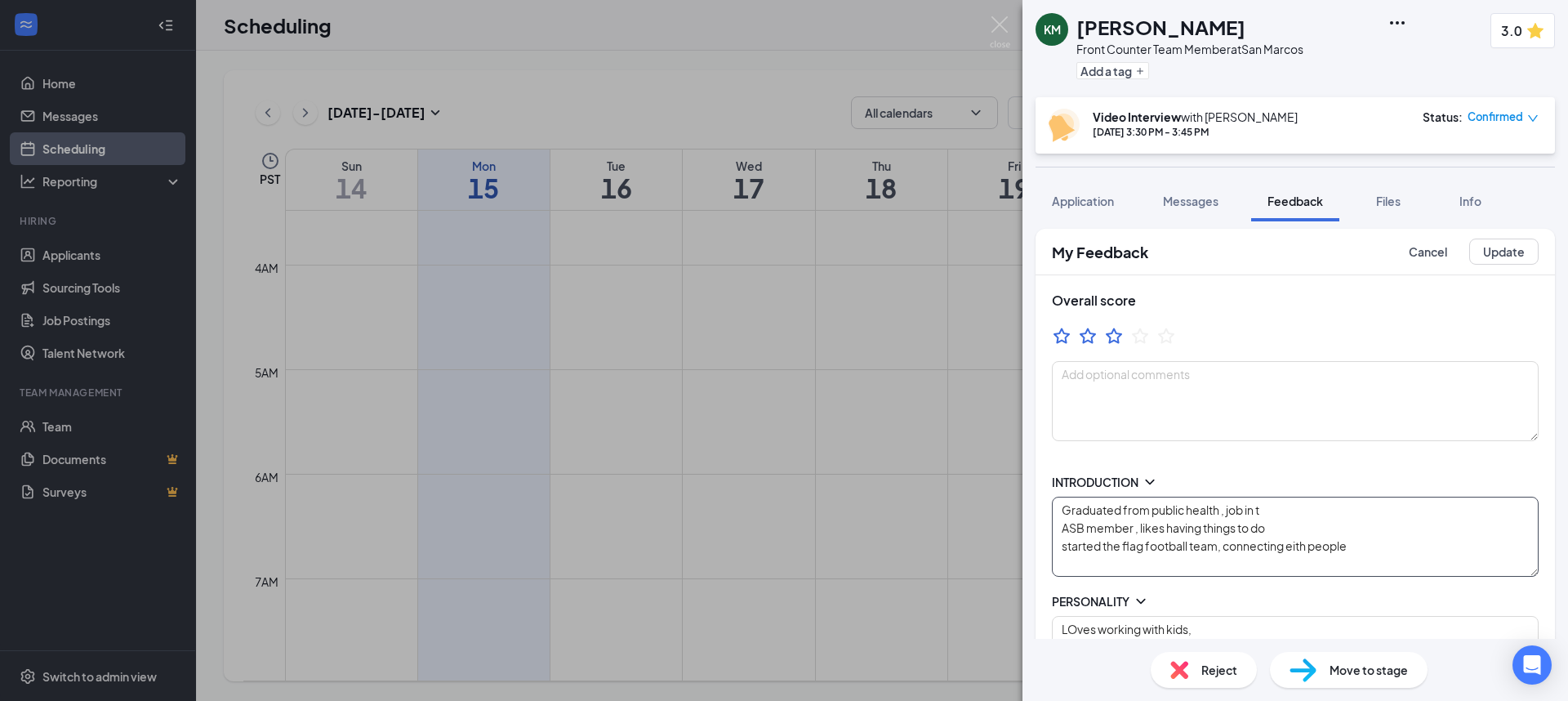
drag, startPoint x: 1123, startPoint y: 511, endPoint x: 979, endPoint y: 501, distance: 144.3
click at [979, 501] on div "KM [PERSON_NAME] Front Counter Team Member at [GEOGRAPHIC_DATA] Add a tag 3.0 V…" at bounding box center [784, 350] width 1568 height 701
click at [1285, 514] on textarea "Going to college pursuing degree in from public health , job in t ASB member , …" at bounding box center [1295, 536] width 487 height 80
click at [1333, 507] on textarea "Going to college pursuing degree in public health , job in t ASB member , likes…" at bounding box center [1295, 536] width 487 height 80
click at [1488, 503] on textarea "Going to college pursuing degree in public health , hopes to find a job in t AS…" at bounding box center [1295, 536] width 487 height 80
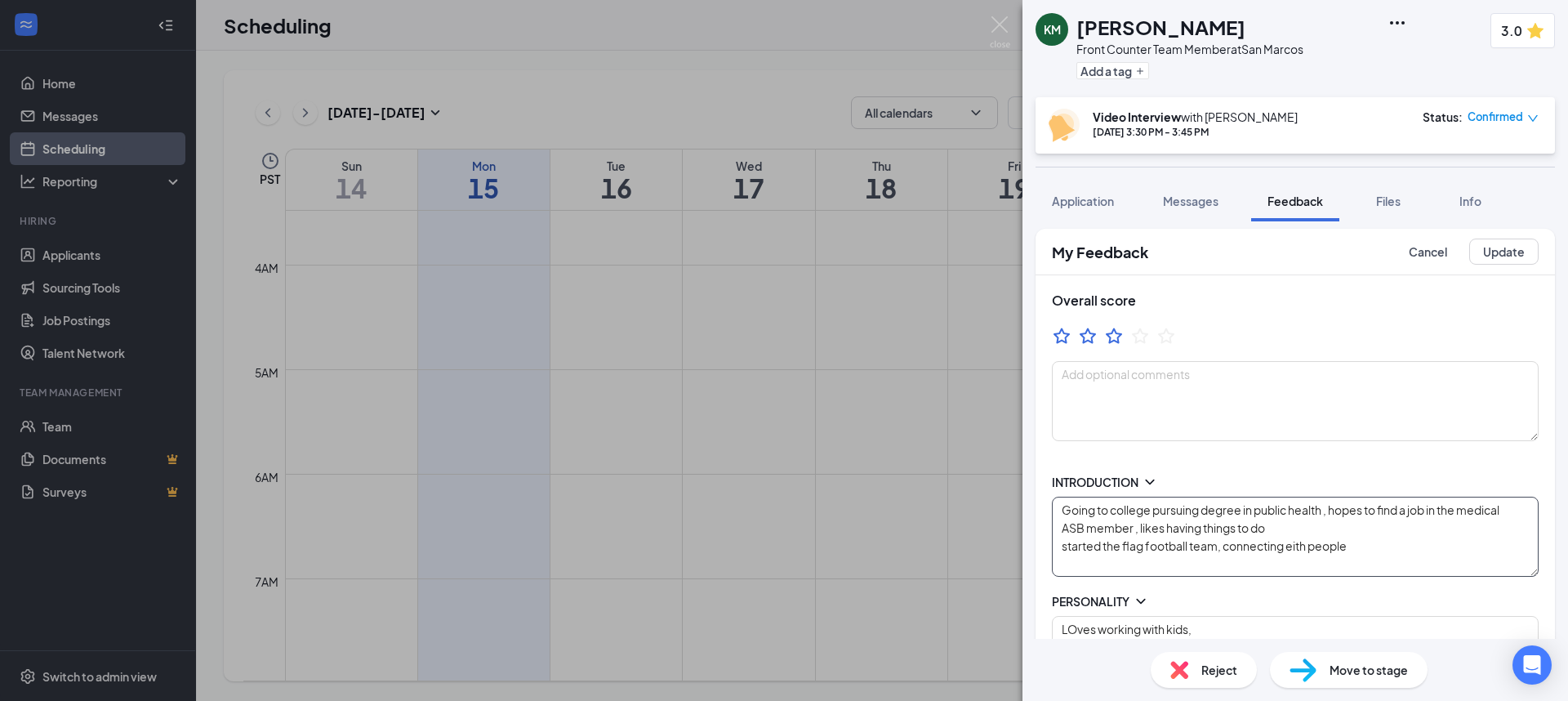
scroll to position [76, 0]
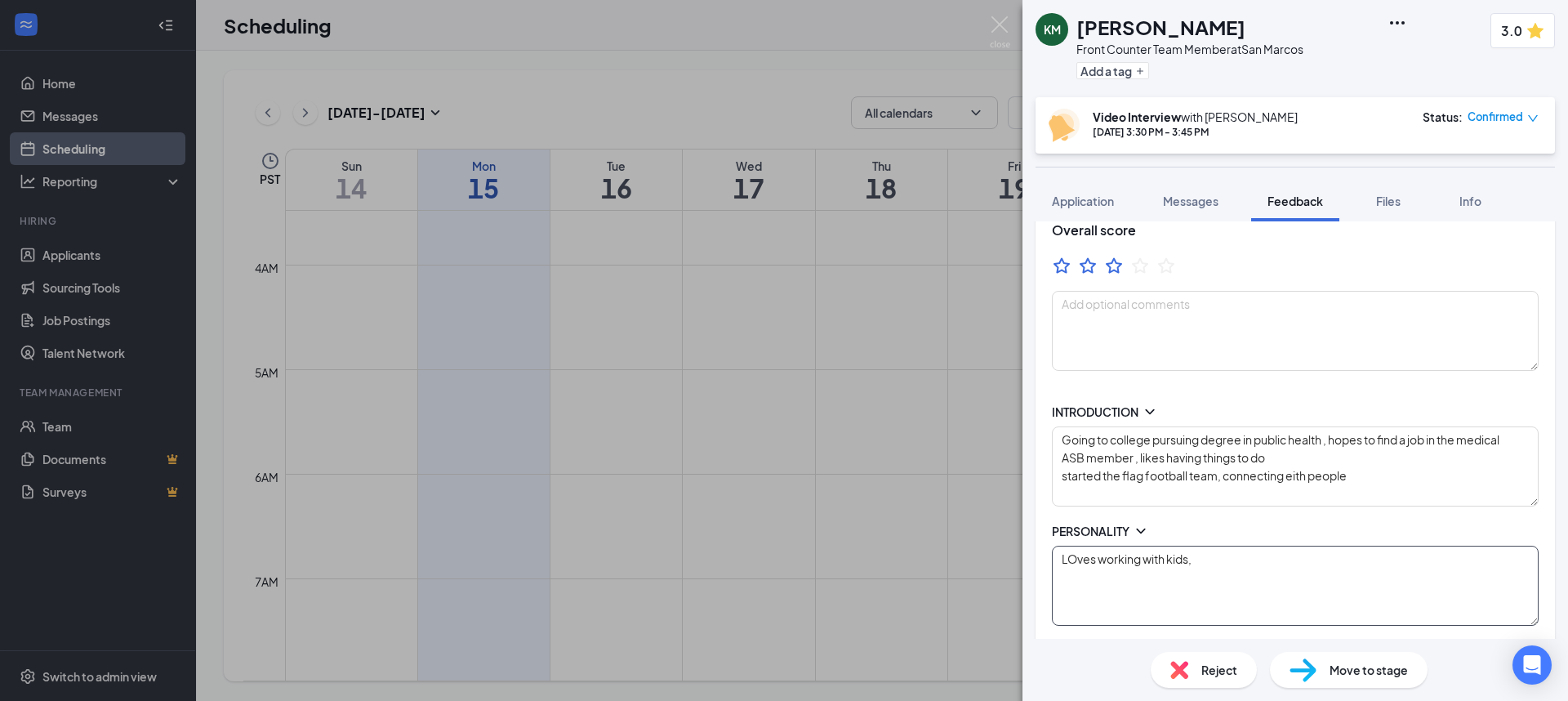
click at [1081, 553] on textarea "LOves working with kids," at bounding box center [1295, 585] width 487 height 80
click at [1146, 568] on textarea "Loves working with kids," at bounding box center [1295, 585] width 487 height 80
click at [1515, 436] on textarea "Going to college pursuing degree in public health , hopes to find a job in the …" at bounding box center [1295, 467] width 487 height 80
click at [1063, 476] on textarea "Going to college pursuing degree in public health , hopes to find a job in the …" at bounding box center [1295, 467] width 487 height 80
click at [1168, 473] on textarea "Going to college pursuing degree in public health , hopes to find a job in the …" at bounding box center [1295, 467] width 487 height 80
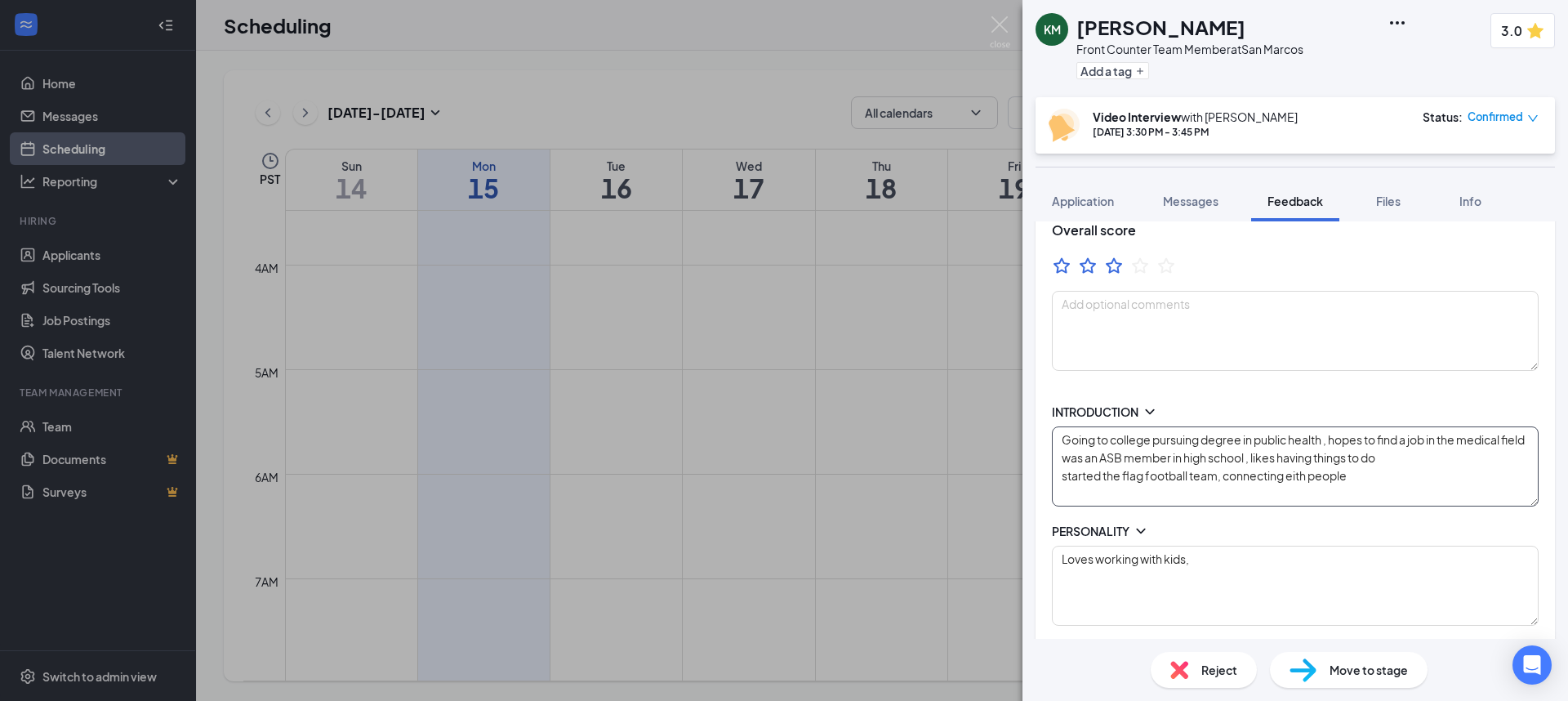
click at [1293, 496] on textarea "Going to college pursuing degree in public health , hopes to find a job in the …" at bounding box center [1295, 467] width 487 height 80
click at [1220, 495] on textarea "Going to college pursuing degree in public health , hopes to find a job in the …" at bounding box center [1295, 467] width 487 height 80
click at [1122, 493] on textarea "Going to college pursuing degree in public health , hopes to find a job in the …" at bounding box center [1295, 467] width 487 height 80
click at [1121, 493] on textarea "Going to college pursuing degree in public health , hopes to find a job in the …" at bounding box center [1295, 467] width 487 height 80
click at [1242, 493] on textarea "Going to college pursuing degree in public health , hopes to find a job in the …" at bounding box center [1295, 467] width 487 height 80
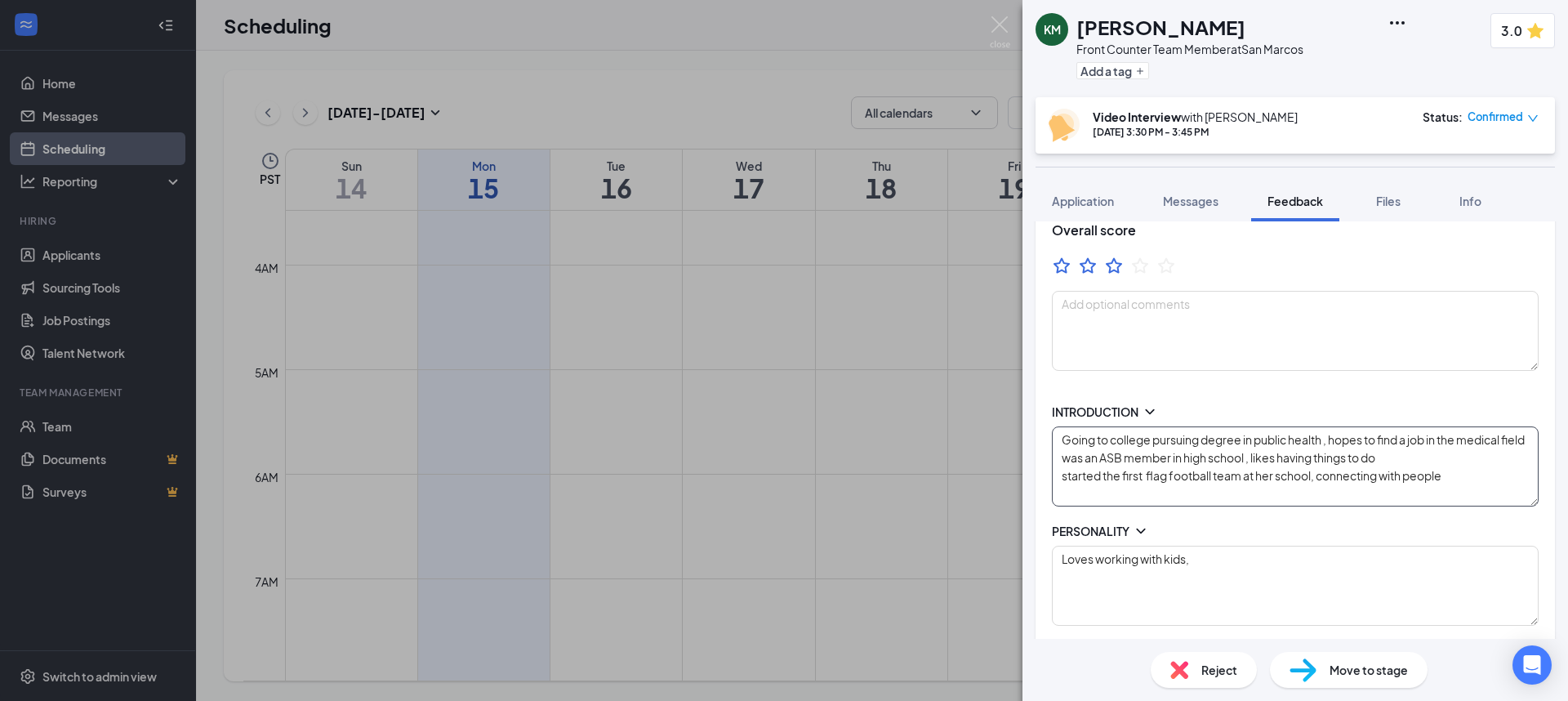
click at [1324, 492] on textarea "Going to college pursuing degree in public health , hopes to find a job in the …" at bounding box center [1295, 467] width 487 height 80
click at [1176, 555] on textarea "Loves working with kids," at bounding box center [1295, 585] width 487 height 80
click at [1222, 566] on textarea "Loves working with kids," at bounding box center [1295, 585] width 487 height 80
click at [1152, 532] on div "PERSONALITY" at bounding box center [1295, 531] width 487 height 17
click at [1144, 526] on icon "ChevronDown" at bounding box center [1141, 531] width 17 height 17
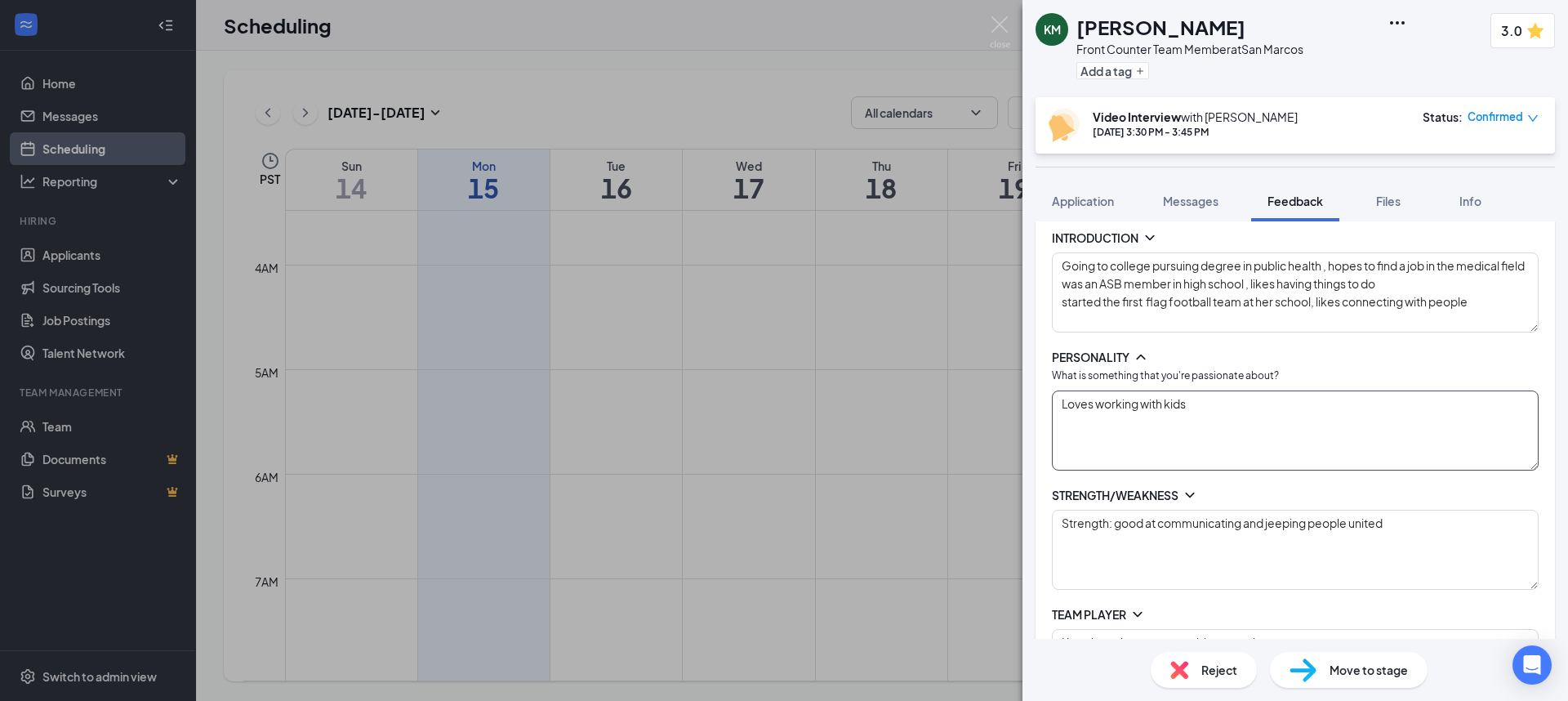
scroll to position [275, 0]
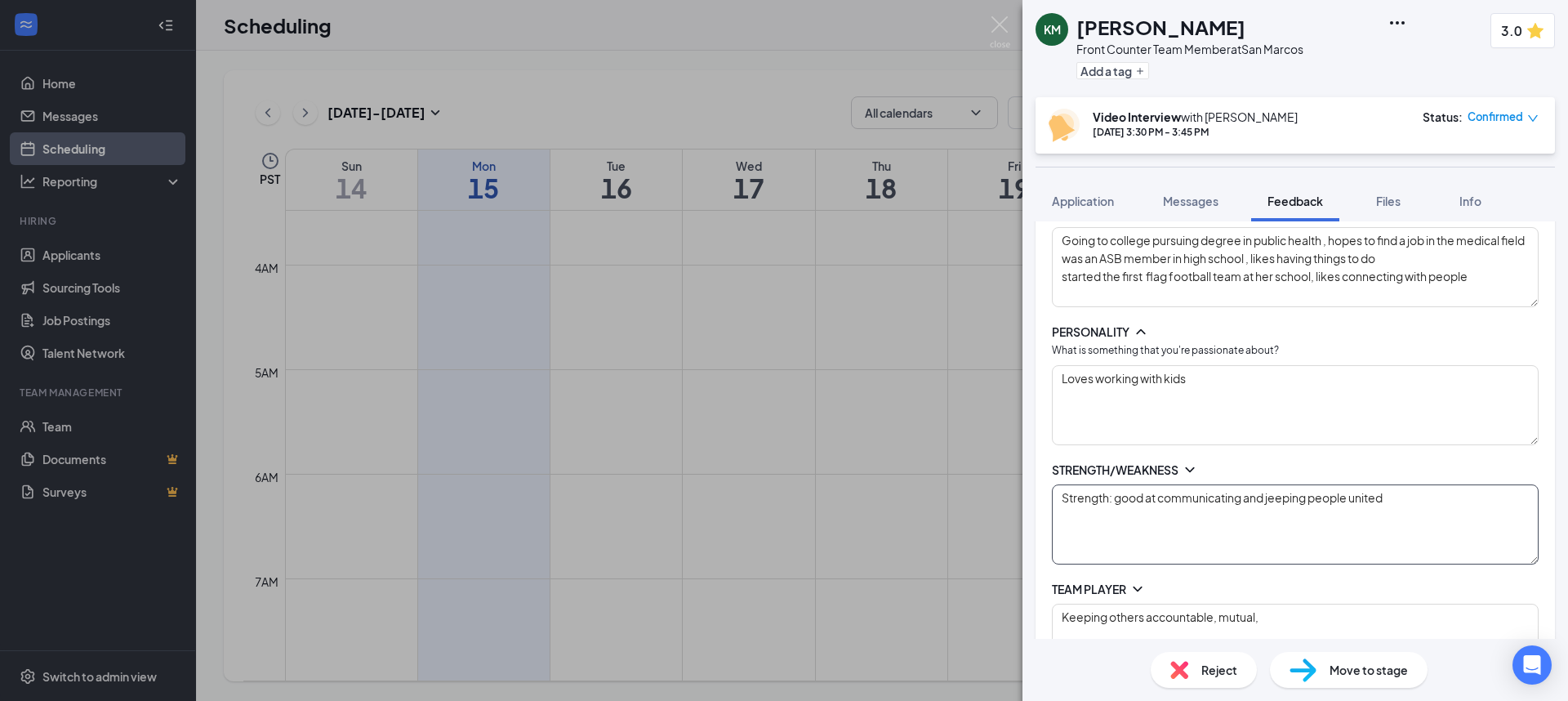
click at [1274, 495] on textarea "Strength: good at communicating and jeeping people united" at bounding box center [1295, 525] width 487 height 80
click at [1272, 527] on textarea "Strength: good at communicating and keeping people united" at bounding box center [1295, 525] width 487 height 80
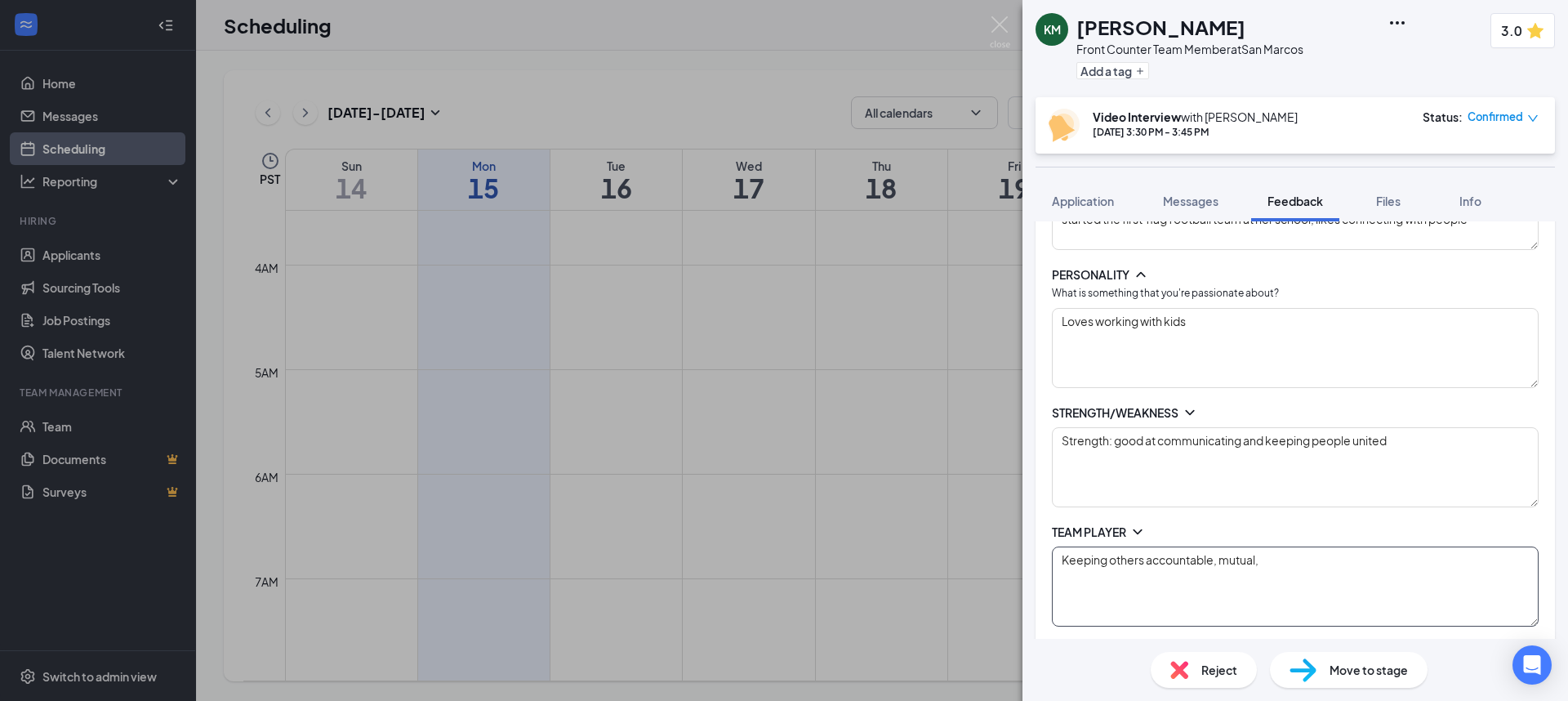
drag, startPoint x: 1215, startPoint y: 560, endPoint x: 1335, endPoint y: 560, distance: 120.0
click at [1335, 560] on textarea "Keeping others accountable, mutual," at bounding box center [1295, 586] width 487 height 80
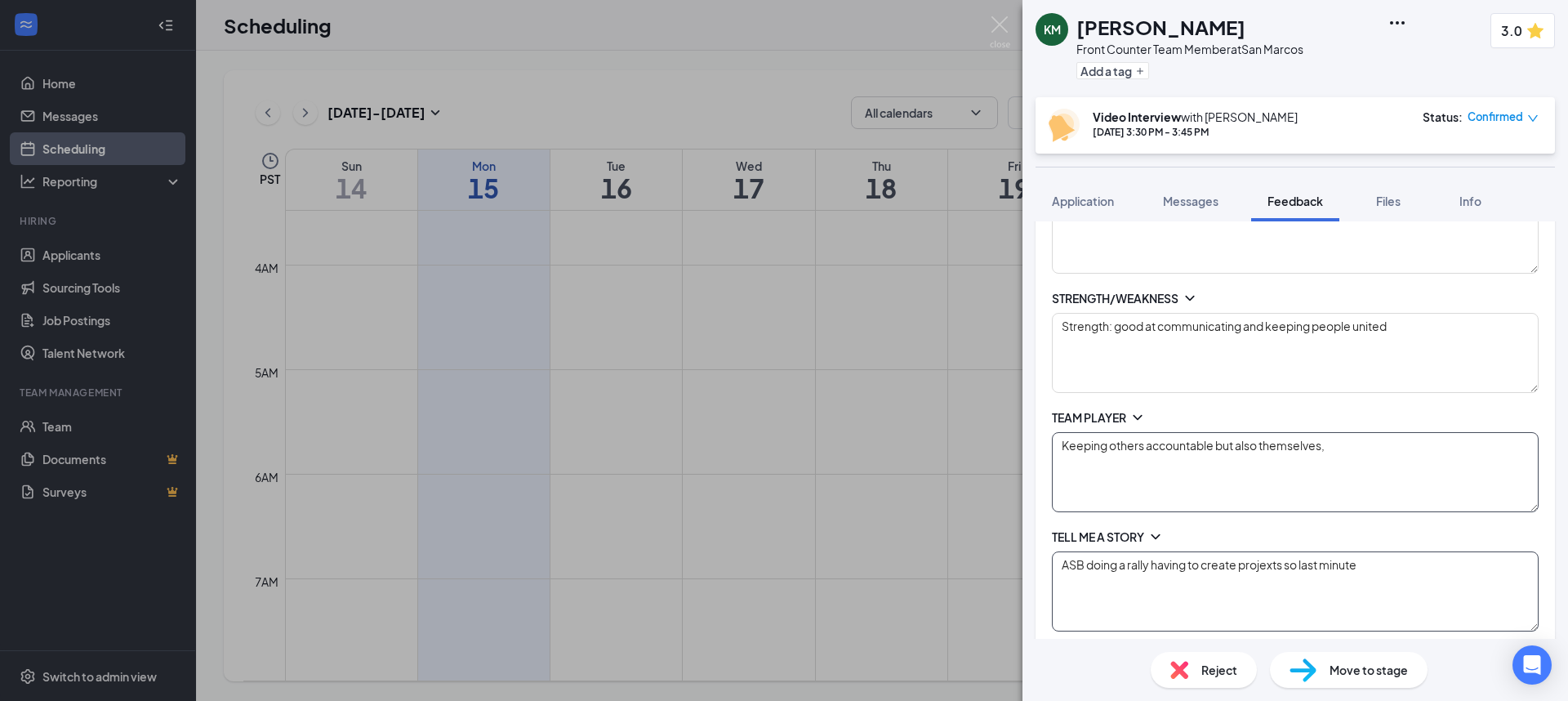
scroll to position [451, 0]
click at [1275, 559] on textarea "ASB doing a rally having to create projexts so last minute" at bounding box center [1295, 587] width 487 height 80
click at [1279, 558] on textarea "ASB doing a rally having to create projexts so last minute" at bounding box center [1295, 587] width 487 height 80
click at [1372, 560] on textarea "ASB doing a rally having to create projexcs so last minute" at bounding box center [1295, 587] width 487 height 80
click at [1285, 555] on textarea "ASB doing a rally having to create projexcs so last minute" at bounding box center [1295, 587] width 487 height 80
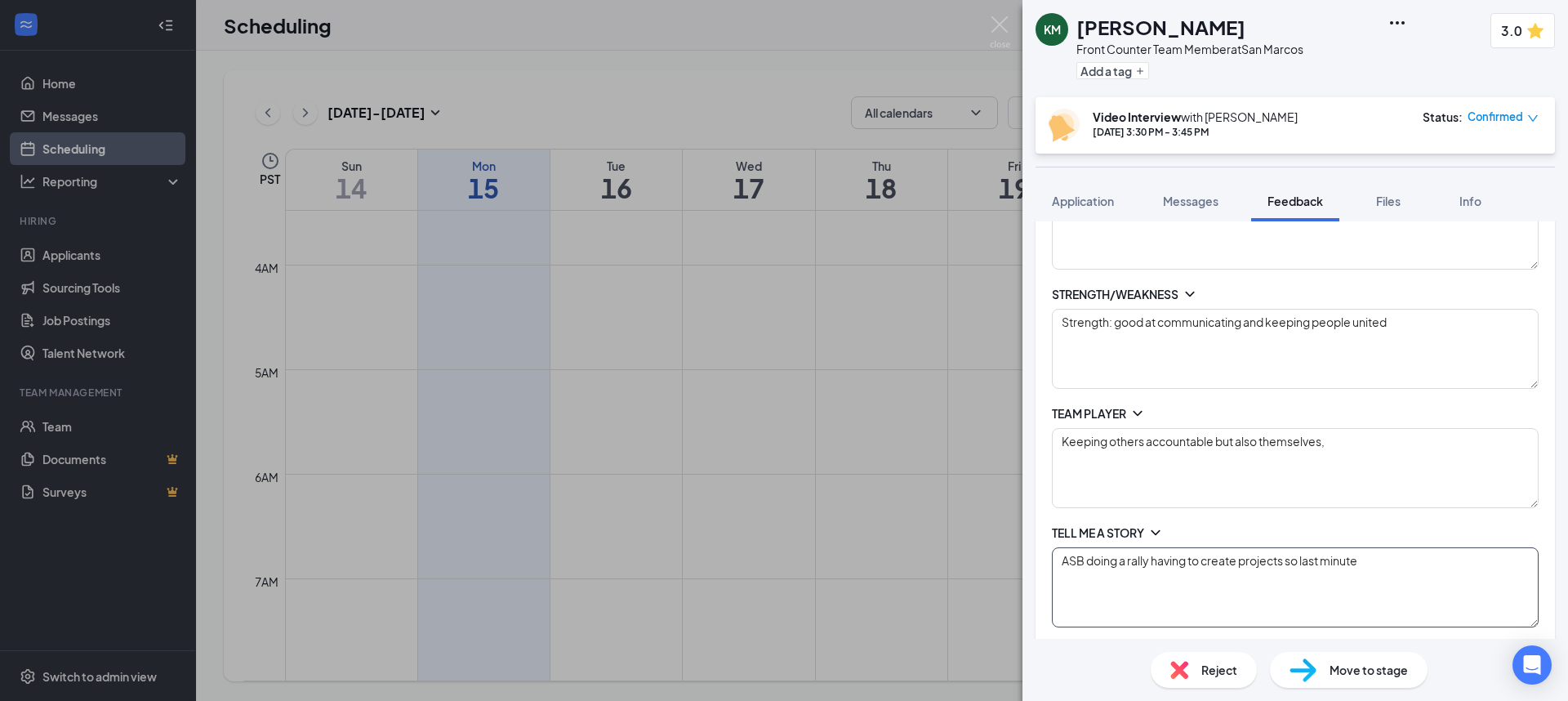
click at [1366, 552] on textarea "ASB doing a rally having to create projects so last minute" at bounding box center [1295, 587] width 487 height 80
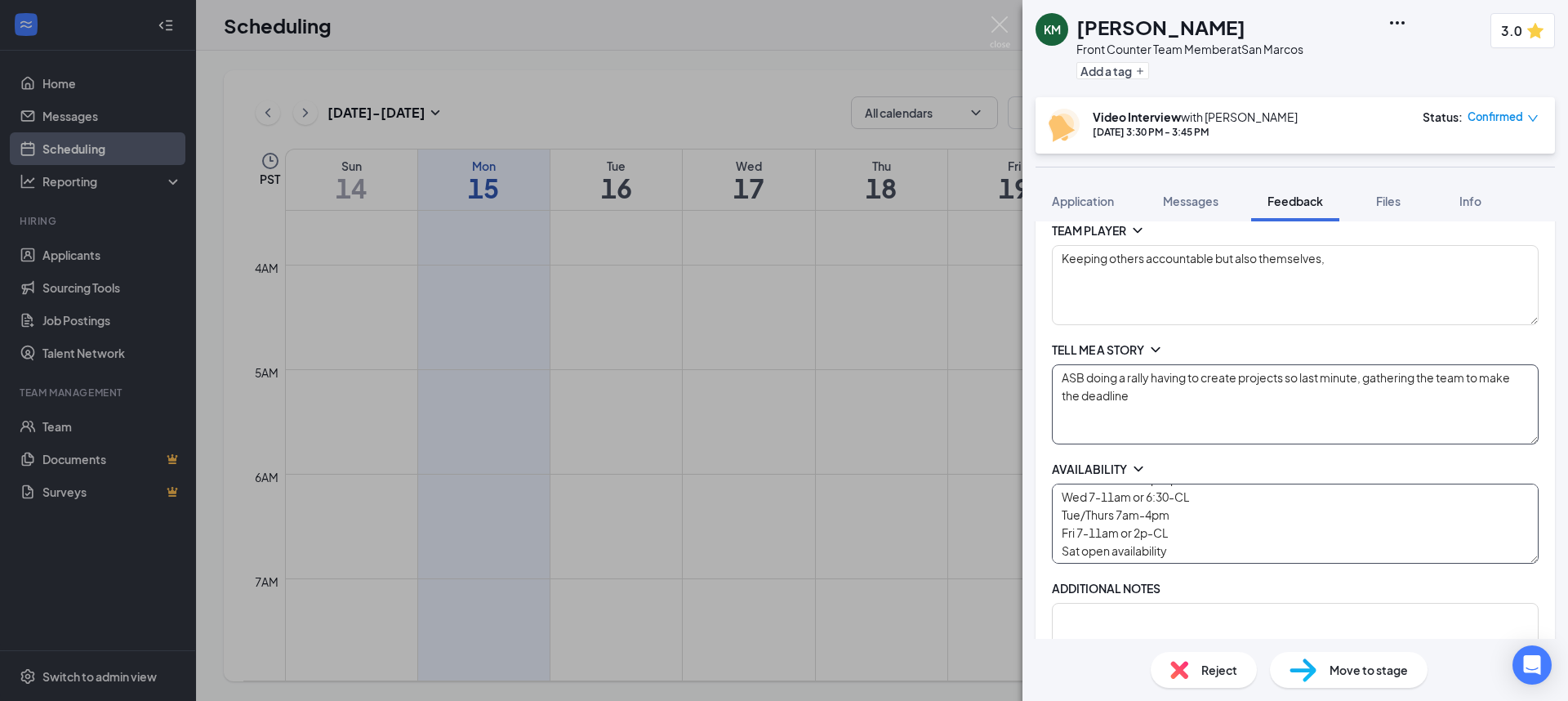
scroll to position [635, 0]
click at [1264, 620] on textarea at bounding box center [1295, 641] width 487 height 80
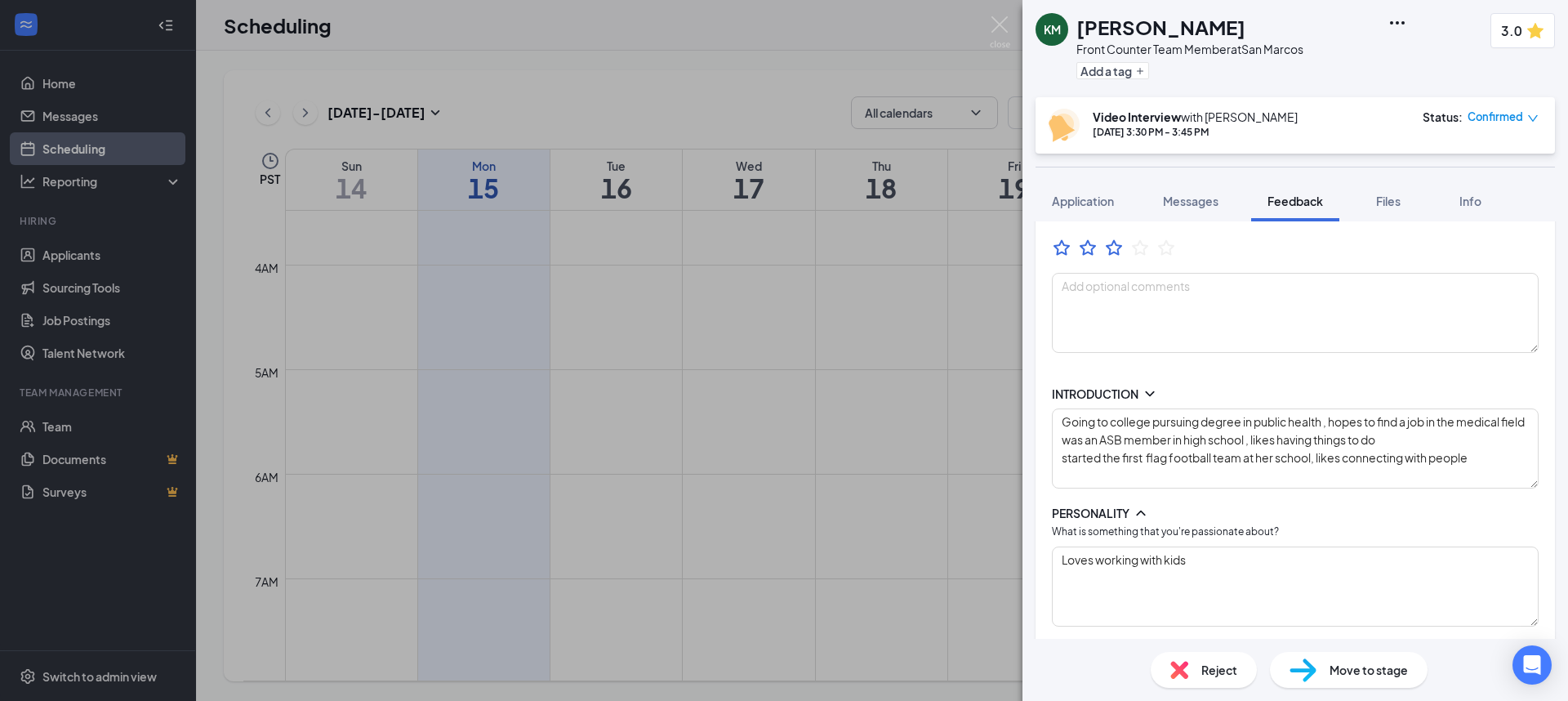
scroll to position [0, 0]
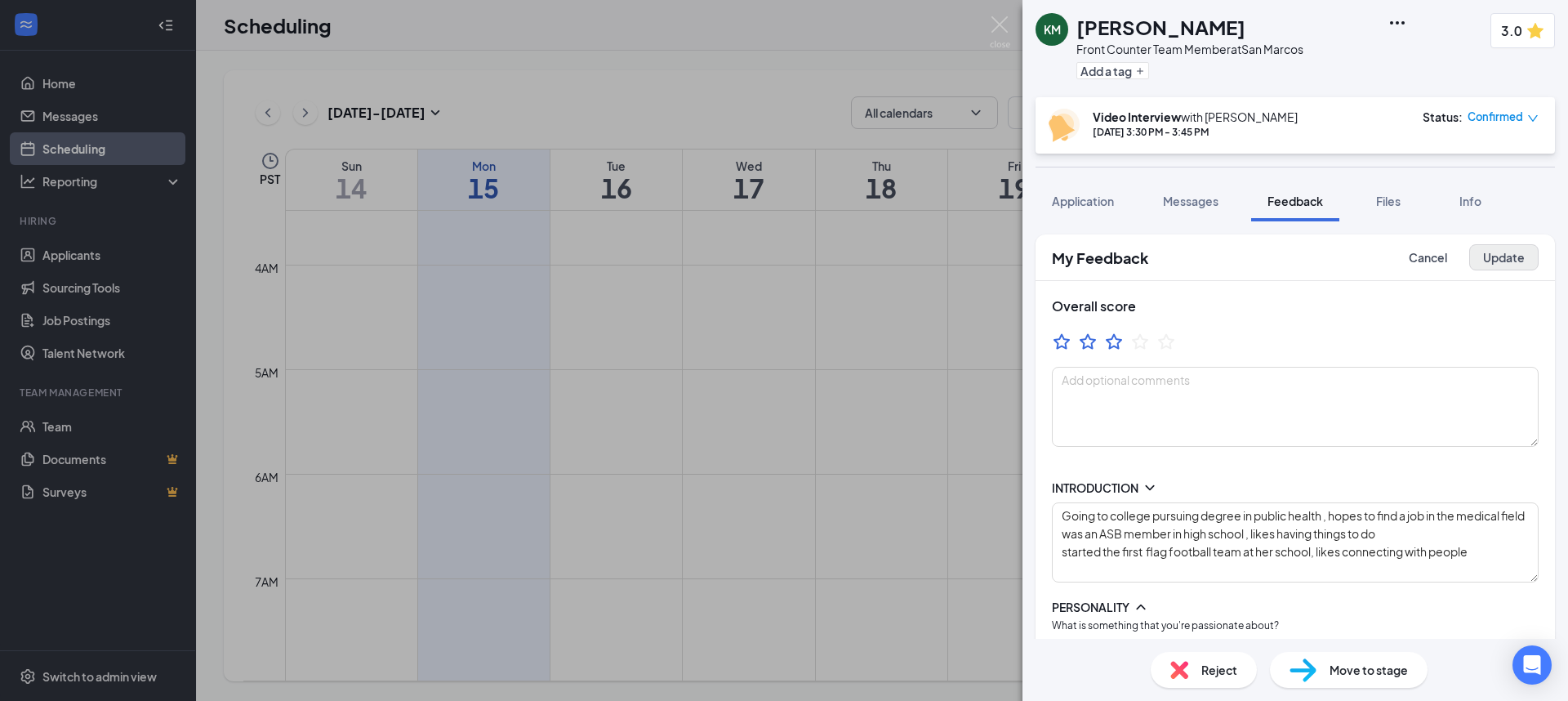
click at [1504, 259] on button "Update" at bounding box center [1504, 257] width 70 height 26
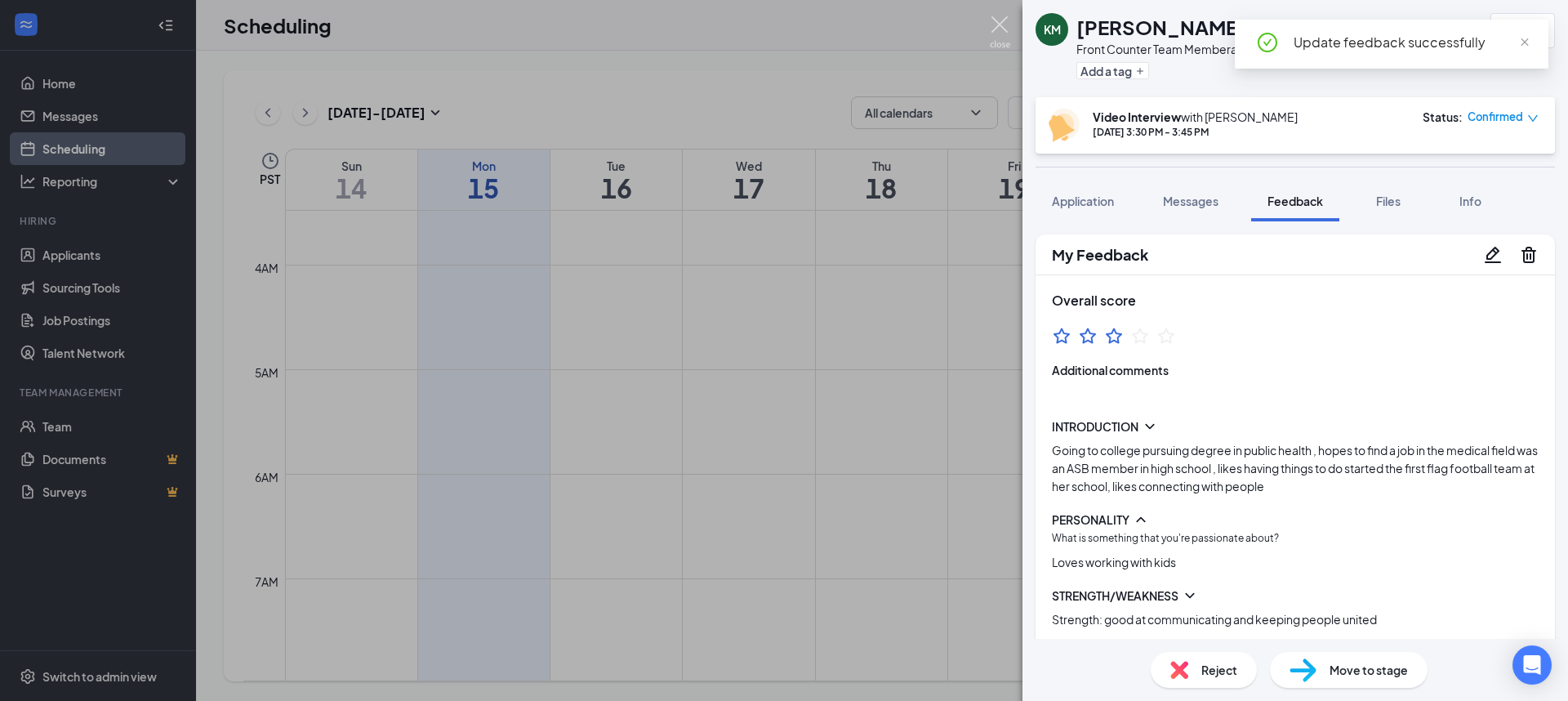
click at [998, 34] on img at bounding box center [1000, 32] width 21 height 32
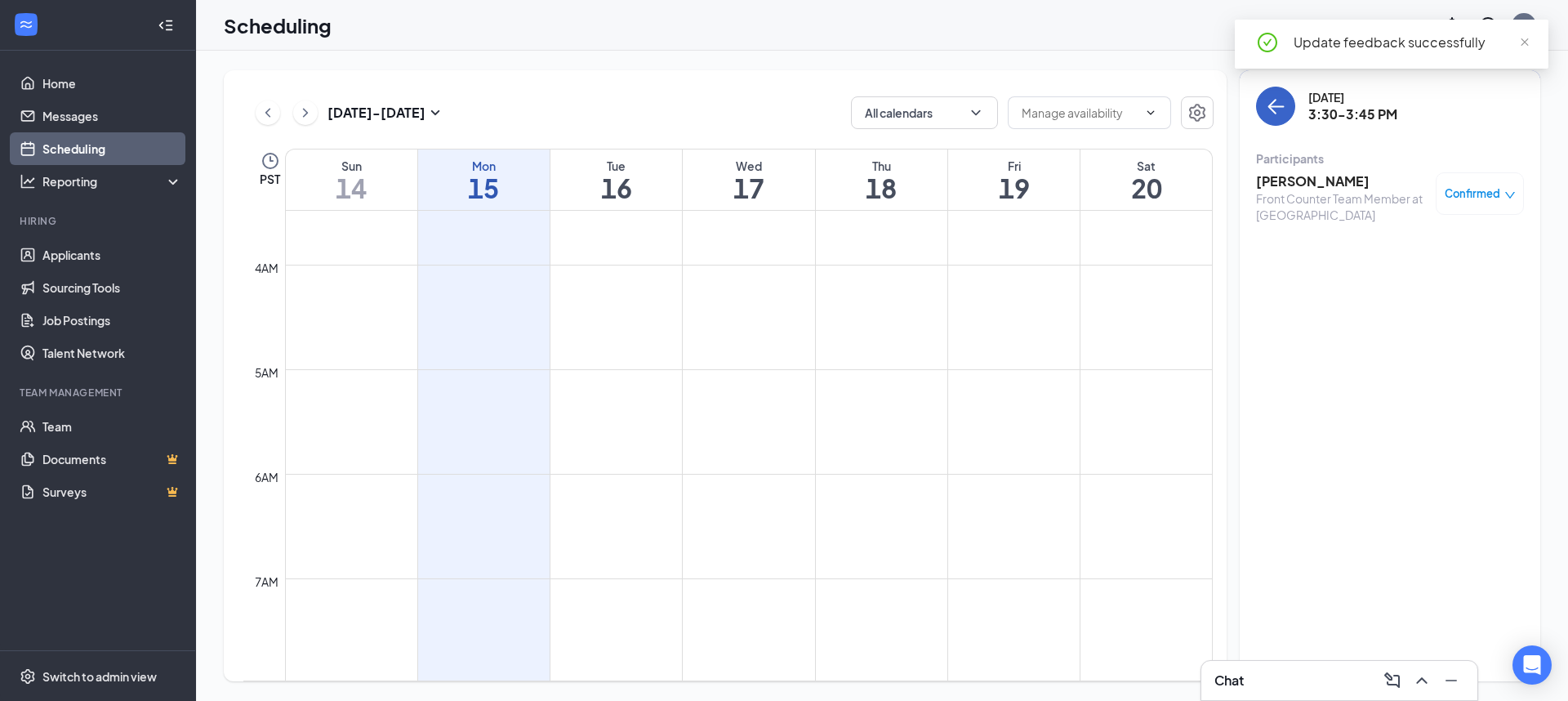
click at [1266, 109] on icon "ArrowLeft" at bounding box center [1276, 106] width 20 height 20
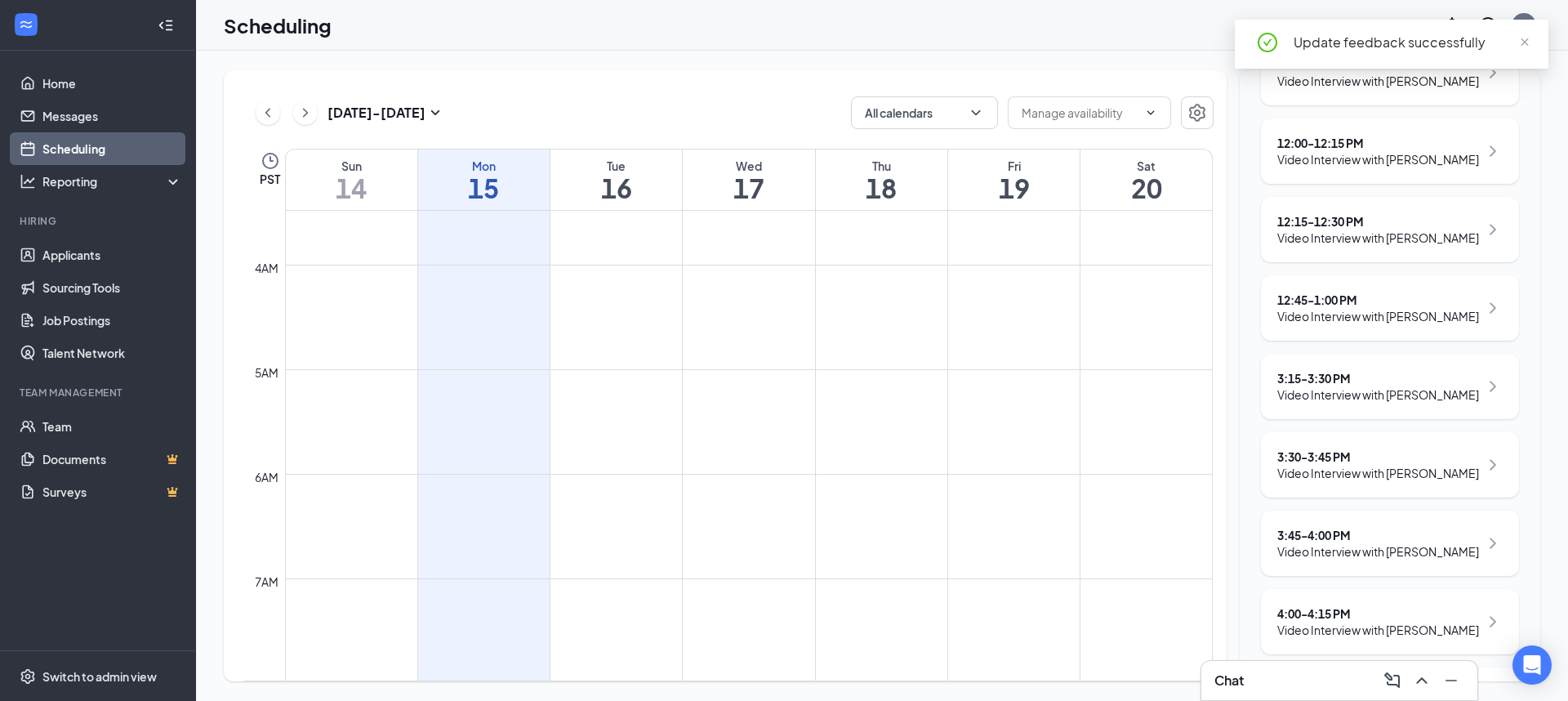
scroll to position [583, 0]
click at [1348, 452] on div "3:45 - 4:00 PM" at bounding box center [1378, 457] width 202 height 17
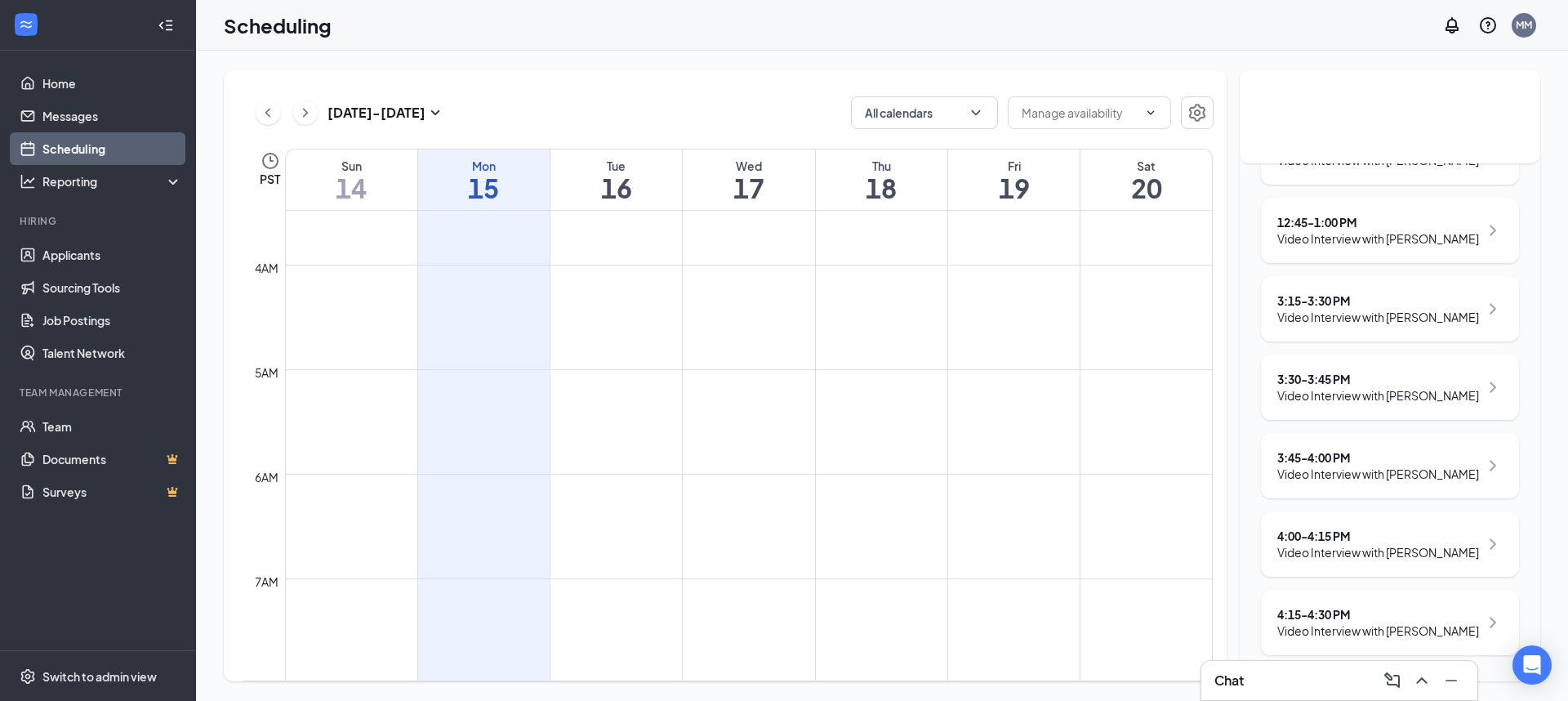
scroll to position [583, 0]
click at [1357, 462] on div "3:45 - 4:00 PM" at bounding box center [1378, 457] width 202 height 17
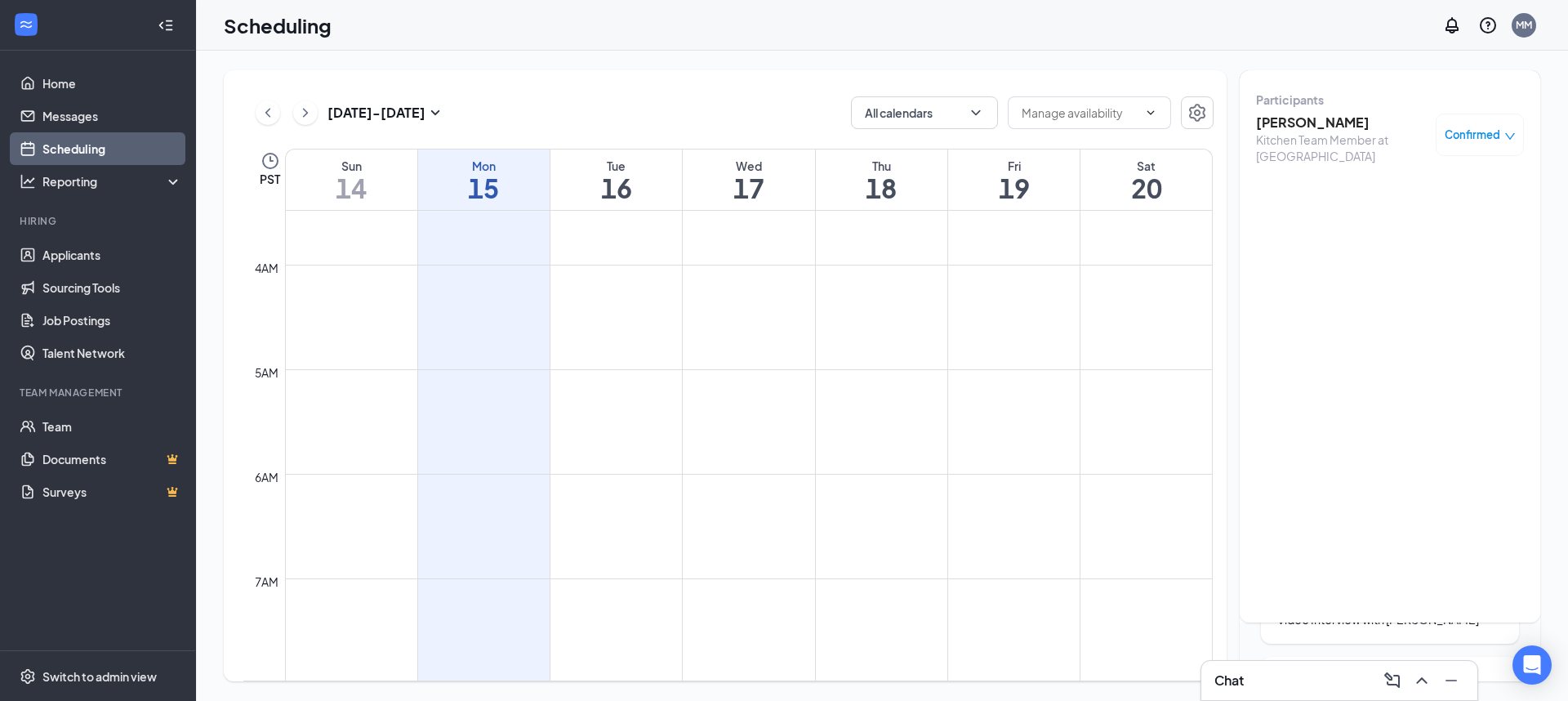
scroll to position [0, 0]
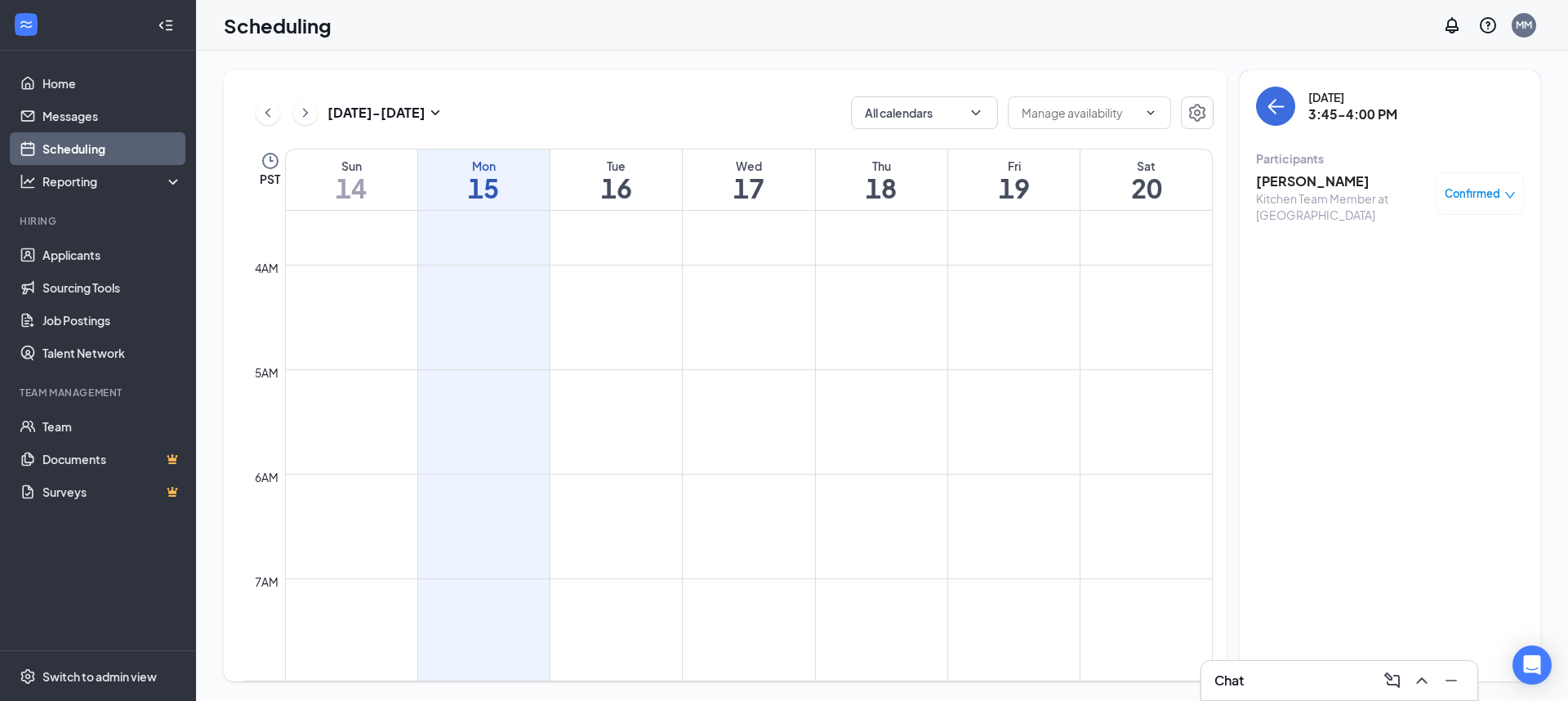
click at [1279, 181] on h3 "[PERSON_NAME]" at bounding box center [1342, 181] width 171 height 18
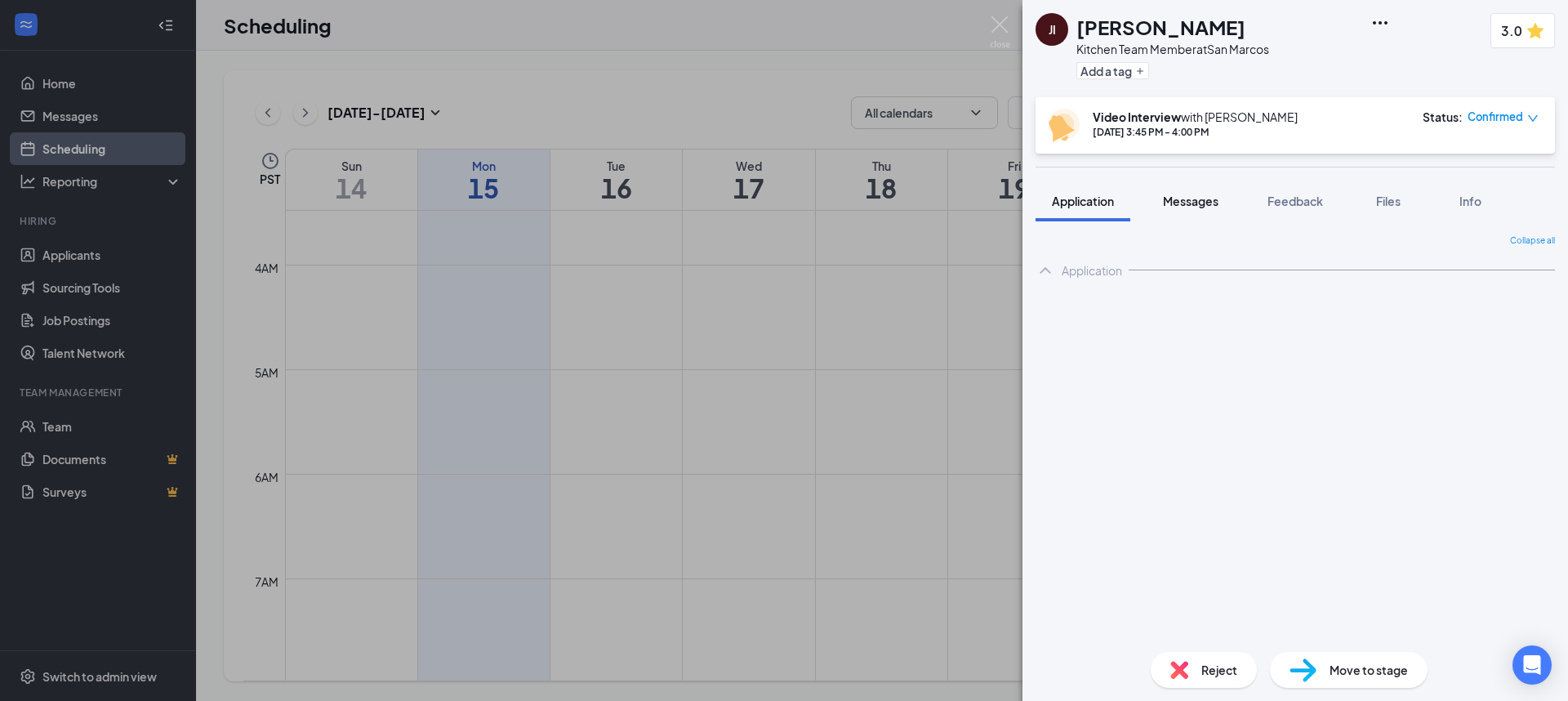
click at [1182, 202] on span "Messages" at bounding box center [1191, 201] width 56 height 15
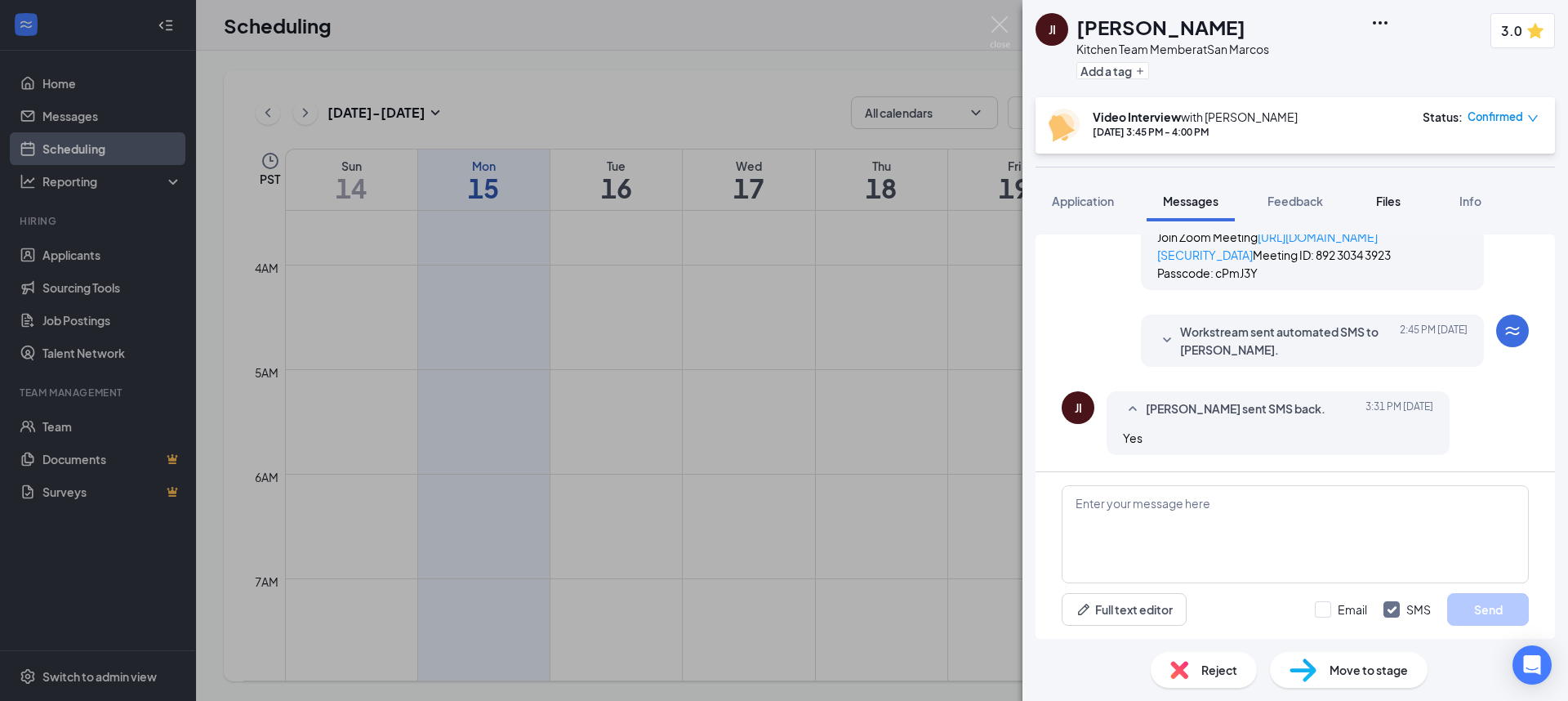
scroll to position [921, 0]
click at [1289, 208] on span "Feedback" at bounding box center [1295, 201] width 56 height 15
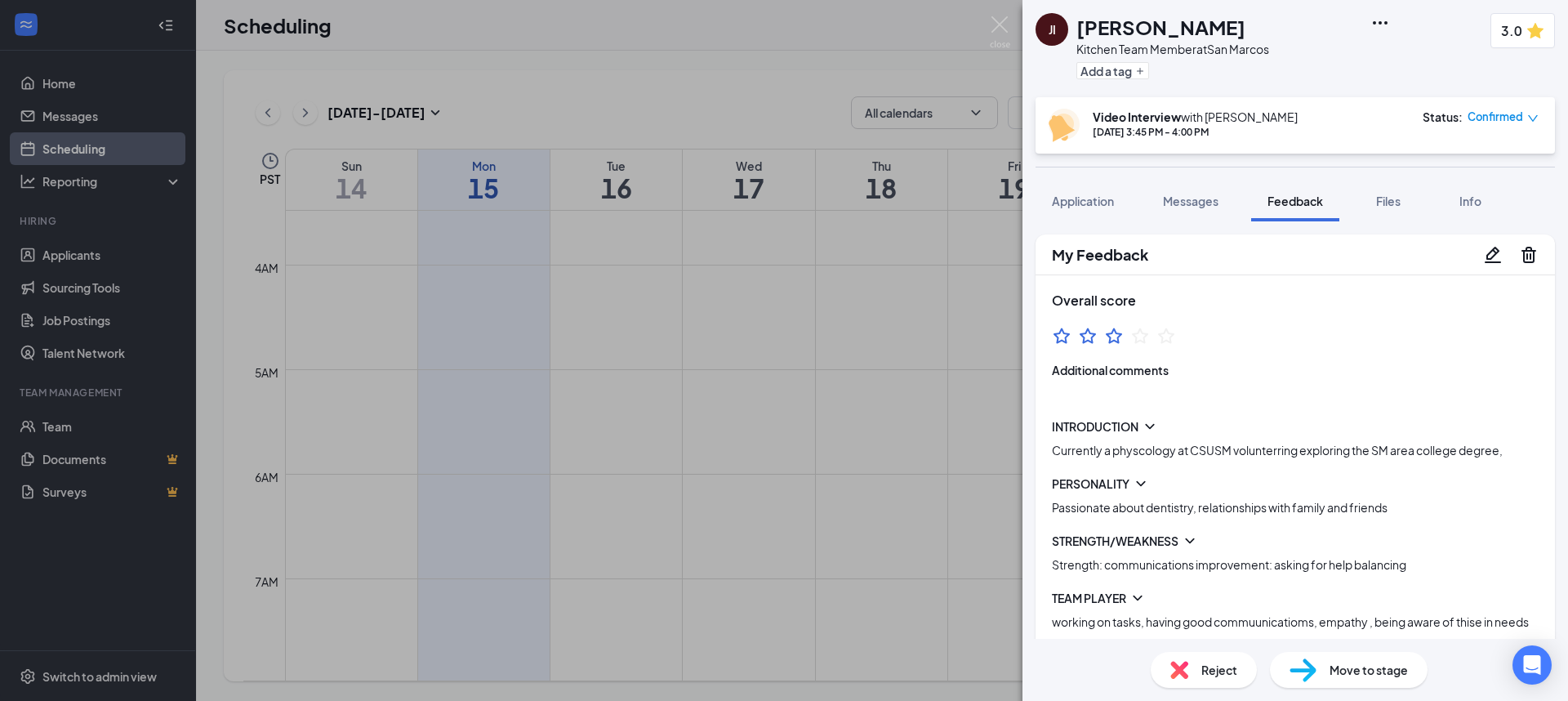
click at [1494, 252] on icon "Pencil" at bounding box center [1493, 255] width 20 height 20
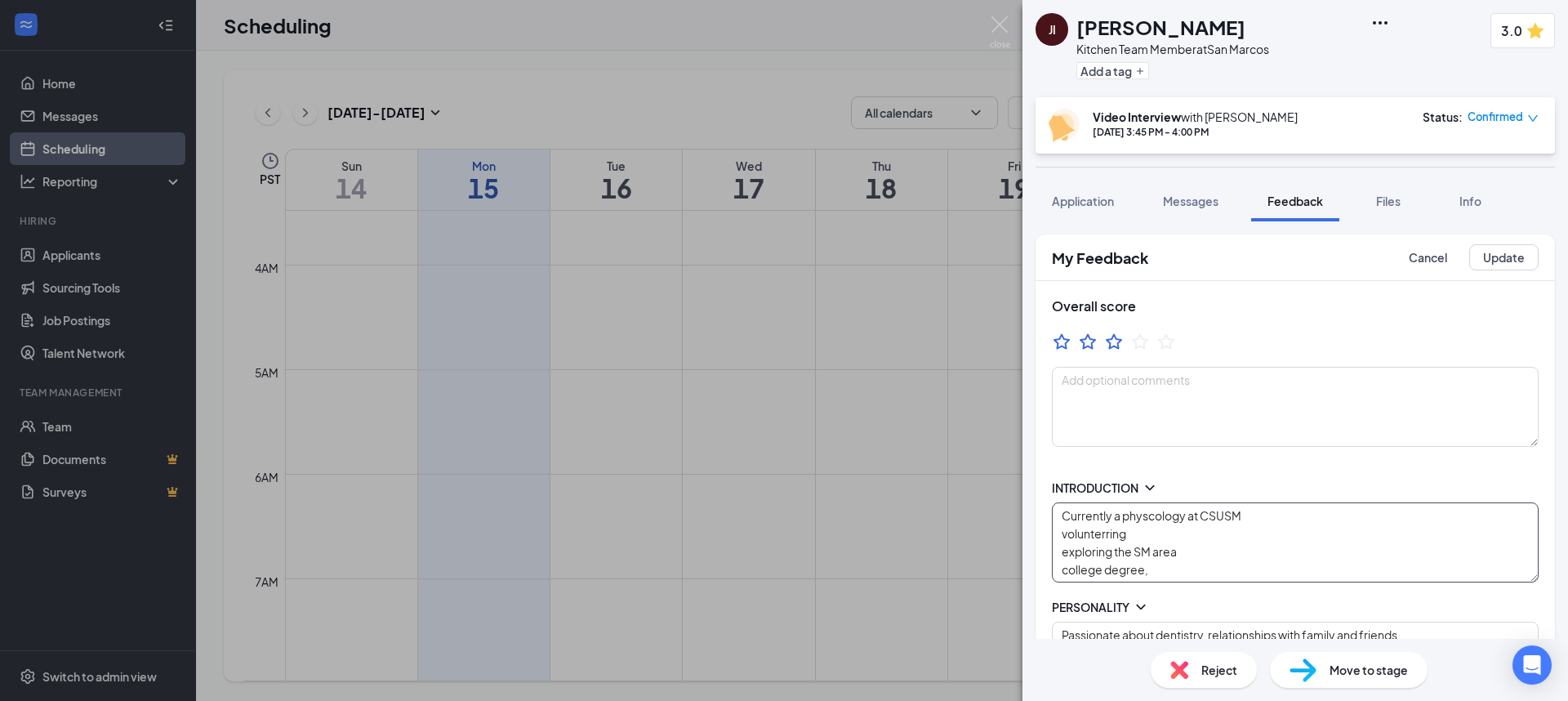
drag, startPoint x: 1189, startPoint y: 515, endPoint x: 1117, endPoint y: 516, distance: 72.0
click at [1117, 516] on textarea "Currently a physcology at CSUSM volunterring exploring the SM area college degr…" at bounding box center [1295, 542] width 487 height 80
click at [1191, 516] on textarea "Currently at CSUSM volunterring exploring the SM area college degree," at bounding box center [1295, 542] width 487 height 80
click at [1210, 519] on textarea "Currently at CSUSM, does alot of [DEMOGRAPHIC_DATA] work volunterring exploring…" at bounding box center [1295, 542] width 487 height 80
click at [1344, 516] on textarea "Currently at CSUSM, does a lot of [DEMOGRAPHIC_DATA] work volunterring explorin…" at bounding box center [1295, 542] width 487 height 80
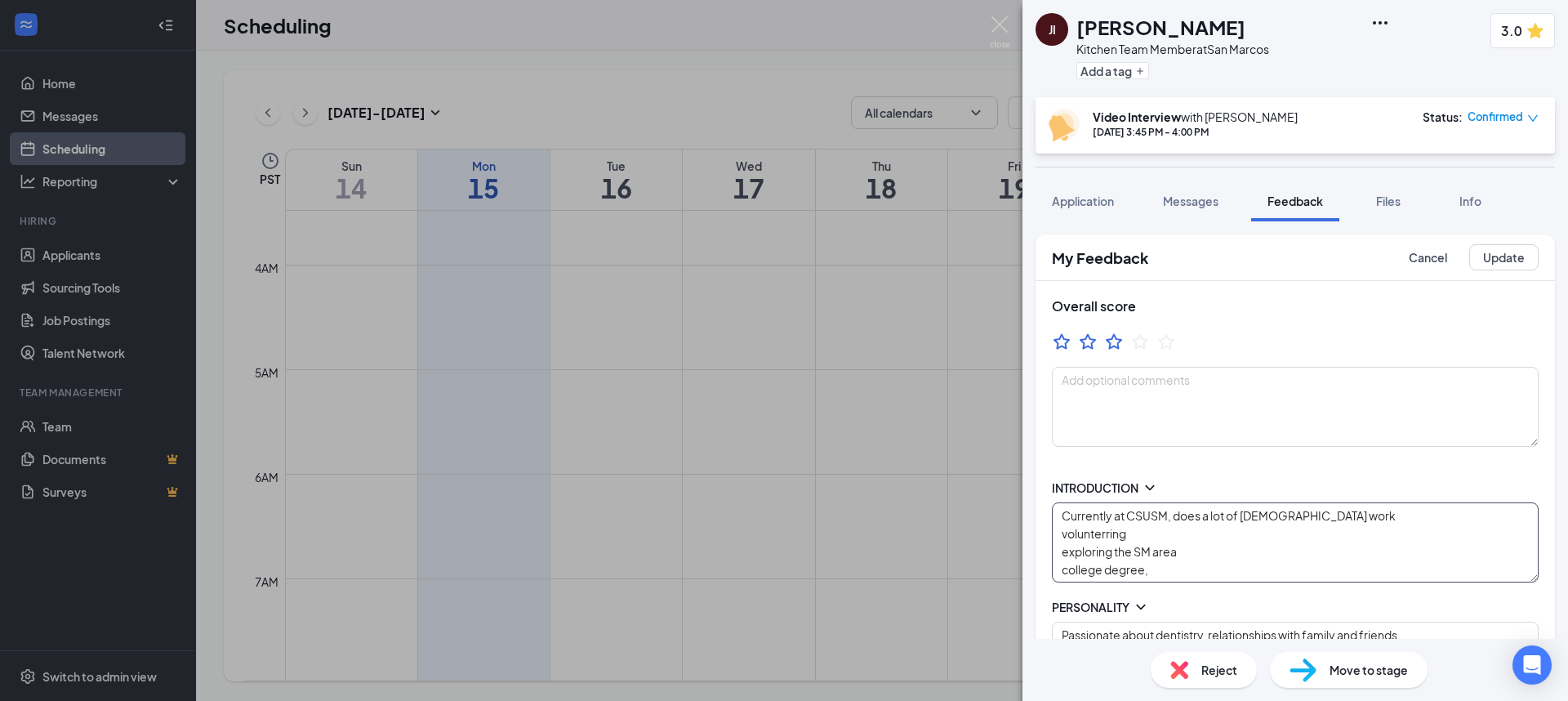
drag, startPoint x: 1188, startPoint y: 532, endPoint x: 1053, endPoint y: 528, distance: 135.1
click at [1055, 529] on textarea "Currently at CSUSM, does a lot of [DEMOGRAPHIC_DATA] work volunterring explorin…" at bounding box center [1295, 542] width 487 height 80
click at [1062, 533] on textarea "Currently at CSUSM, does a lot of [DEMOGRAPHIC_DATA] work. She isn't from this …" at bounding box center [1295, 542] width 487 height 80
drag, startPoint x: 1151, startPoint y: 533, endPoint x: 1235, endPoint y: 541, distance: 84.4
click at [1235, 541] on textarea "Currently at CSUSM, does a lot of [DEMOGRAPHIC_DATA] work. She isn't from this …" at bounding box center [1295, 542] width 487 height 80
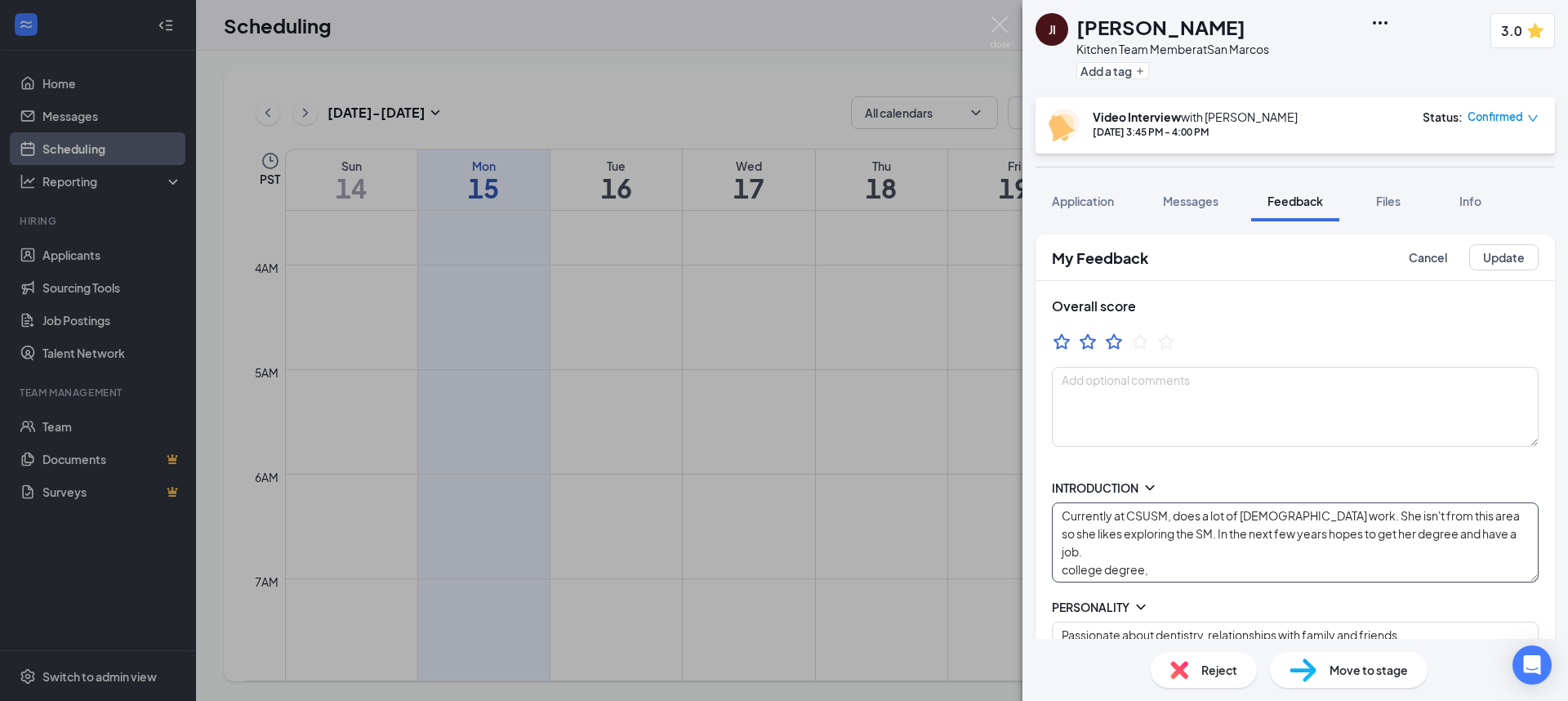
drag, startPoint x: 1186, startPoint y: 557, endPoint x: 1013, endPoint y: 561, distance: 173.0
click at [1013, 561] on div "JI [PERSON_NAME] Kitchen Team Member at [GEOGRAPHIC_DATA] Add a tag 3.0 Video I…" at bounding box center [784, 350] width 1568 height 701
drag, startPoint x: 1175, startPoint y: 554, endPoint x: 1046, endPoint y: 546, distance: 129.2
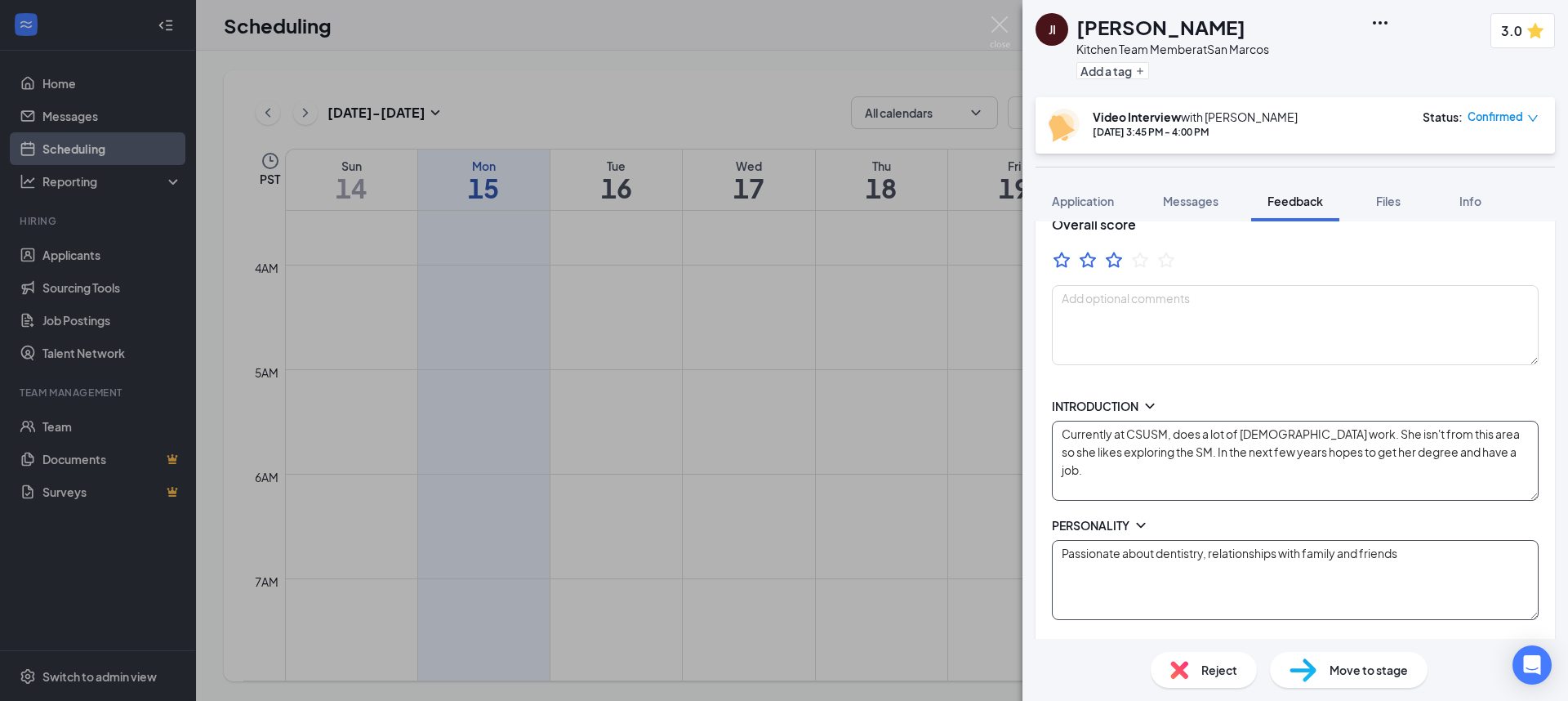
scroll to position [192, 0]
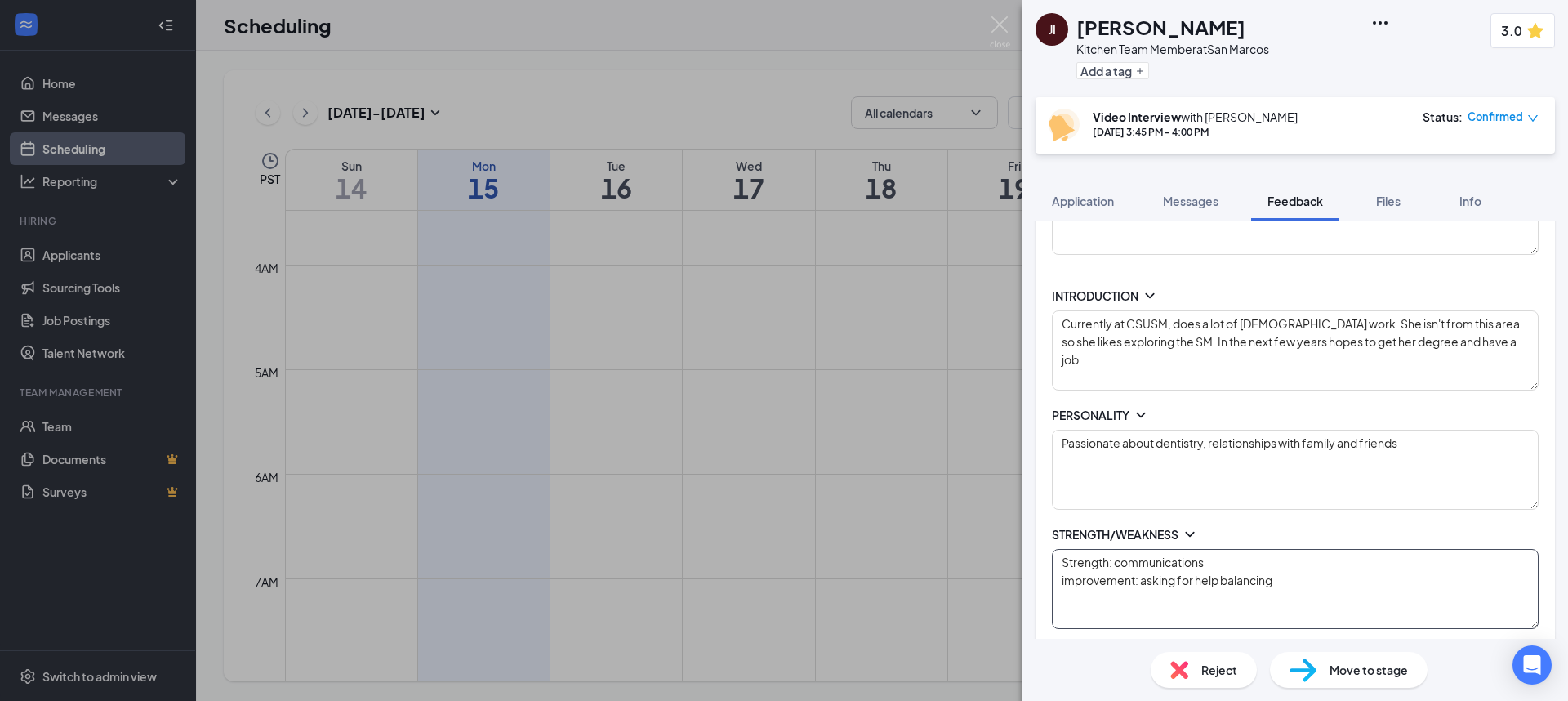
click at [1171, 570] on textarea "Strength: communications improvement: asking for help balancing" at bounding box center [1295, 589] width 487 height 80
click at [1212, 564] on textarea "Strength: communications improvement: asking for help balancing" at bounding box center [1295, 589] width 487 height 80
click at [1220, 580] on textarea "Strength: communication improvement: asking for help balancing" at bounding box center [1295, 589] width 487 height 80
click at [1344, 585] on textarea "Strength: communication improvement: asking for help, finding a good balancing" at bounding box center [1295, 589] width 487 height 80
click at [1354, 583] on textarea "Strength: communication improvement: asking for help, finding a good balancing" at bounding box center [1295, 589] width 487 height 80
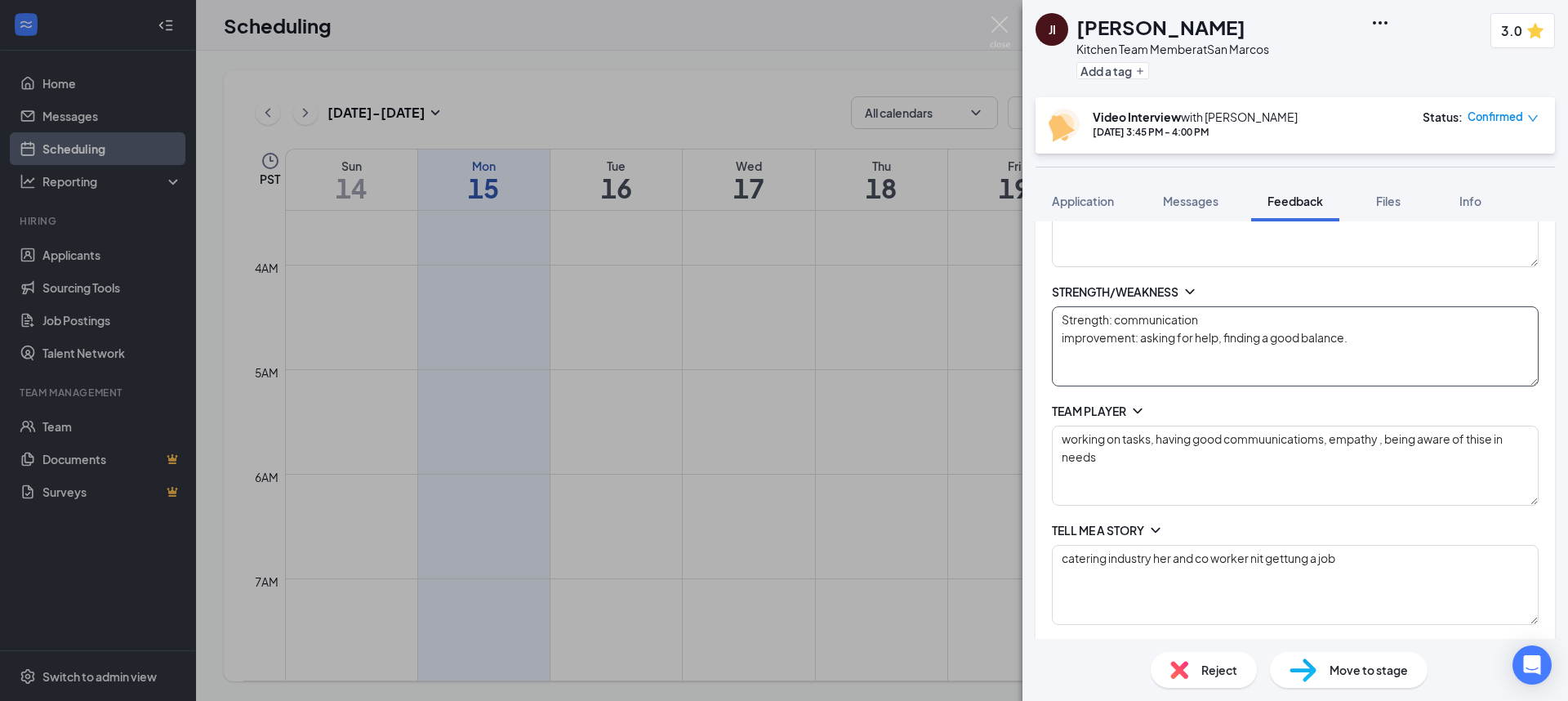
scroll to position [439, 0]
drag, startPoint x: 1074, startPoint y: 434, endPoint x: 1058, endPoint y: 434, distance: 16.0
click at [1058, 434] on textarea "working on tasks, having good commuunicatioms, empathy , being aware of thise i…" at bounding box center [1295, 462] width 487 height 80
click at [1178, 435] on textarea "Someone working on tasks, having good commuunicatioms, empathy , being aware of…" at bounding box center [1295, 462] width 487 height 80
click at [1211, 432] on textarea "Someone can do their tasks, having good commuunicatioms, empathy , being aware …" at bounding box center [1295, 462] width 487 height 80
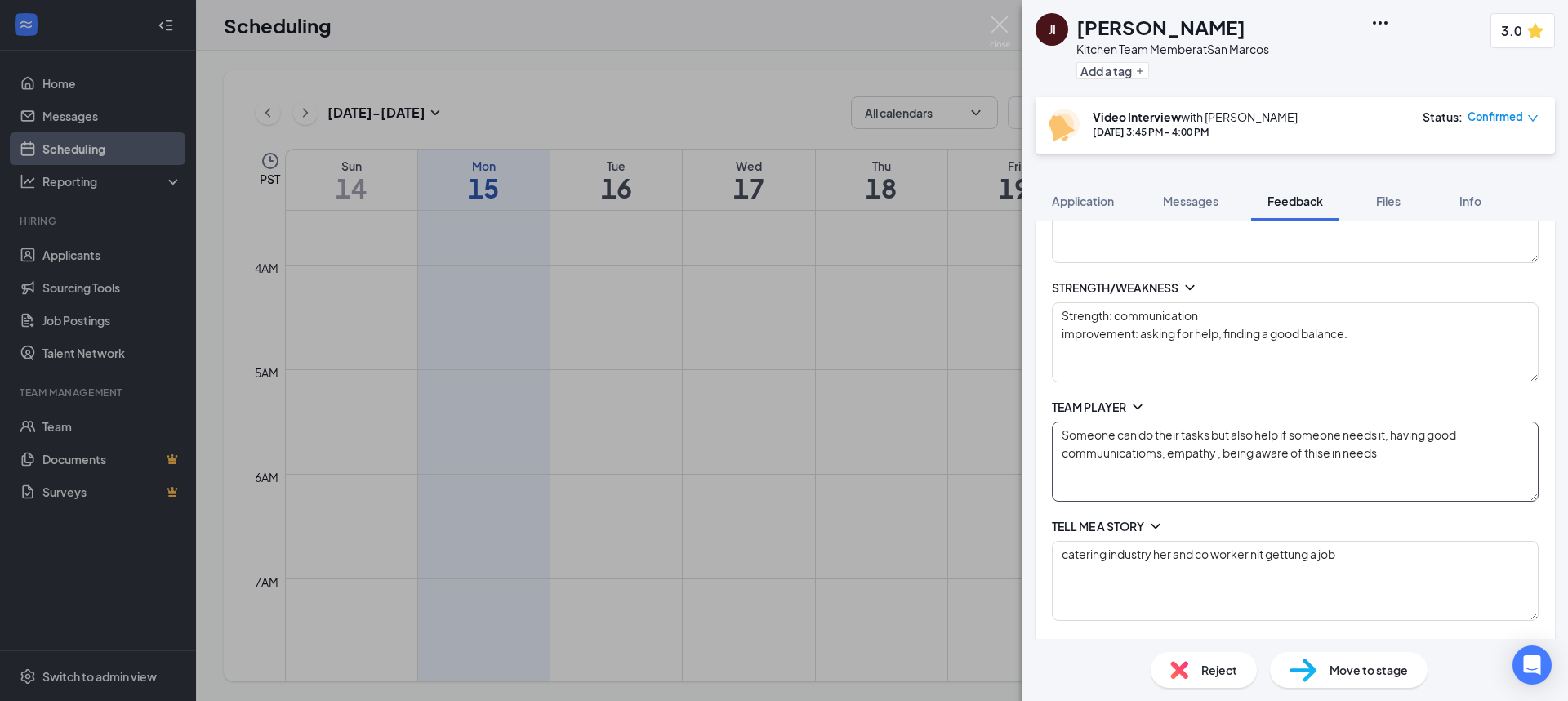
drag, startPoint x: 1097, startPoint y: 456, endPoint x: 1177, endPoint y: 457, distance: 80.0
click at [1097, 456] on textarea "Someone can do their tasks but also help if someone needs it, having good commu…" at bounding box center [1295, 462] width 487 height 80
click at [1155, 452] on textarea "Someone can do their tasks but also help if someone needs it, having good commu…" at bounding box center [1295, 462] width 487 height 80
click at [1151, 455] on textarea "Someone can do their tasks but also help if someone needs it, having good commu…" at bounding box center [1295, 462] width 487 height 80
click at [1154, 452] on textarea "Someone can do their tasks but also help if someone needs it, having good commu…" at bounding box center [1295, 462] width 487 height 80
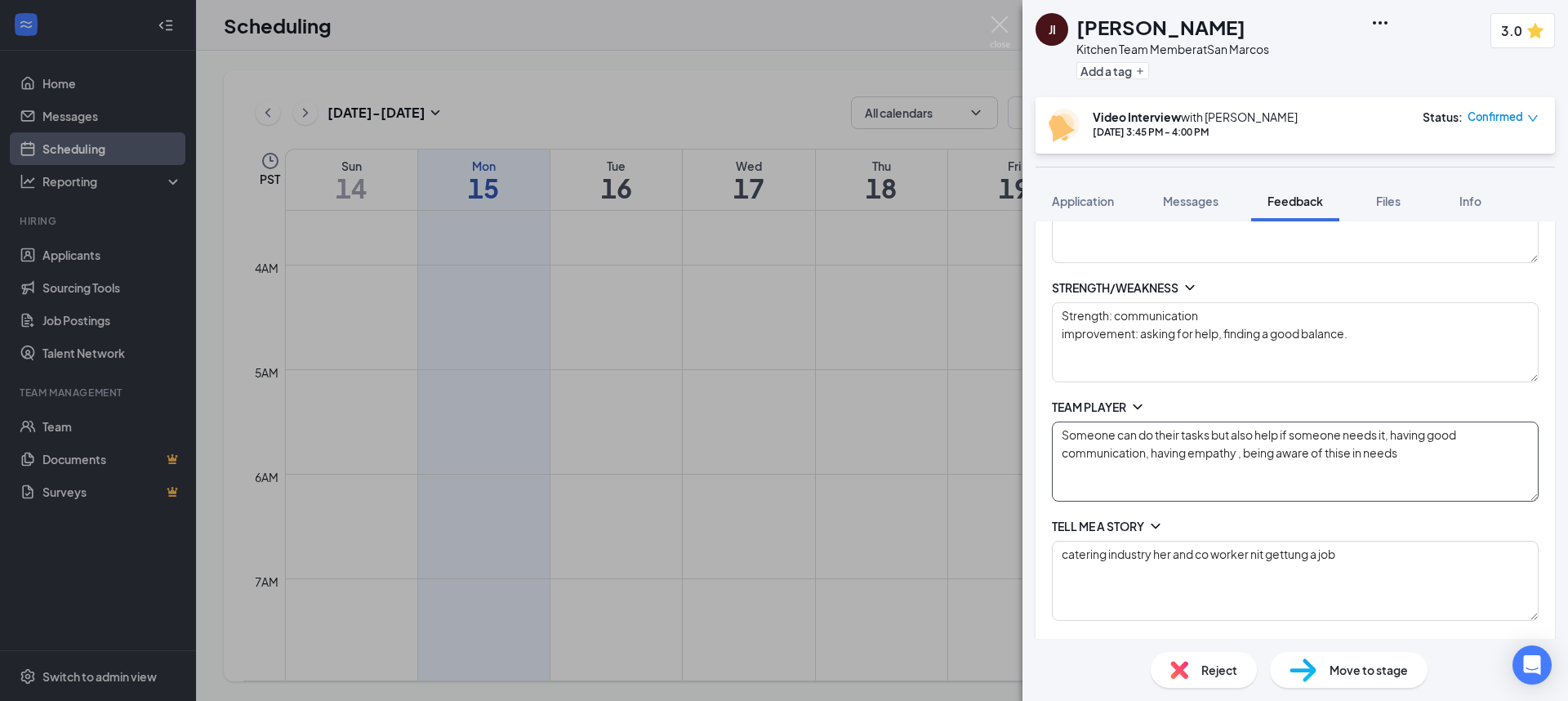
drag, startPoint x: 1315, startPoint y: 451, endPoint x: 1442, endPoint y: 456, distance: 127.1
click at [1442, 456] on textarea "Someone can do their tasks but also help if someone needs it, having good commu…" at bounding box center [1295, 462] width 487 height 80
drag, startPoint x: 1060, startPoint y: 555, endPoint x: 1567, endPoint y: 575, distance: 507.4
click at [1567, 575] on div "My Feedback Cancel Update Overall score INTRODUCTION Currently at CSUSM, does a…" at bounding box center [1295, 430] width 545 height 417
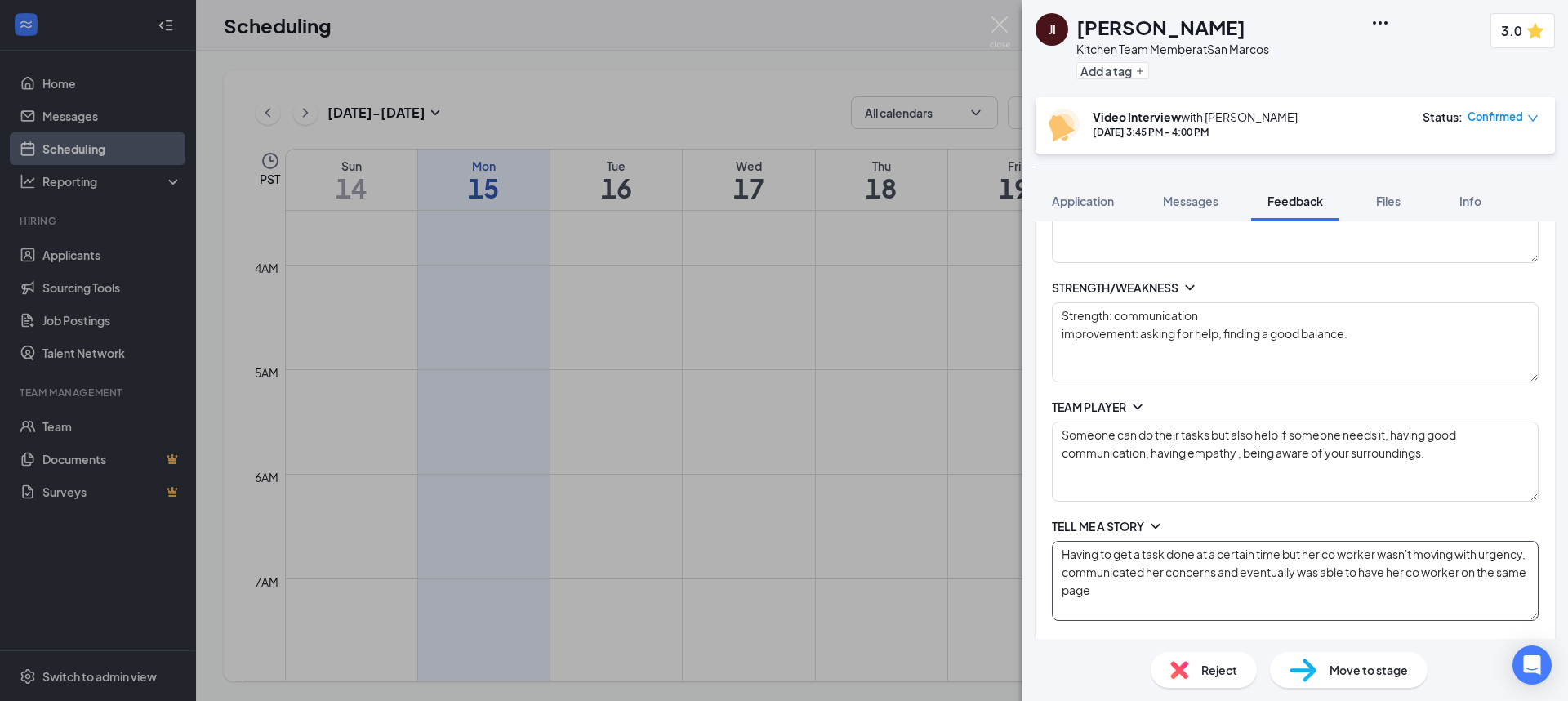
click at [1240, 604] on textarea "Having to get a task done at a certain time but her co worker wasn't moving wit…" at bounding box center [1295, 580] width 487 height 80
click at [1195, 590] on textarea "Having to get a task done at a certain time but her co worker wasn't moving wit…" at bounding box center [1295, 580] width 487 height 80
drag, startPoint x: 1400, startPoint y: 590, endPoint x: 1179, endPoint y: 599, distance: 221.2
click at [1179, 599] on textarea "Having to get a task done at a certain time but her co worker wasn't moving wit…" at bounding box center [1295, 580] width 487 height 80
click at [1192, 592] on textarea "Having to get a task done at a certain time but her co worker wasn't moving wit…" at bounding box center [1295, 580] width 487 height 80
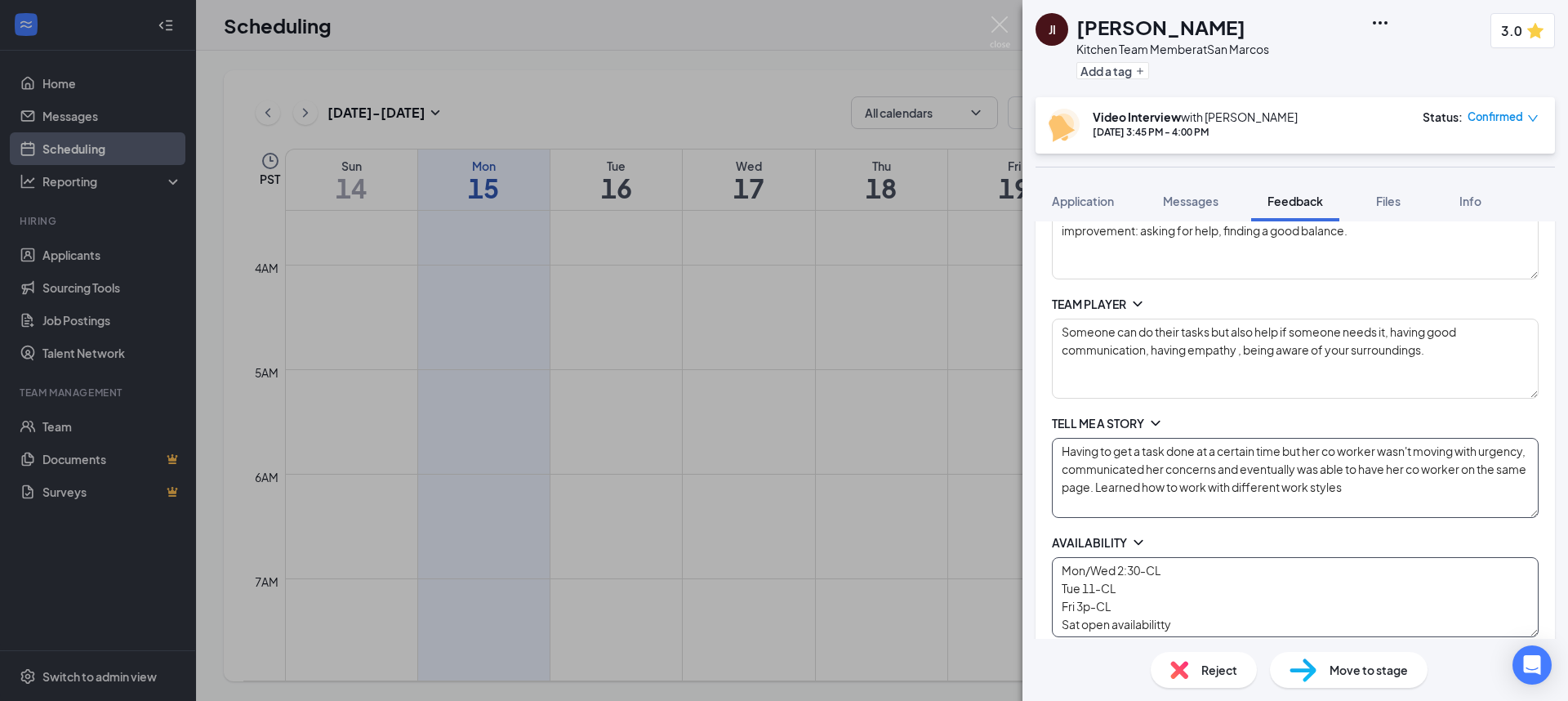
scroll to position [569, 0]
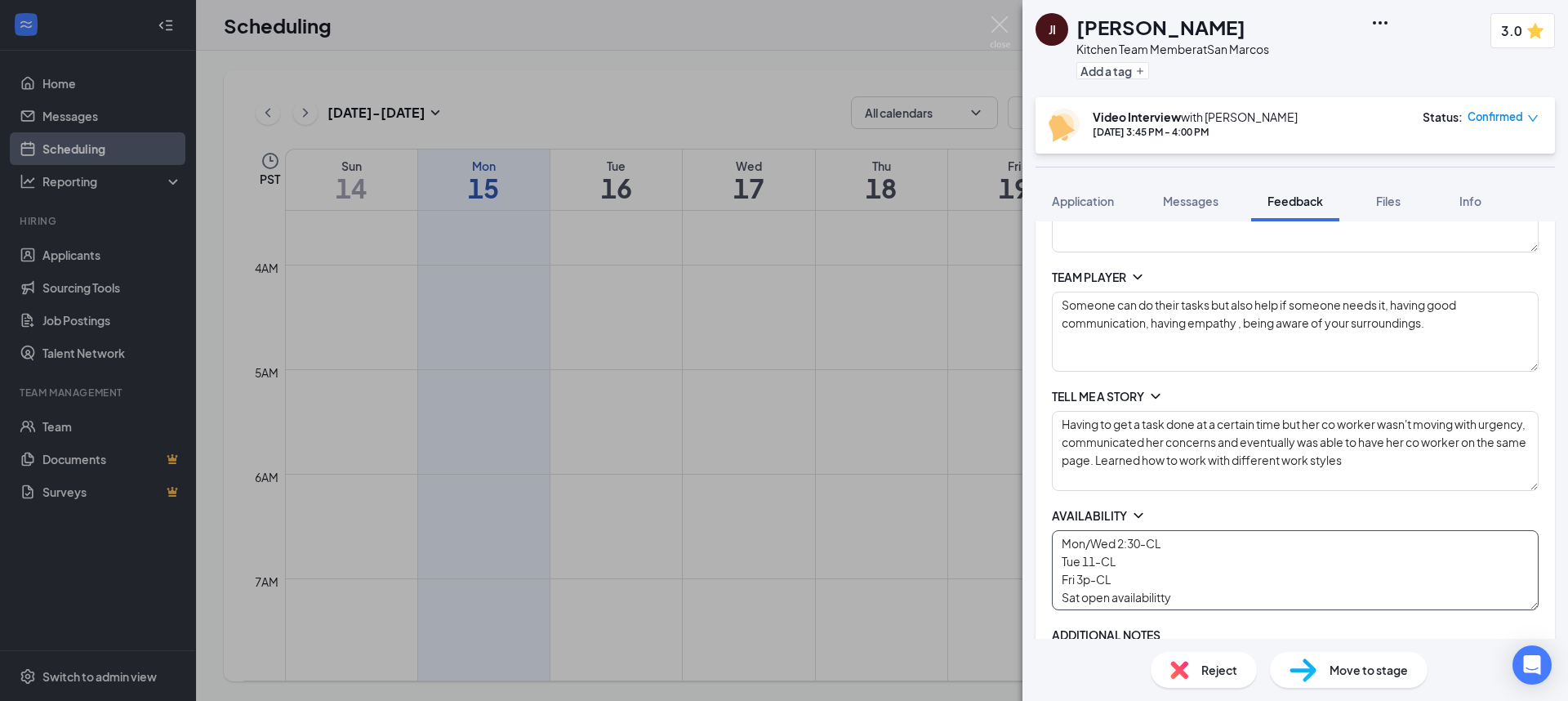
click at [1165, 598] on textarea "Mon/Wed 2:30-CL Tue 11-CL Fri 3p-CL Sat open availabilitty" at bounding box center [1295, 570] width 487 height 80
click at [1177, 600] on textarea "Mon/Wed 2:30-CL Tue 11-CL Fri 3p-CL Sat open availability" at bounding box center [1295, 570] width 487 height 80
click at [1229, 595] on textarea "Mon/Wed 2:30-CL Tue 11-CL Fri 3p-CL Sat open availability" at bounding box center [1295, 570] width 487 height 80
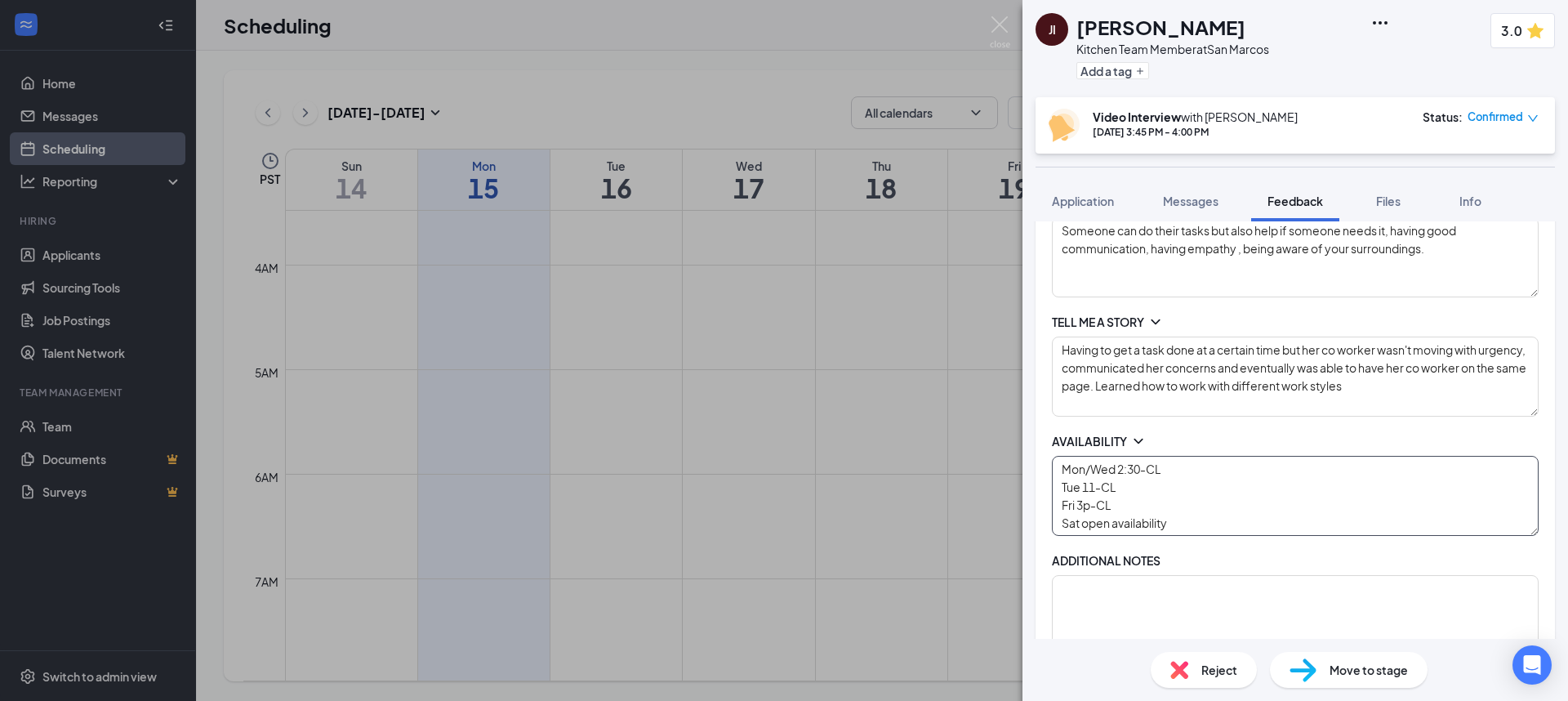
scroll to position [652, 0]
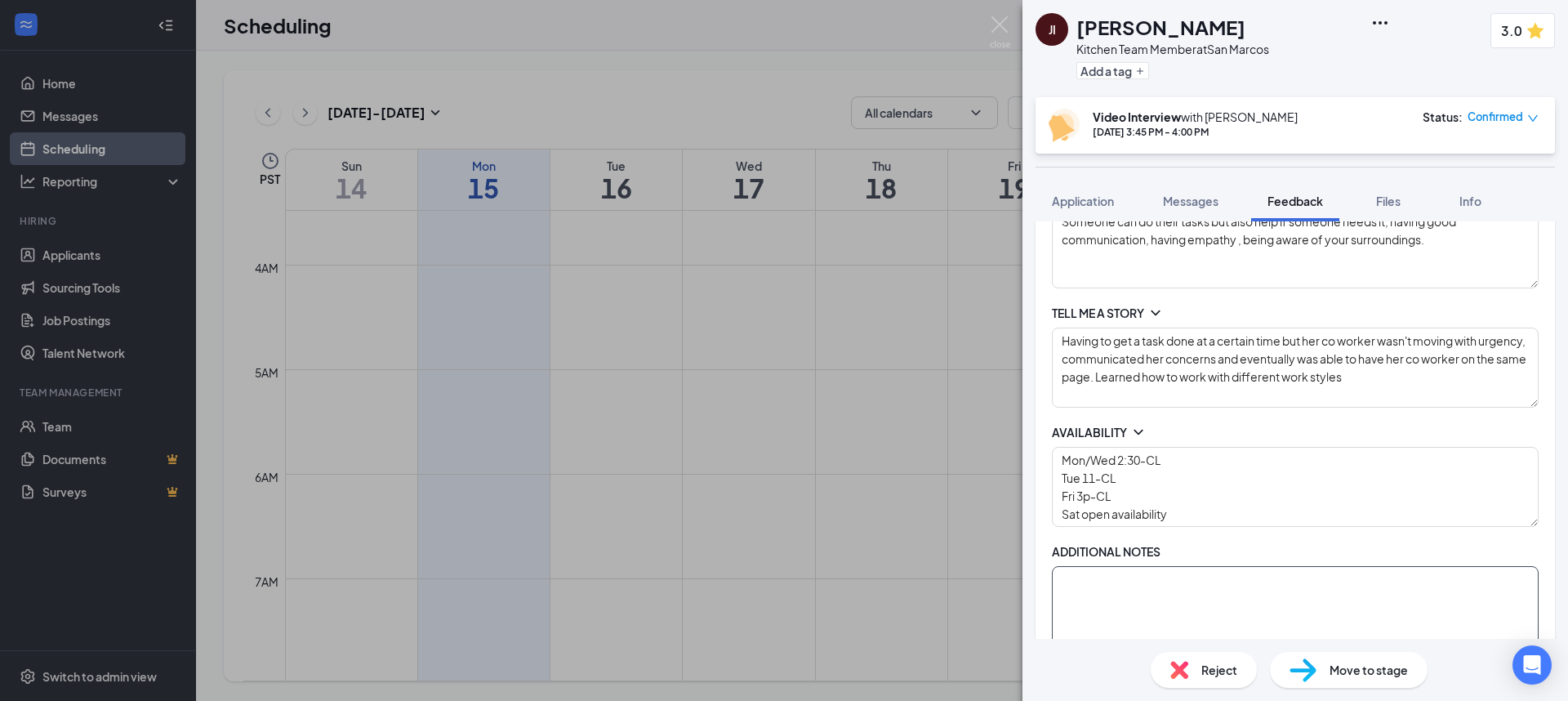
click at [1229, 597] on textarea at bounding box center [1295, 606] width 487 height 80
click at [1410, 393] on textarea "Having to get a task done at a certain time but her co worker wasn't moving wit…" at bounding box center [1295, 368] width 487 height 80
click at [1245, 585] on textarea at bounding box center [1295, 606] width 487 height 80
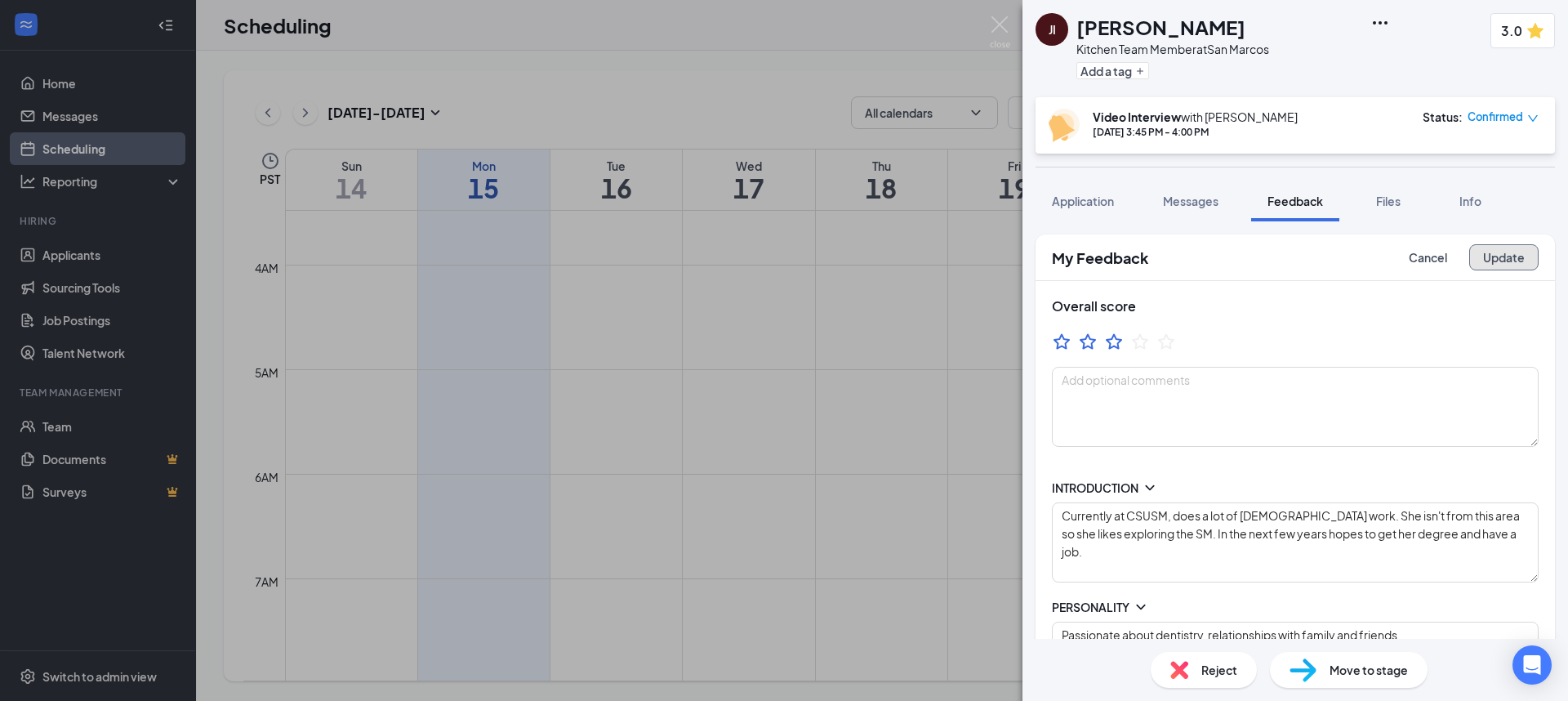
click at [1514, 258] on button "Update" at bounding box center [1504, 257] width 70 height 26
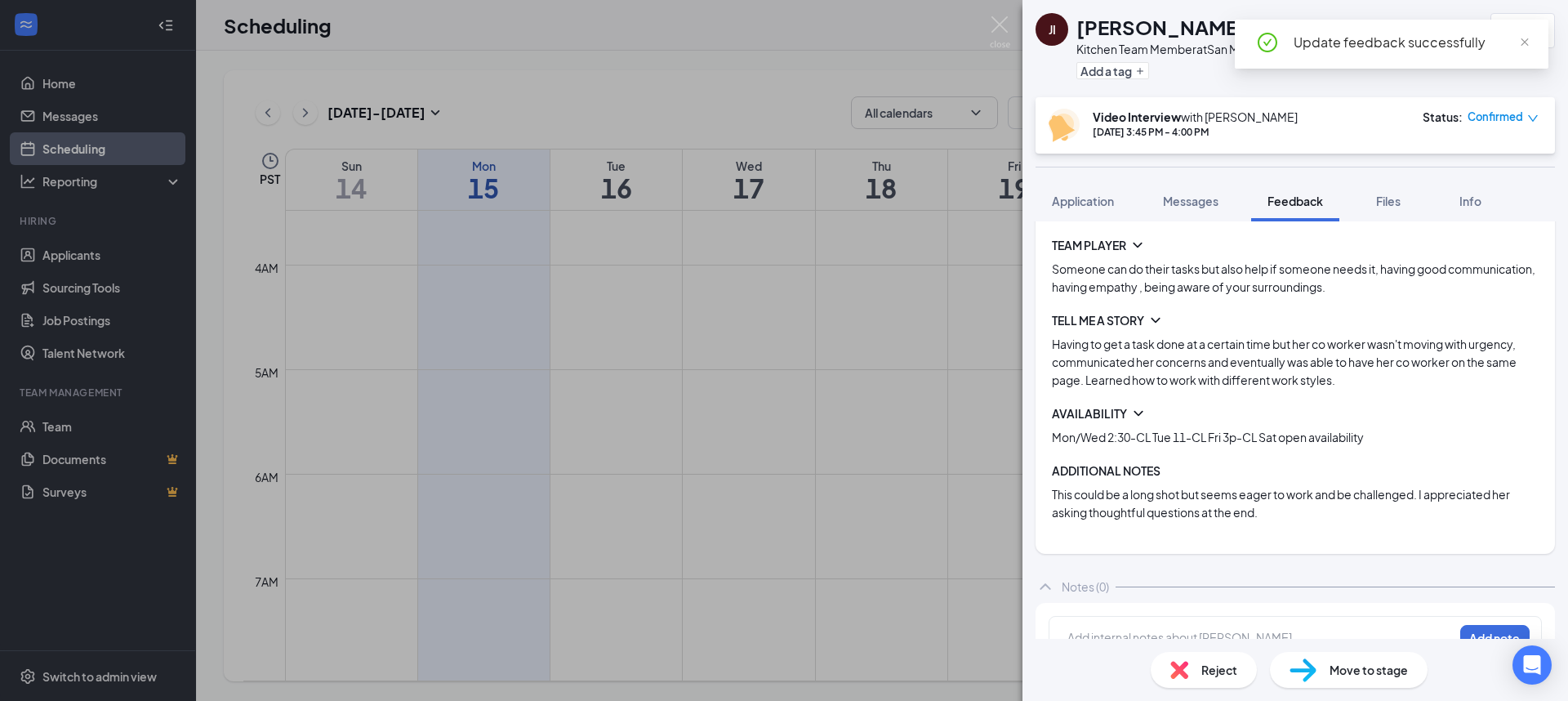
scroll to position [405, 0]
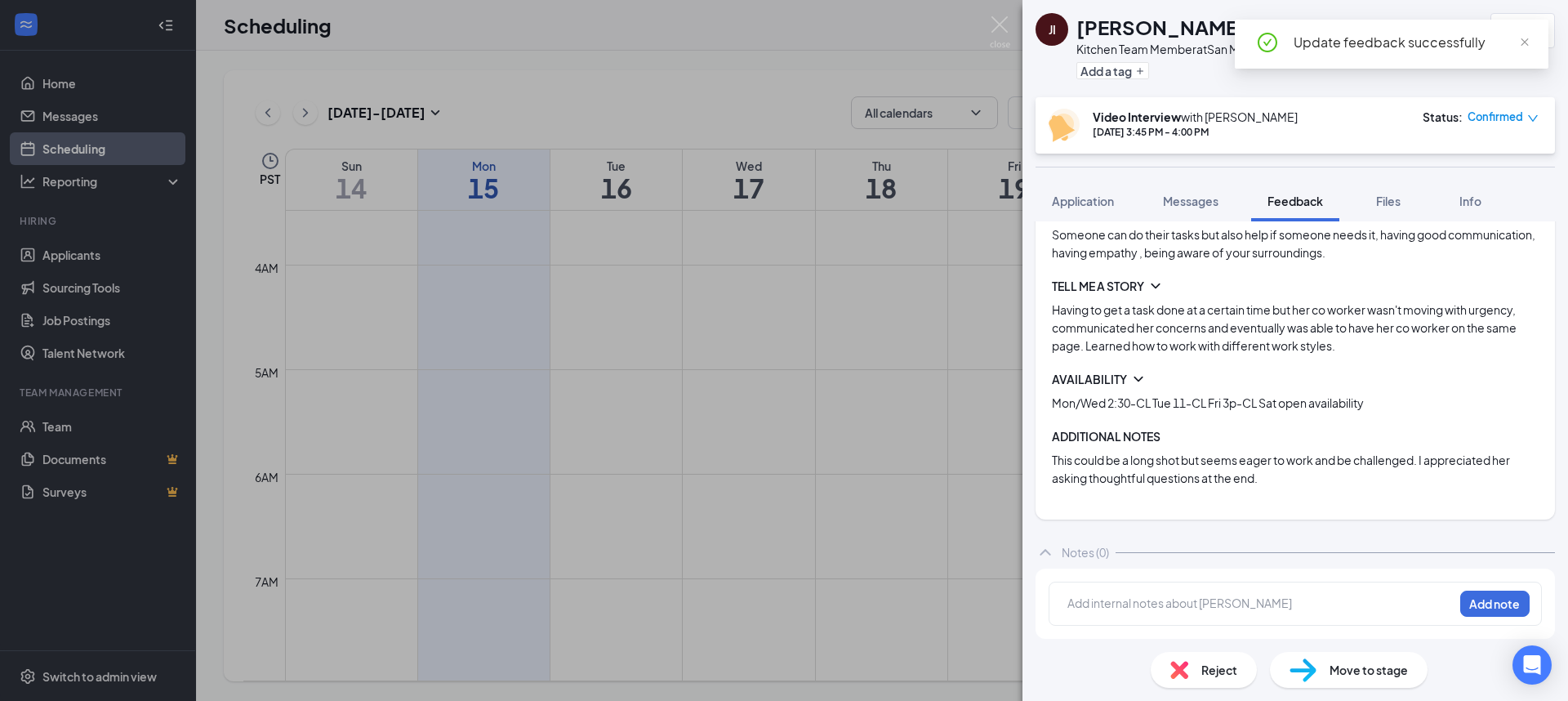
click at [1360, 667] on span "Move to stage" at bounding box center [1368, 670] width 78 height 18
click at [999, 31] on img at bounding box center [1000, 32] width 21 height 32
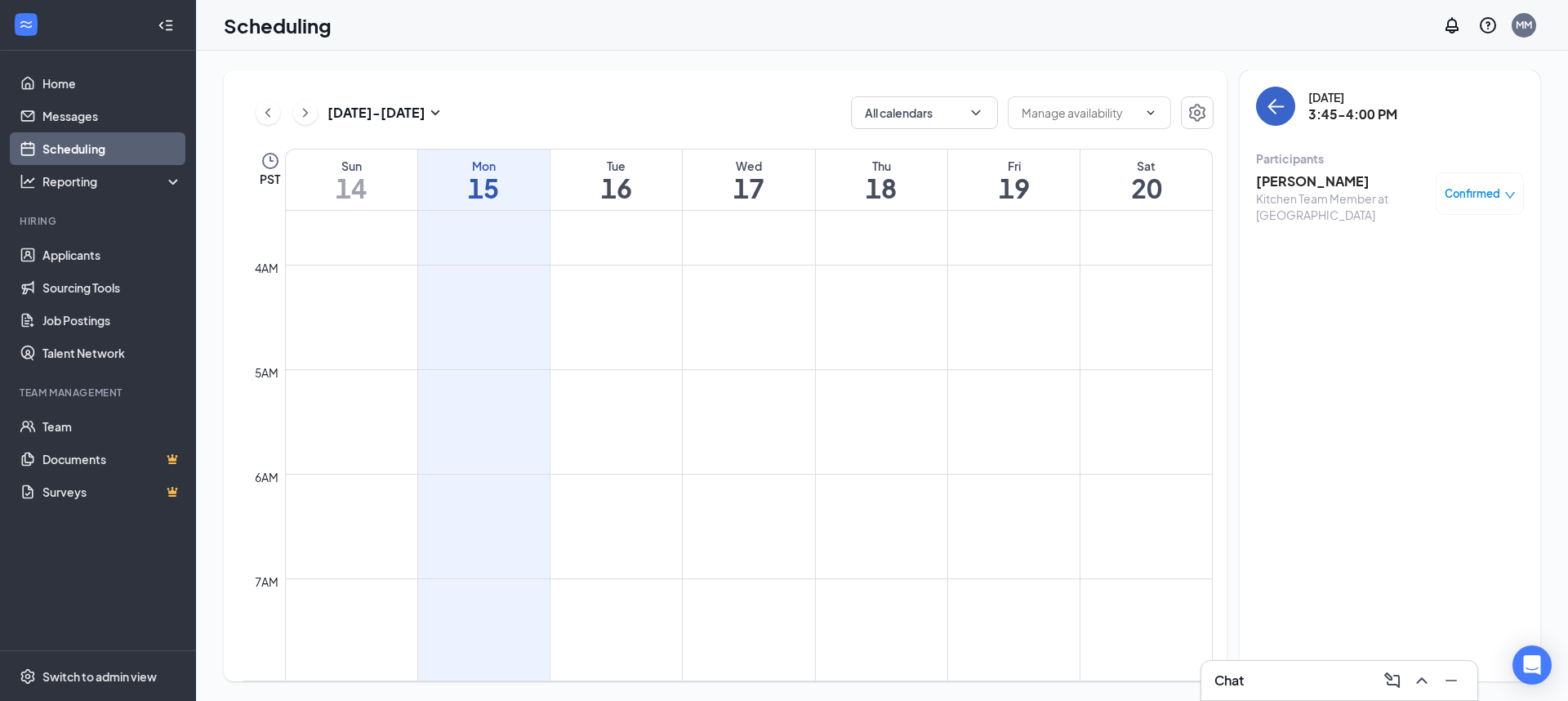
click at [1275, 105] on icon "ArrowLeft" at bounding box center [1276, 106] width 20 height 20
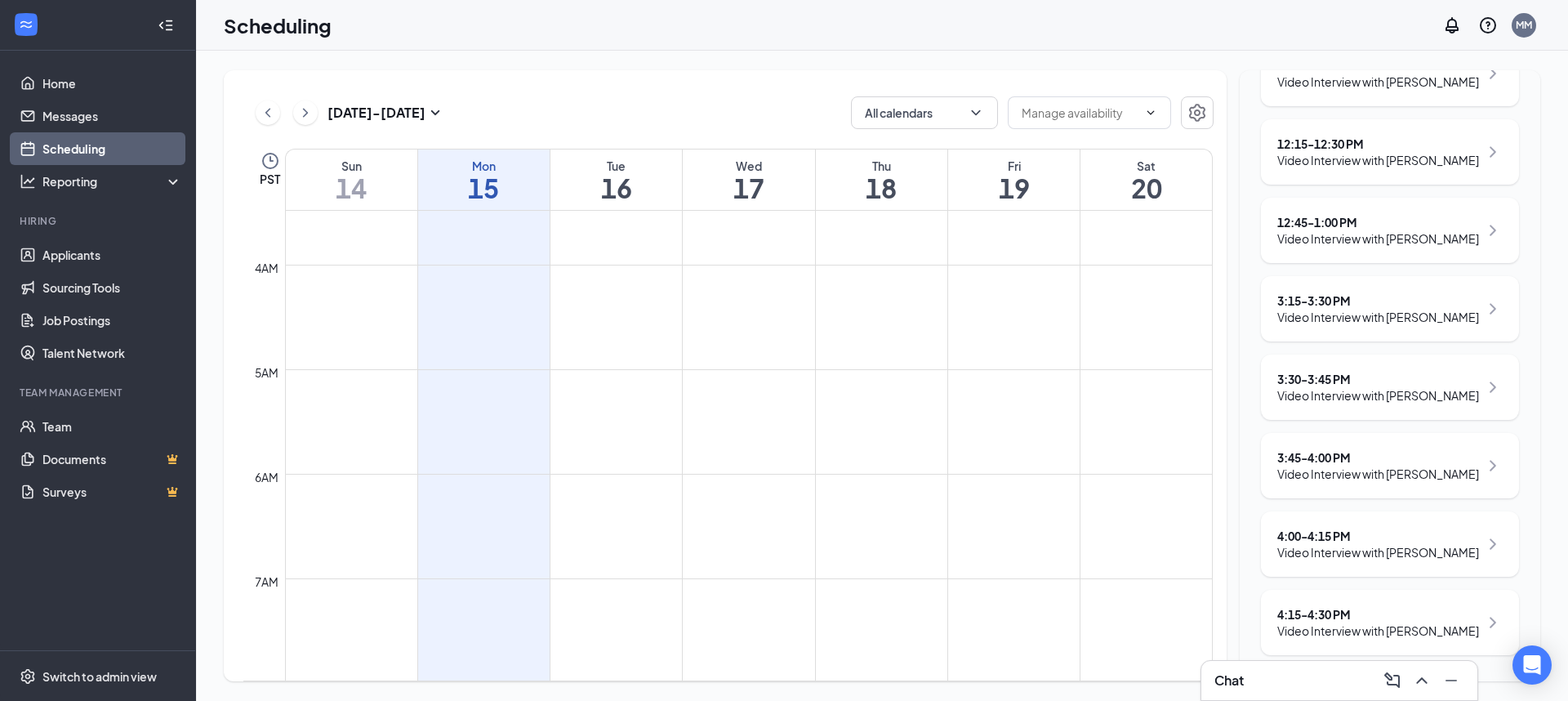
scroll to position [583, 0]
click at [1312, 536] on div "4:00 - 4:15 PM" at bounding box center [1378, 536] width 202 height 17
click at [1313, 539] on div "4:00 - 4:15 PM" at bounding box center [1378, 536] width 202 height 17
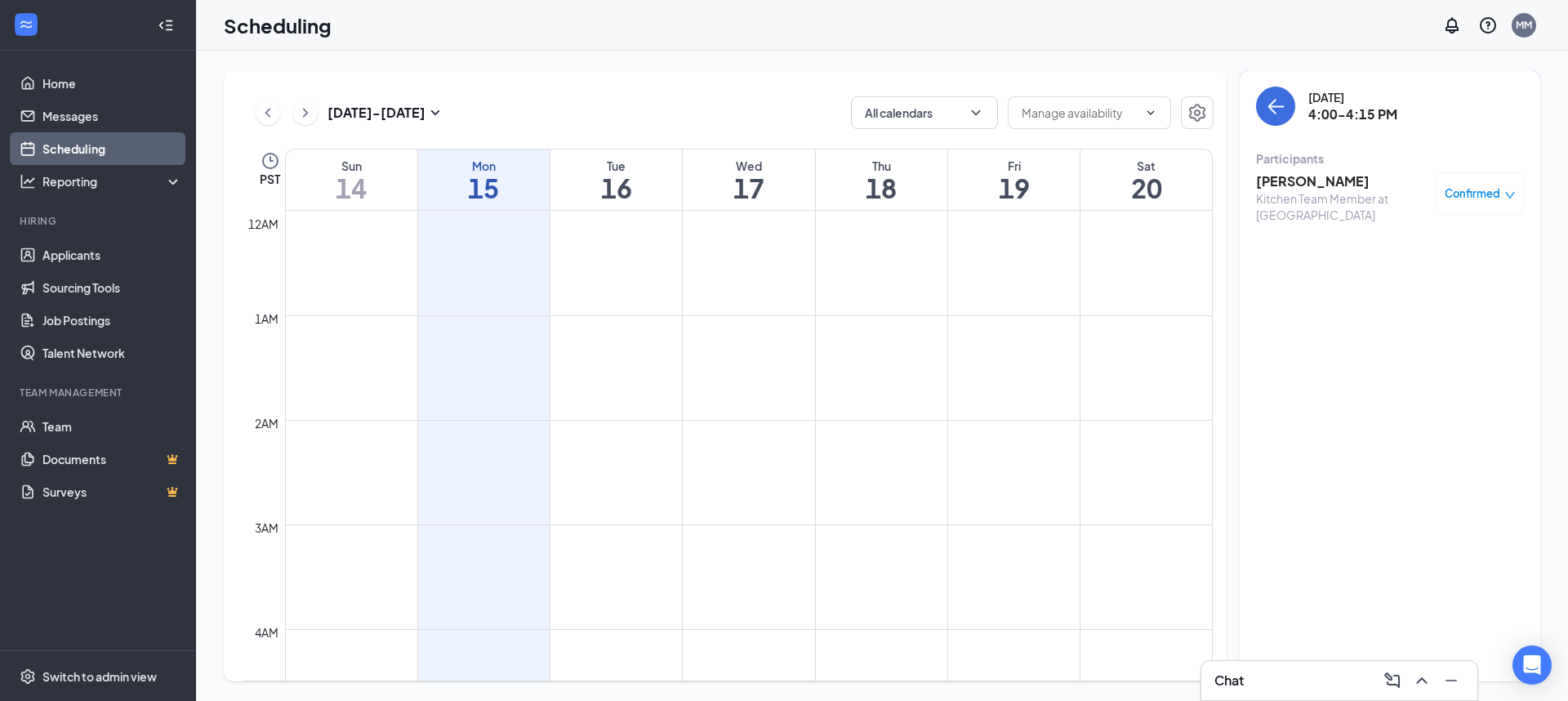
click at [1304, 160] on div "Participants" at bounding box center [1390, 159] width 268 height 17
click at [1302, 178] on h3 "[PERSON_NAME]" at bounding box center [1342, 181] width 171 height 18
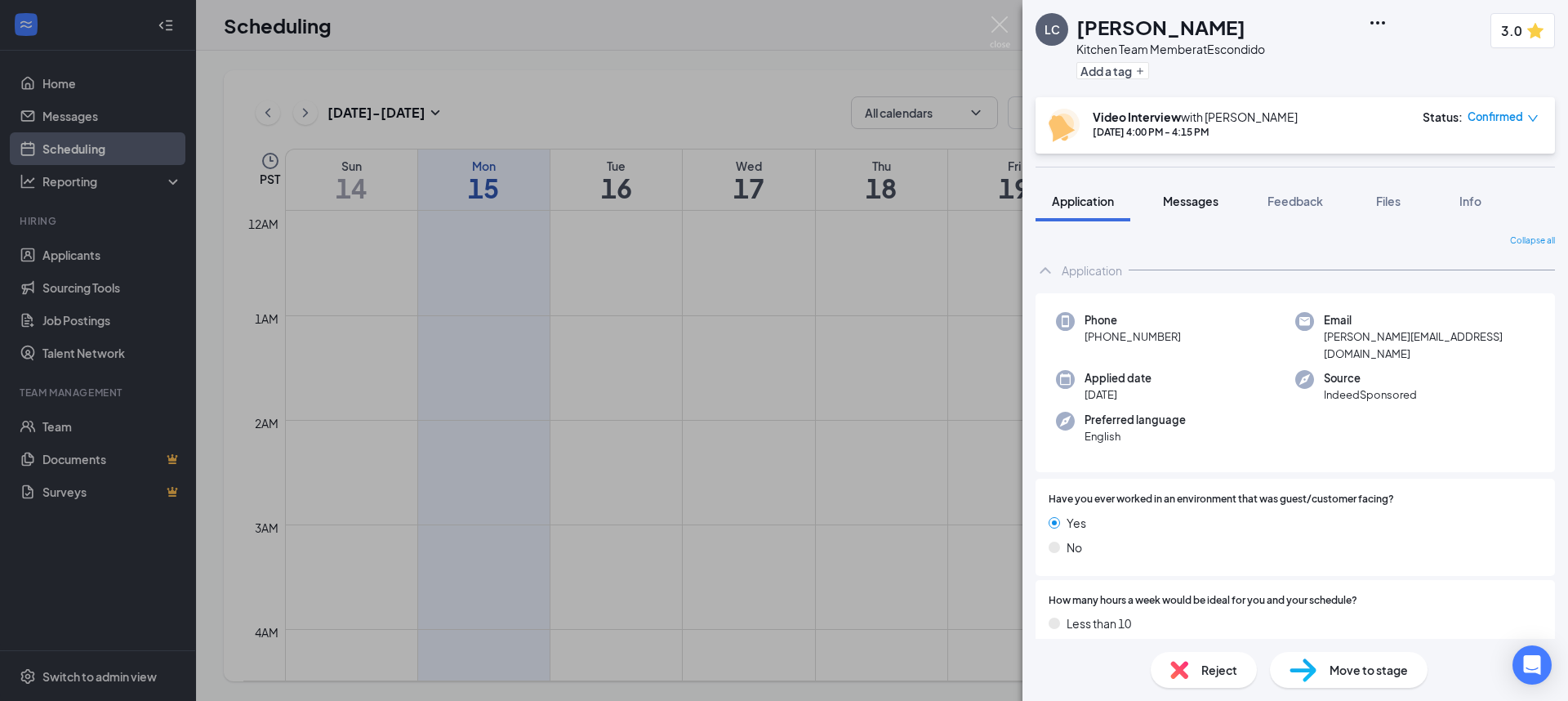
click at [1186, 203] on span "Messages" at bounding box center [1191, 201] width 56 height 15
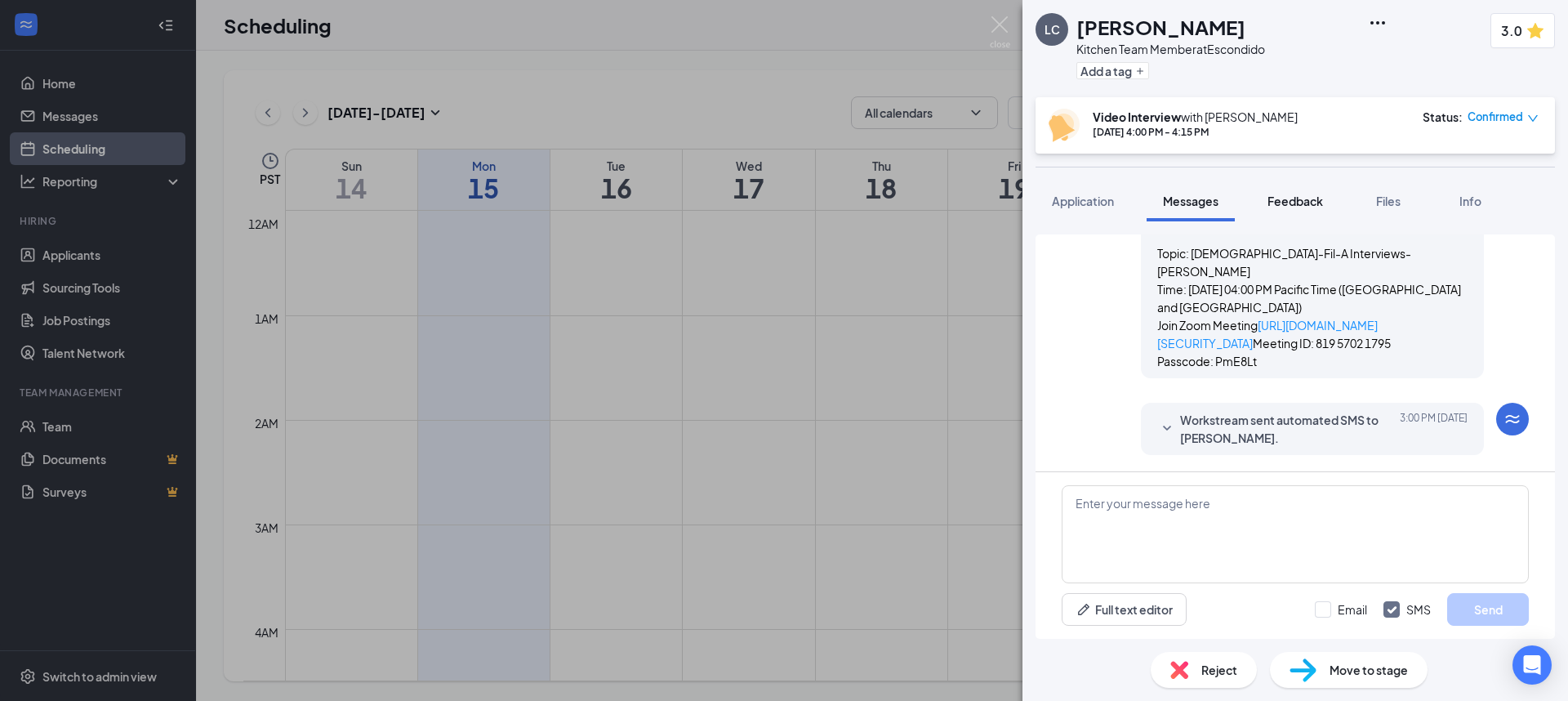
scroll to position [940, 0]
click at [1300, 202] on span "Feedback" at bounding box center [1295, 201] width 56 height 15
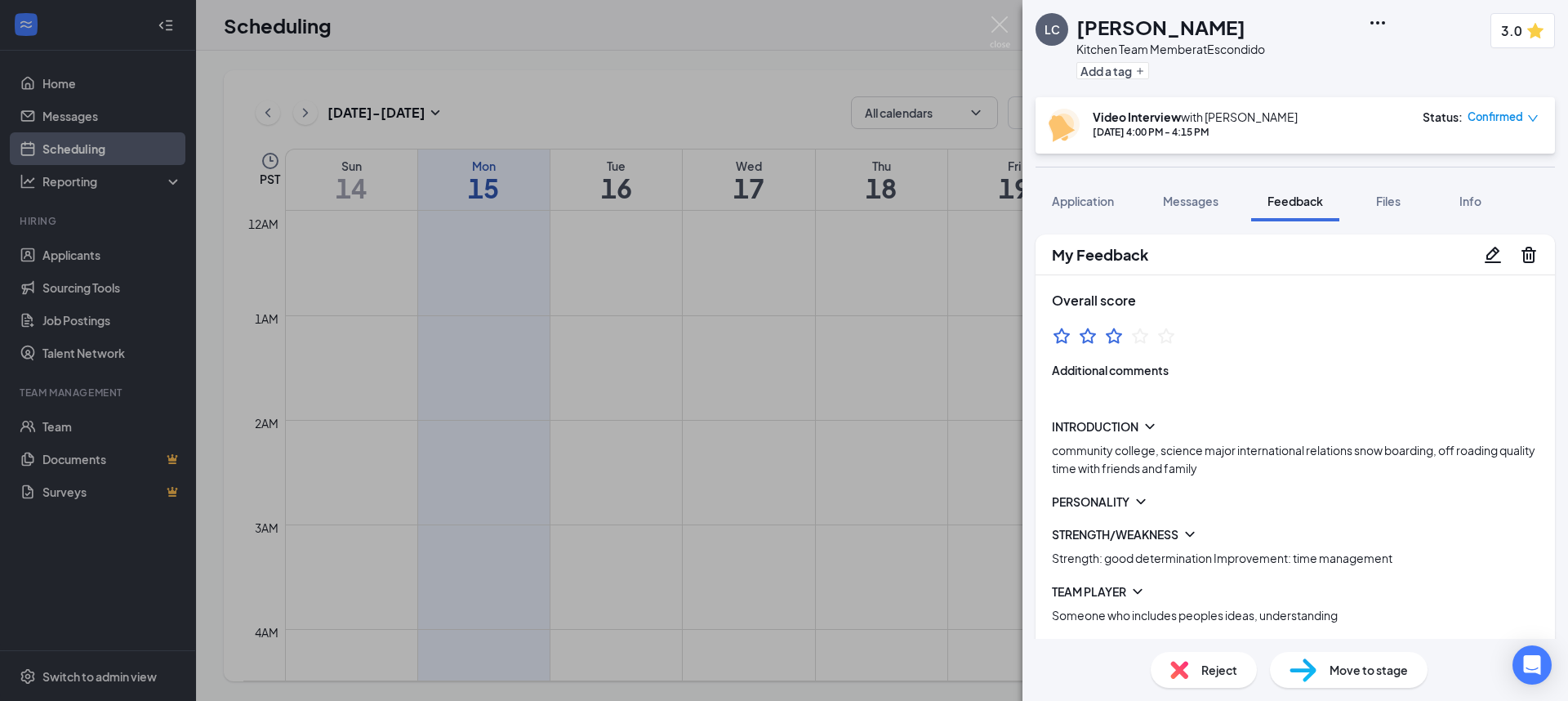
click at [1485, 259] on icon "Pencil" at bounding box center [1493, 255] width 20 height 20
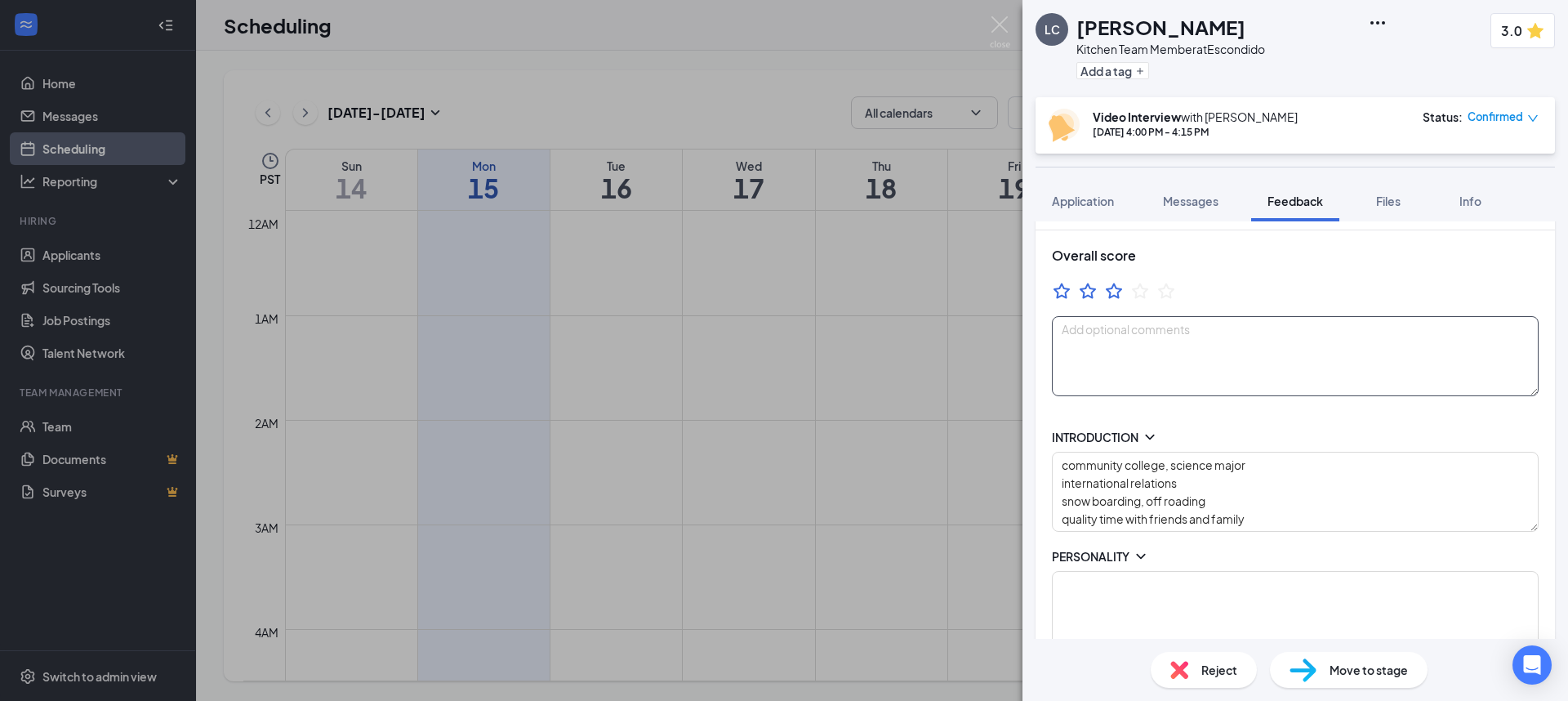
scroll to position [57, 0]
click at [1207, 464] on textarea "community college, science major international relations snow boarding, off roa…" at bounding box center [1295, 486] width 487 height 80
click at [1058, 496] on textarea "community college, science major international relations snow boarding, off roa…" at bounding box center [1295, 486] width 487 height 80
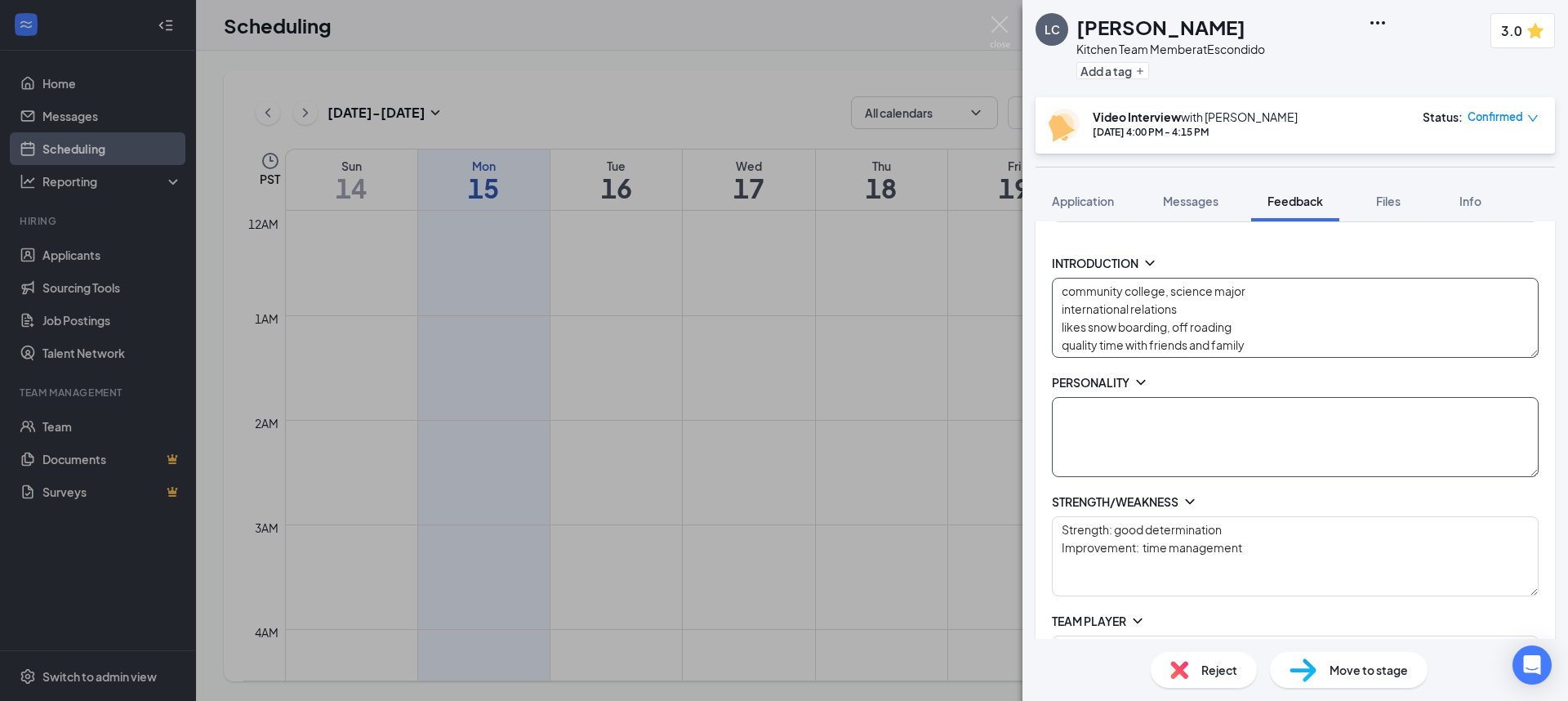
scroll to position [226, 0]
click at [1142, 379] on icon "ChevronDown" at bounding box center [1141, 381] width 17 height 17
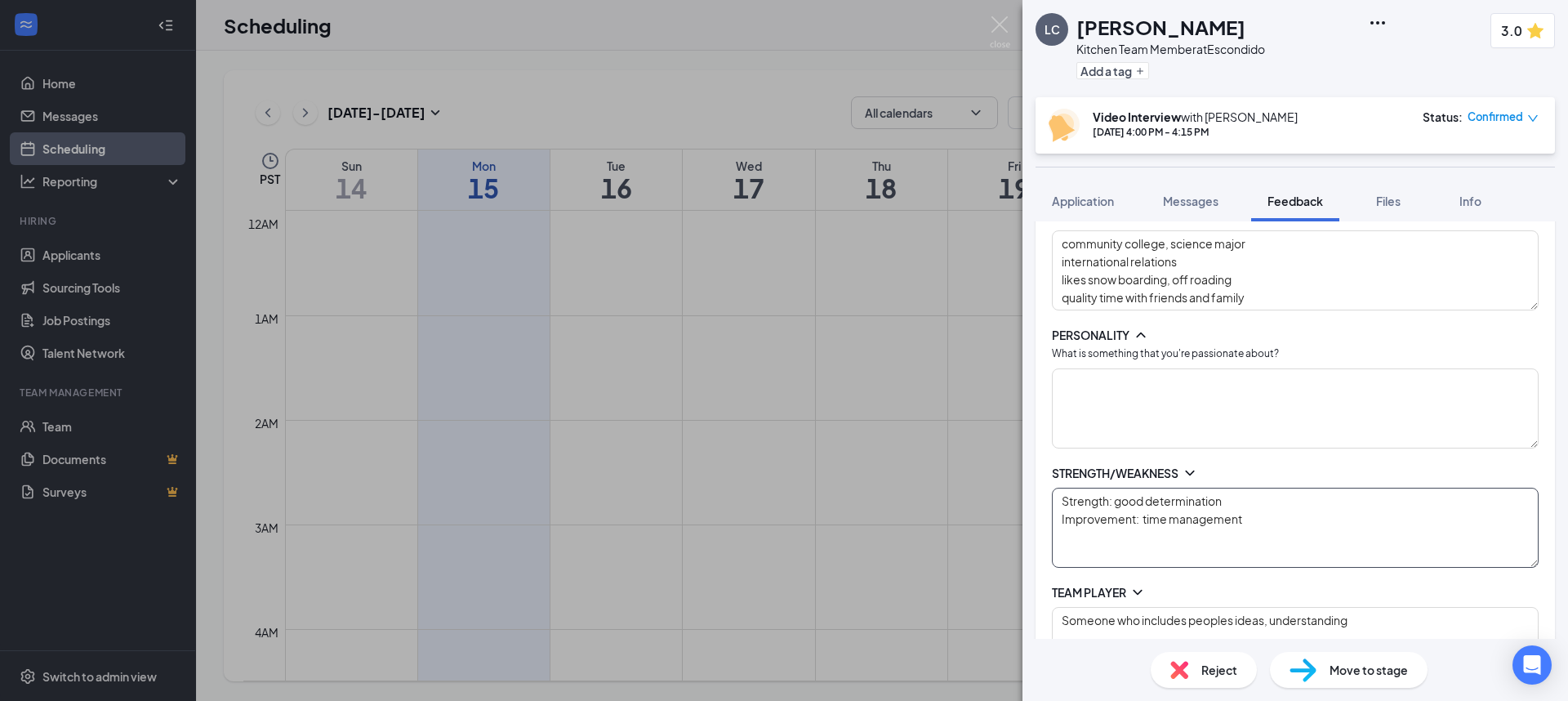
click at [1154, 500] on textarea "Strength: good determination Improvement: time management" at bounding box center [1295, 528] width 487 height 80
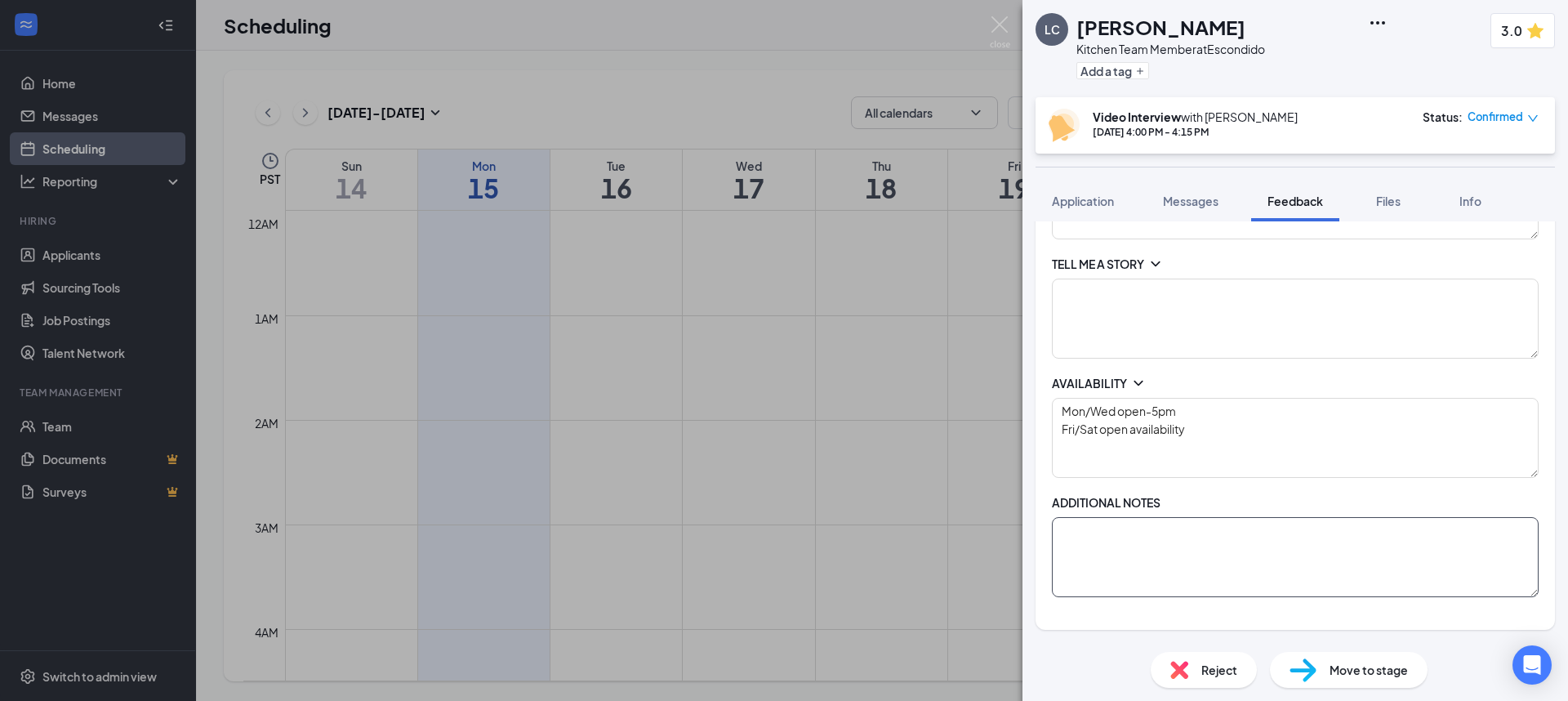
scroll to position [718, 0]
click at [1213, 530] on textarea at bounding box center [1295, 560] width 487 height 80
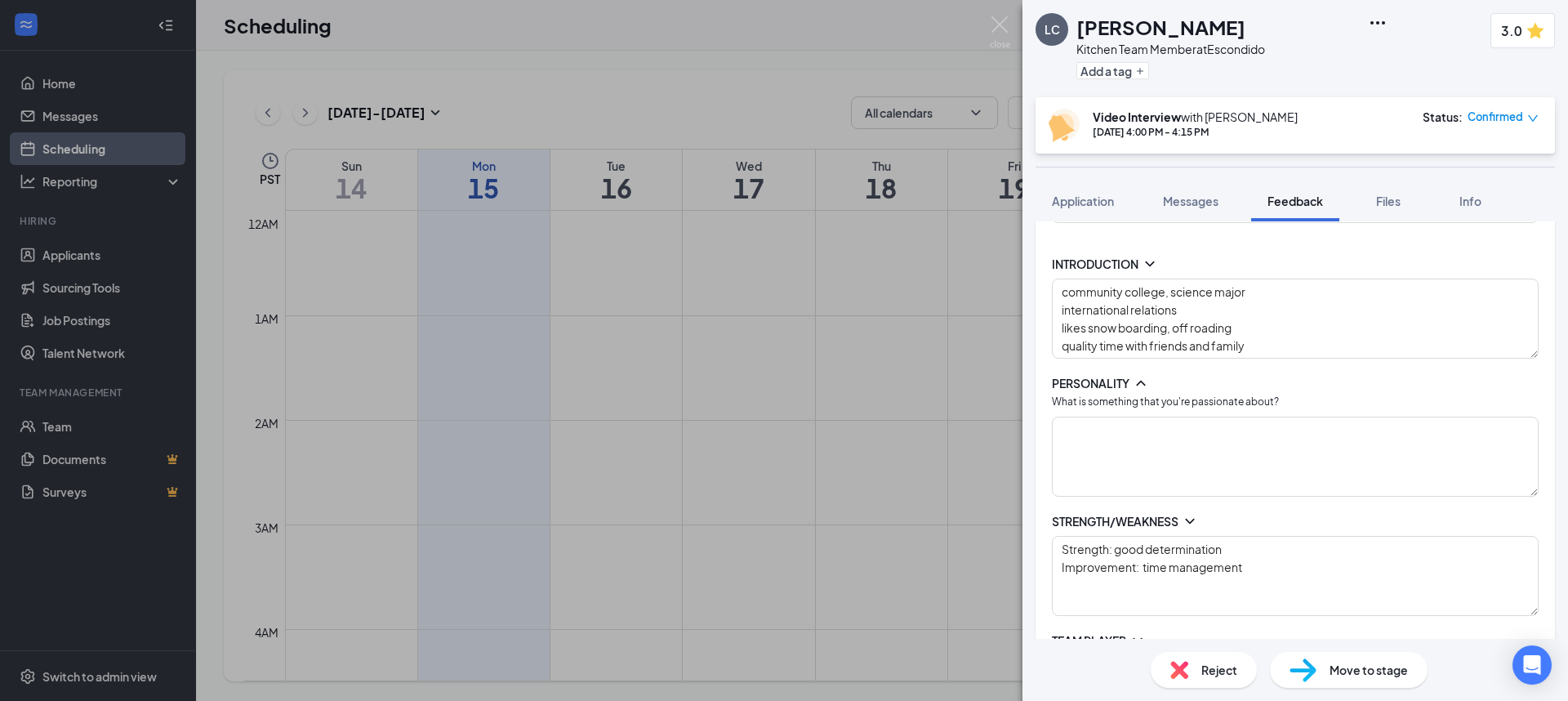
scroll to position [0, 0]
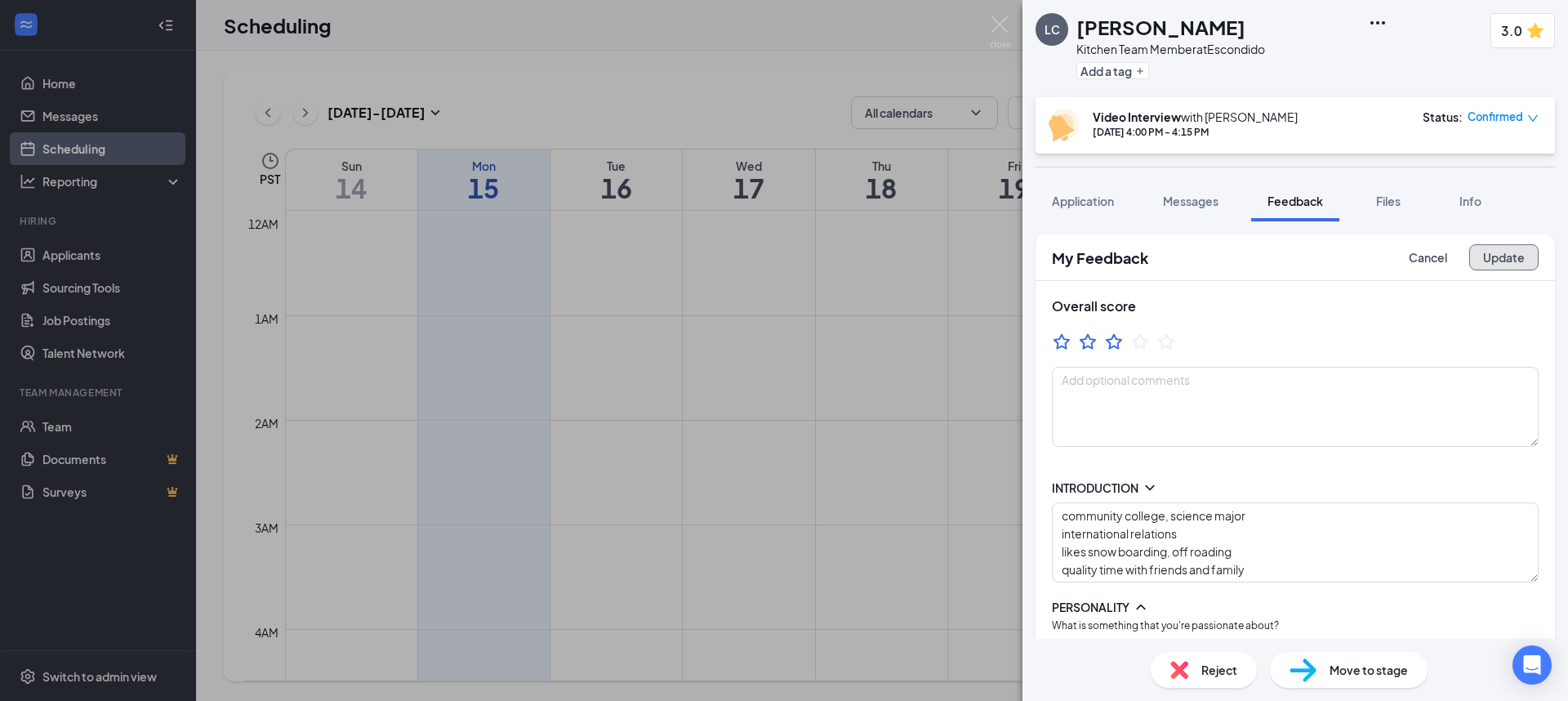
click at [1525, 257] on button "Update" at bounding box center [1504, 257] width 70 height 26
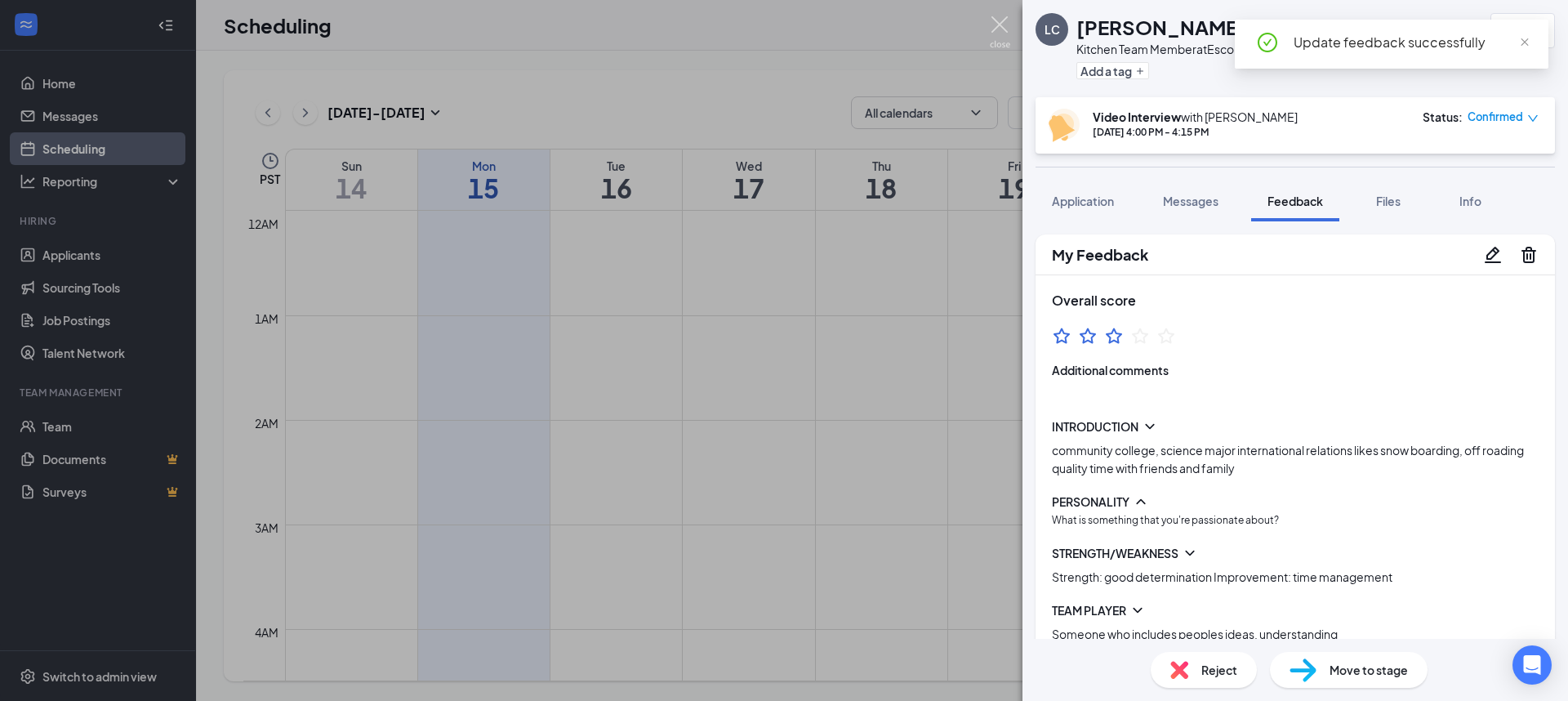
click at [995, 21] on img at bounding box center [1000, 32] width 21 height 32
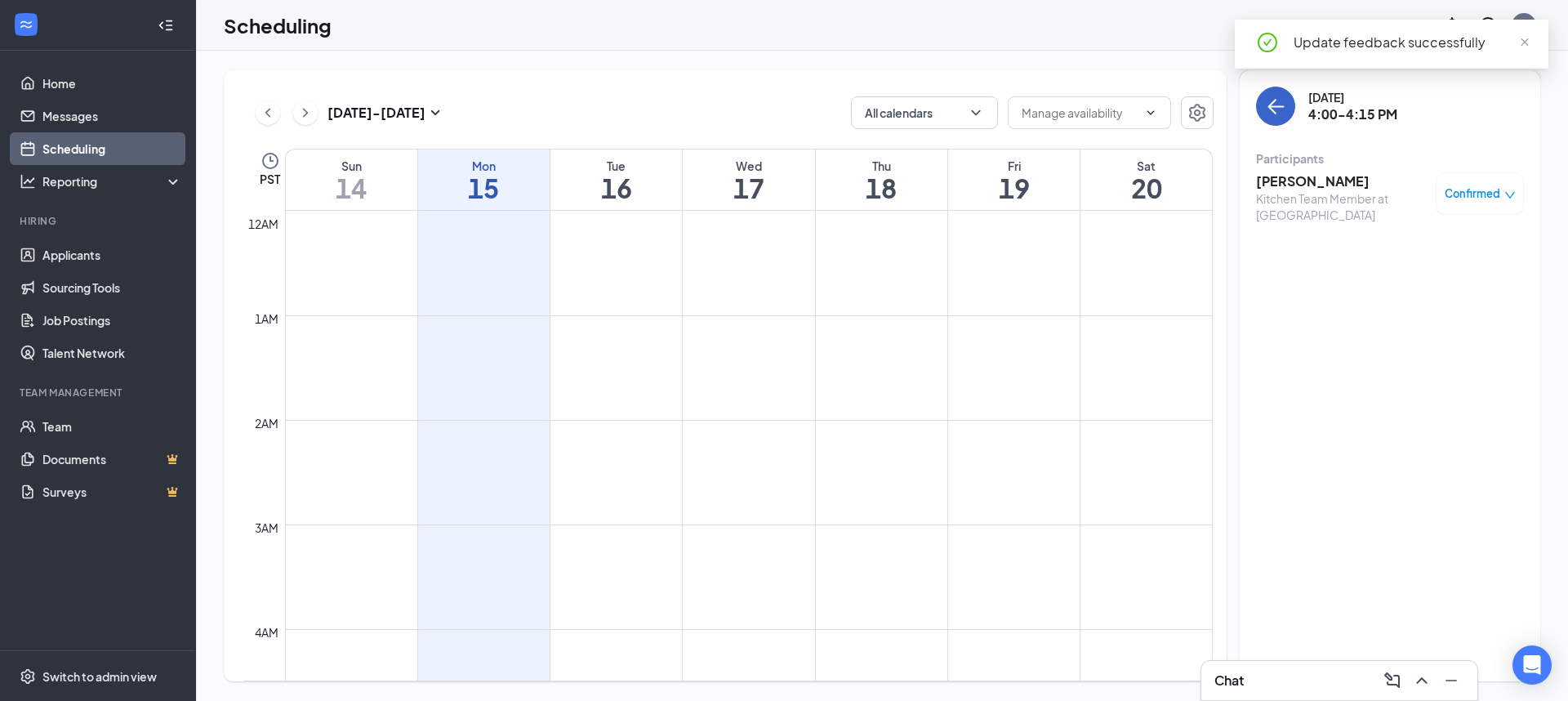
click at [1268, 120] on button "back-button" at bounding box center [1275, 106] width 39 height 39
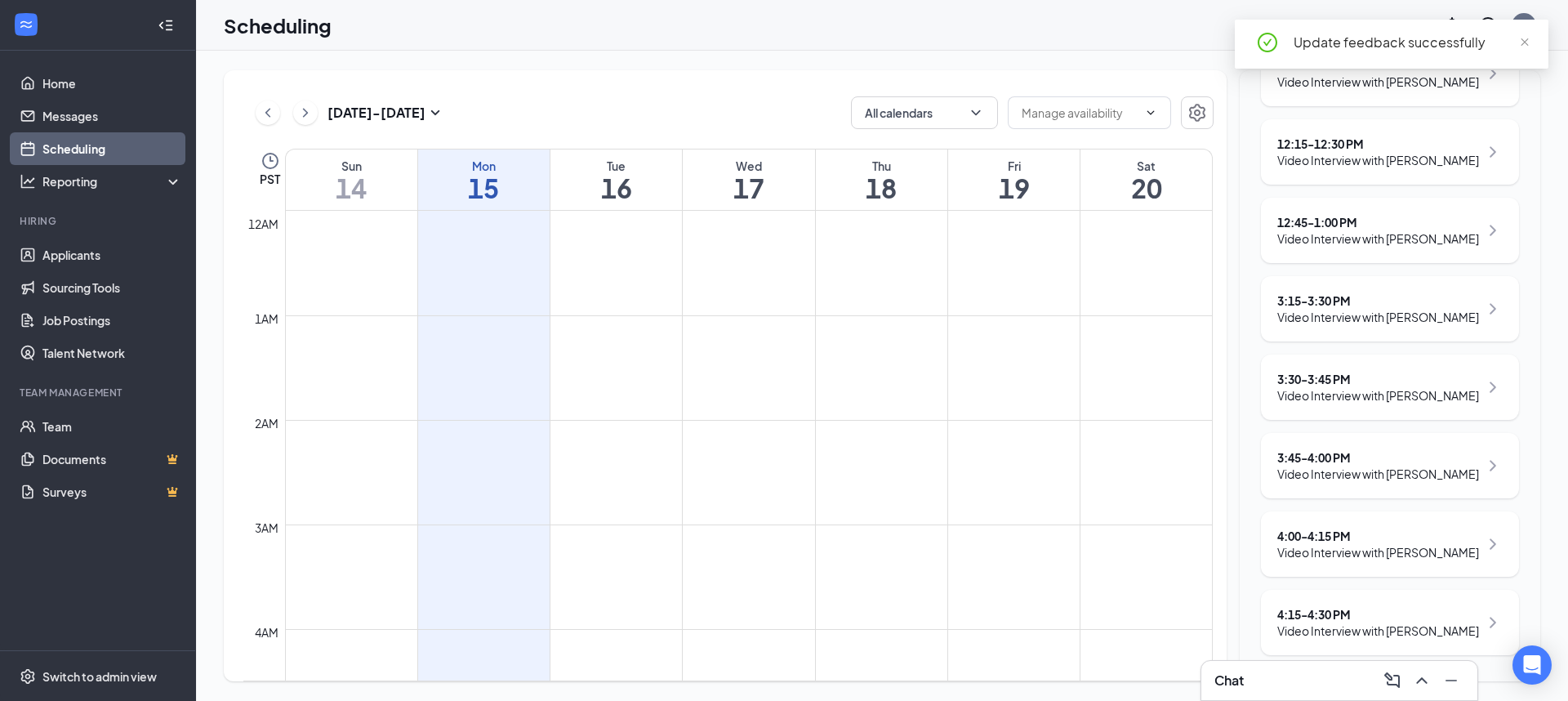
scroll to position [583, 0]
